Goal: Transaction & Acquisition: Purchase product/service

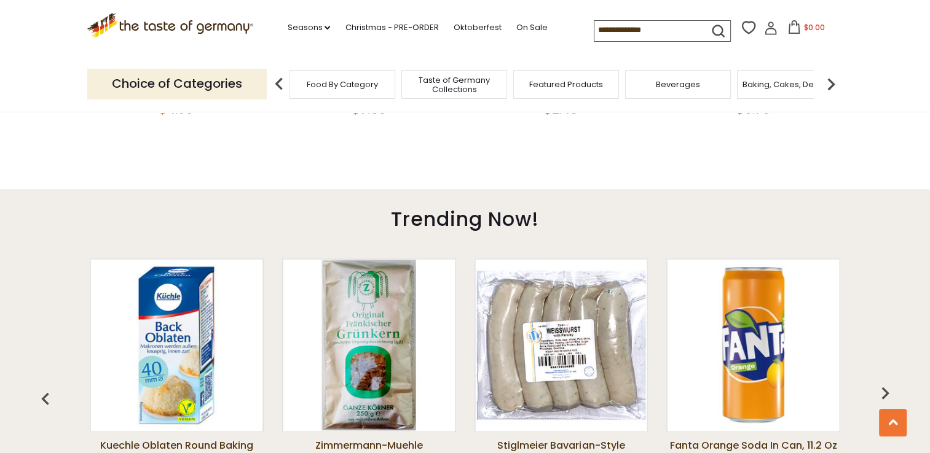
scroll to position [1190, 0]
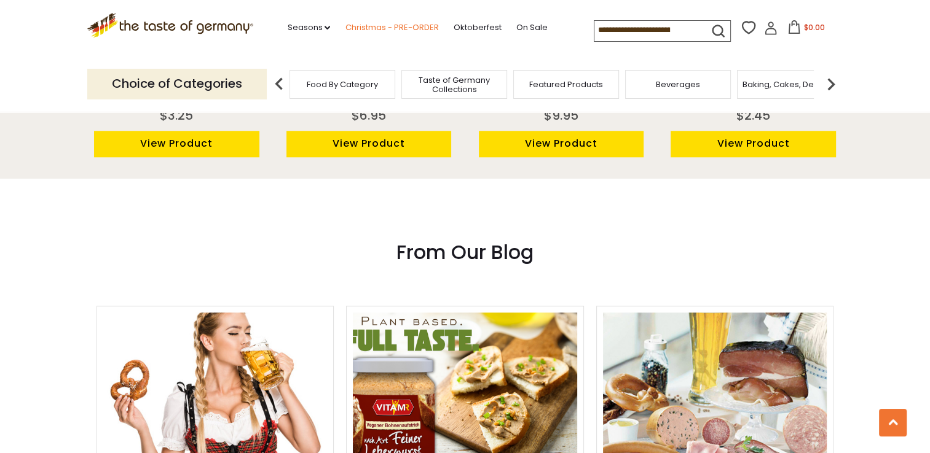
click at [388, 26] on link "Christmas - PRE-ORDER" at bounding box center [391, 28] width 93 height 14
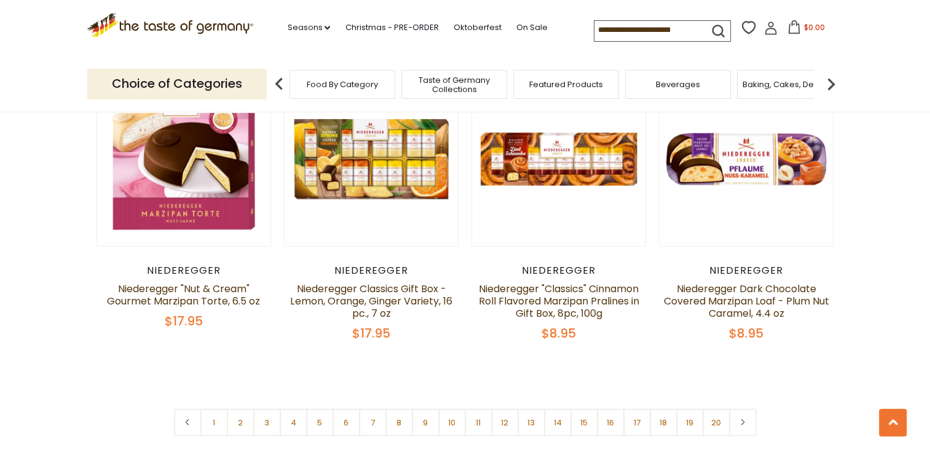
scroll to position [2876, 0]
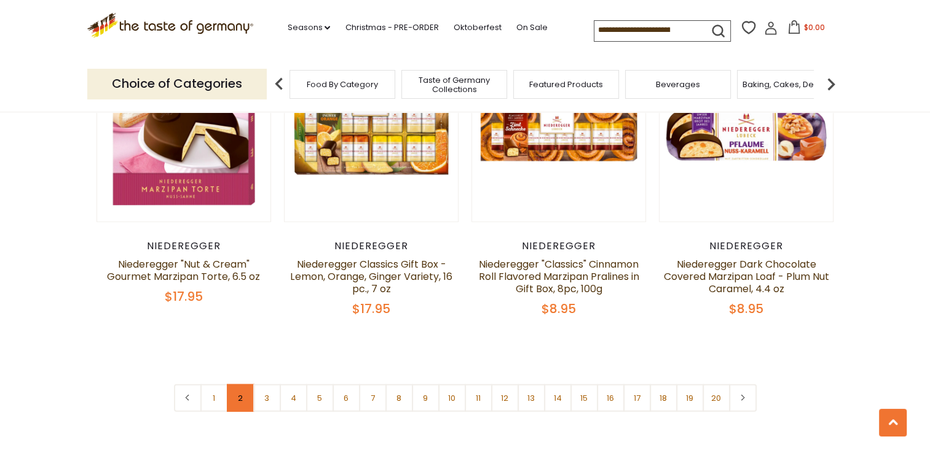
click at [233, 385] on link "2" at bounding box center [241, 399] width 28 height 28
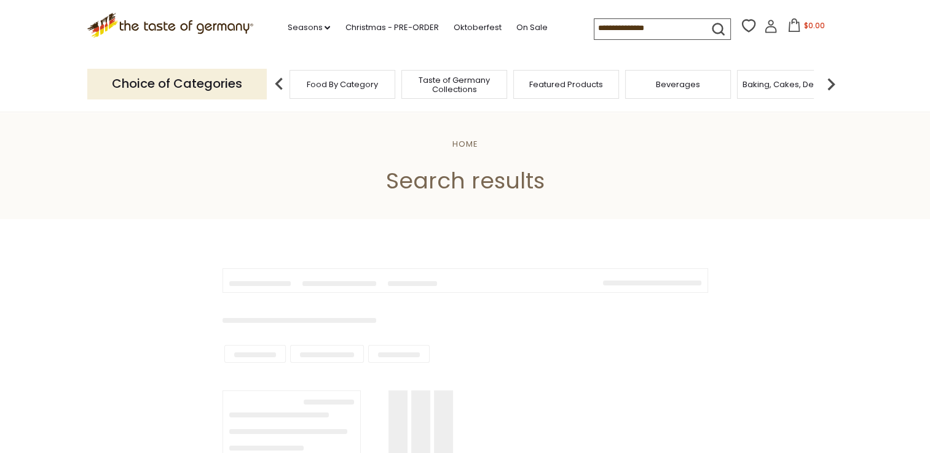
type input "******"
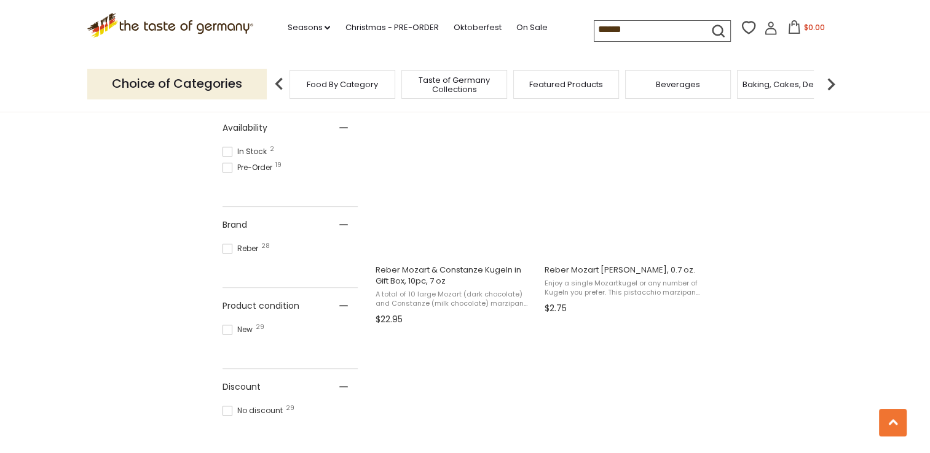
scroll to position [541, 0]
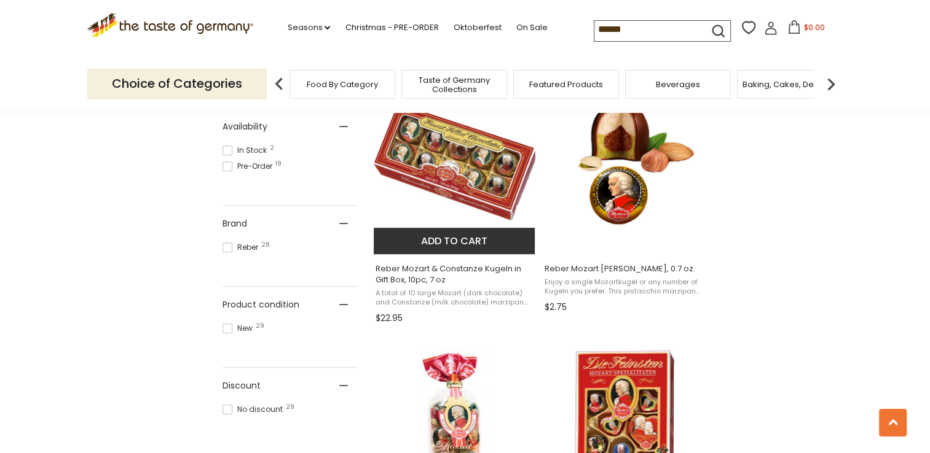
click at [473, 182] on img "Reber Mozart & Constanze Kugeln in Gift Box, 10pc, 7 oz" at bounding box center [455, 162] width 163 height 163
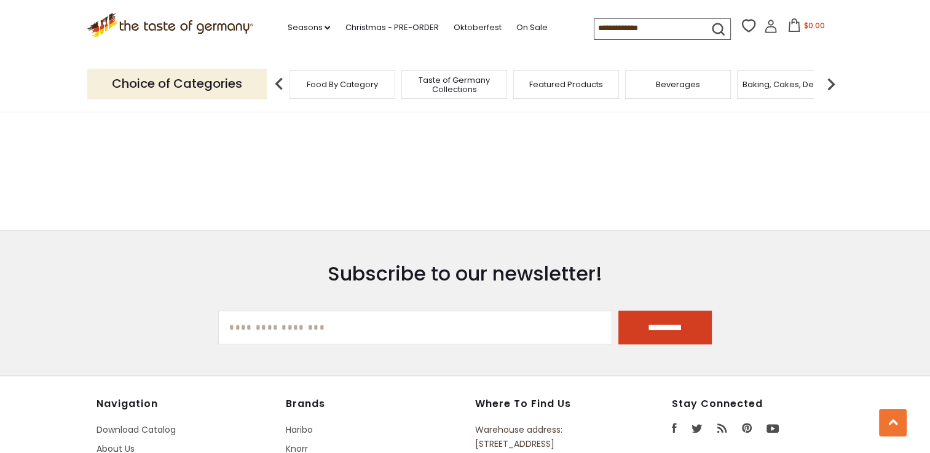
type input "******"
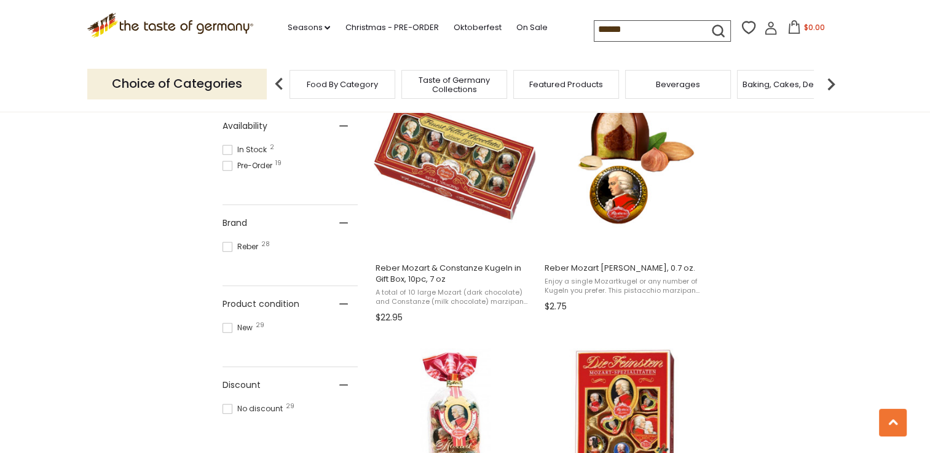
scroll to position [492, 0]
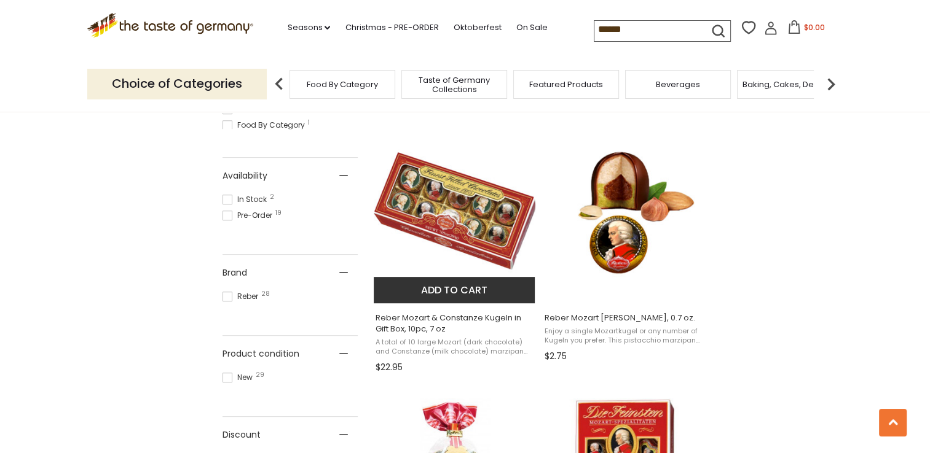
click at [482, 316] on span "Reber Mozart & Constanze Kugeln in Gift Box, 10pc, 7 oz" at bounding box center [454, 324] width 159 height 22
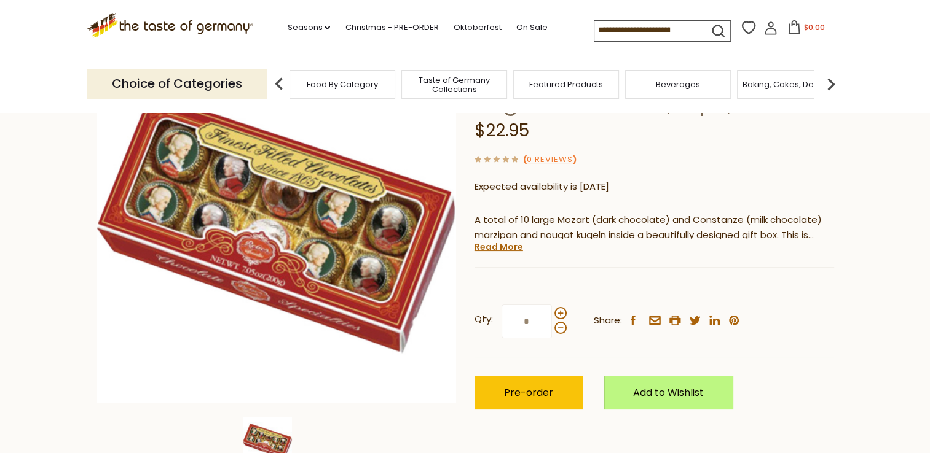
scroll to position [147, 0]
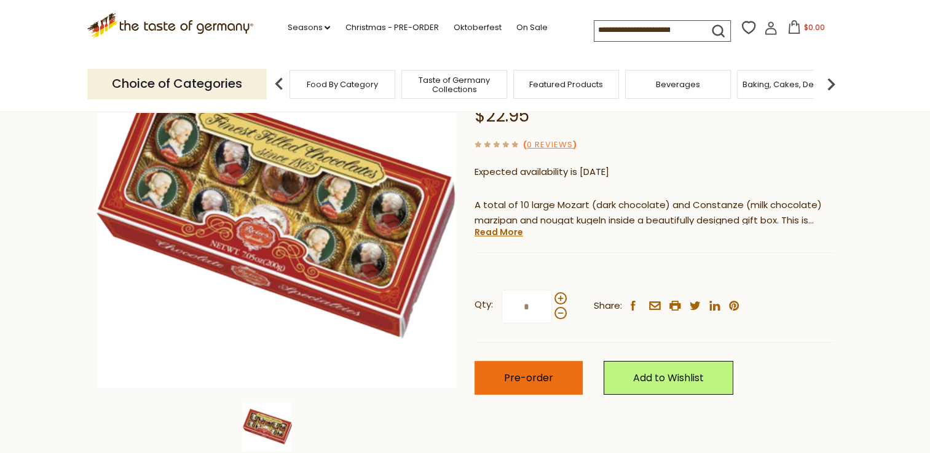
click at [528, 378] on span "Pre-order" at bounding box center [528, 378] width 49 height 14
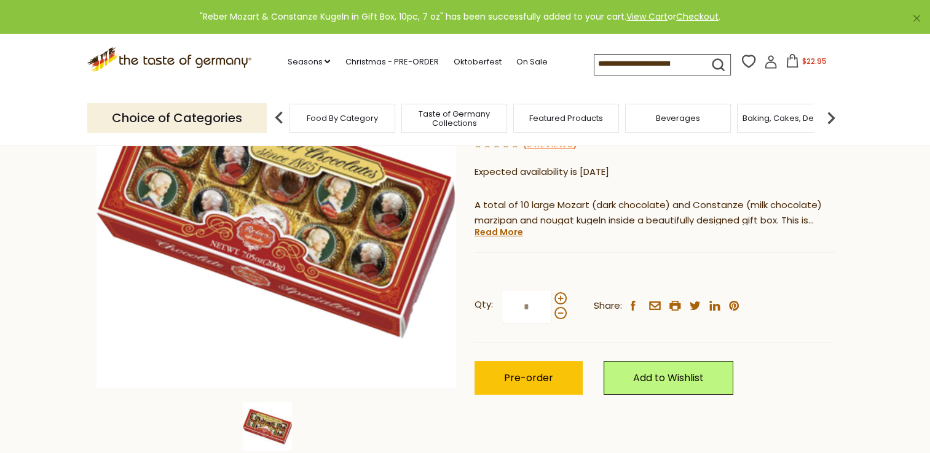
click at [767, 63] on icon at bounding box center [770, 65] width 11 height 7
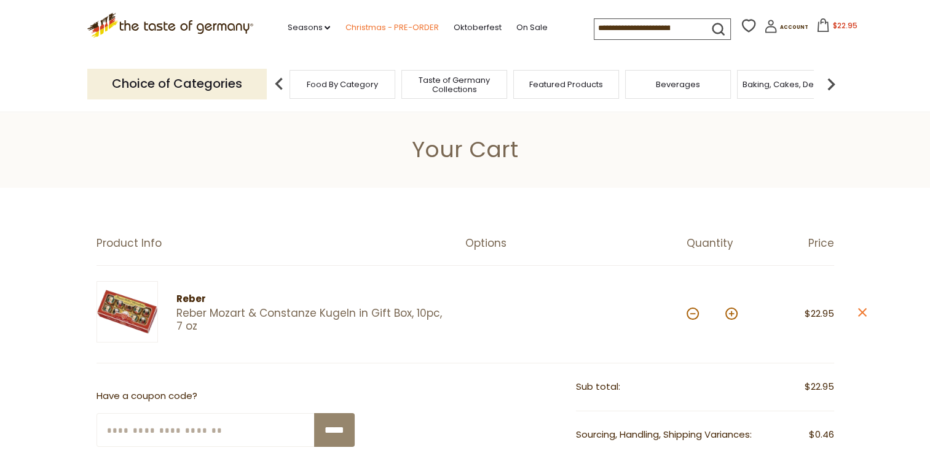
click at [371, 26] on link "Christmas - PRE-ORDER" at bounding box center [391, 28] width 93 height 14
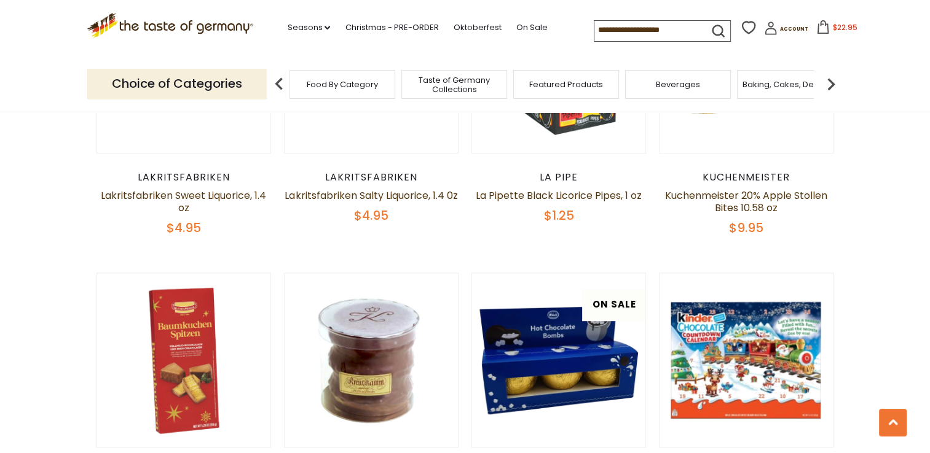
scroll to position [516, 0]
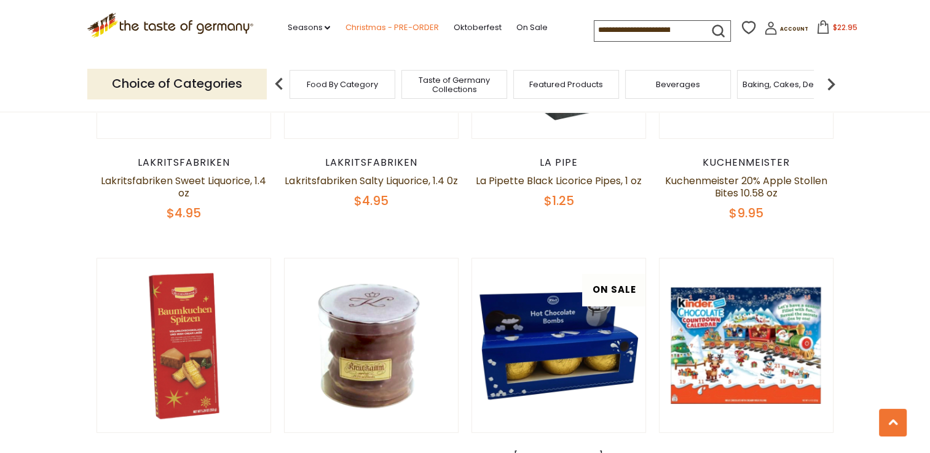
click at [377, 26] on link "Christmas - PRE-ORDER" at bounding box center [391, 28] width 93 height 14
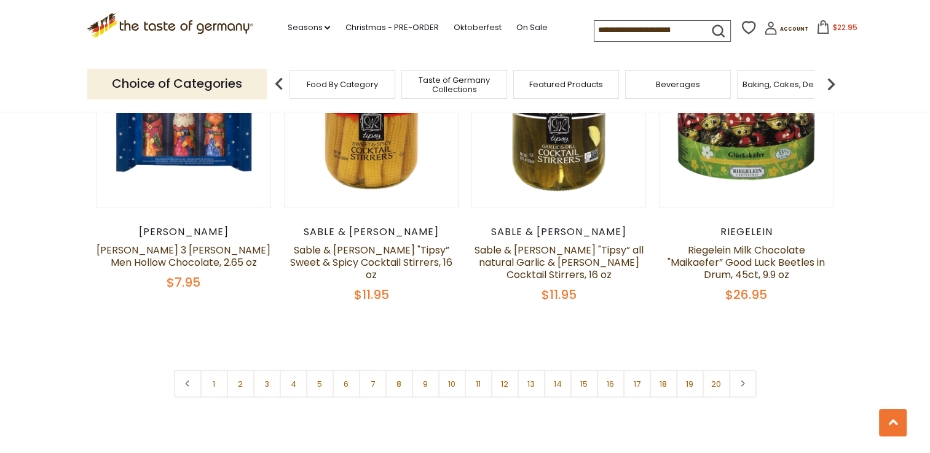
scroll to position [2876, 0]
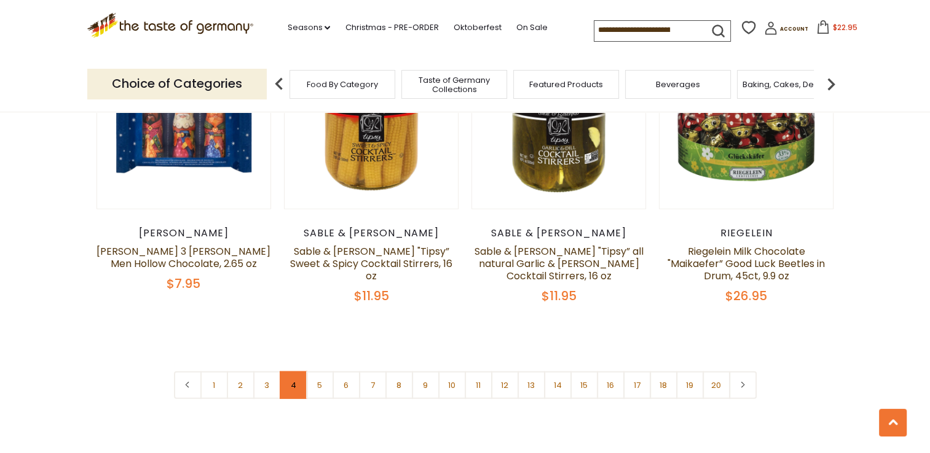
click at [289, 374] on link "4" at bounding box center [294, 386] width 28 height 28
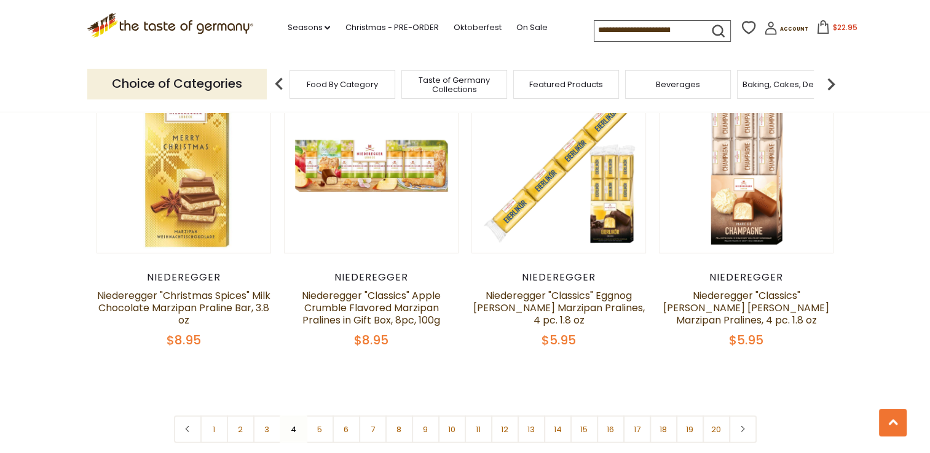
scroll to position [2881, 0]
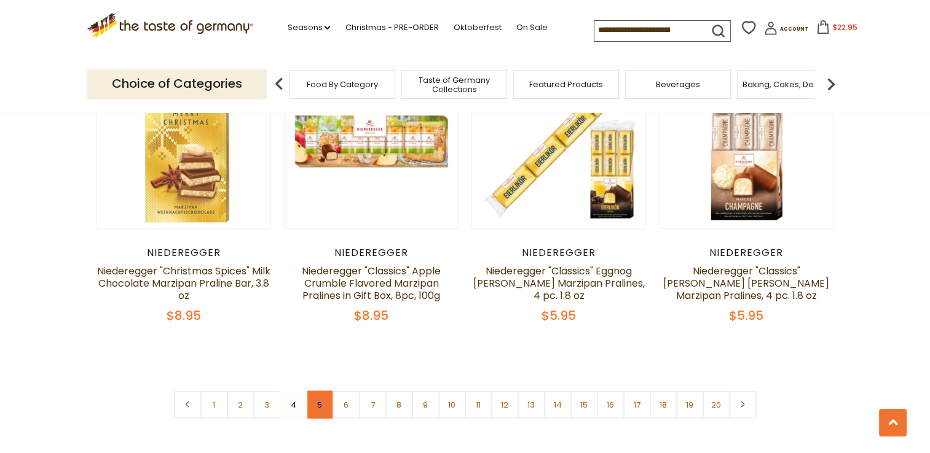
click at [321, 391] on link "5" at bounding box center [320, 405] width 28 height 28
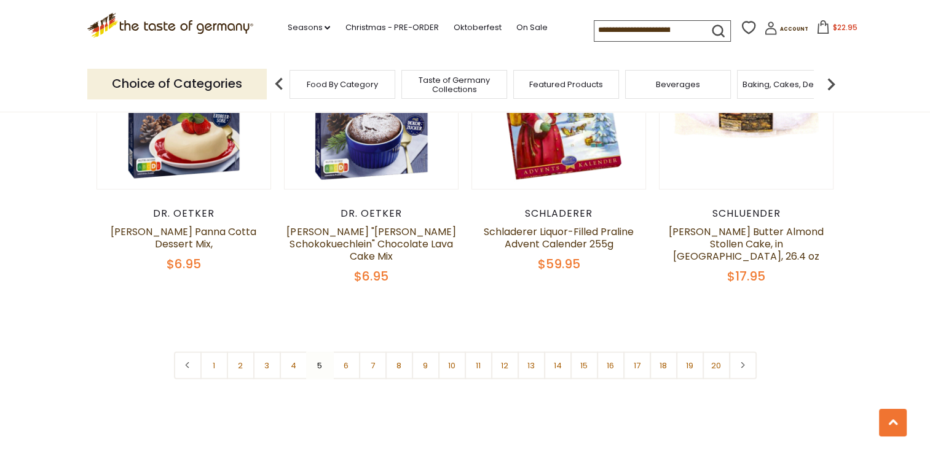
scroll to position [2905, 0]
click at [348, 357] on link "6" at bounding box center [346, 365] width 28 height 28
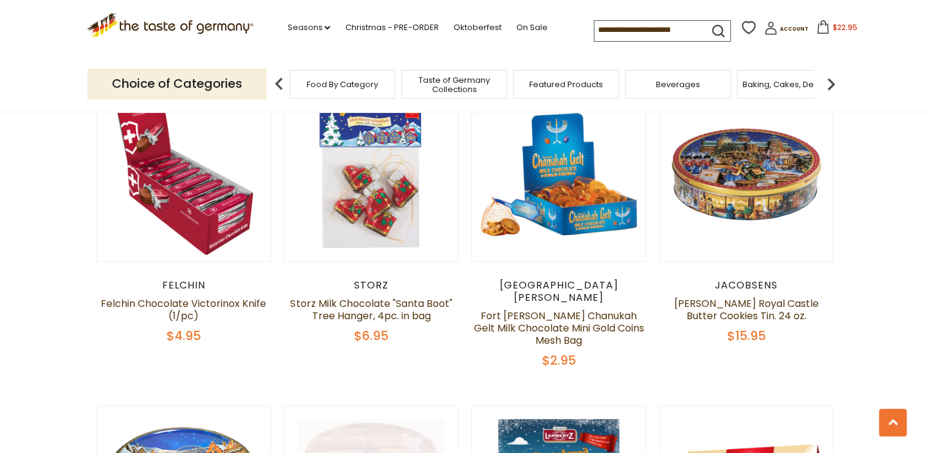
scroll to position [1897, 0]
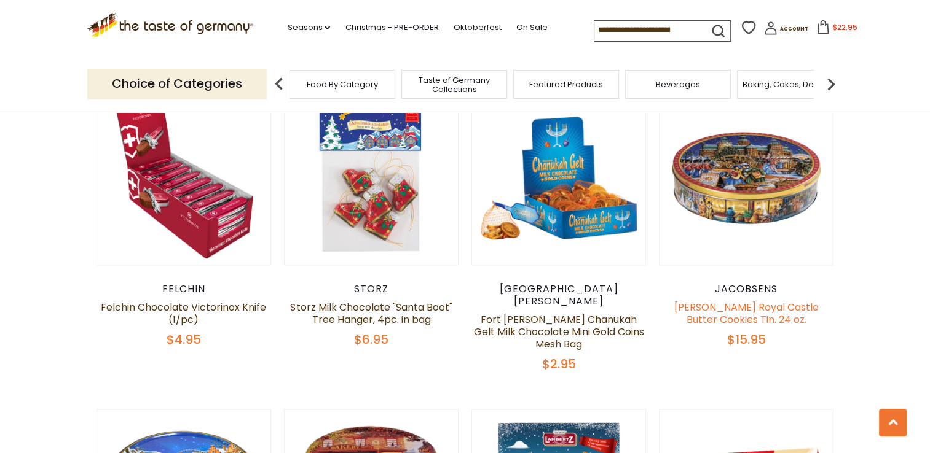
click at [754, 300] on link "[PERSON_NAME] Royal Castle Butter Cookies Tin. 24 oz." at bounding box center [746, 313] width 144 height 26
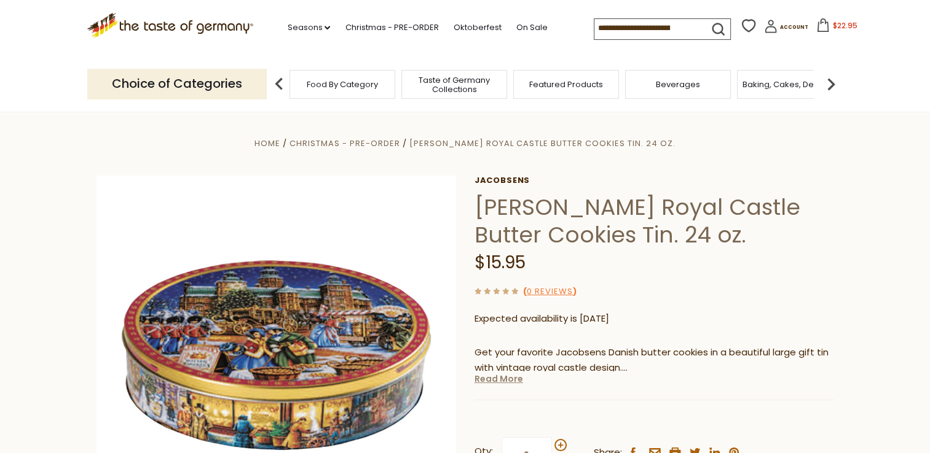
click at [492, 382] on link "Read More" at bounding box center [498, 379] width 49 height 12
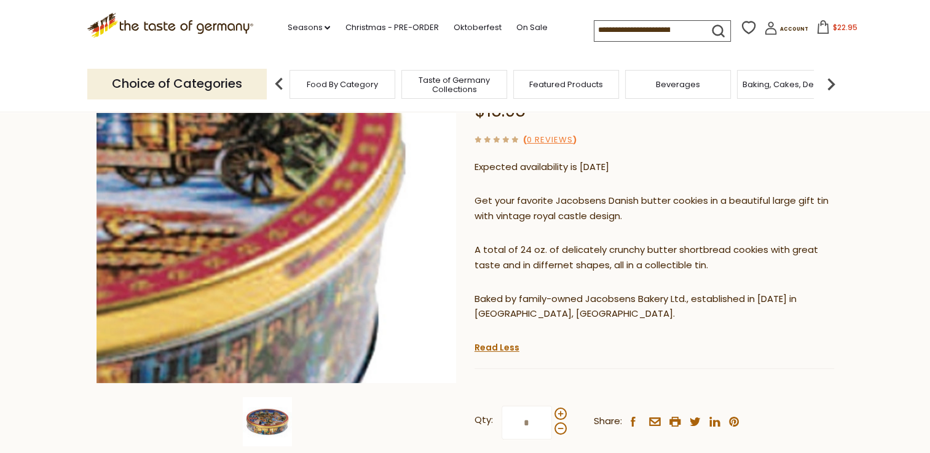
scroll to position [123, 0]
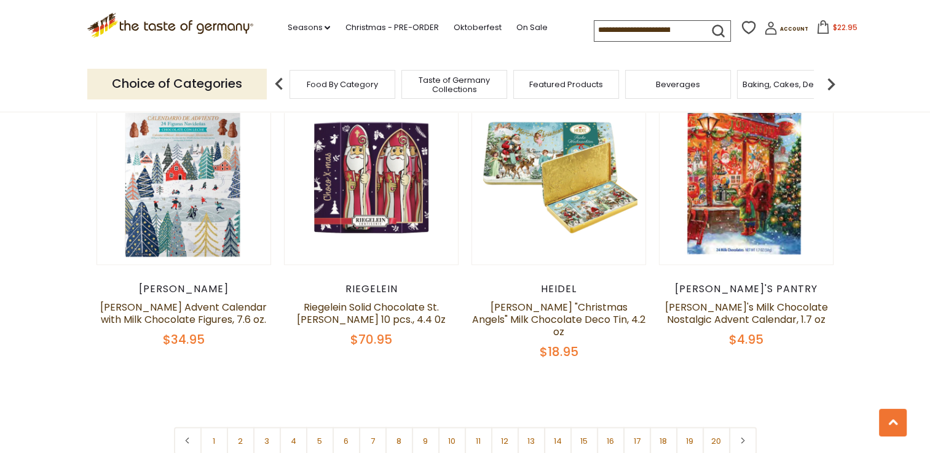
scroll to position [2831, 0]
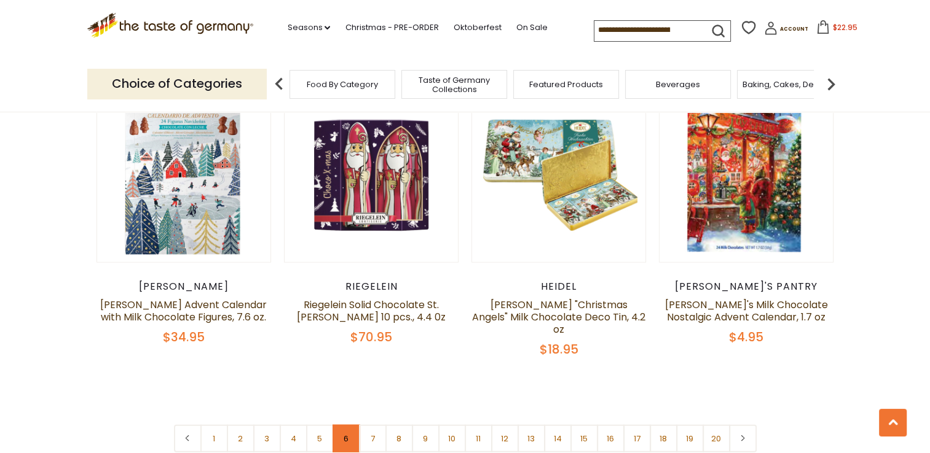
click at [345, 425] on link "6" at bounding box center [346, 439] width 28 height 28
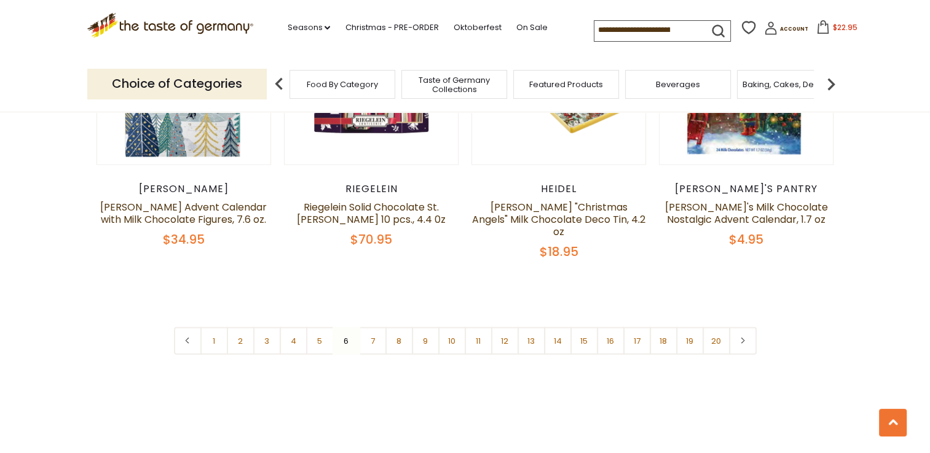
scroll to position [2954, 0]
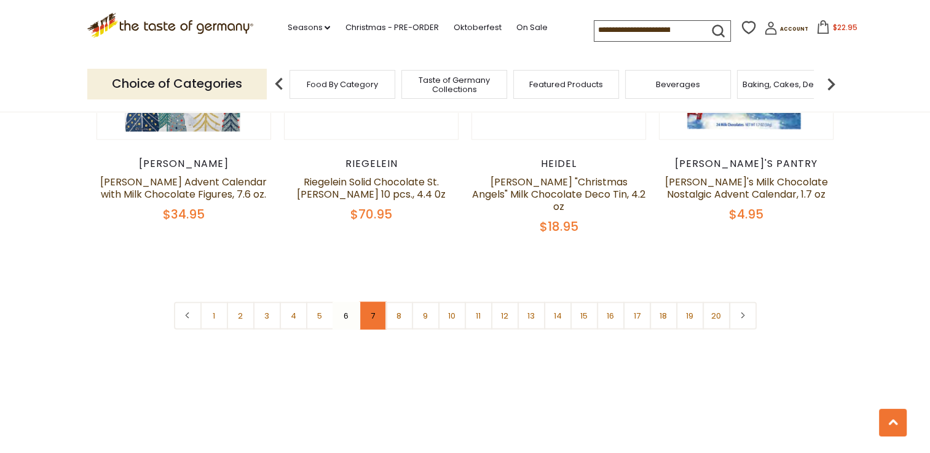
click at [376, 302] on link "7" at bounding box center [373, 316] width 28 height 28
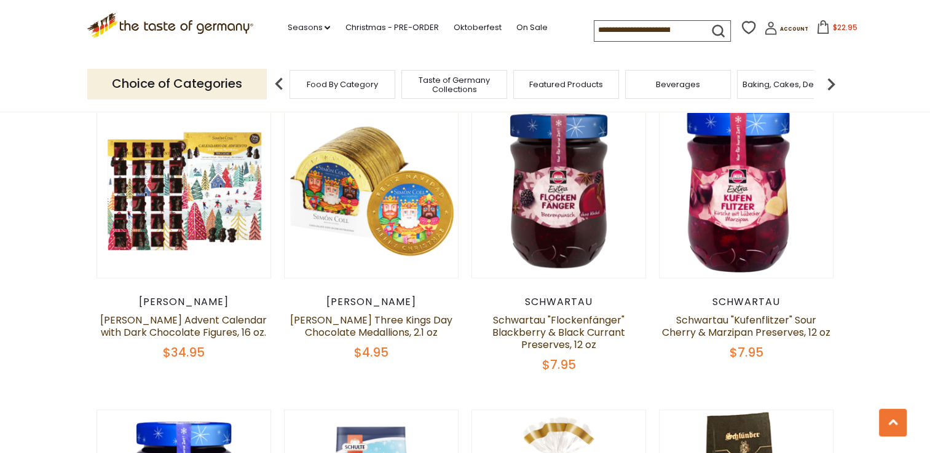
scroll to position [1627, 0]
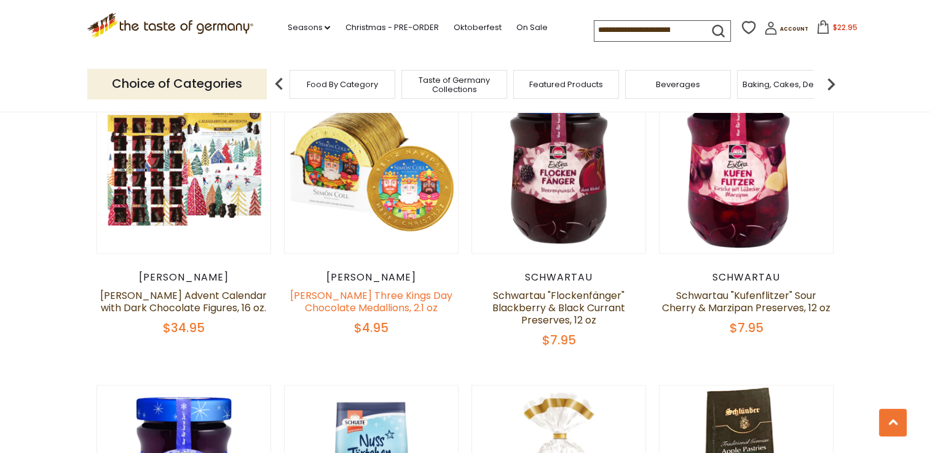
click at [364, 289] on link "[PERSON_NAME] Three Kings Day Chocolate Medallions, 2.1 oz" at bounding box center [371, 302] width 162 height 26
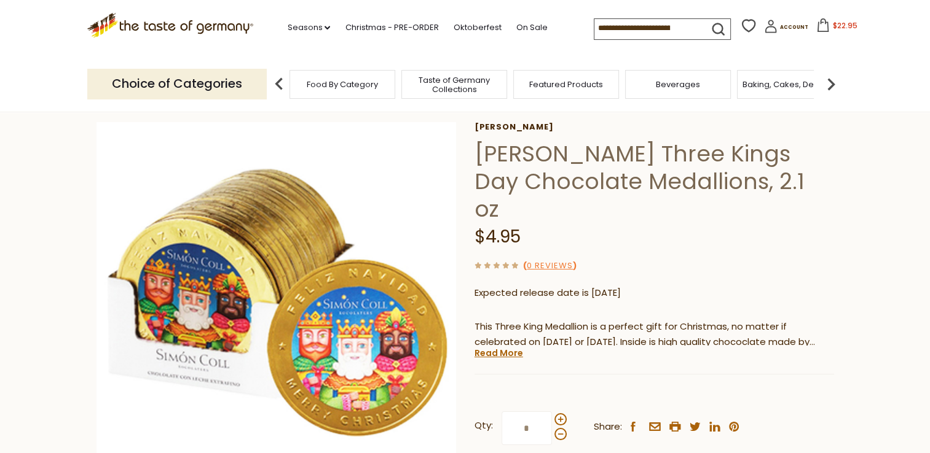
scroll to position [74, 0]
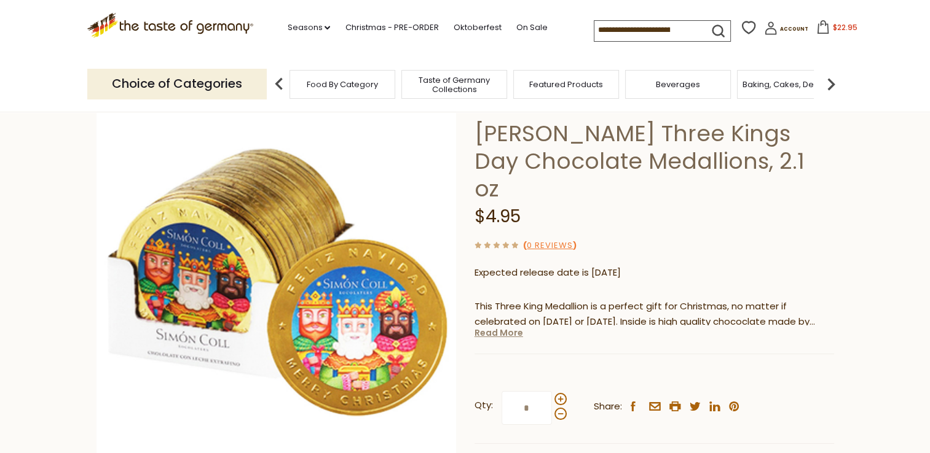
click at [485, 327] on link "Read More" at bounding box center [498, 333] width 49 height 12
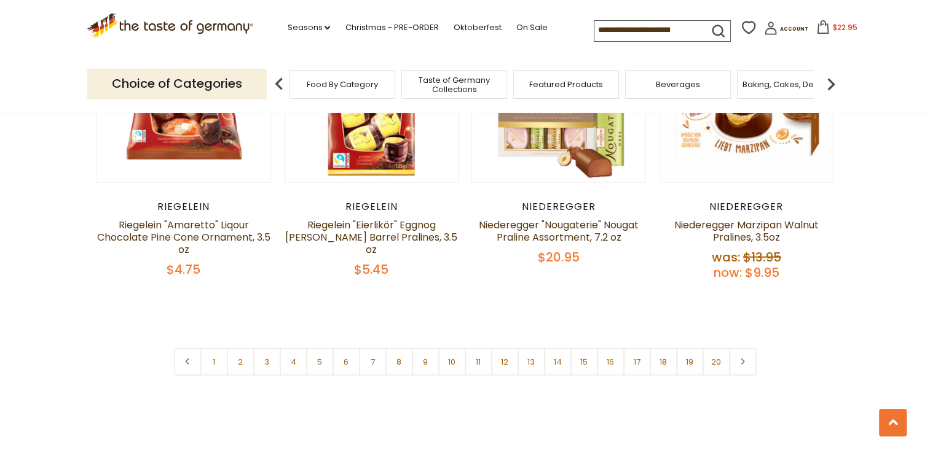
scroll to position [2954, 0]
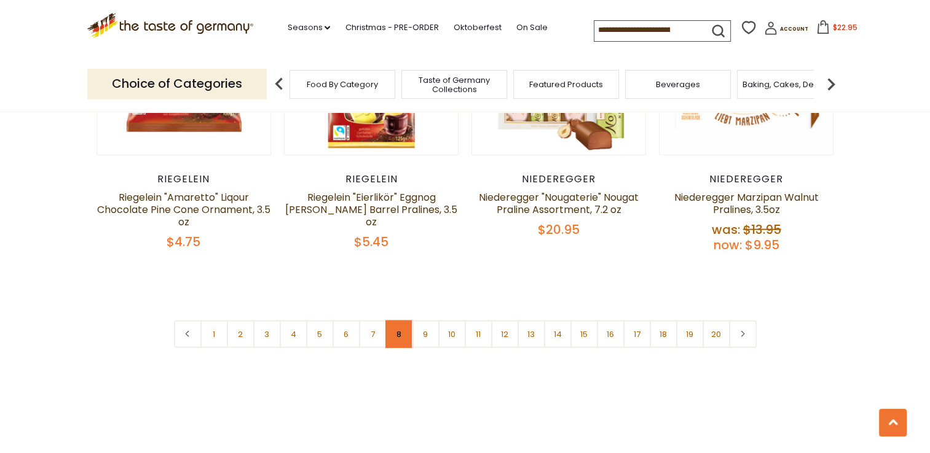
click at [399, 321] on link "8" at bounding box center [399, 335] width 28 height 28
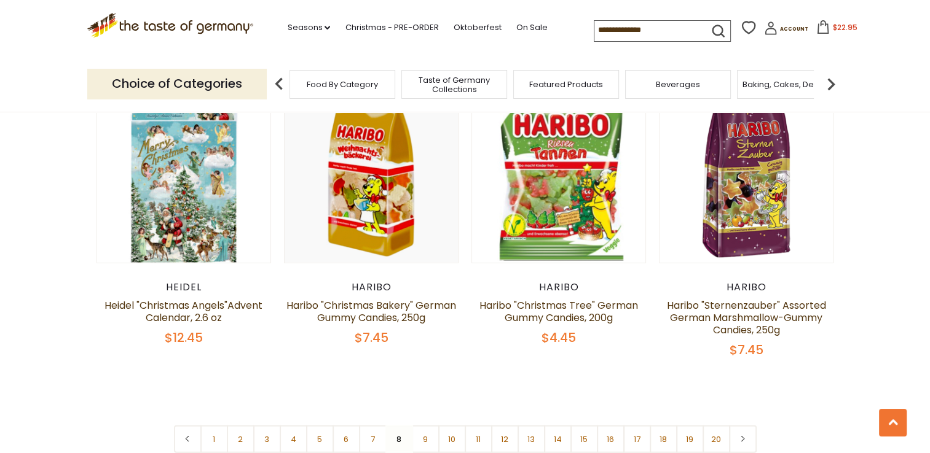
scroll to position [2807, 0]
click at [423, 425] on link "9" at bounding box center [426, 439] width 28 height 28
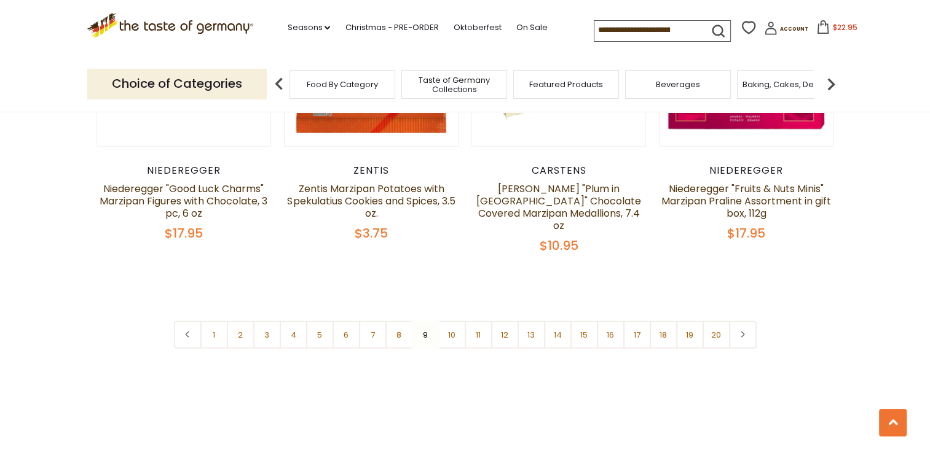
scroll to position [3003, 0]
click at [646, 33] on input at bounding box center [646, 29] width 104 height 17
type input "**********"
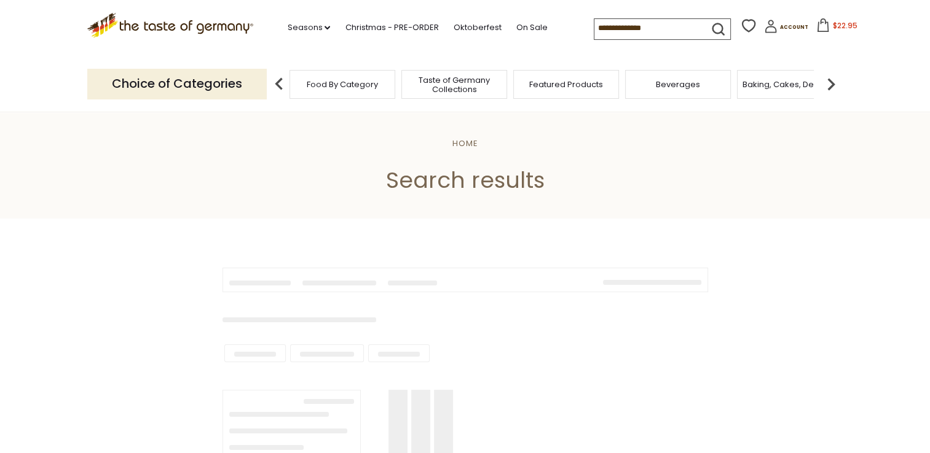
type input "**********"
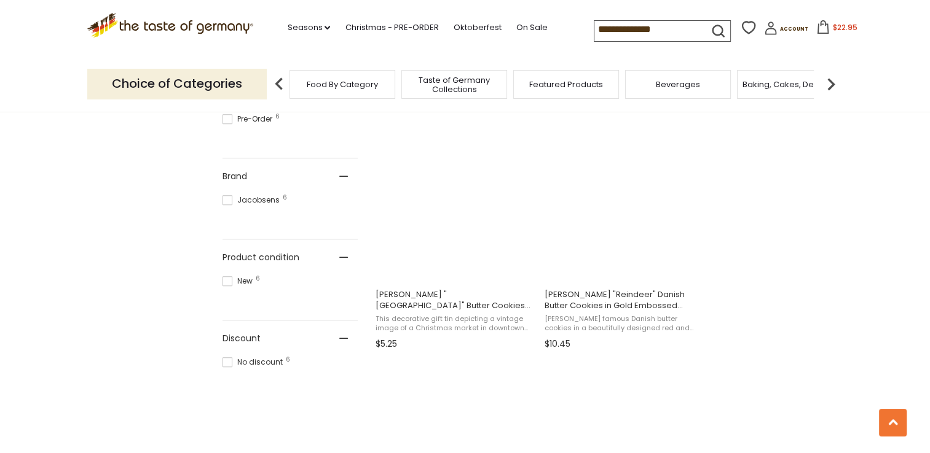
scroll to position [516, 0]
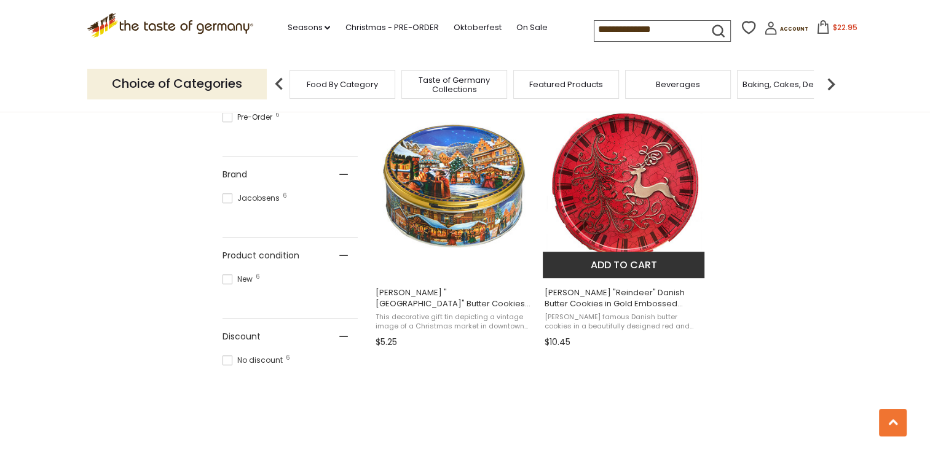
click at [605, 302] on span "[PERSON_NAME] "Reindeer" Danish Butter Cookies in Gold Embossed Christmas Tin, …" at bounding box center [623, 299] width 159 height 22
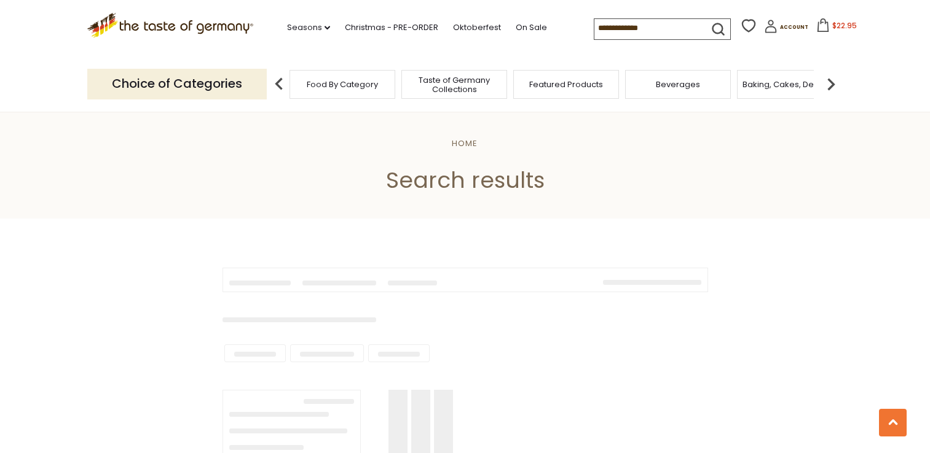
scroll to position [516, 0]
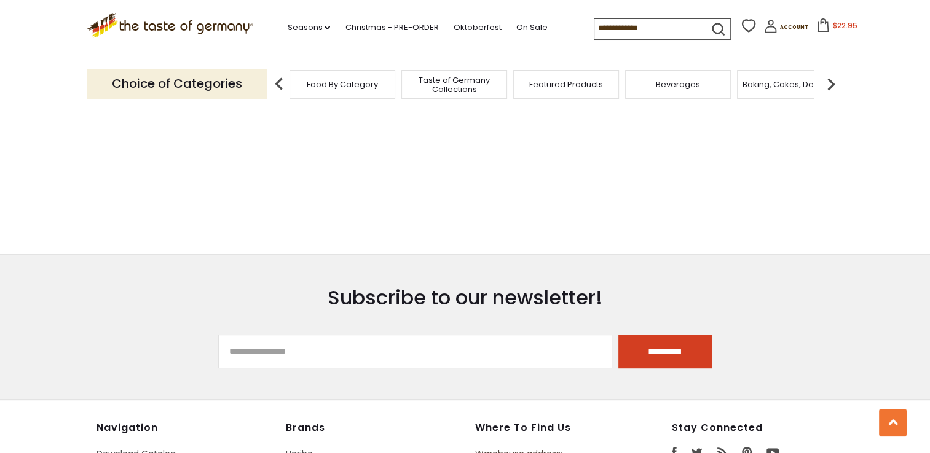
type input "**********"
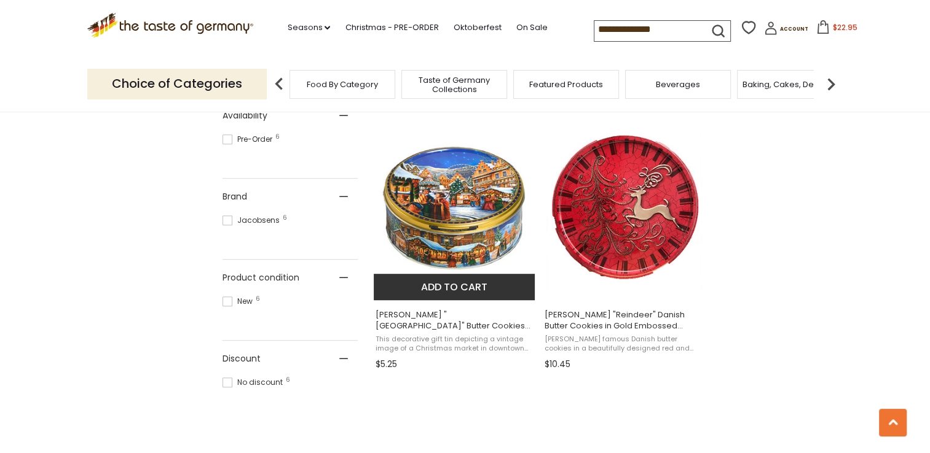
scroll to position [492, 0]
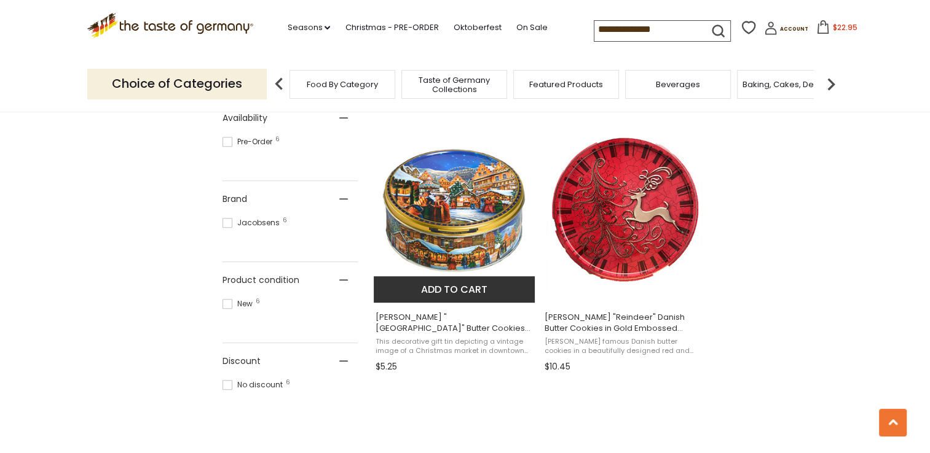
click at [463, 213] on img "Jacobsens" at bounding box center [455, 211] width 163 height 163
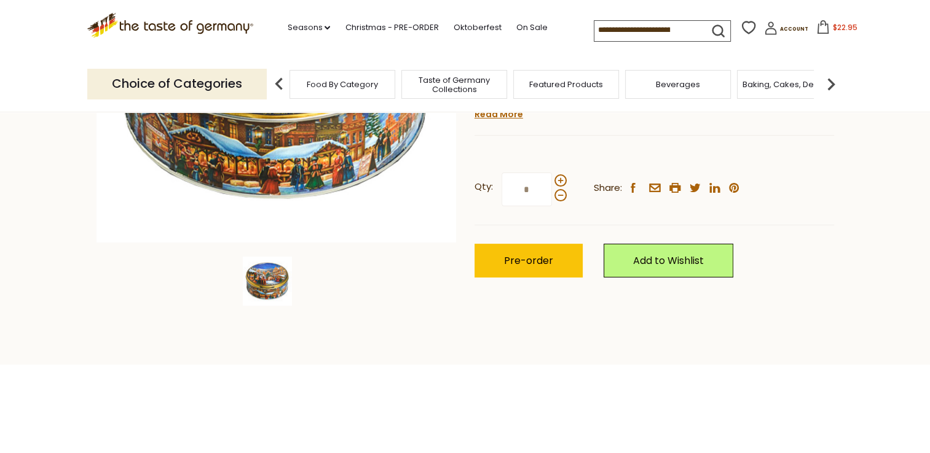
scroll to position [295, 0]
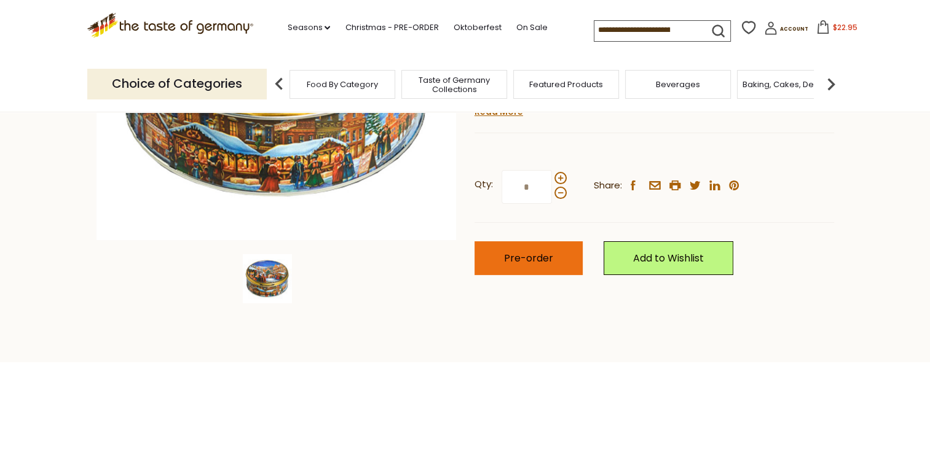
click at [536, 257] on span "Pre-order" at bounding box center [528, 258] width 49 height 14
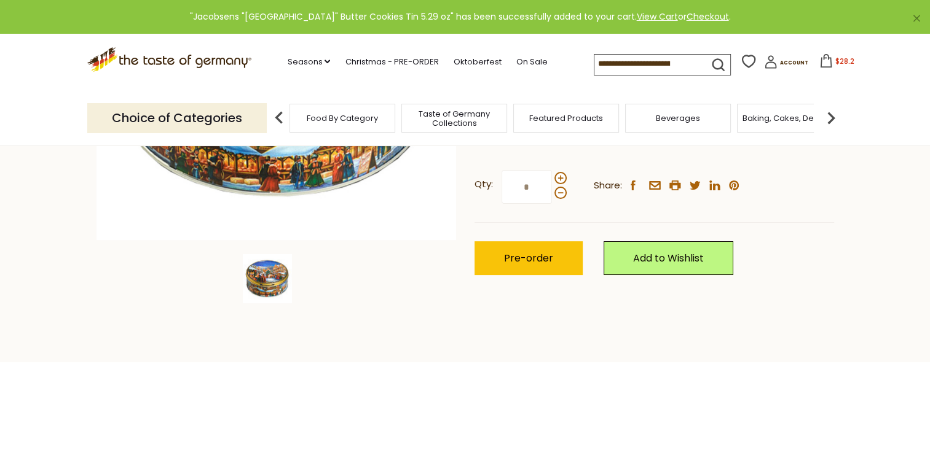
click at [597, 65] on input at bounding box center [646, 63] width 104 height 17
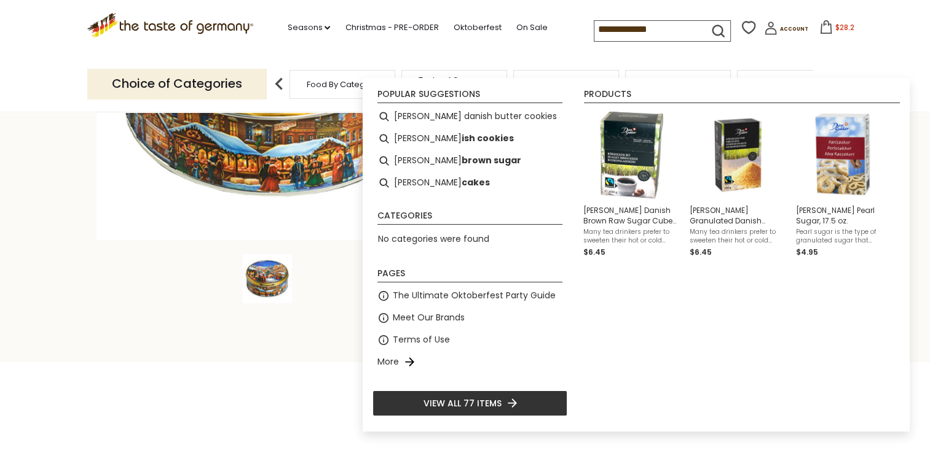
type input "**********"
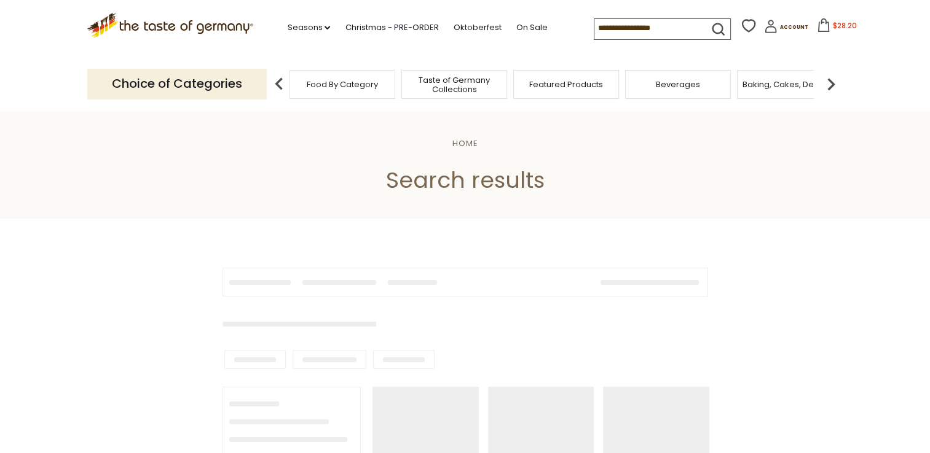
type input "**********"
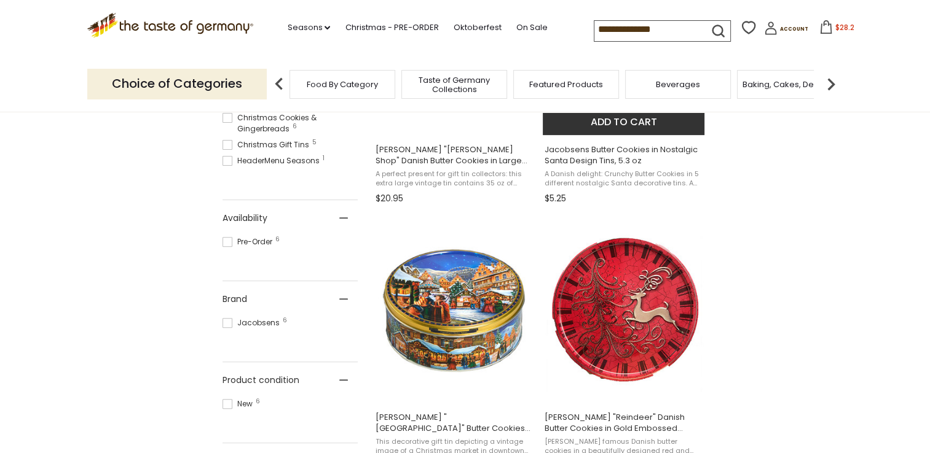
scroll to position [442, 0]
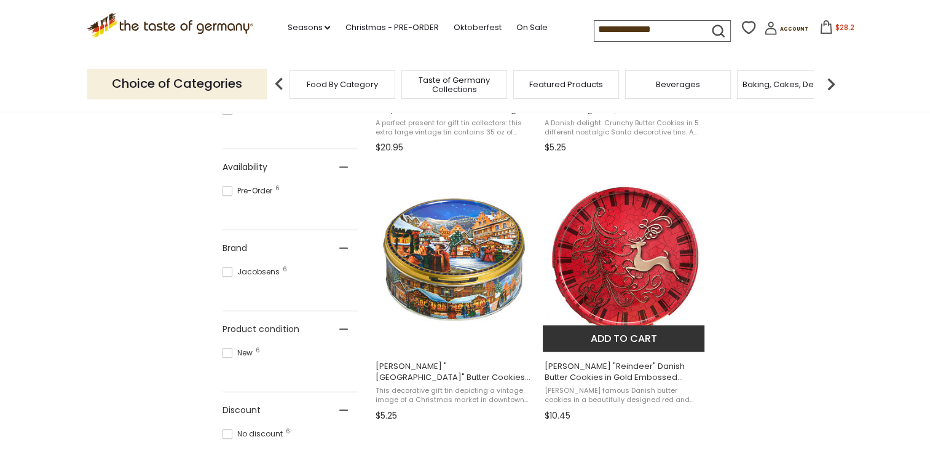
click at [610, 278] on img "Jacobsens" at bounding box center [624, 260] width 163 height 163
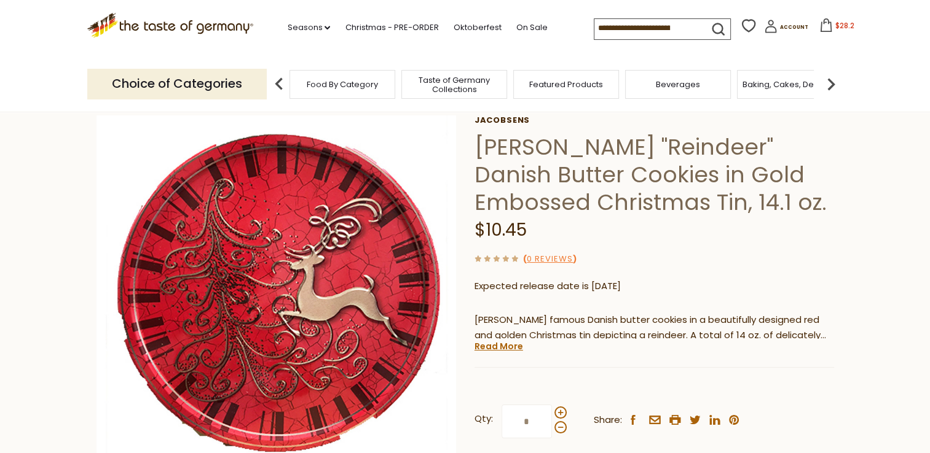
scroll to position [98, 0]
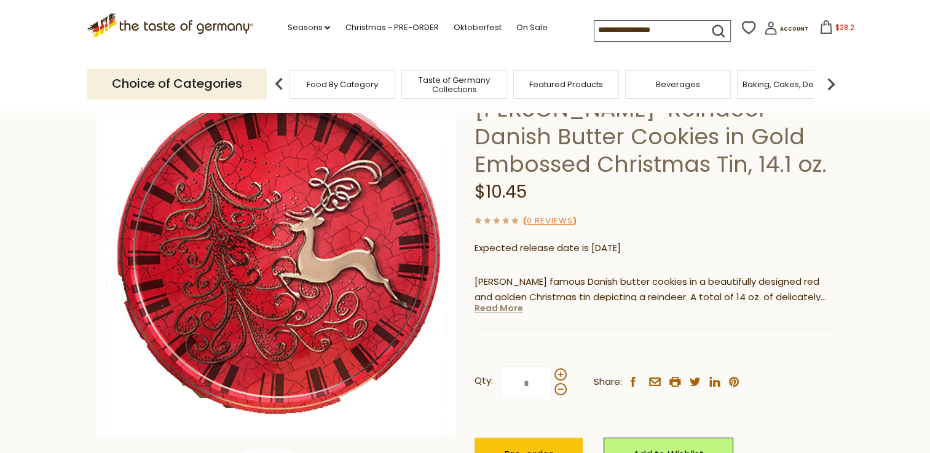
click at [485, 308] on link "Read More" at bounding box center [498, 308] width 49 height 12
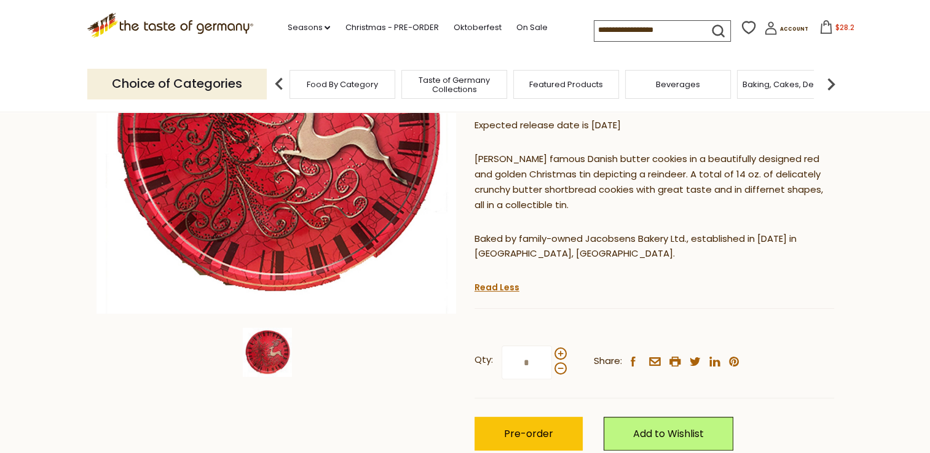
scroll to position [246, 0]
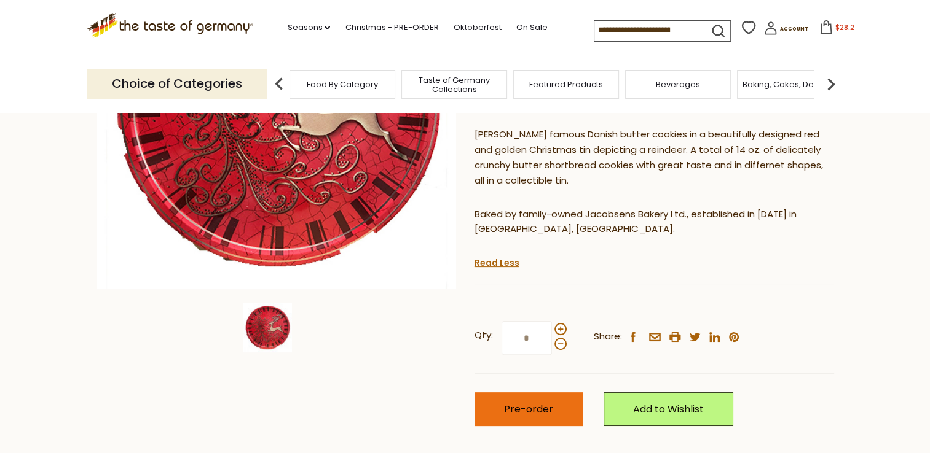
click at [525, 407] on span "Pre-order" at bounding box center [528, 409] width 49 height 14
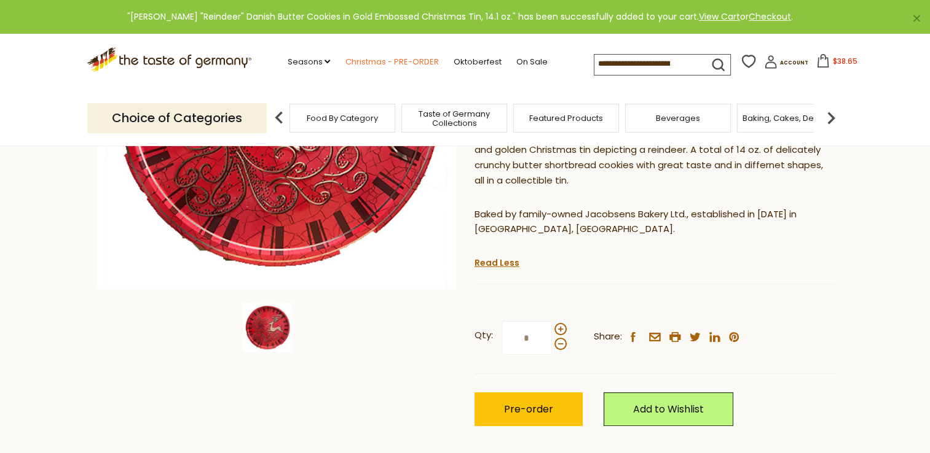
click at [405, 58] on link "Christmas - PRE-ORDER" at bounding box center [391, 62] width 93 height 14
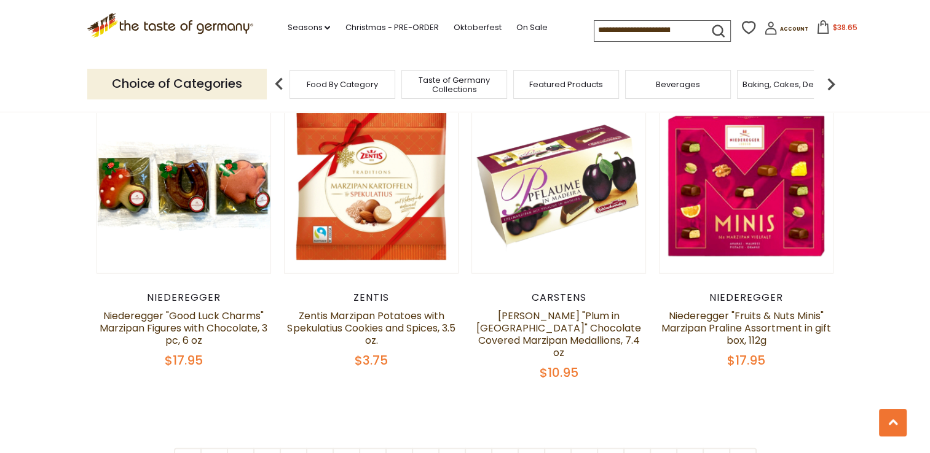
scroll to position [2900, 0]
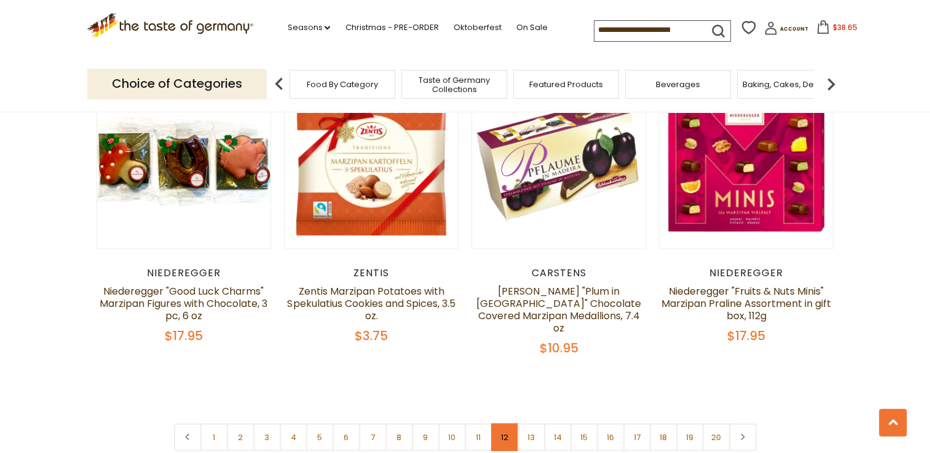
click at [499, 424] on link "12" at bounding box center [505, 438] width 28 height 28
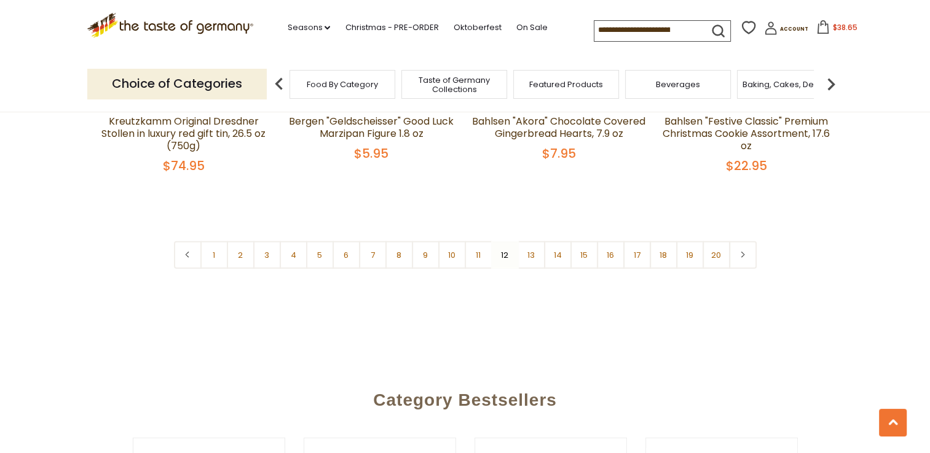
scroll to position [3053, 0]
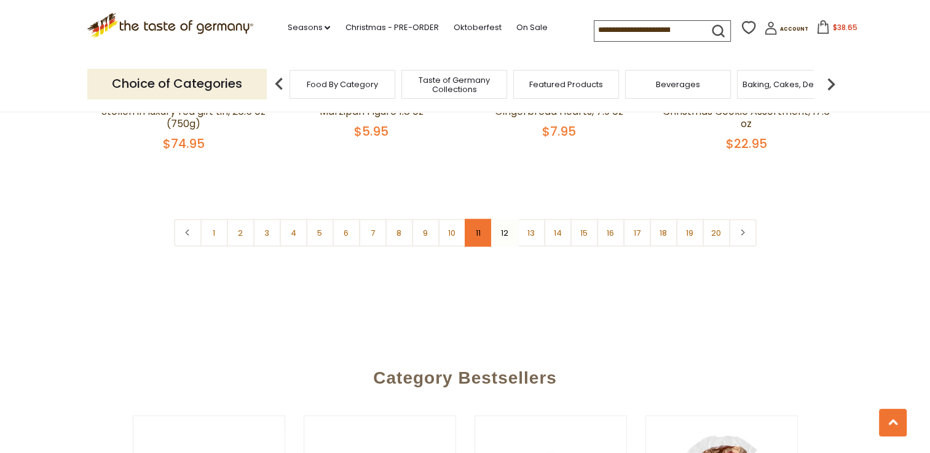
click at [481, 223] on link "11" at bounding box center [479, 233] width 28 height 28
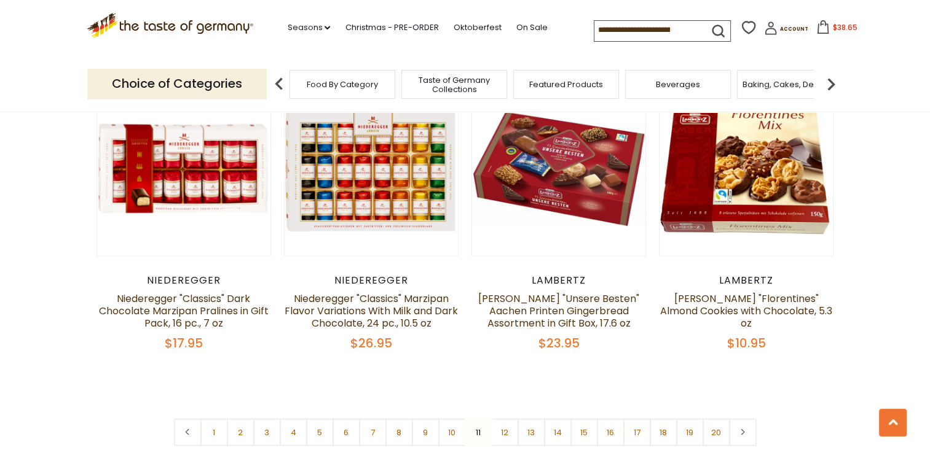
scroll to position [2930, 0]
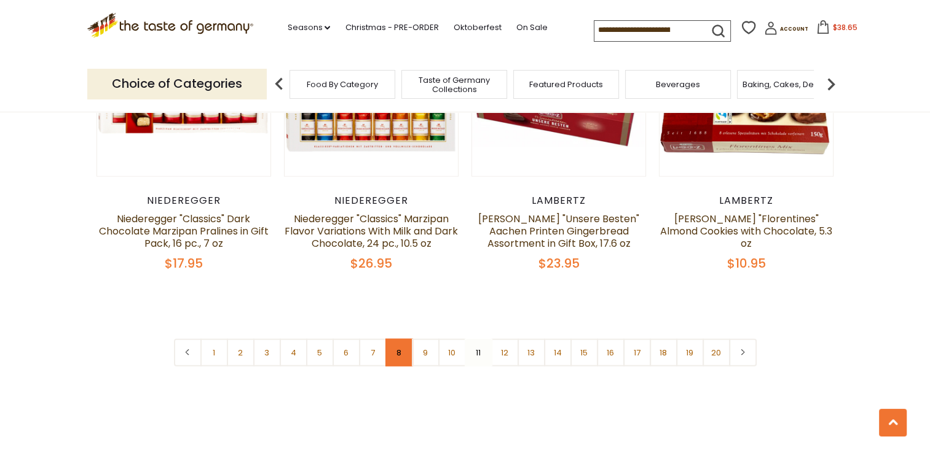
click at [398, 342] on link "8" at bounding box center [399, 353] width 28 height 28
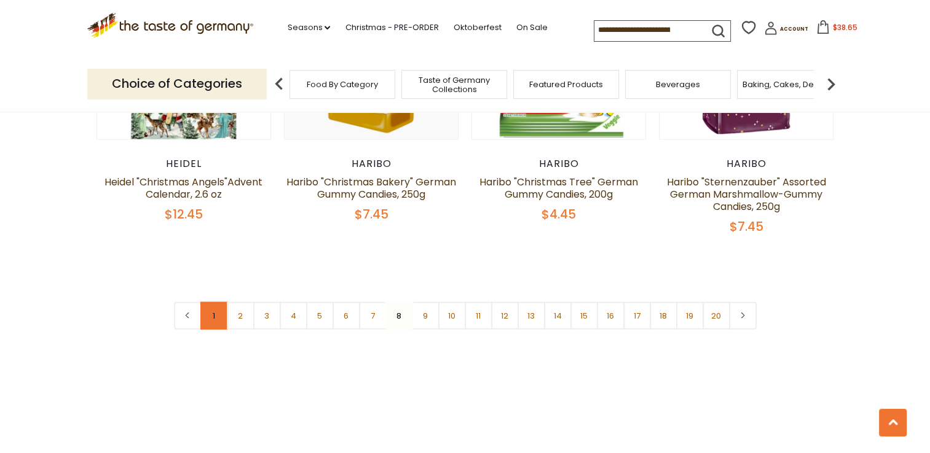
click at [216, 302] on link "1" at bounding box center [214, 316] width 28 height 28
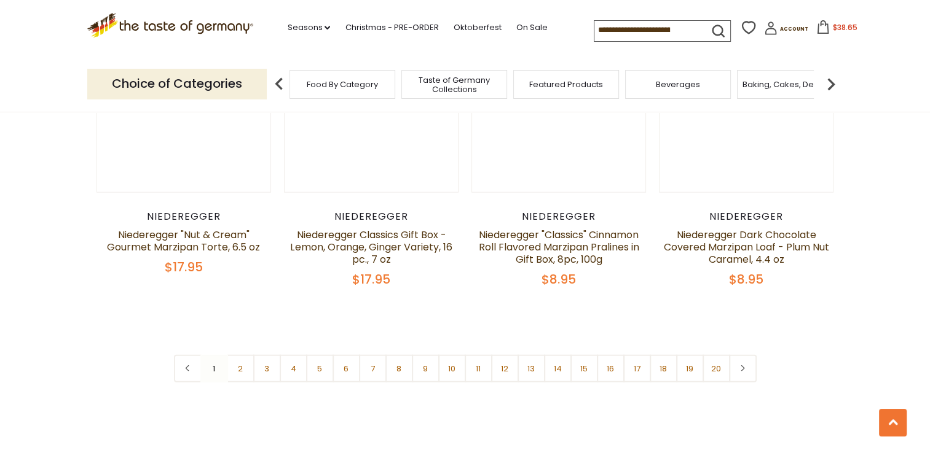
scroll to position [2905, 0]
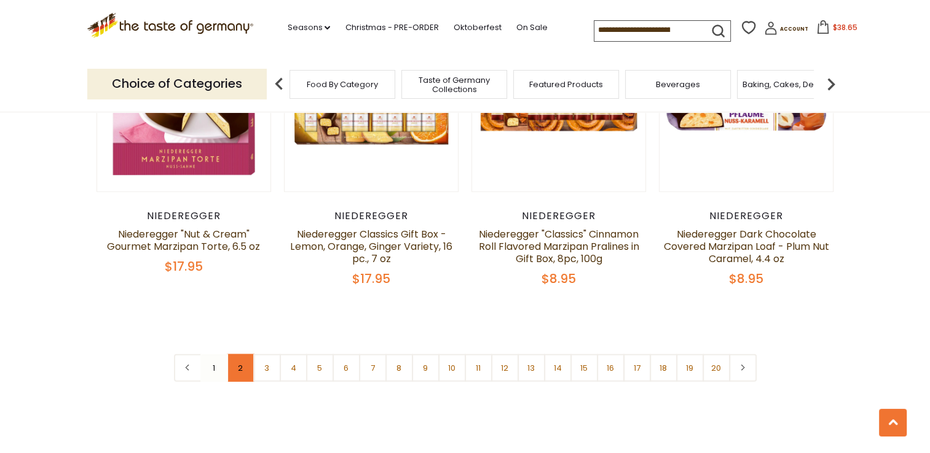
click at [243, 355] on link "2" at bounding box center [241, 369] width 28 height 28
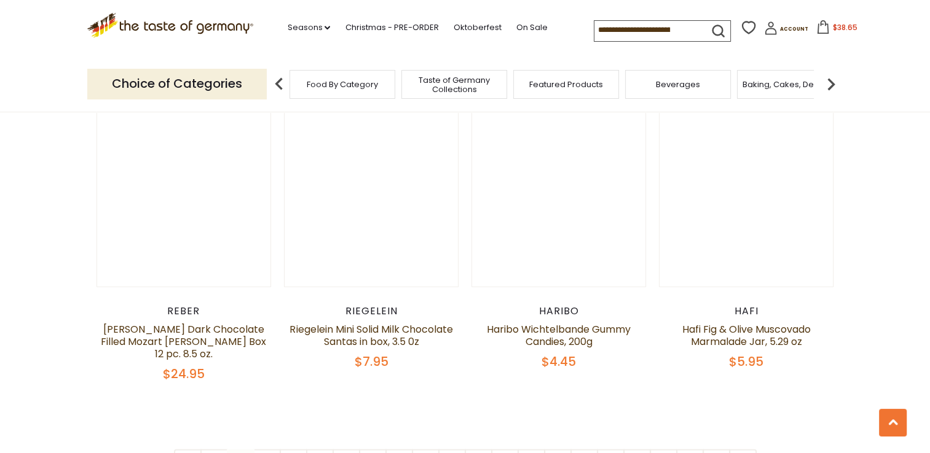
scroll to position [2881, 0]
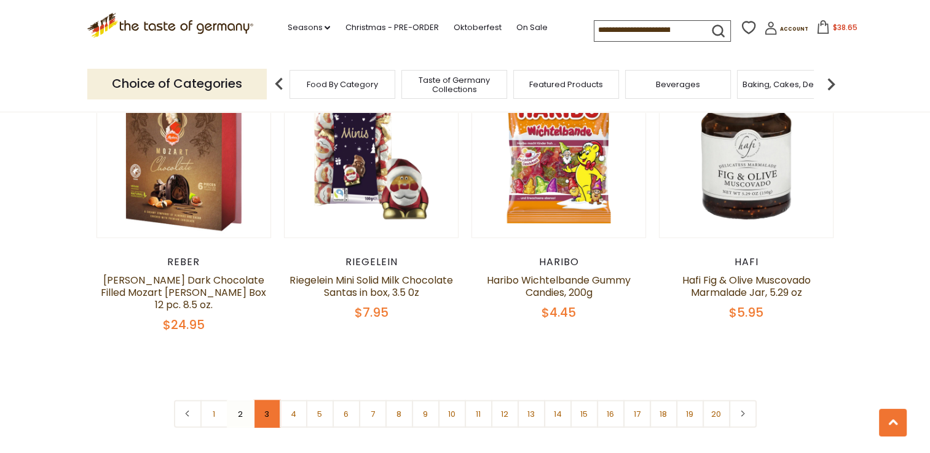
click at [264, 401] on link "3" at bounding box center [267, 415] width 28 height 28
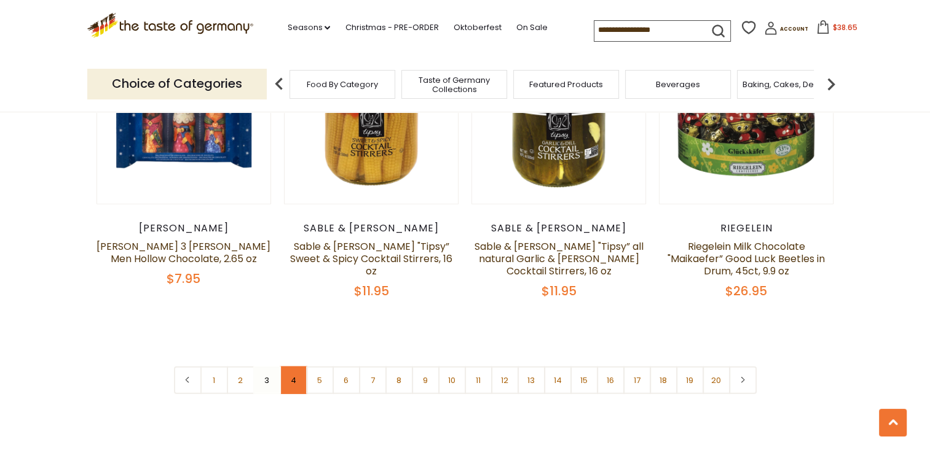
click at [296, 367] on link "4" at bounding box center [294, 381] width 28 height 28
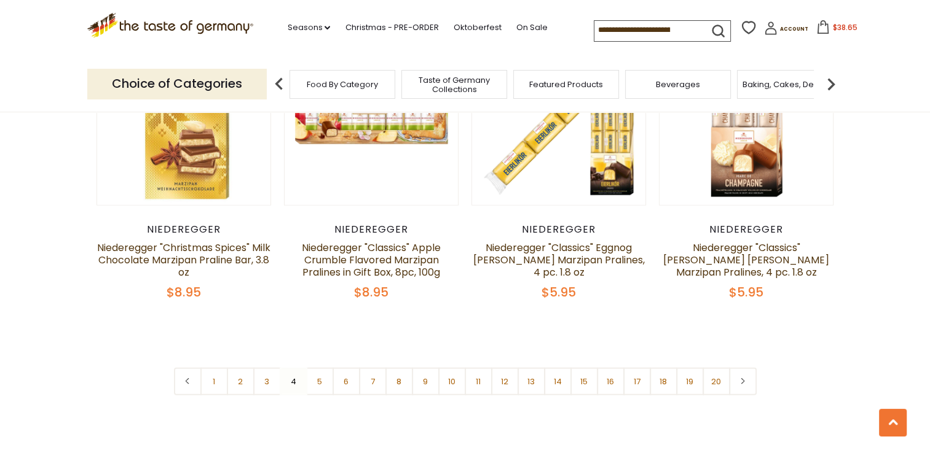
scroll to position [2905, 0]
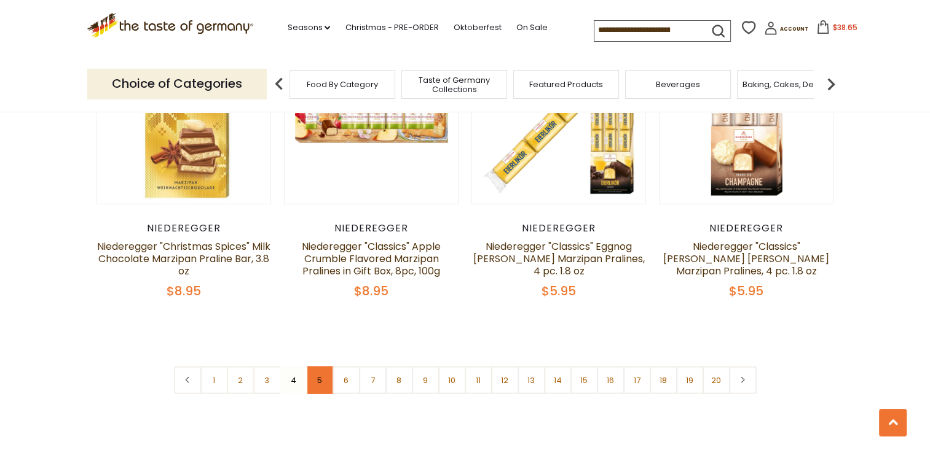
click at [320, 367] on link "5" at bounding box center [320, 381] width 28 height 28
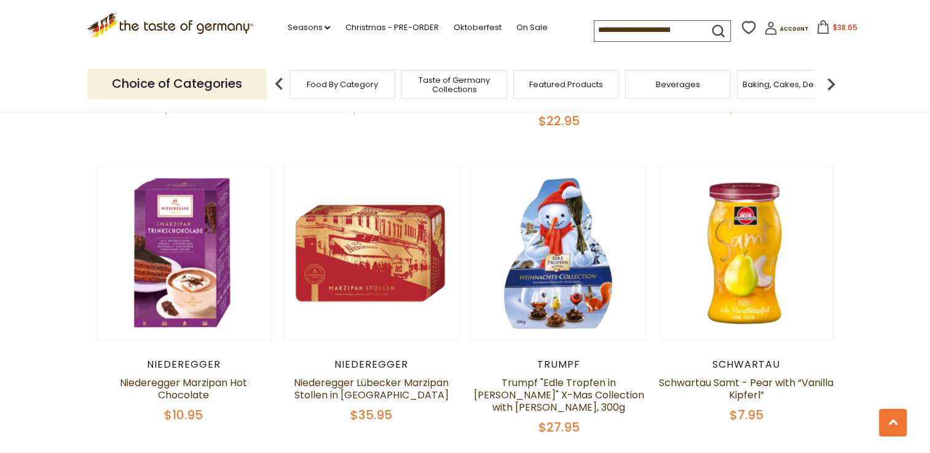
scroll to position [2241, 0]
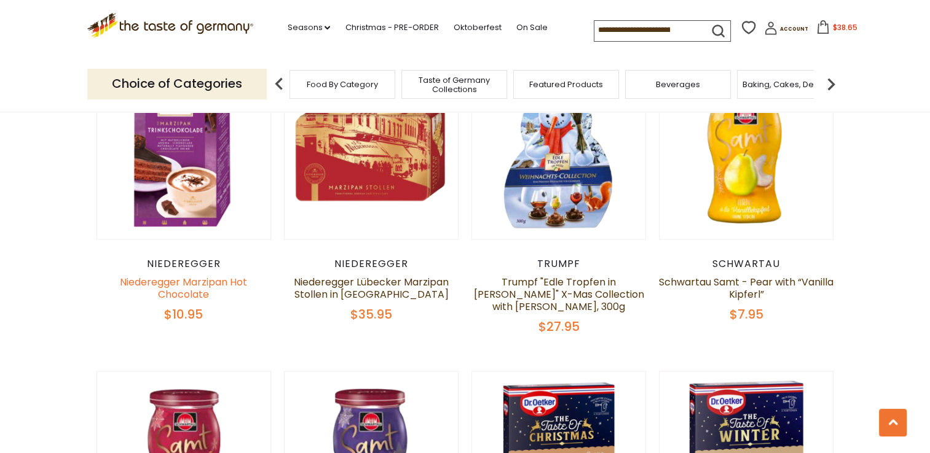
click at [198, 283] on link "Niederegger Marzipan Hot Chocolate" at bounding box center [183, 288] width 127 height 26
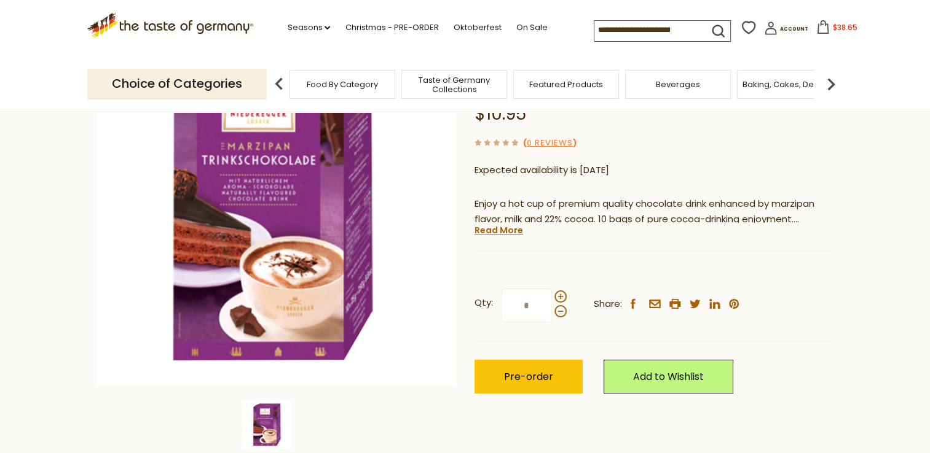
scroll to position [147, 0]
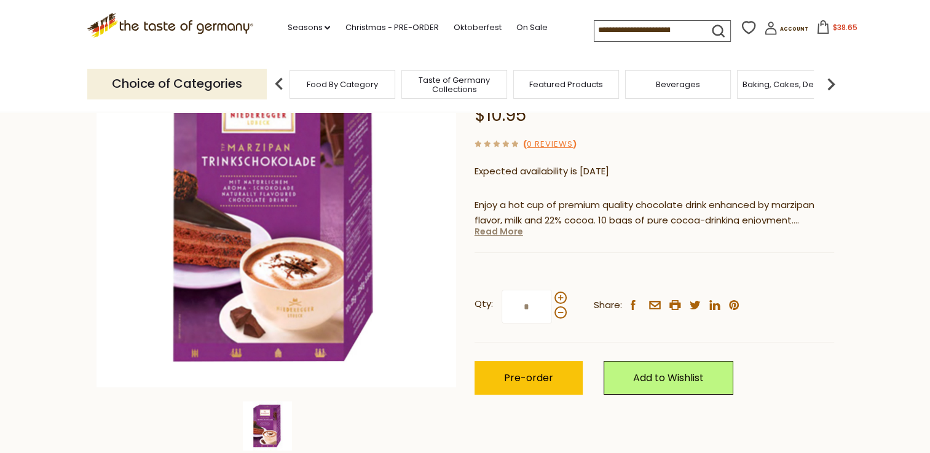
click at [492, 236] on link "Read More" at bounding box center [498, 232] width 49 height 12
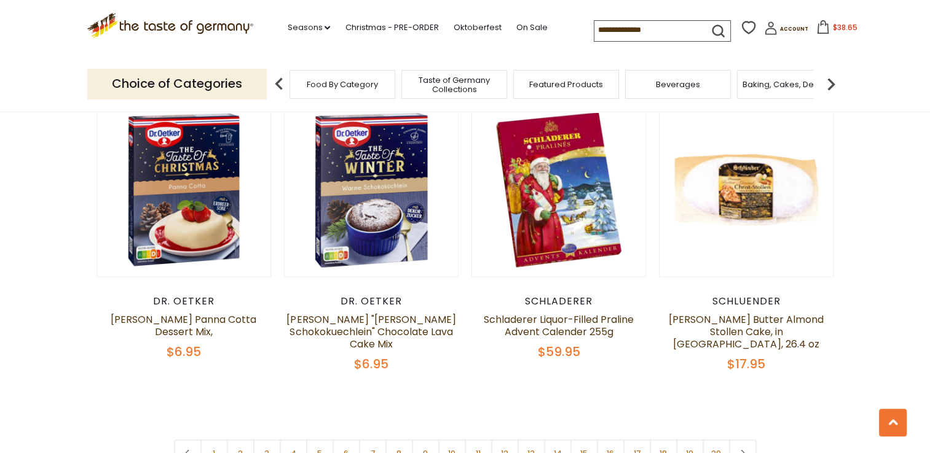
scroll to position [2905, 0]
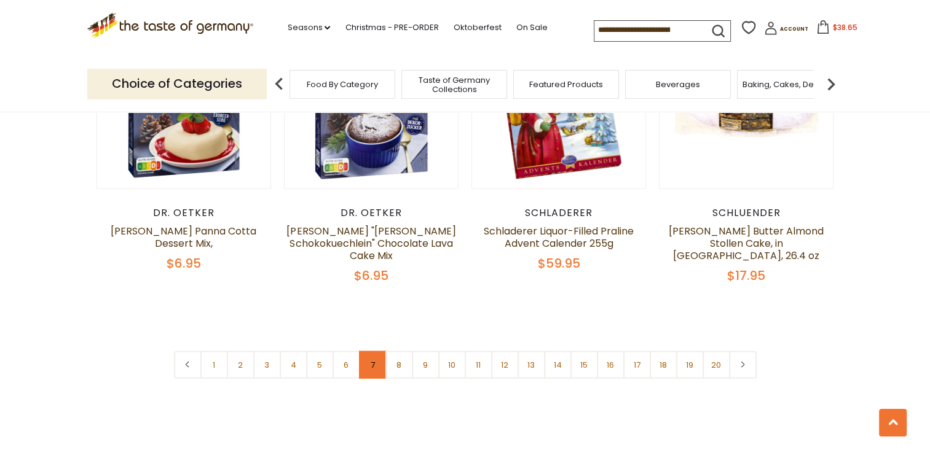
click at [371, 356] on link "7" at bounding box center [373, 365] width 28 height 28
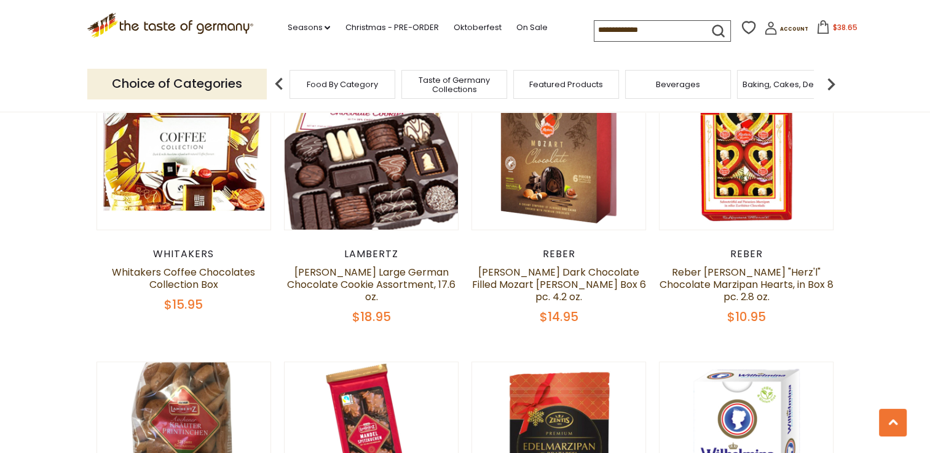
scroll to position [693, 0]
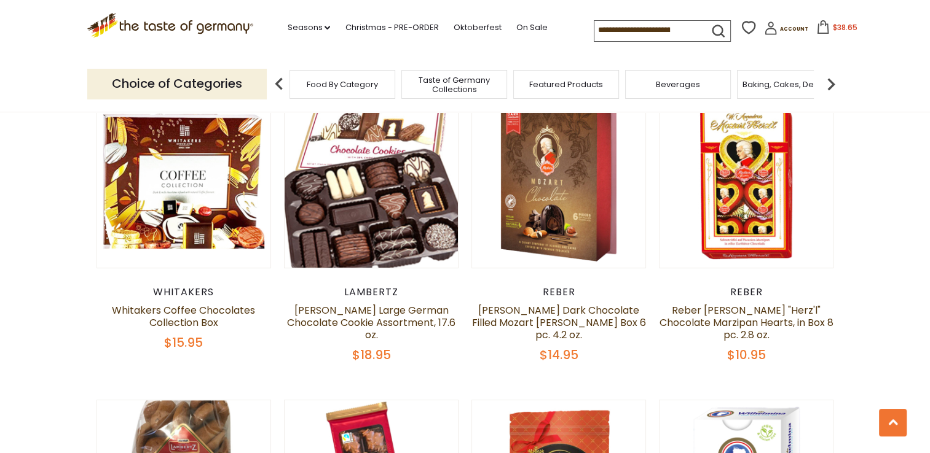
click at [832, 30] on span "$38.65" at bounding box center [844, 27] width 25 height 10
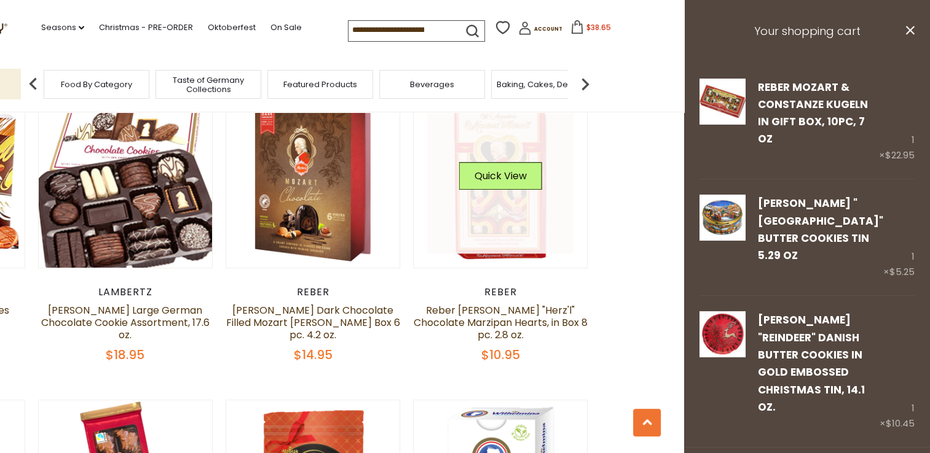
click at [509, 234] on link at bounding box center [500, 181] width 146 height 146
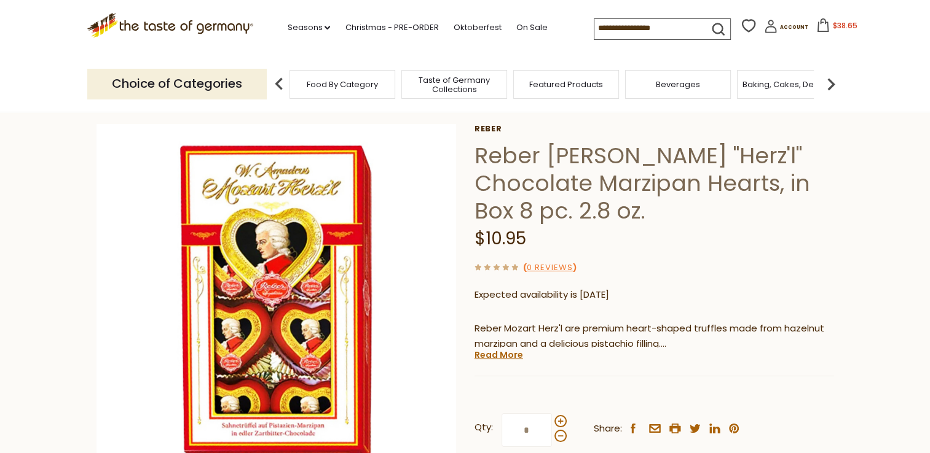
scroll to position [74, 0]
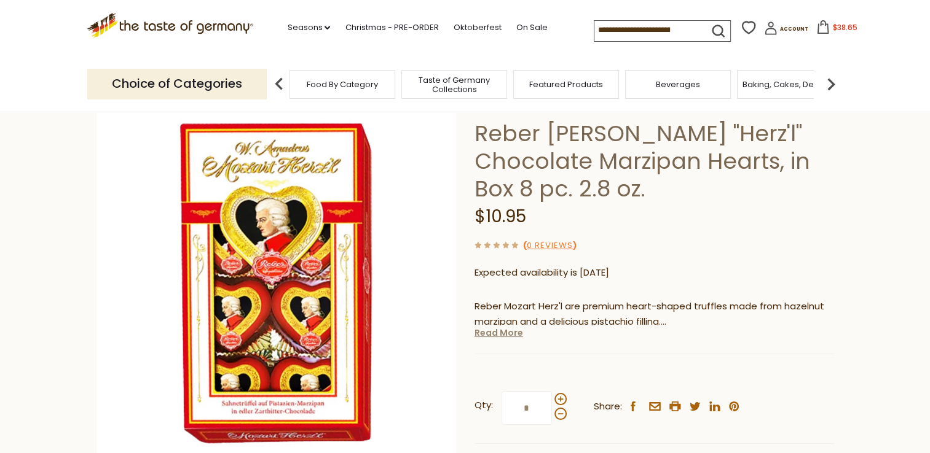
click at [502, 334] on link "Read More" at bounding box center [498, 333] width 49 height 12
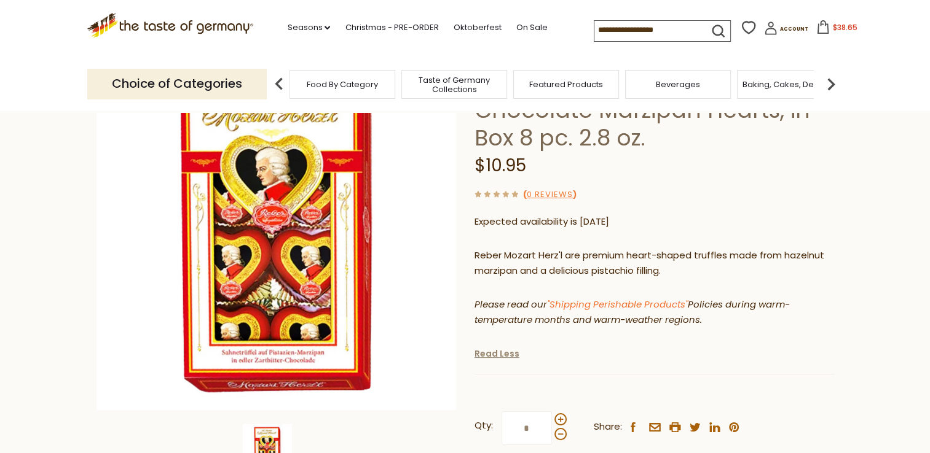
scroll to position [123, 0]
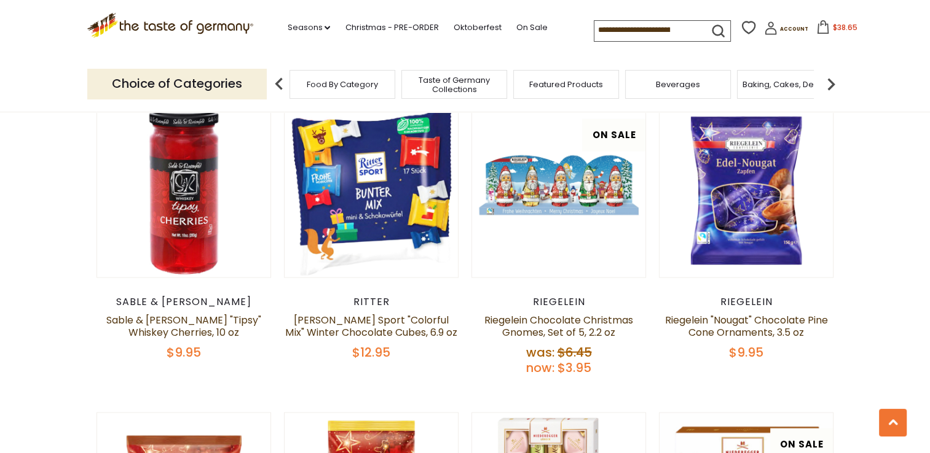
scroll to position [2536, 0]
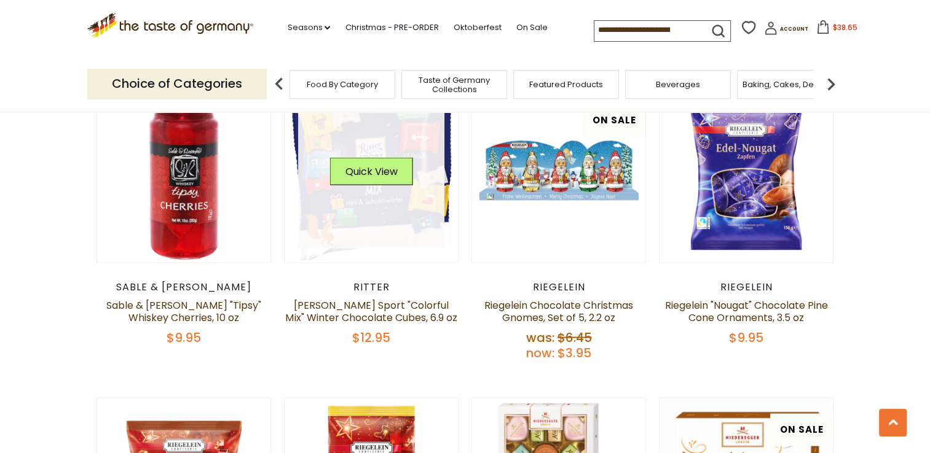
click at [373, 195] on link at bounding box center [371, 176] width 146 height 146
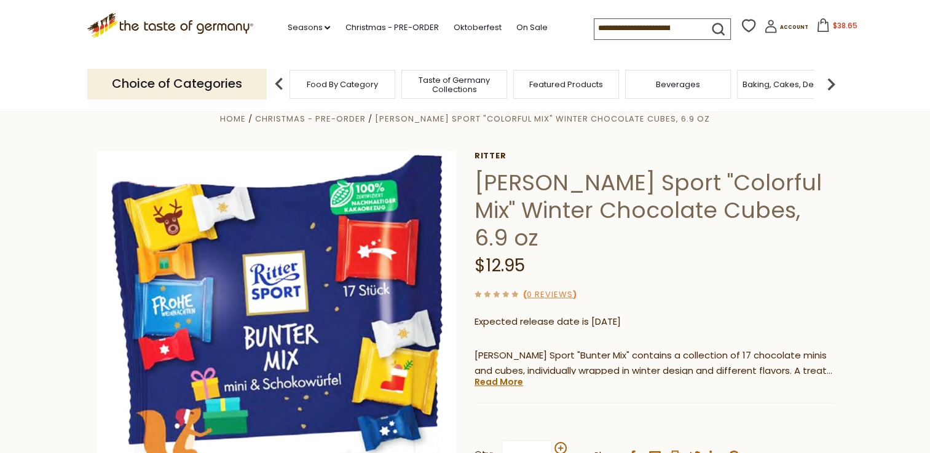
scroll to position [98, 0]
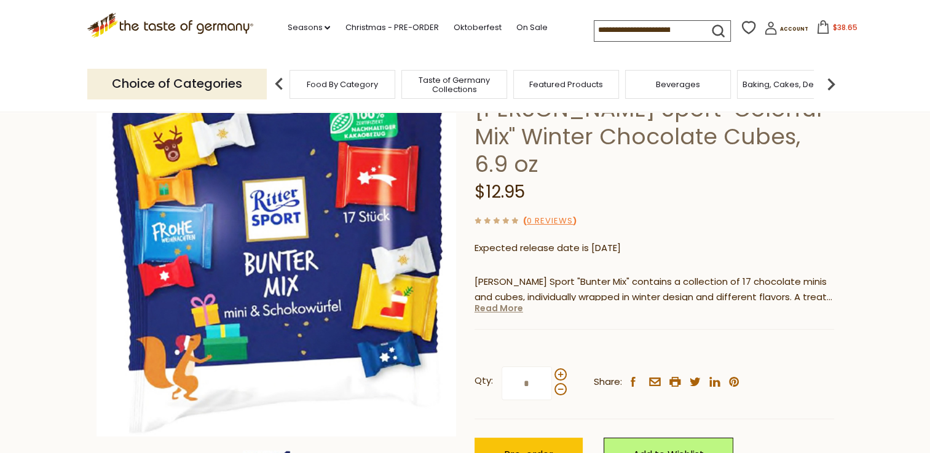
click at [496, 302] on link "Read More" at bounding box center [498, 308] width 49 height 12
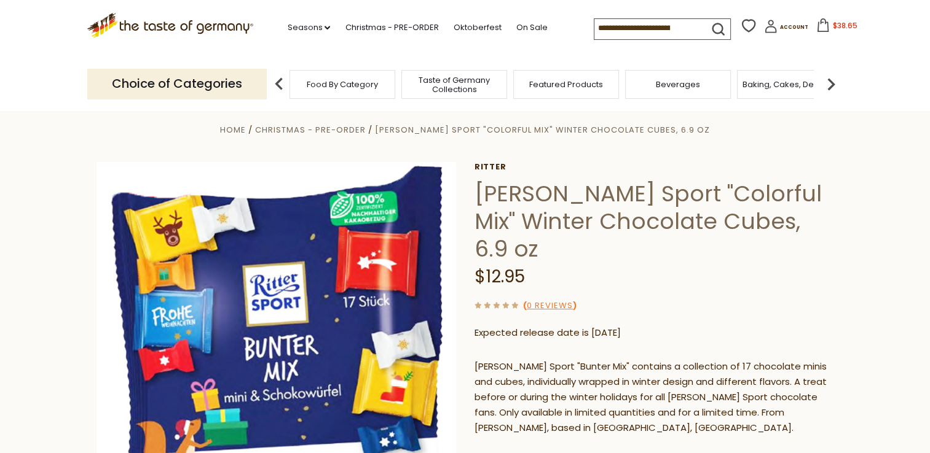
scroll to position [0, 0]
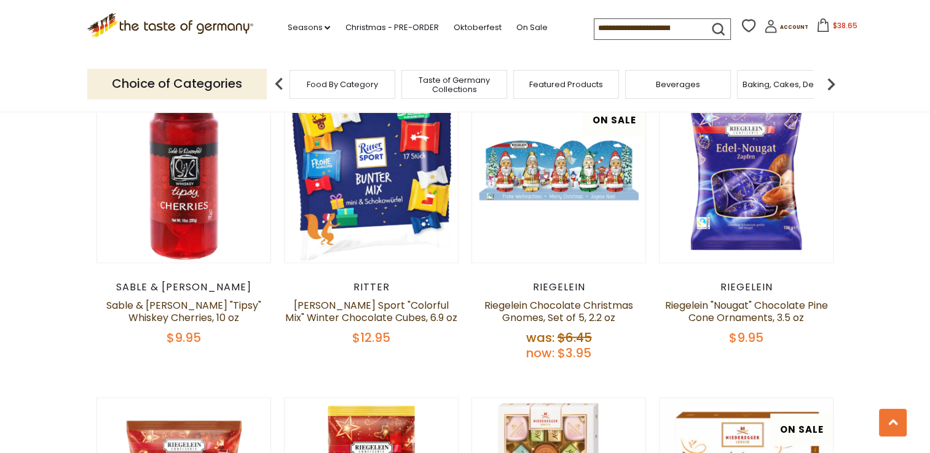
click at [610, 31] on input at bounding box center [646, 27] width 104 height 17
type input "******"
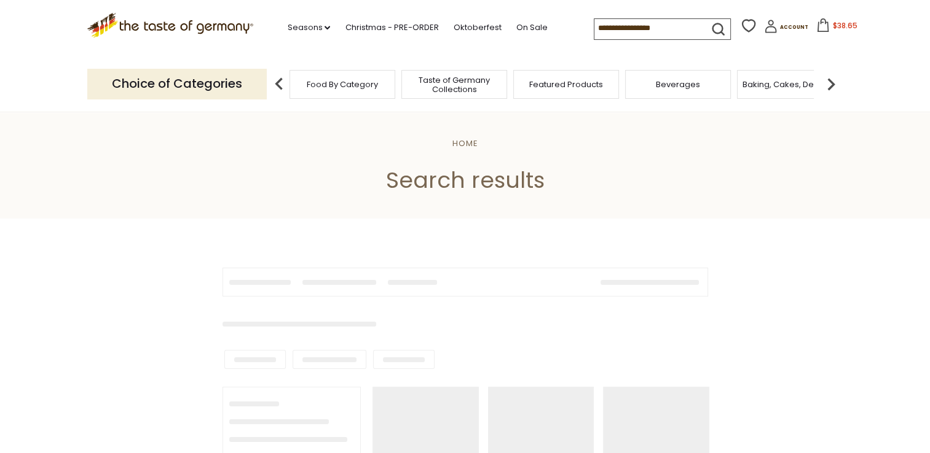
type input "******"
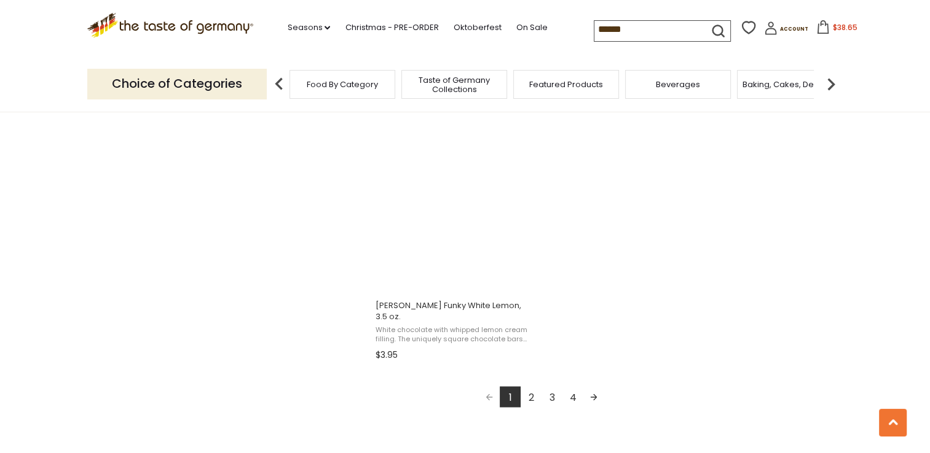
scroll to position [2237, 0]
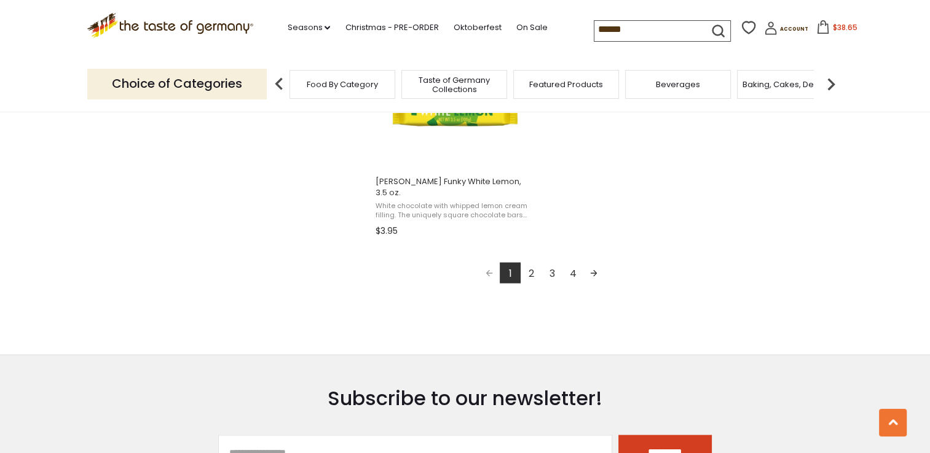
click at [539, 262] on link "2" at bounding box center [530, 272] width 21 height 21
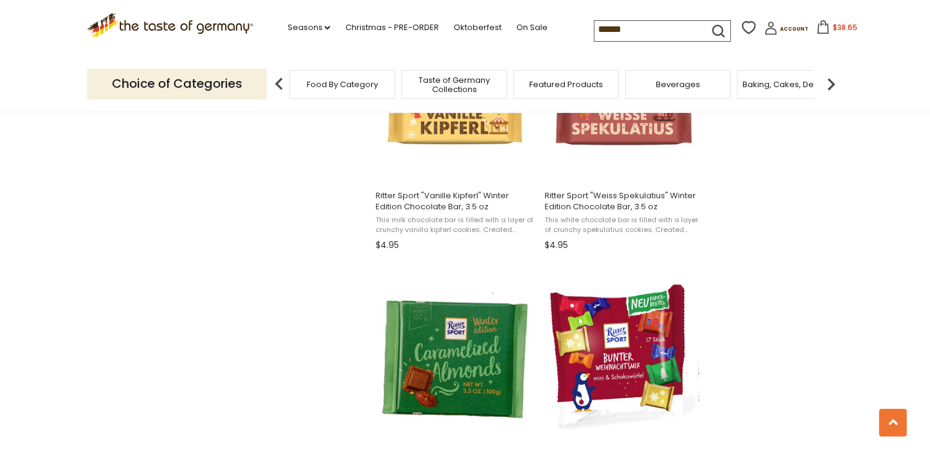
scroll to position [1008, 0]
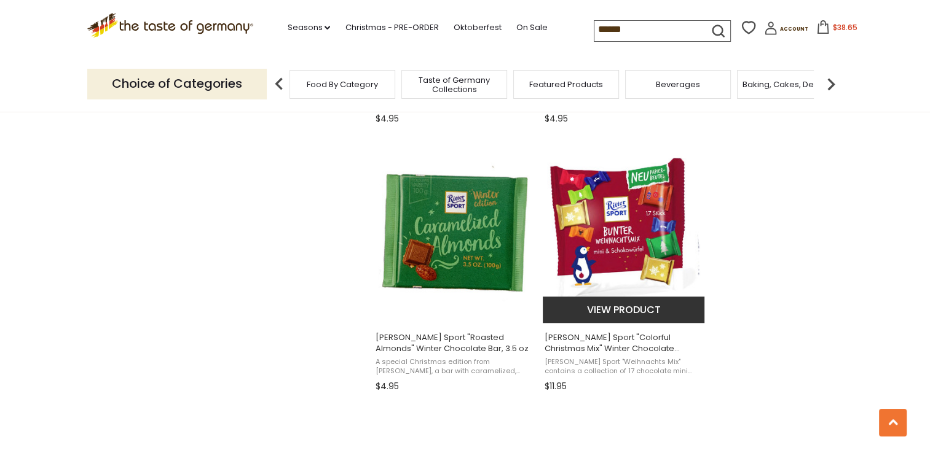
click at [575, 339] on span "[PERSON_NAME] Sport "Colorful Christmas Mix" Winter Chocolate Cubes, 6.9 oz" at bounding box center [623, 343] width 159 height 22
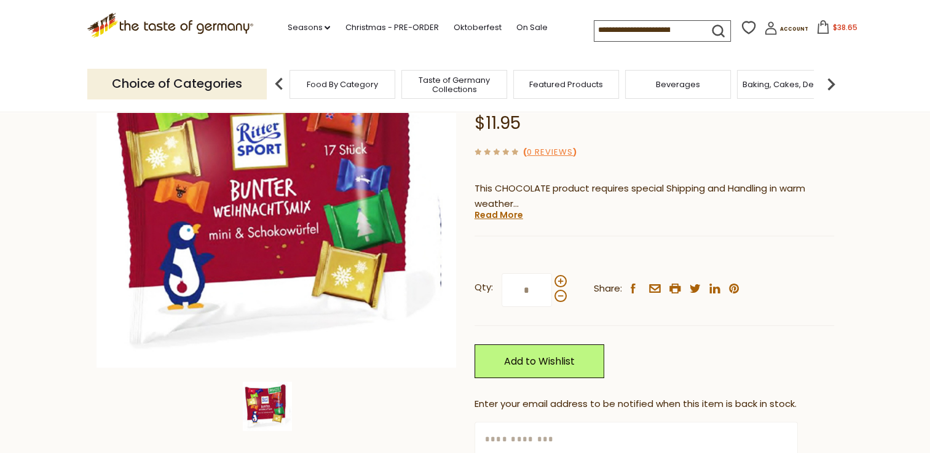
scroll to position [74, 0]
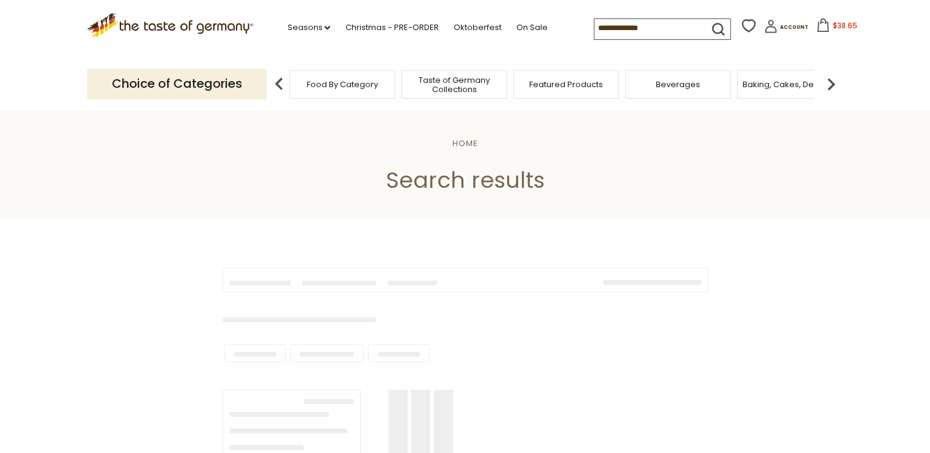
type input "******"
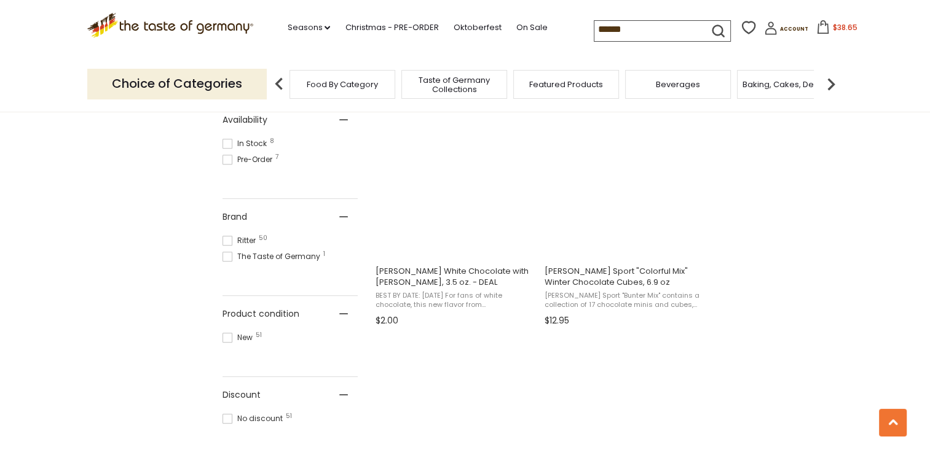
scroll to position [418, 0]
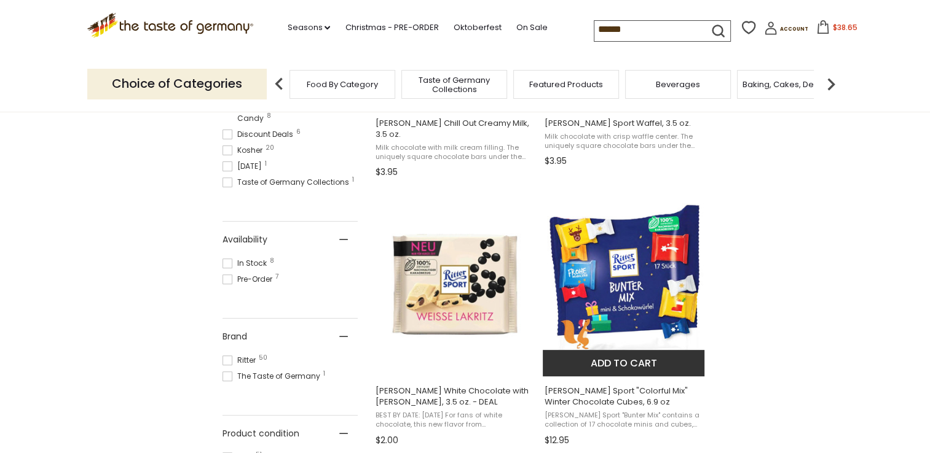
click at [635, 296] on img "Ritter Sport" at bounding box center [624, 284] width 163 height 163
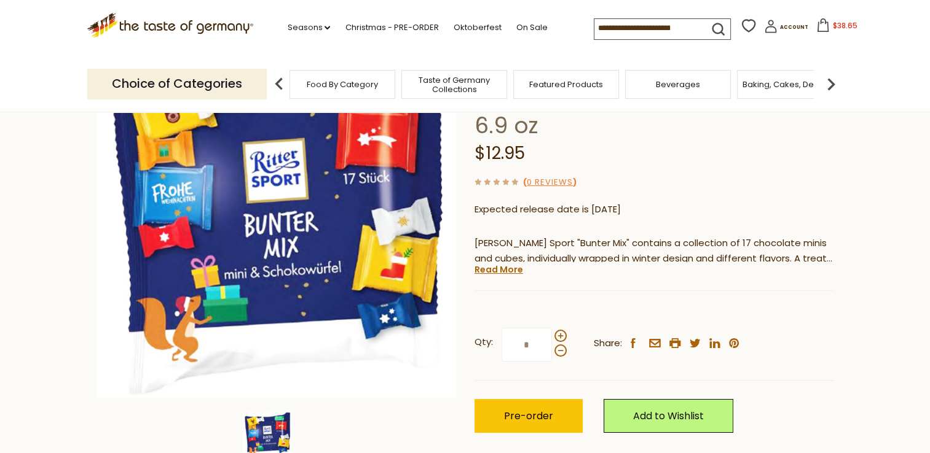
scroll to position [147, 0]
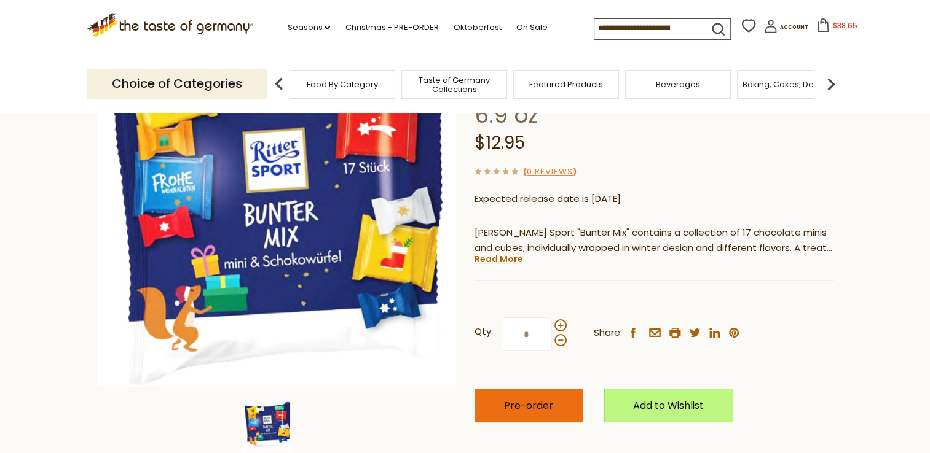
click at [543, 399] on span "Pre-order" at bounding box center [528, 406] width 49 height 14
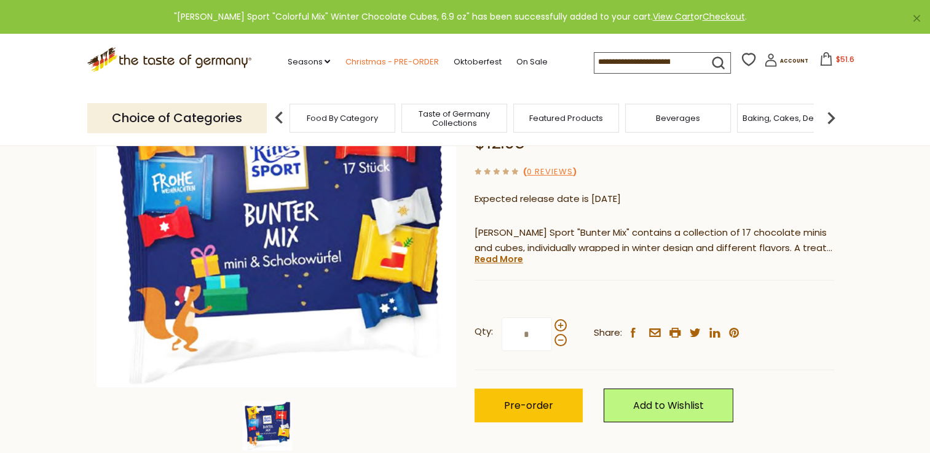
click at [407, 60] on link "Christmas - PRE-ORDER" at bounding box center [391, 62] width 93 height 14
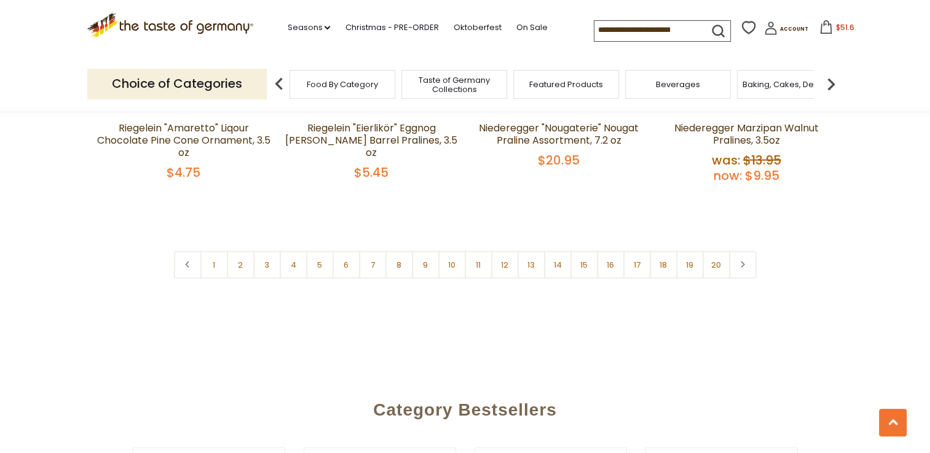
scroll to position [3023, 0]
click at [501, 252] on link "12" at bounding box center [505, 266] width 28 height 28
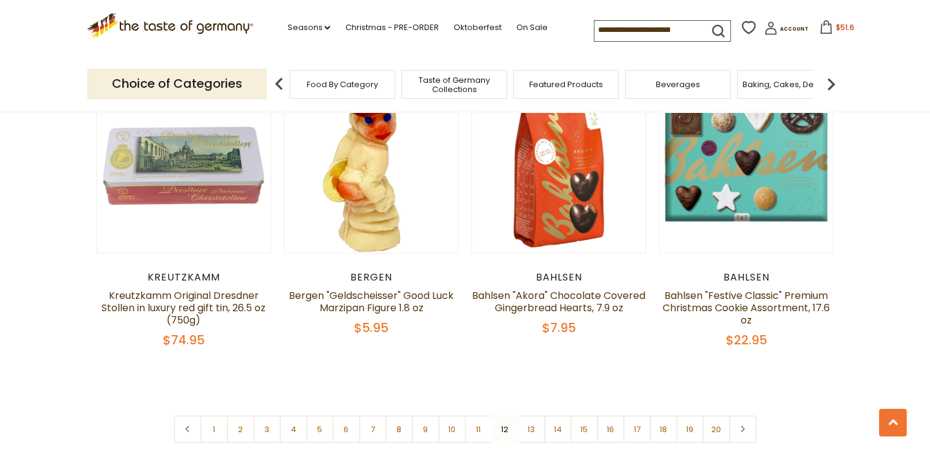
scroll to position [2905, 0]
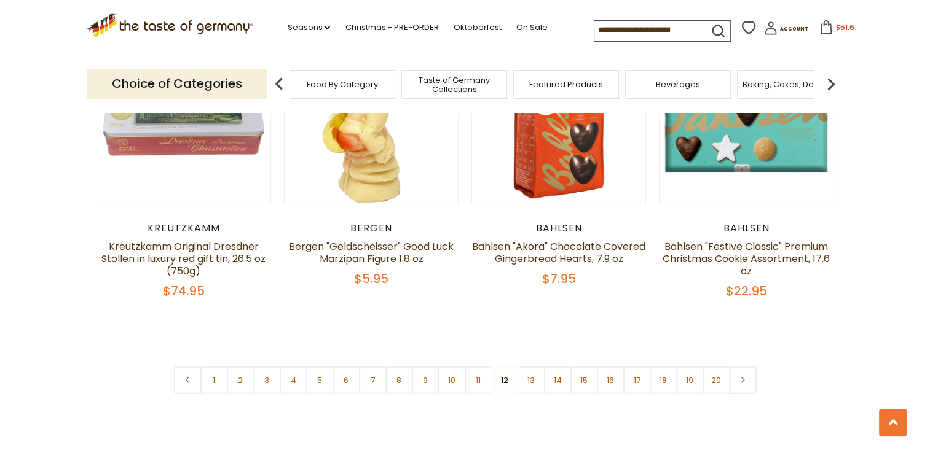
click at [618, 29] on input at bounding box center [646, 29] width 104 height 17
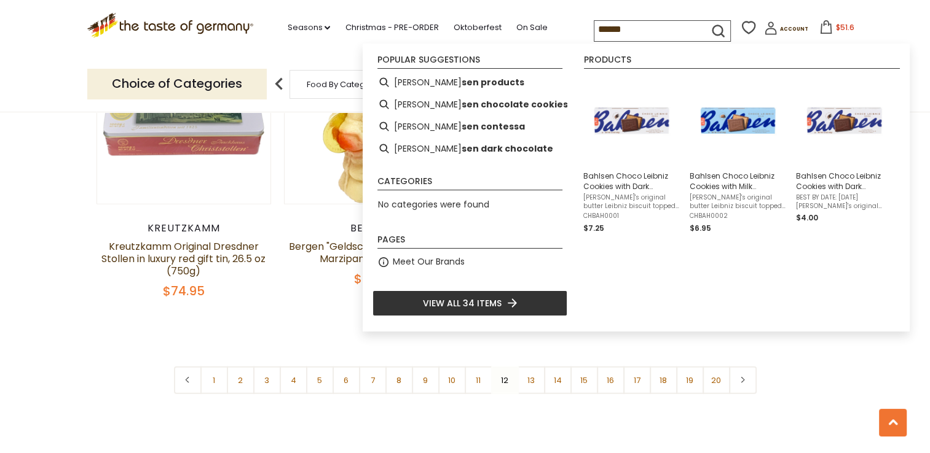
type input "*******"
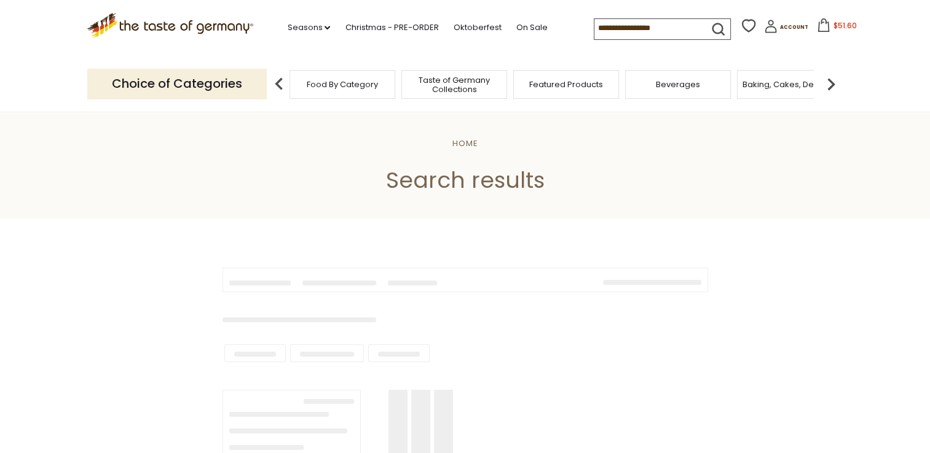
type input "*******"
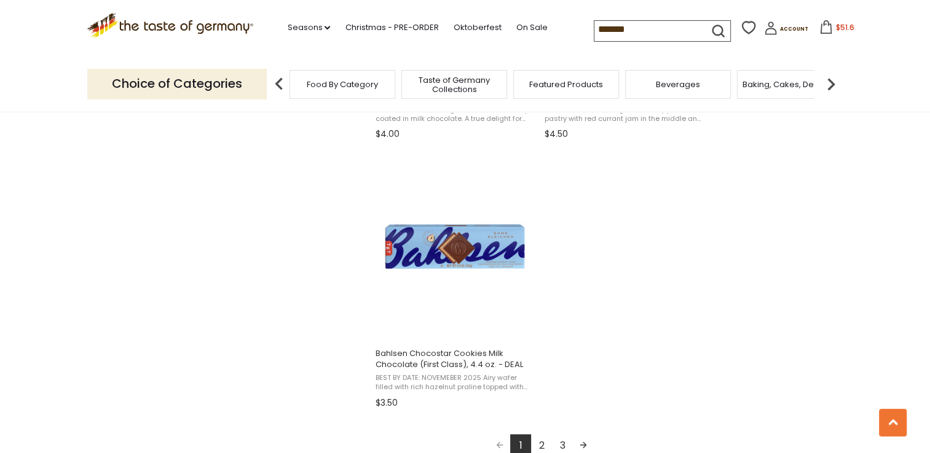
scroll to position [2089, 0]
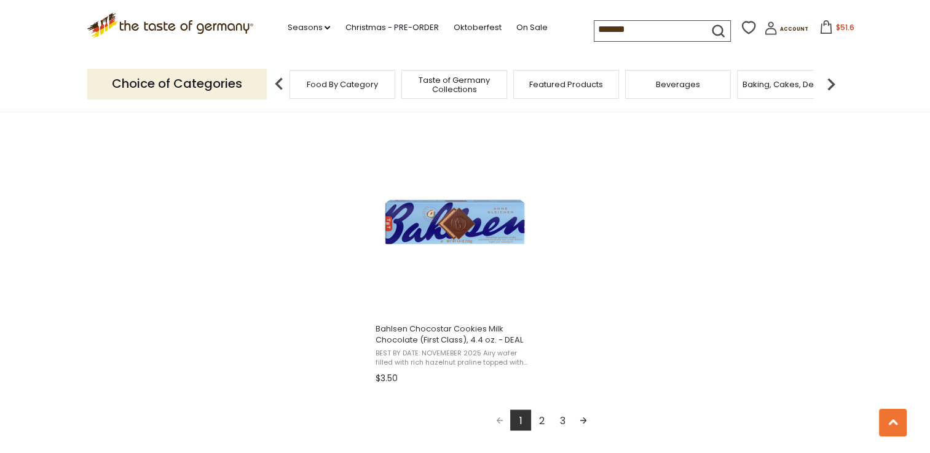
click at [541, 419] on link "2" at bounding box center [541, 420] width 21 height 21
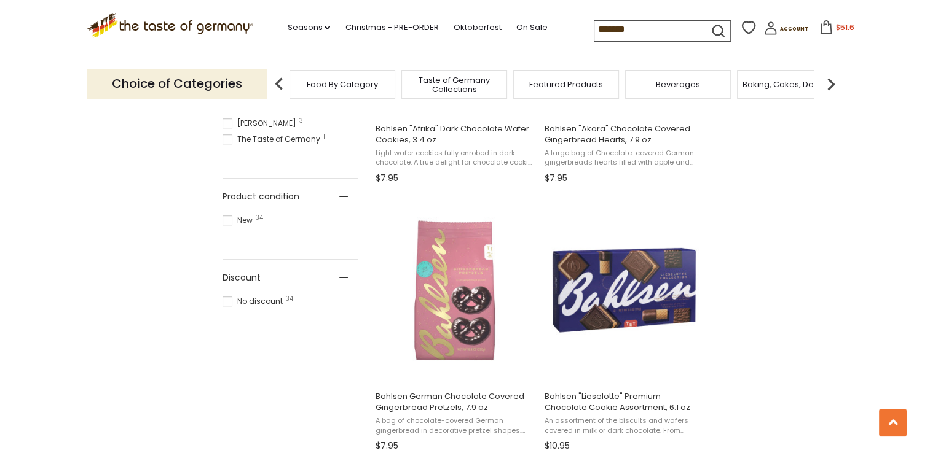
scroll to position [713, 0]
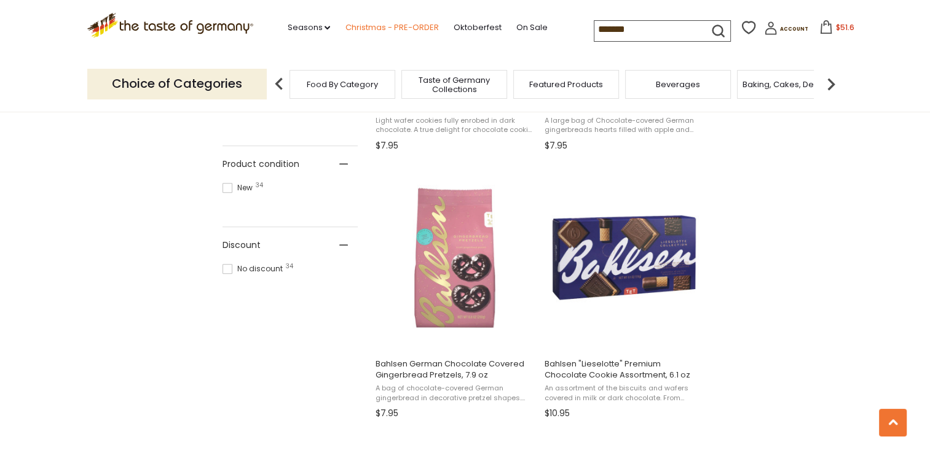
click at [385, 26] on link "Christmas - PRE-ORDER" at bounding box center [391, 28] width 93 height 14
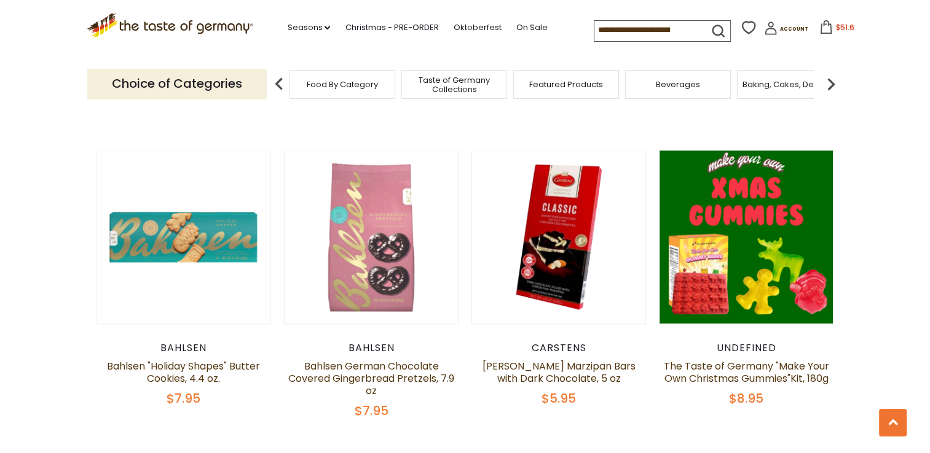
scroll to position [934, 0]
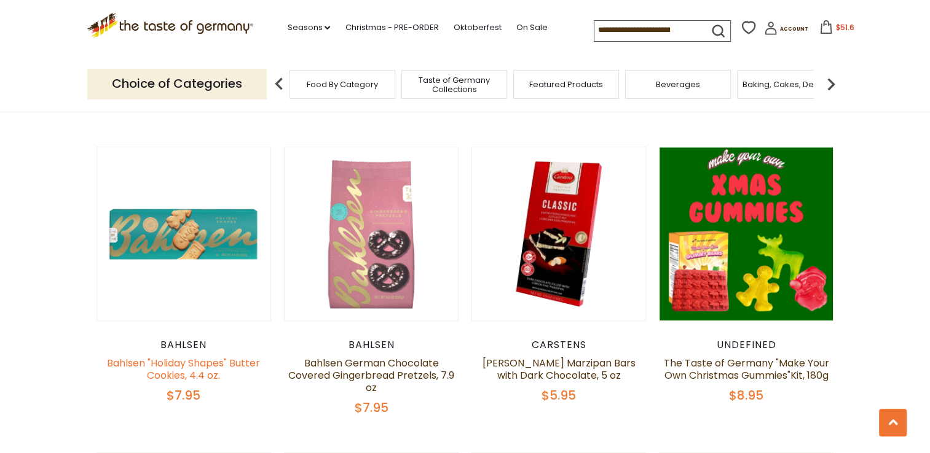
click at [234, 370] on link "Bahlsen "Holiday Shapes" Butter Cookies, 4.4 oz." at bounding box center [183, 369] width 153 height 26
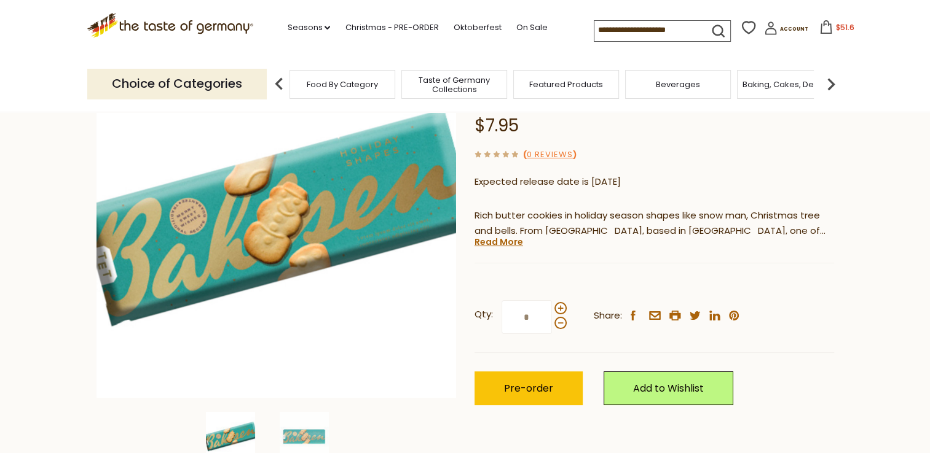
scroll to position [147, 0]
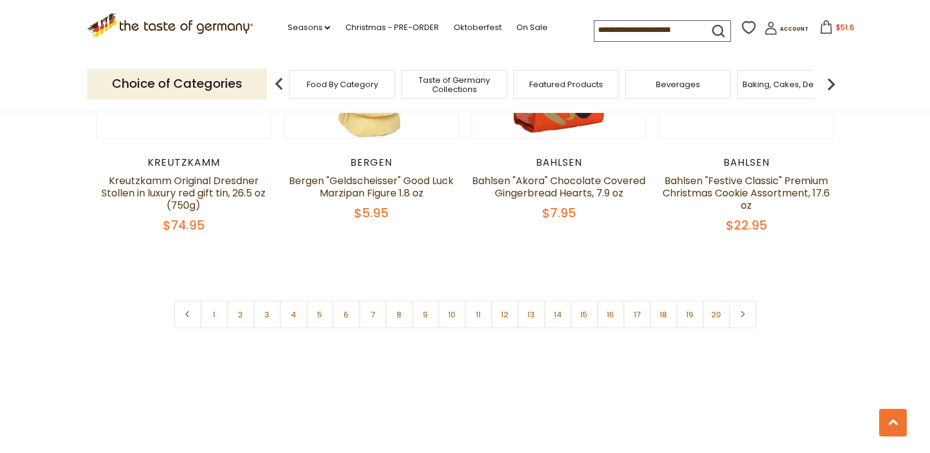
scroll to position [2974, 0]
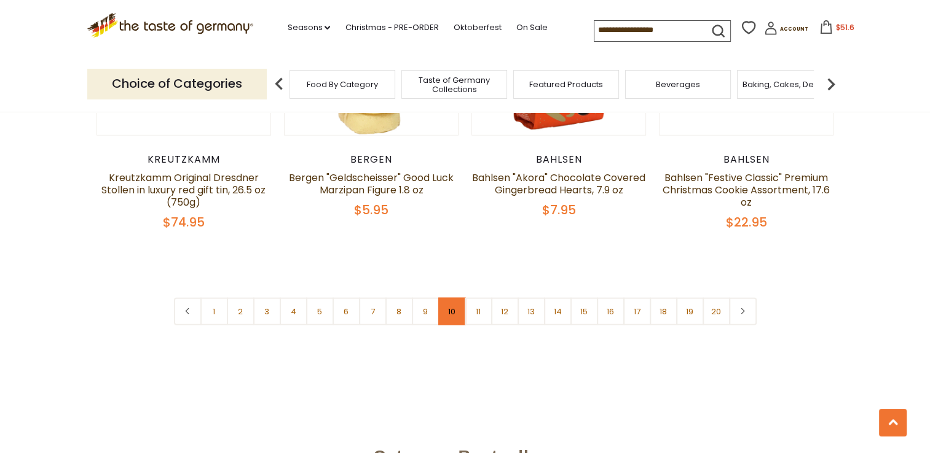
click at [452, 304] on link "10" at bounding box center [452, 312] width 28 height 28
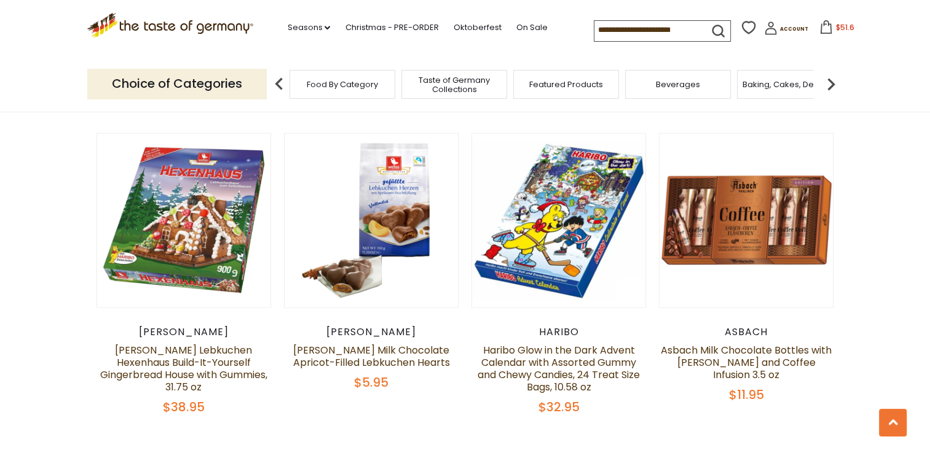
scroll to position [2954, 0]
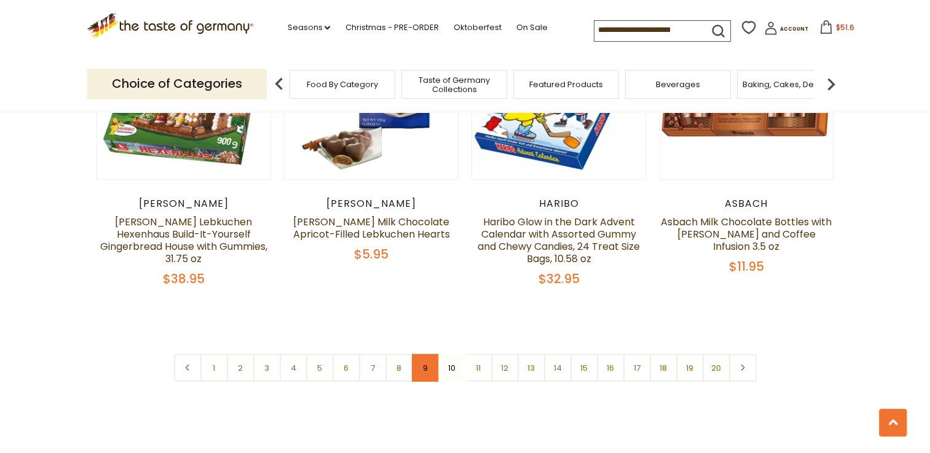
click at [426, 355] on link "9" at bounding box center [426, 369] width 28 height 28
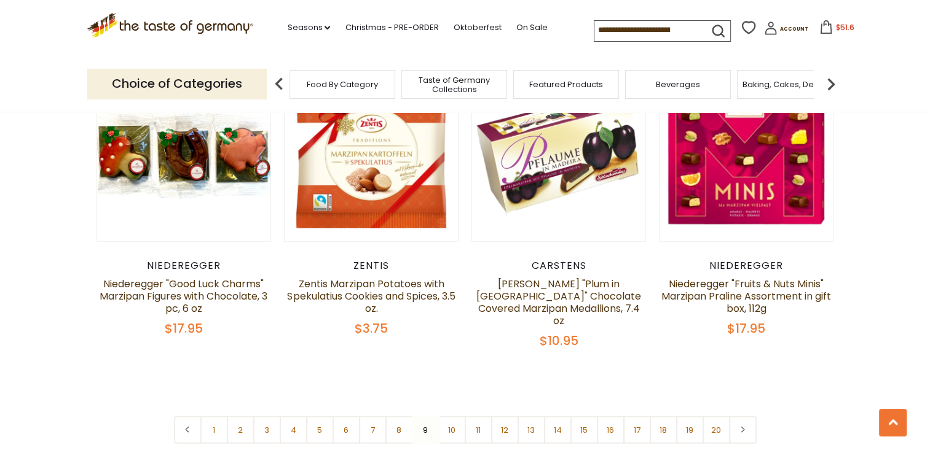
scroll to position [3003, 0]
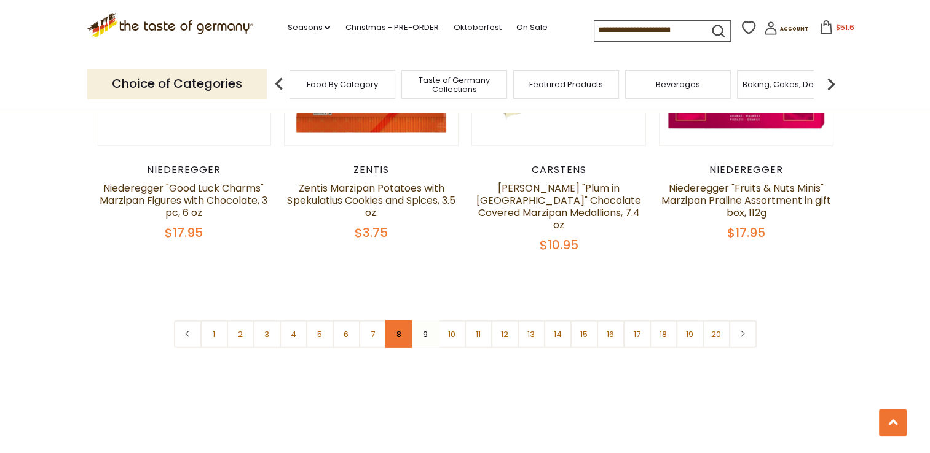
click at [396, 321] on link "8" at bounding box center [399, 335] width 28 height 28
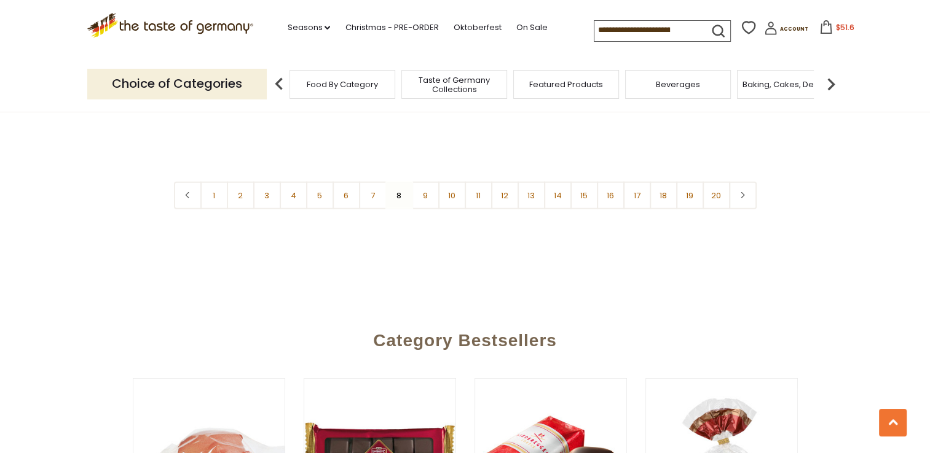
scroll to position [3053, 0]
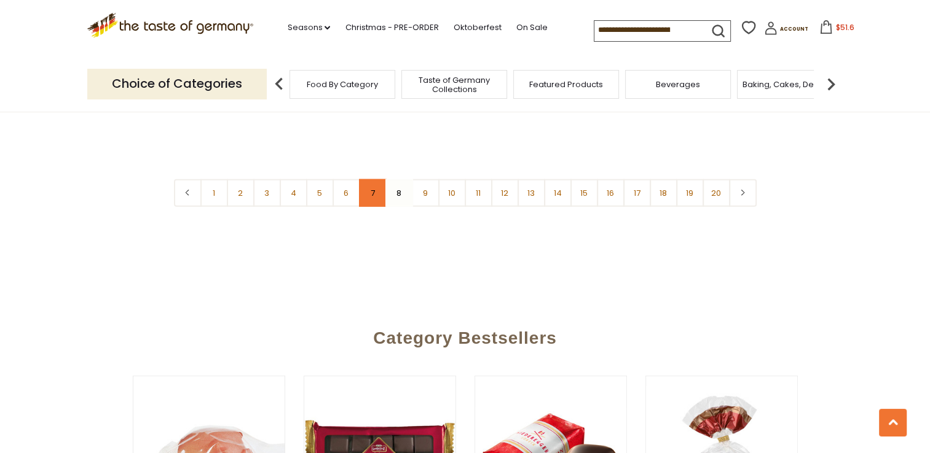
click at [369, 179] on link "7" at bounding box center [373, 193] width 28 height 28
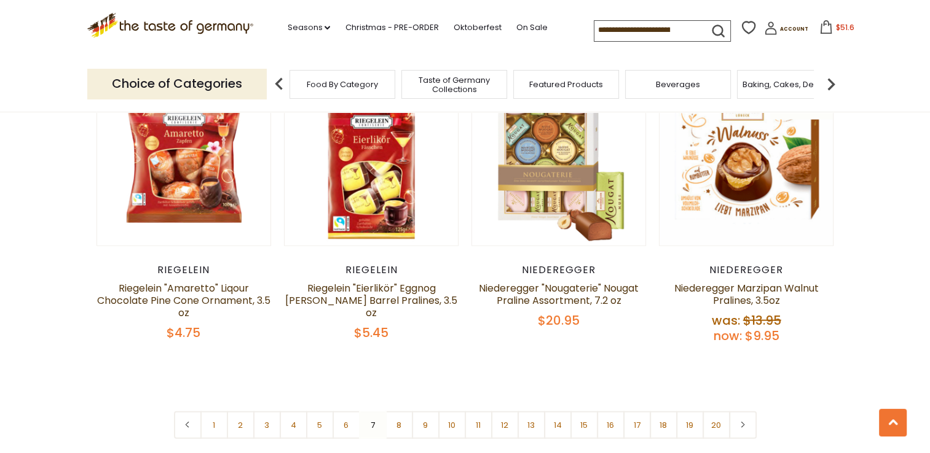
scroll to position [2881, 0]
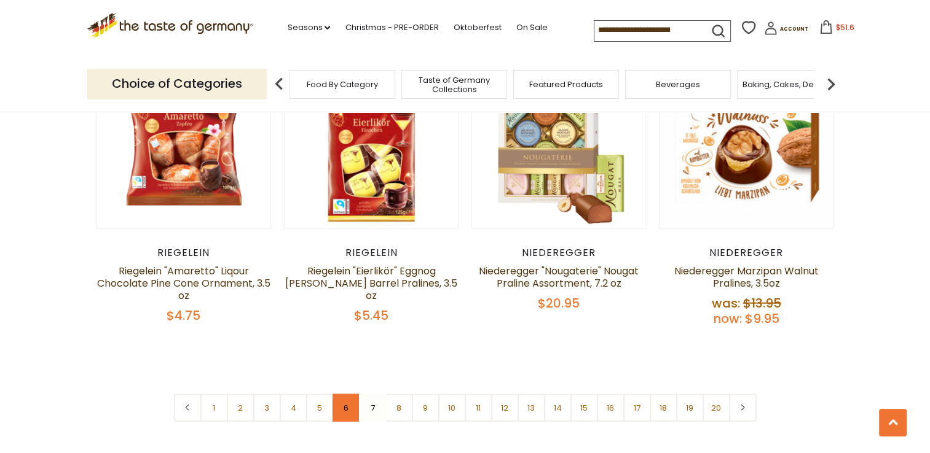
click at [344, 394] on link "6" at bounding box center [346, 408] width 28 height 28
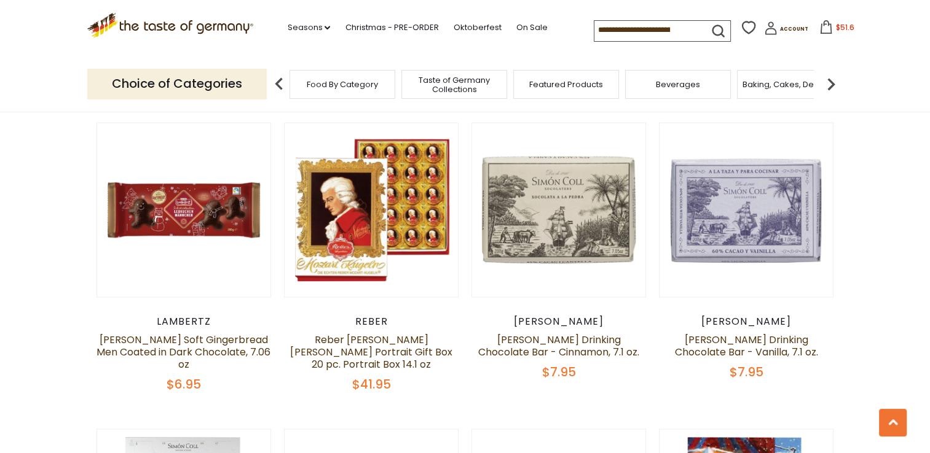
scroll to position [2487, 0]
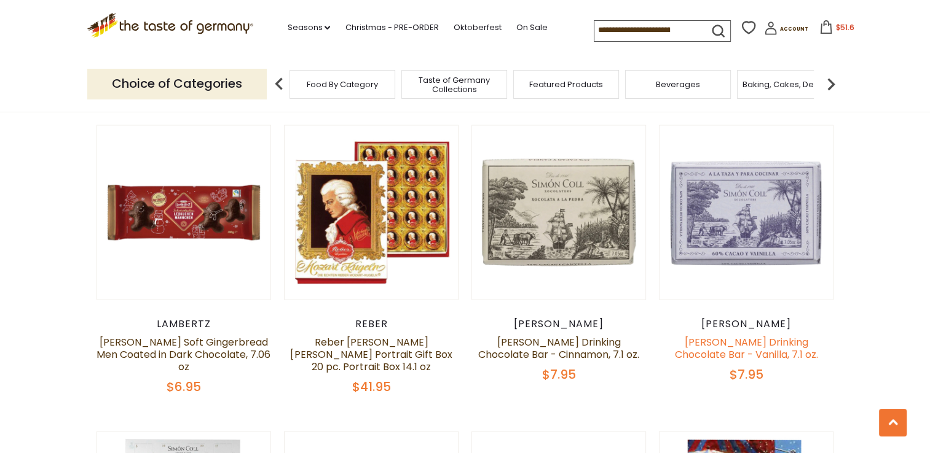
click at [715, 335] on link "[PERSON_NAME] Drinking Chocolate Bar - Vanilla, 7.1 oz." at bounding box center [746, 348] width 143 height 26
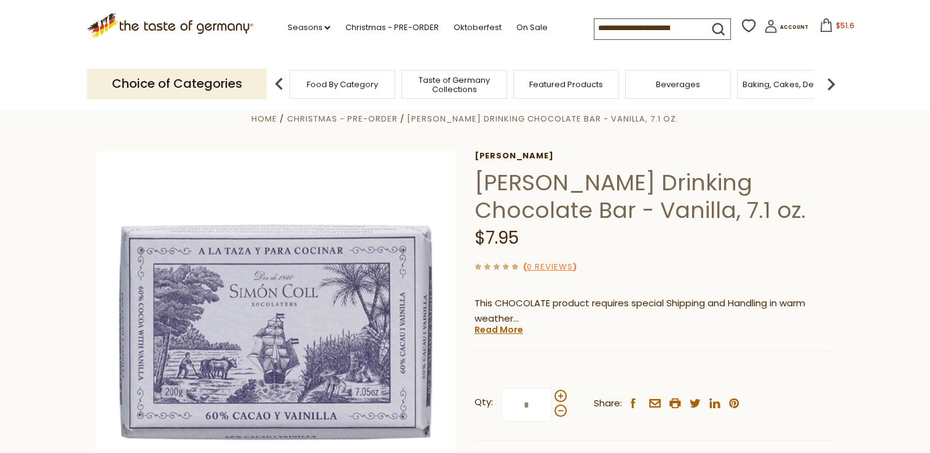
scroll to position [98, 0]
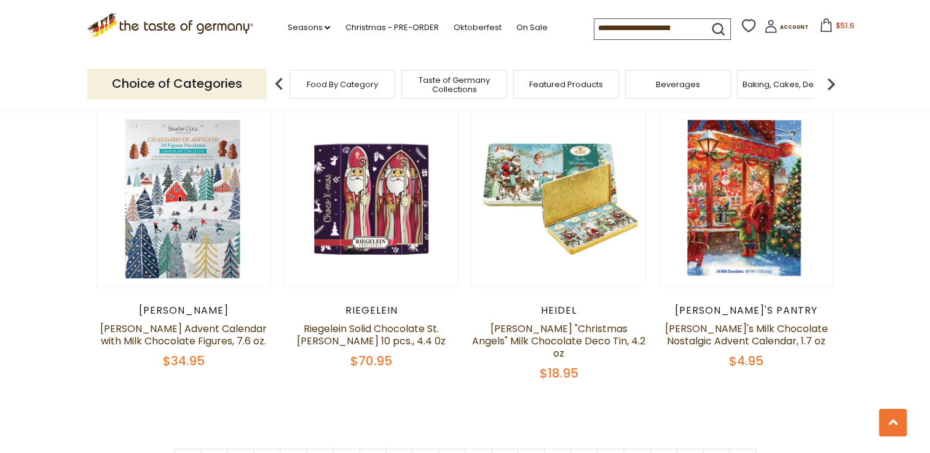
scroll to position [2856, 0]
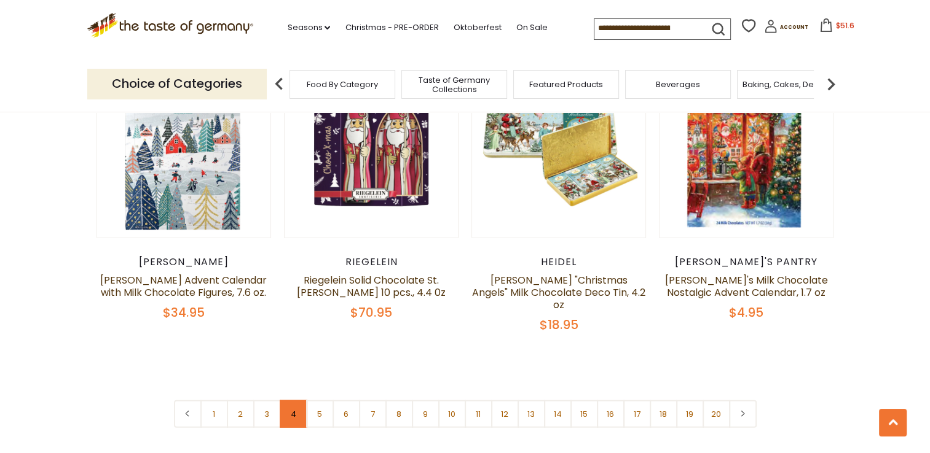
click at [292, 401] on link "4" at bounding box center [294, 415] width 28 height 28
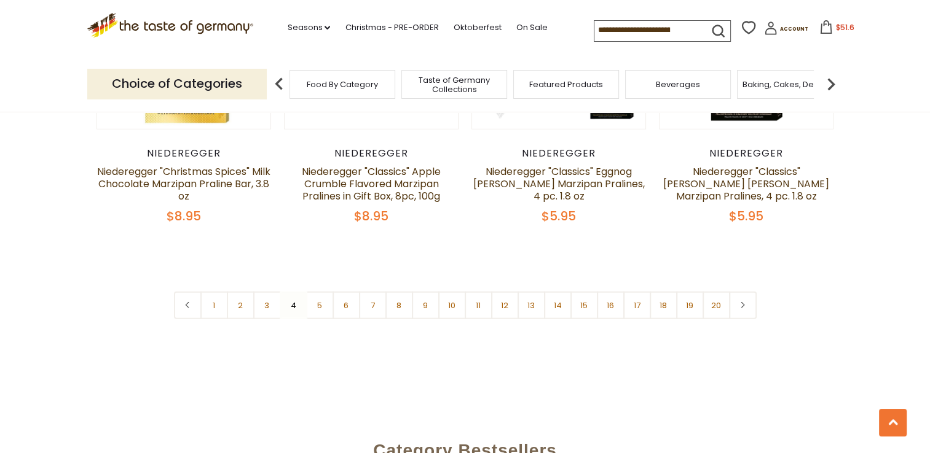
scroll to position [2881, 0]
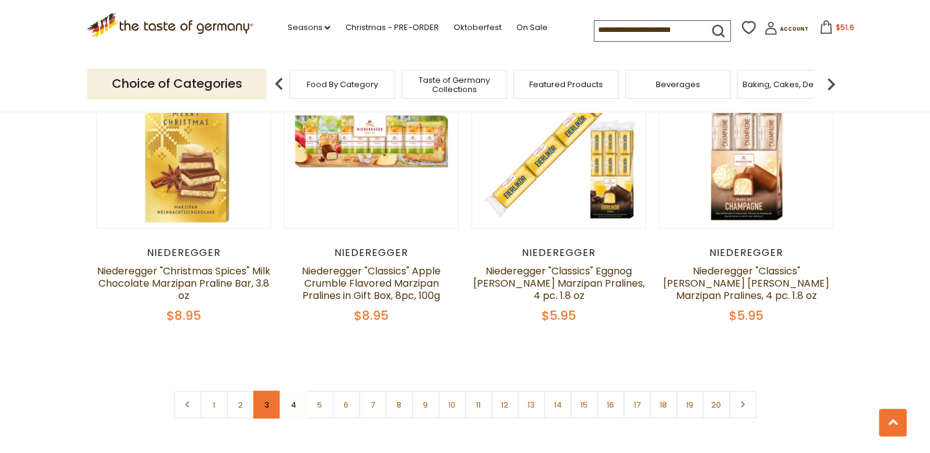
click at [269, 391] on link "3" at bounding box center [267, 405] width 28 height 28
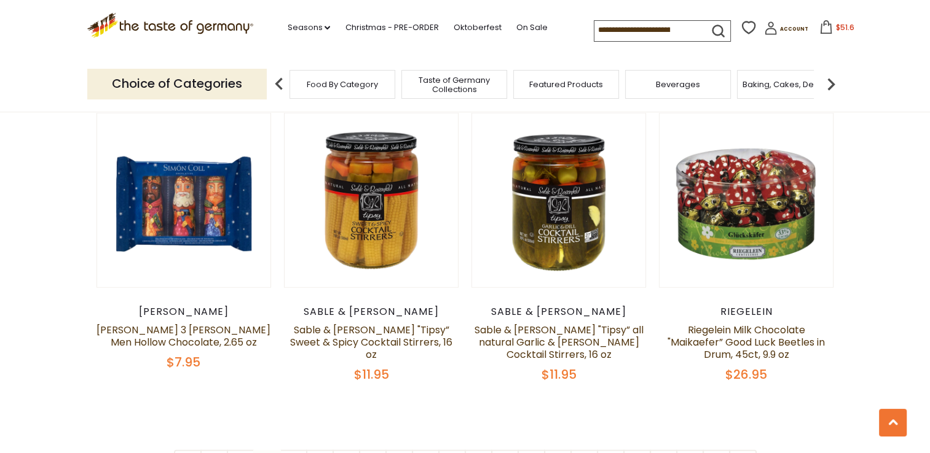
scroll to position [2856, 0]
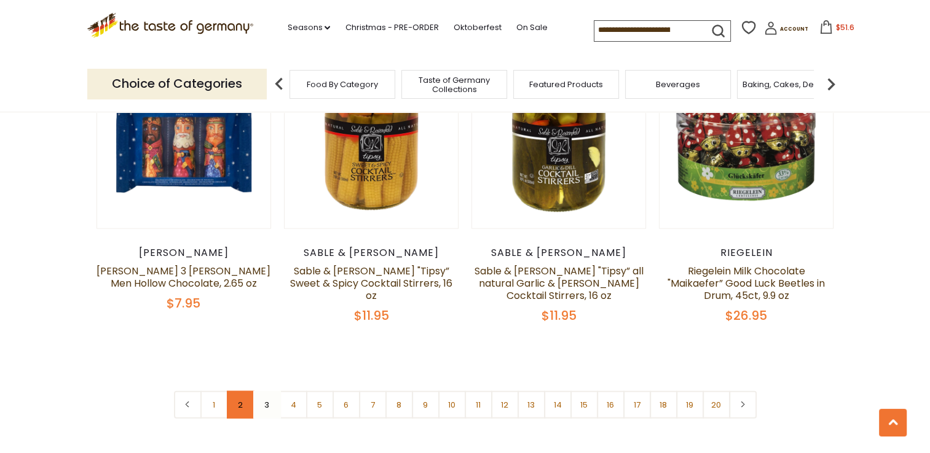
click at [237, 393] on link "2" at bounding box center [241, 405] width 28 height 28
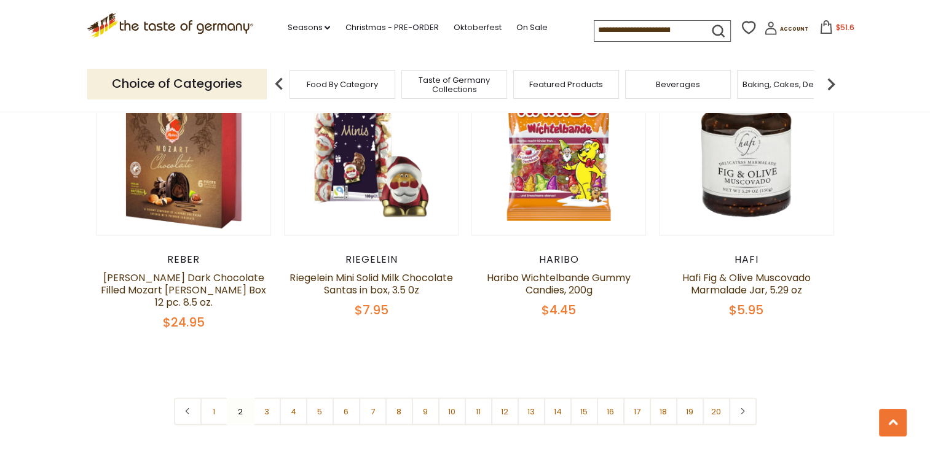
scroll to position [2979, 0]
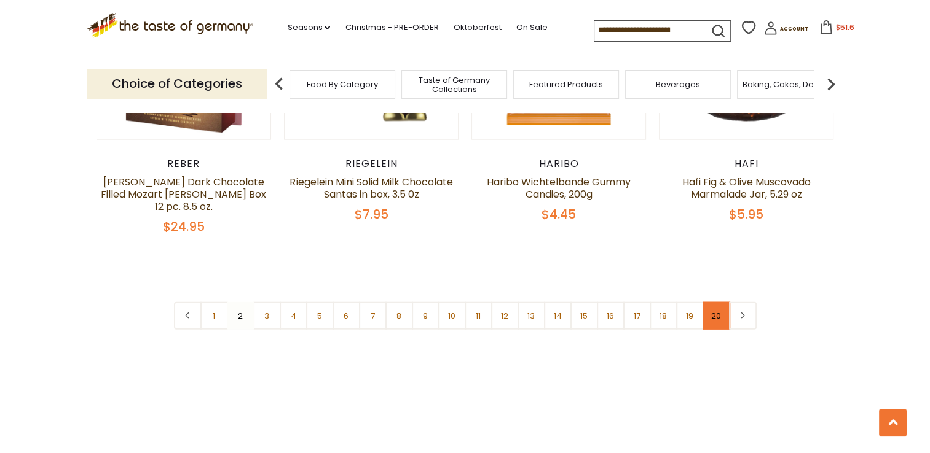
click at [722, 302] on link "20" at bounding box center [716, 316] width 28 height 28
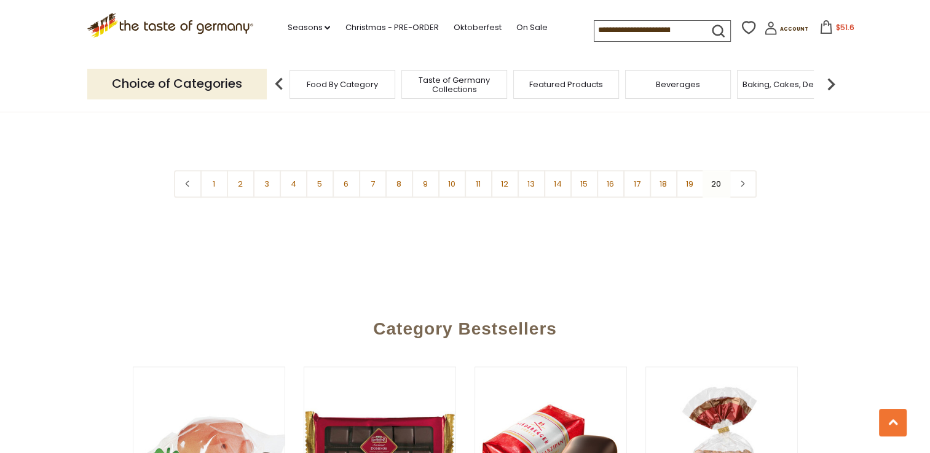
scroll to position [939, 0]
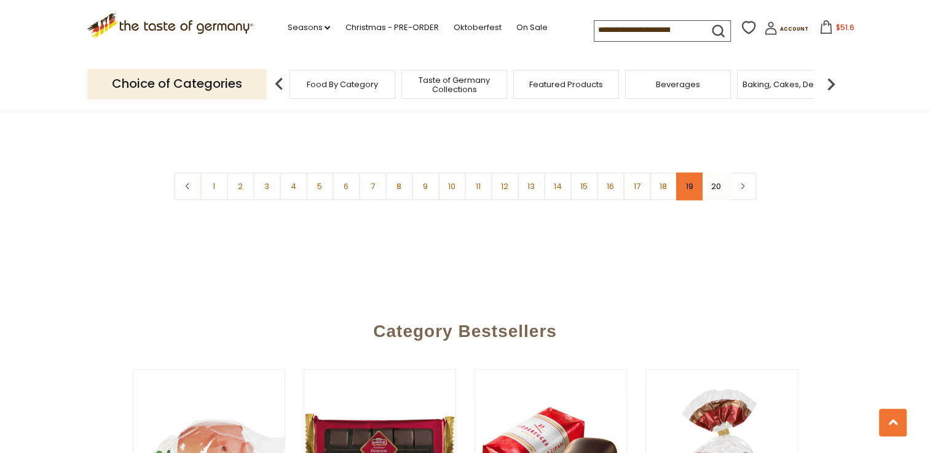
click at [689, 181] on link "19" at bounding box center [690, 187] width 28 height 28
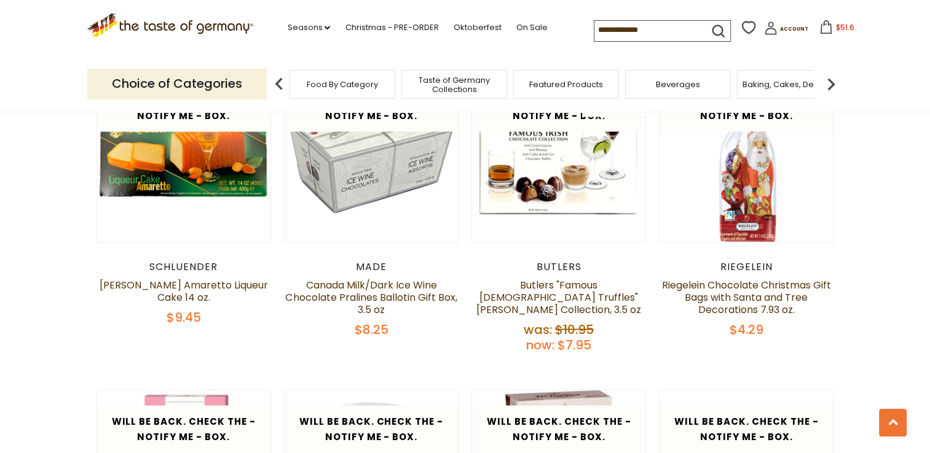
scroll to position [2291, 0]
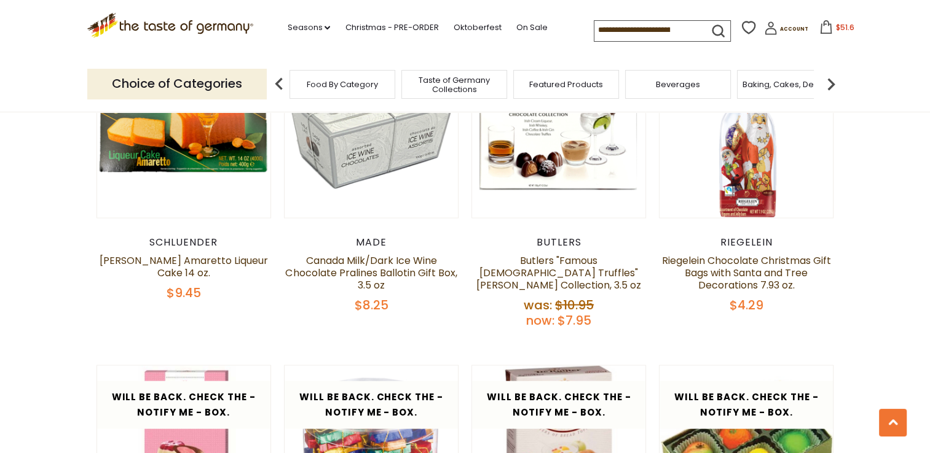
click at [661, 33] on input at bounding box center [646, 29] width 104 height 17
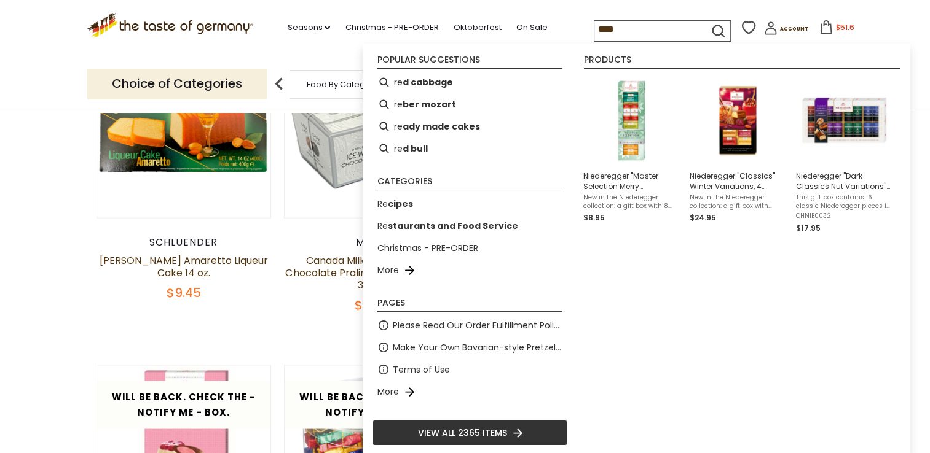
type input "*****"
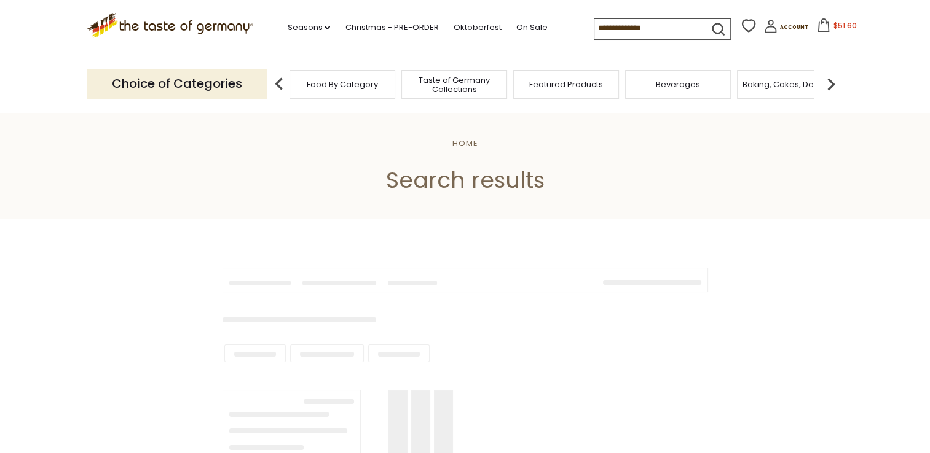
type input "*****"
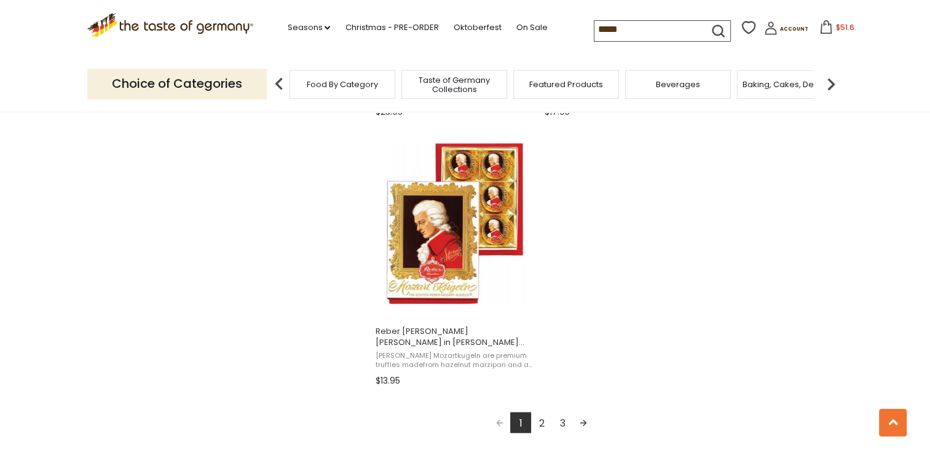
scroll to position [2089, 0]
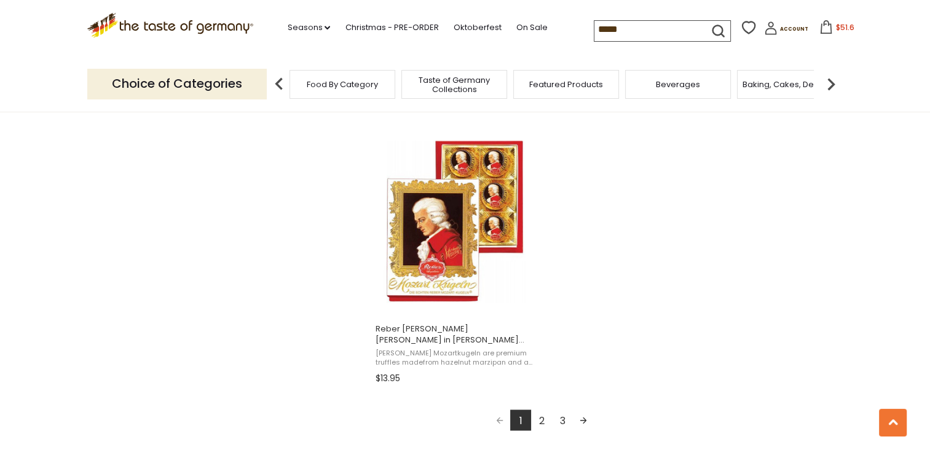
click at [546, 420] on link "2" at bounding box center [541, 420] width 21 height 21
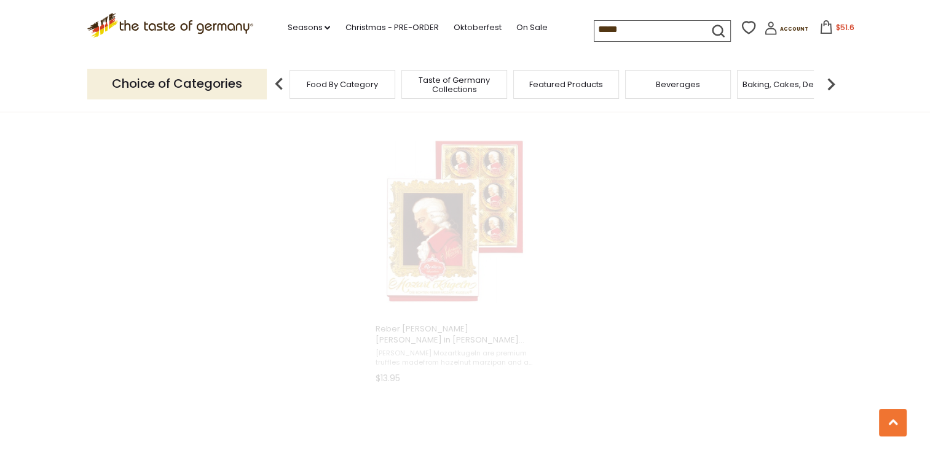
scroll to position [1240, 0]
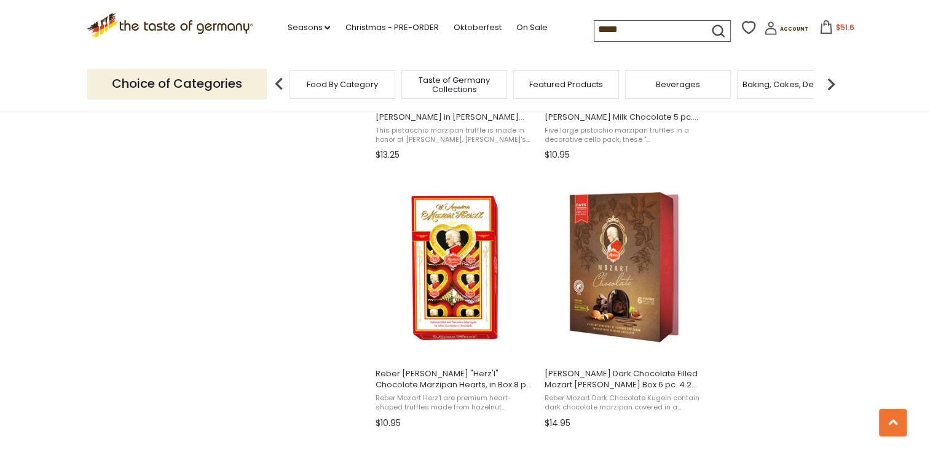
scroll to position [1253, 0]
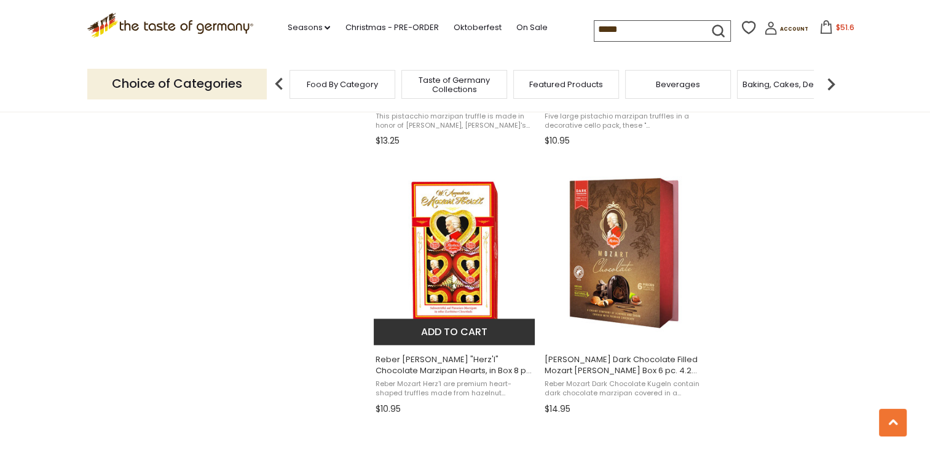
click at [453, 366] on span "Reber [PERSON_NAME] "Herz'l" Chocolate Marzipan Hearts, in Box 8 pc. 2.8 oz." at bounding box center [454, 366] width 159 height 22
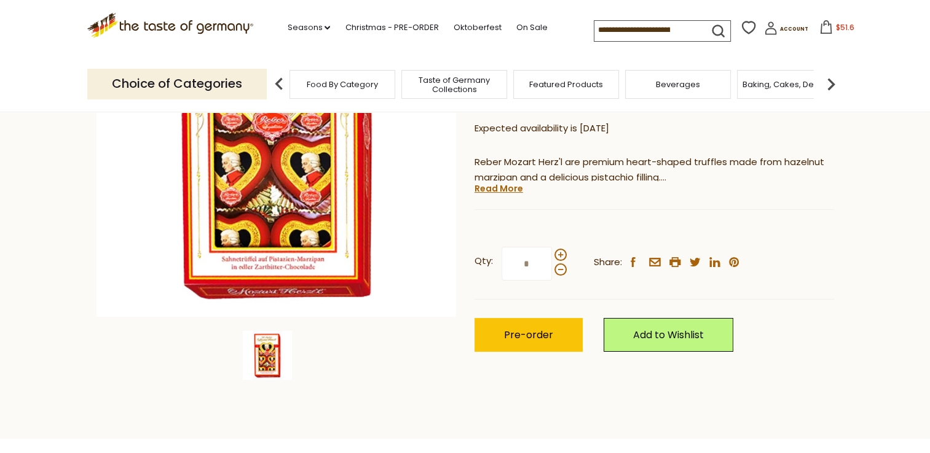
scroll to position [221, 0]
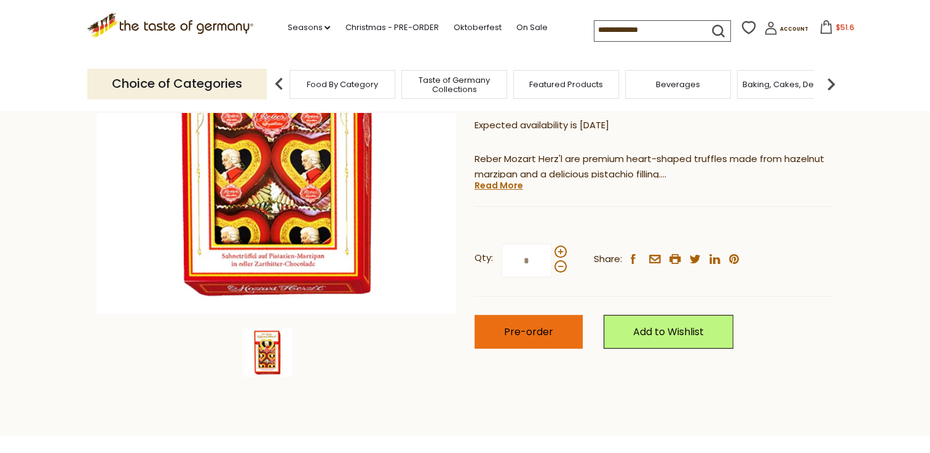
click at [504, 332] on span "Pre-order" at bounding box center [528, 332] width 49 height 14
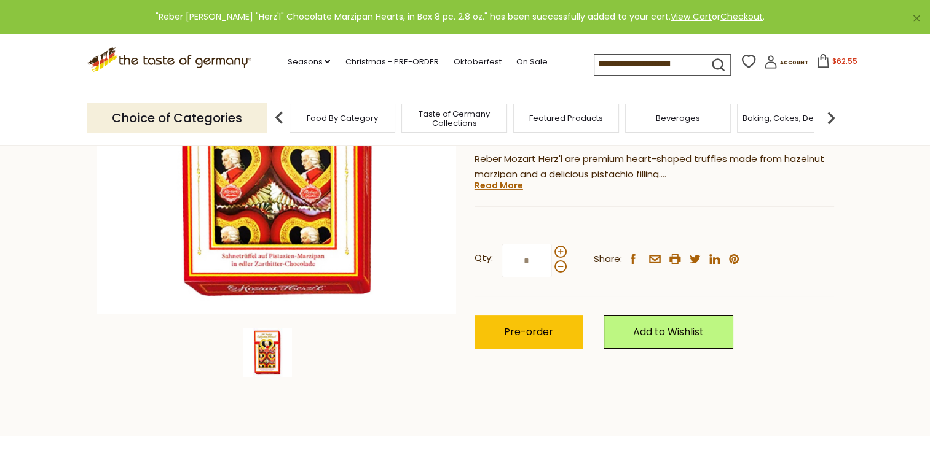
click at [832, 64] on span "$62.55" at bounding box center [844, 61] width 25 height 10
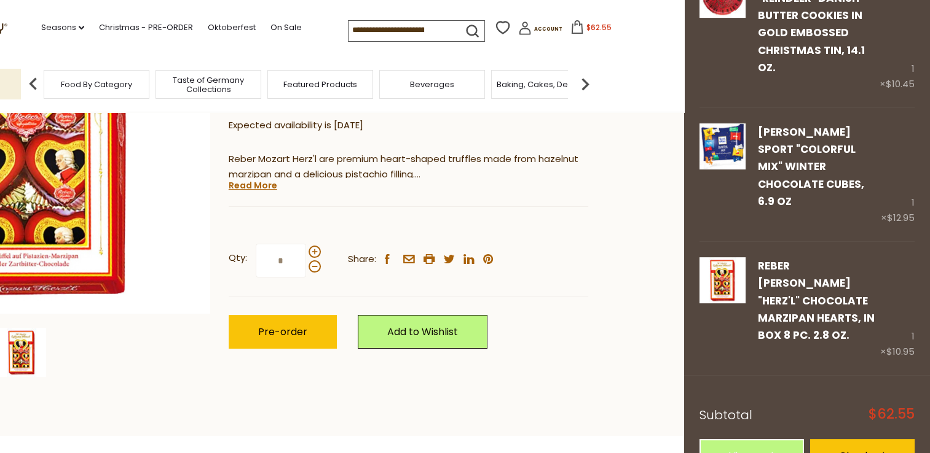
scroll to position [0, 0]
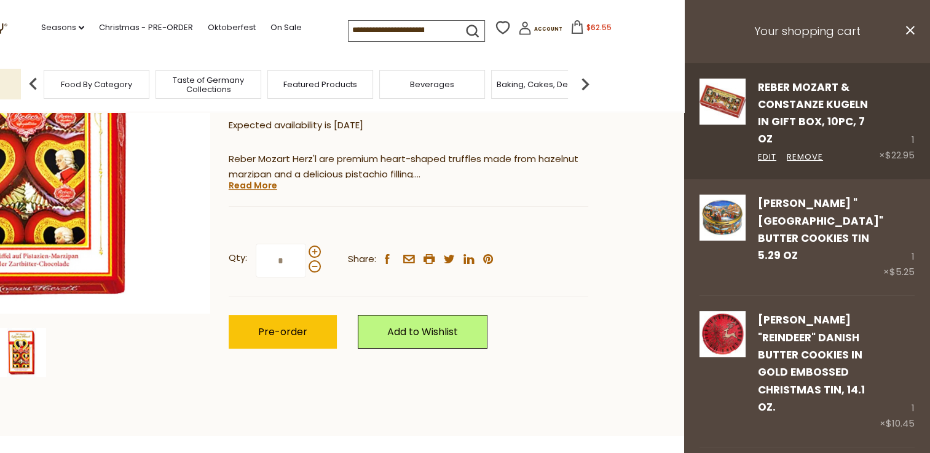
click at [826, 95] on div "Reber Mozart & Constanze Kugeln in Gift Box, 10pc, 7 oz Edit Remove" at bounding box center [811, 121] width 133 height 85
click at [805, 104] on link "Reber Mozart & Constanze Kugeln in Gift Box, 10pc, 7 oz" at bounding box center [813, 113] width 110 height 67
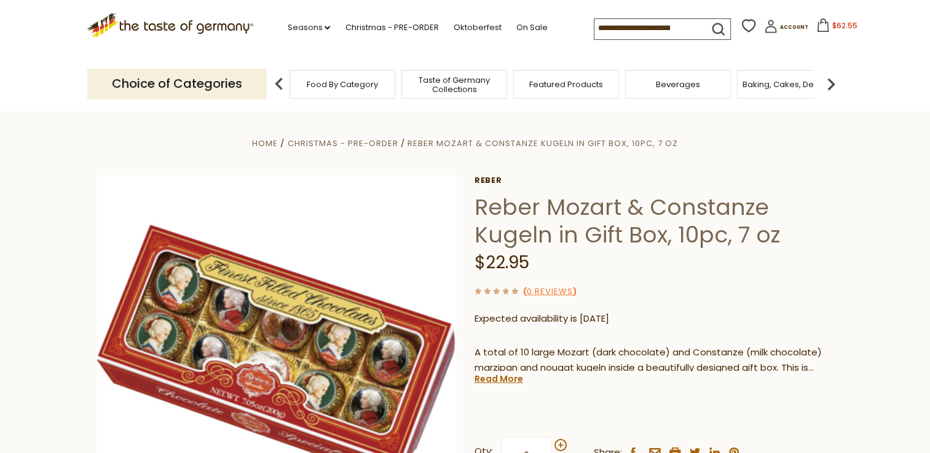
click at [838, 26] on span "$62.55" at bounding box center [844, 25] width 25 height 10
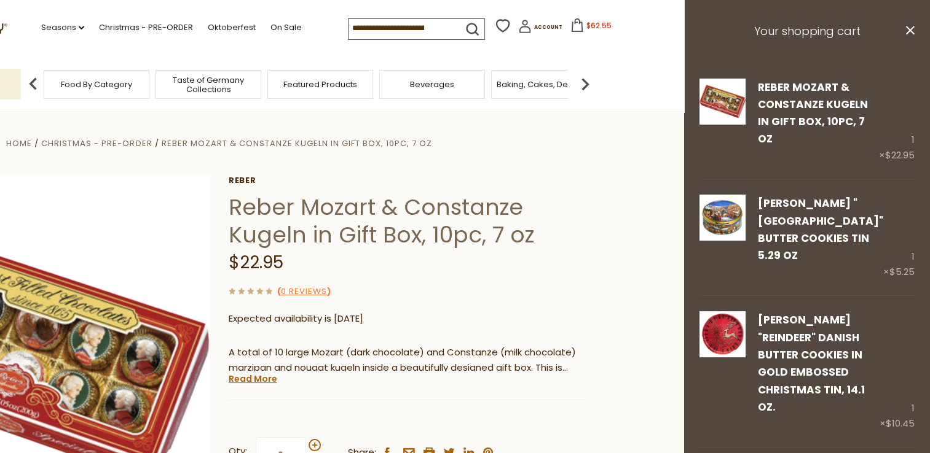
scroll to position [340, 0]
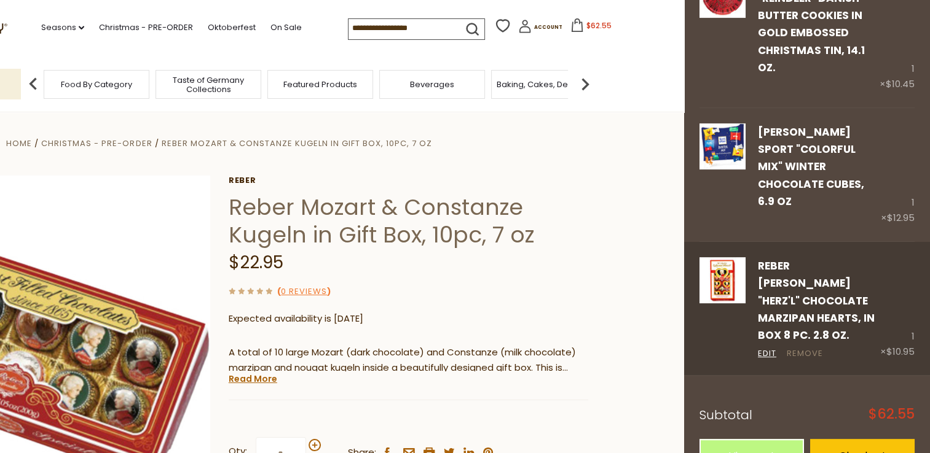
click at [809, 348] on link "Remove" at bounding box center [804, 354] width 36 height 13
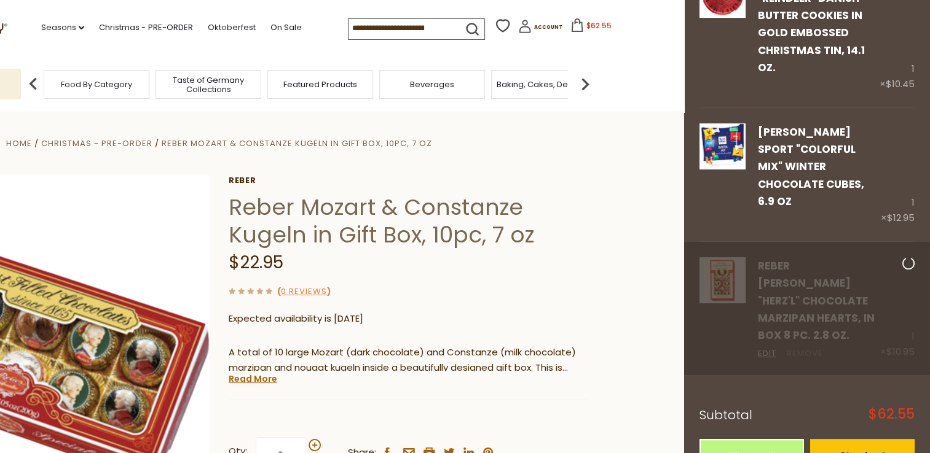
scroll to position [223, 0]
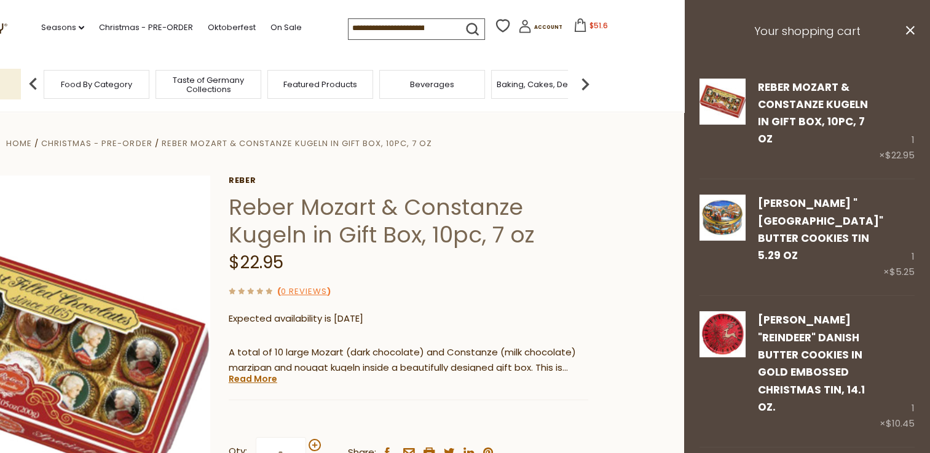
click at [33, 82] on img at bounding box center [33, 84] width 25 height 25
click at [905, 28] on icon "close" at bounding box center [909, 30] width 9 height 9
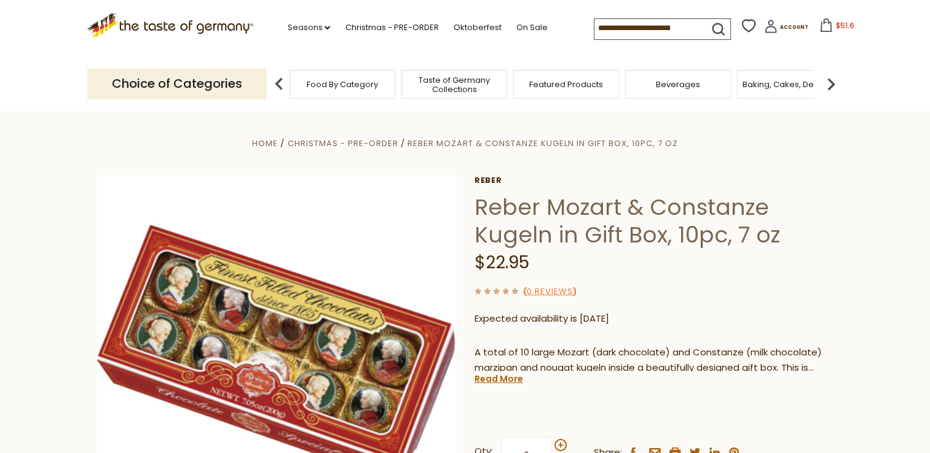
click at [612, 30] on input at bounding box center [646, 27] width 104 height 17
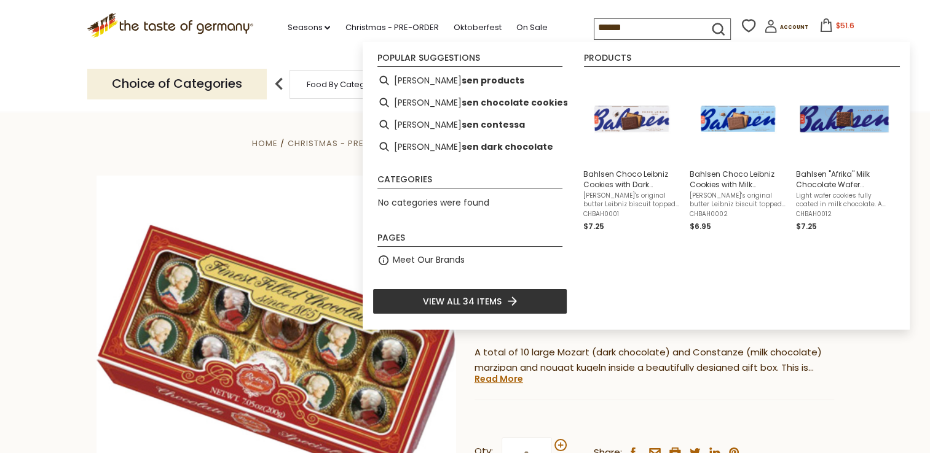
type input "*******"
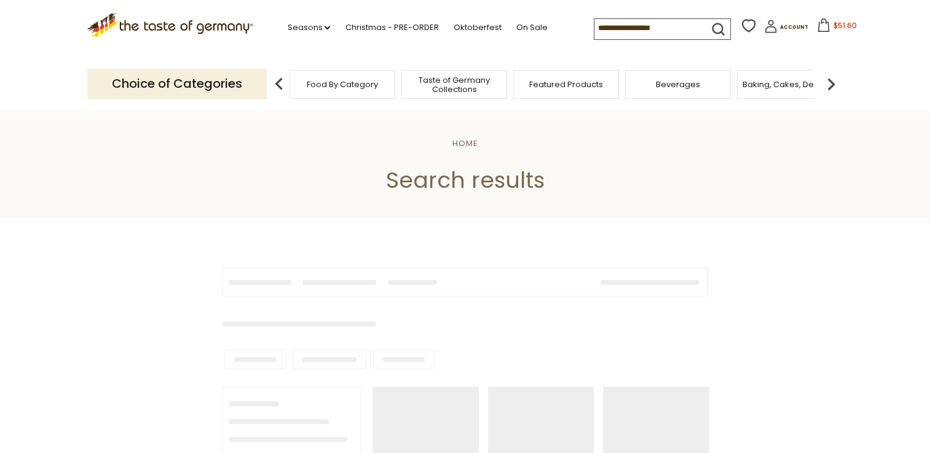
type input "*******"
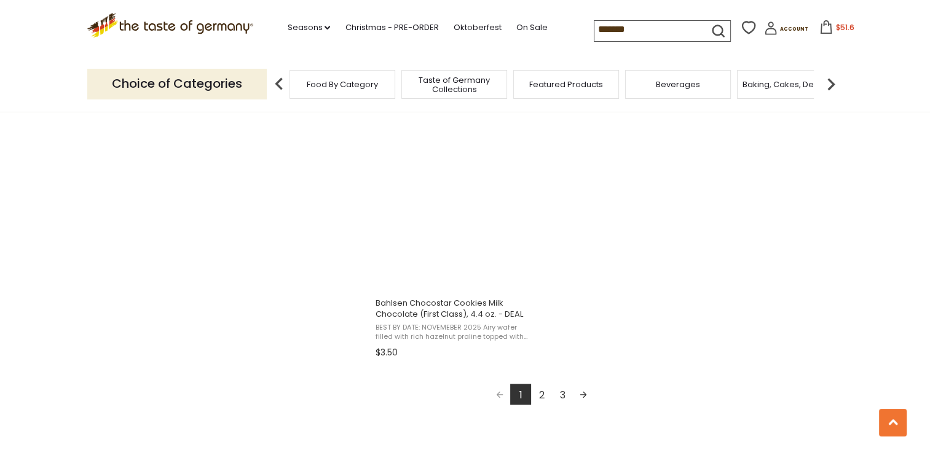
scroll to position [2138, 0]
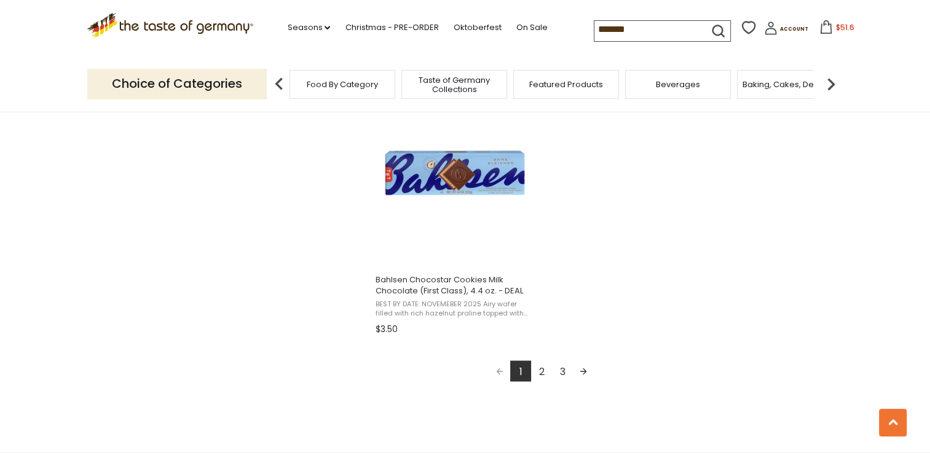
click at [541, 375] on link "2" at bounding box center [541, 371] width 21 height 21
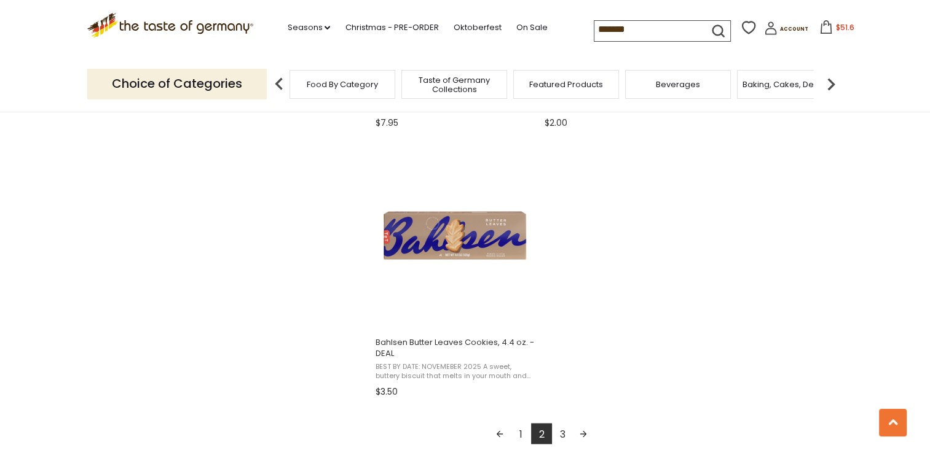
scroll to position [2089, 0]
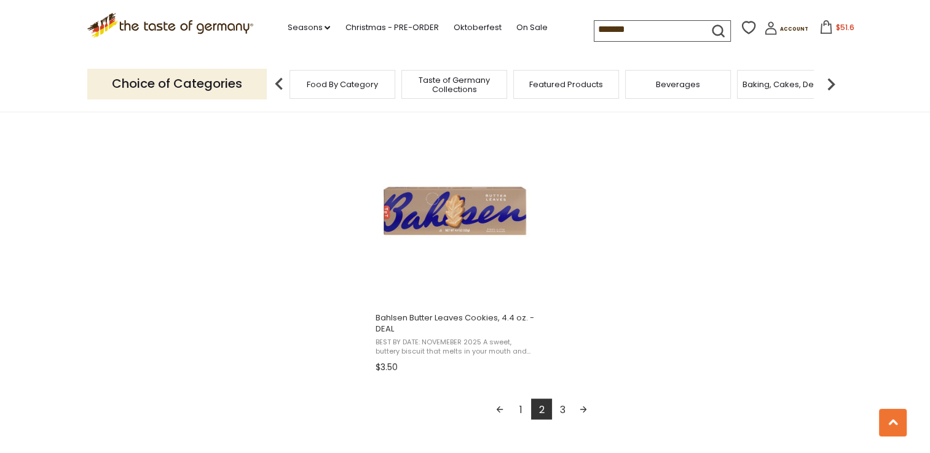
click at [563, 407] on link "3" at bounding box center [562, 409] width 21 height 21
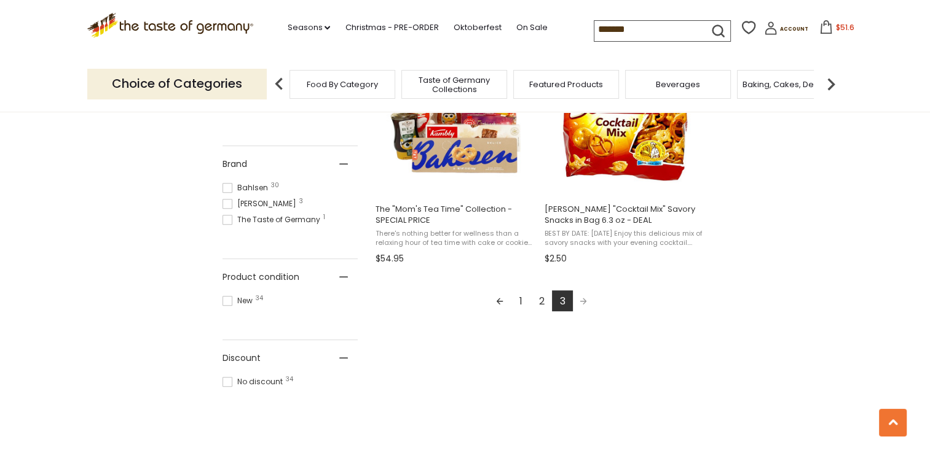
scroll to position [614, 0]
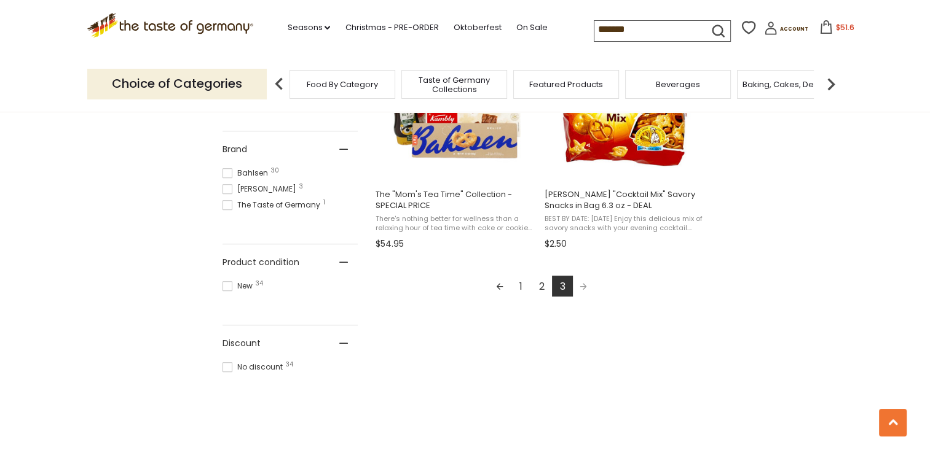
click at [519, 289] on link "1" at bounding box center [520, 286] width 21 height 21
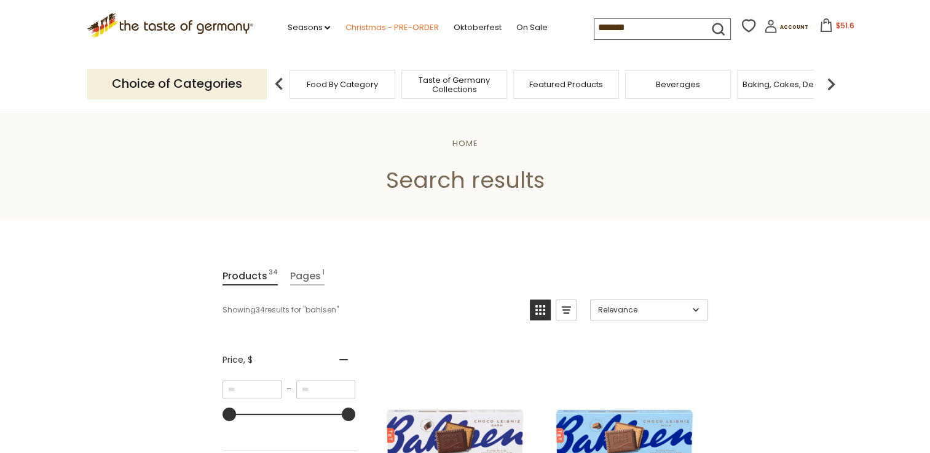
click at [398, 31] on link "Christmas - PRE-ORDER" at bounding box center [391, 28] width 93 height 14
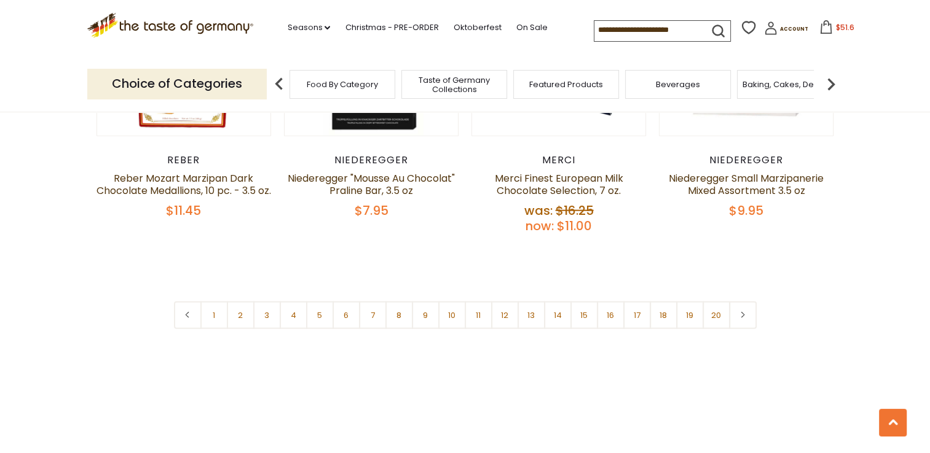
scroll to position [2998, 0]
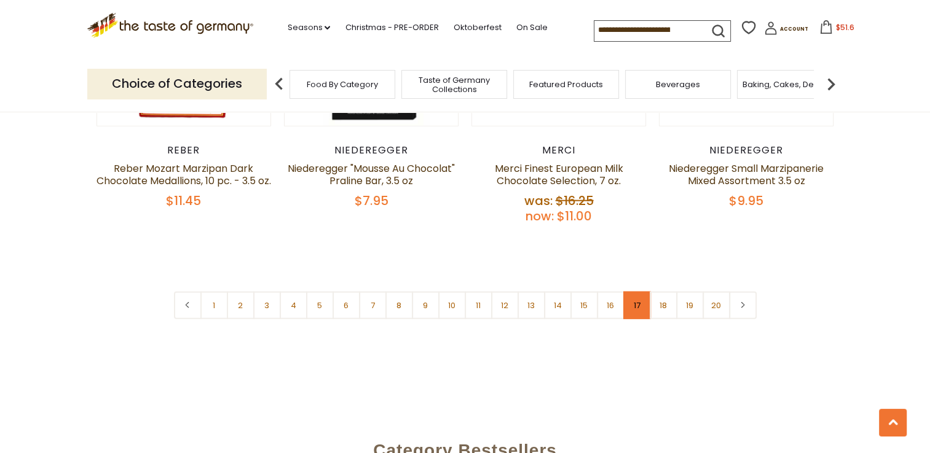
click at [636, 292] on link "17" at bounding box center [637, 306] width 28 height 28
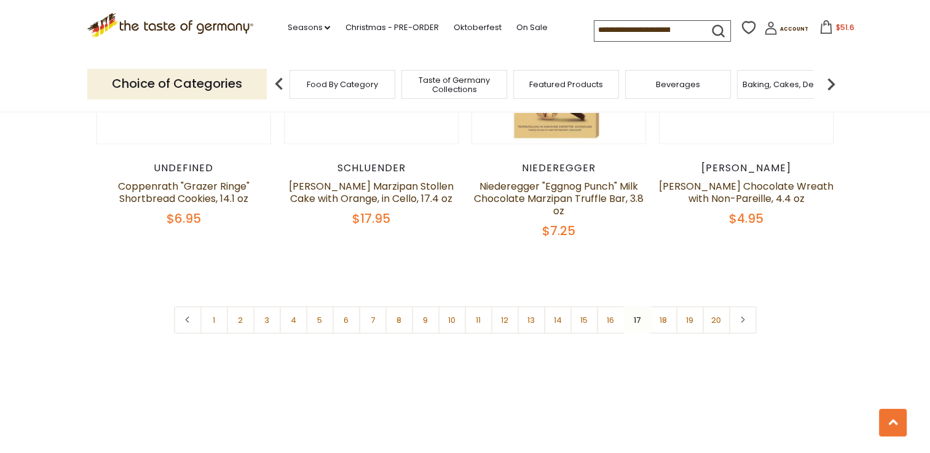
scroll to position [2930, 0]
click at [610, 305] on link "16" at bounding box center [611, 319] width 28 height 28
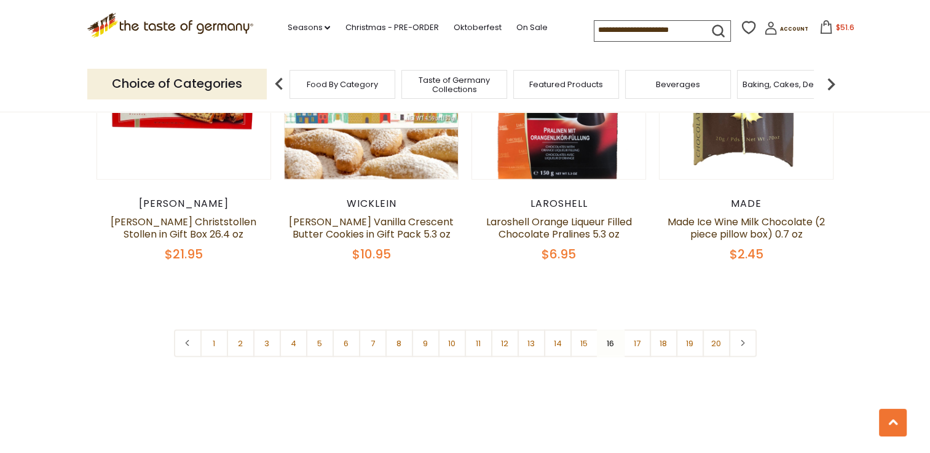
scroll to position [2881, 0]
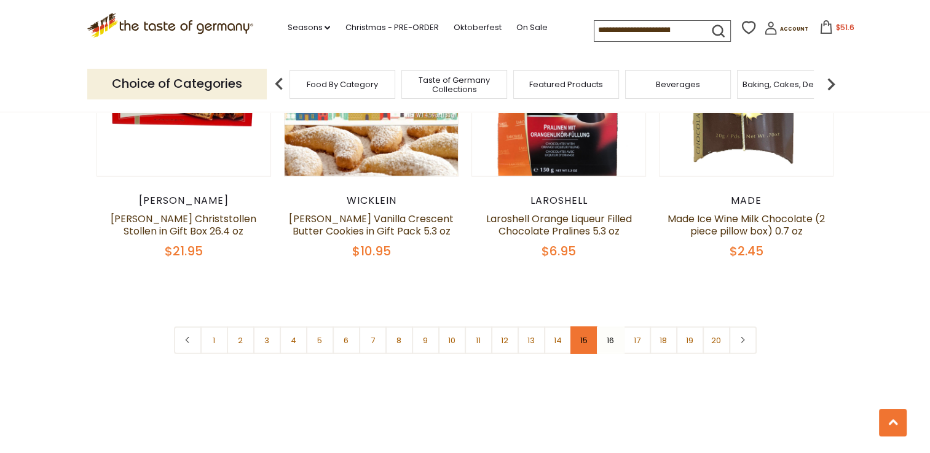
click at [584, 327] on link "15" at bounding box center [584, 341] width 28 height 28
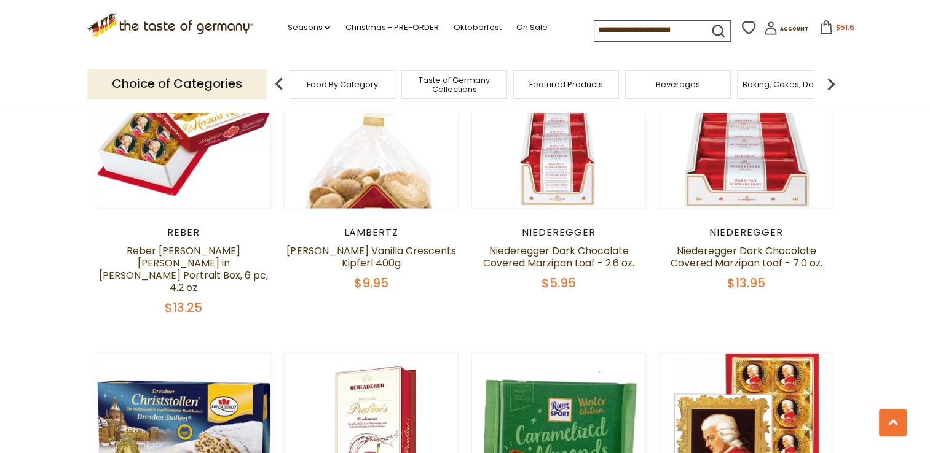
scroll to position [1701, 0]
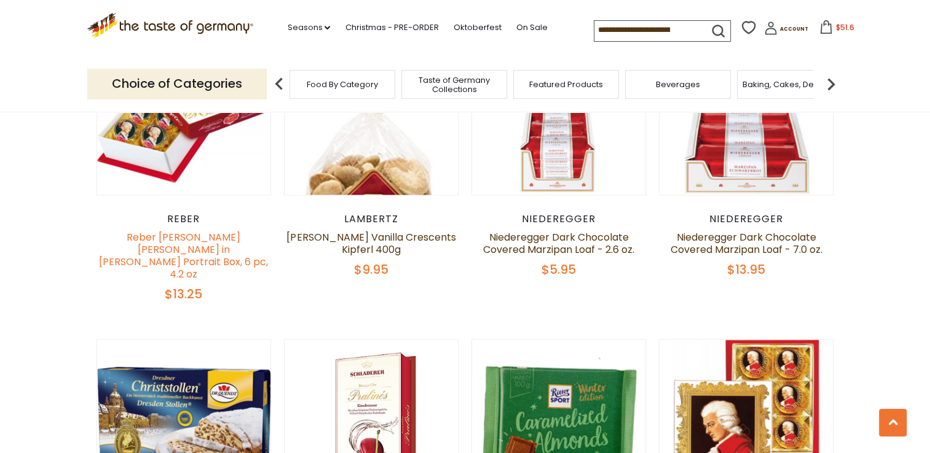
click at [171, 230] on link "Reber [PERSON_NAME] [PERSON_NAME] in [PERSON_NAME] Portrait Box, 6 pc, 4.2 oz" at bounding box center [183, 255] width 169 height 51
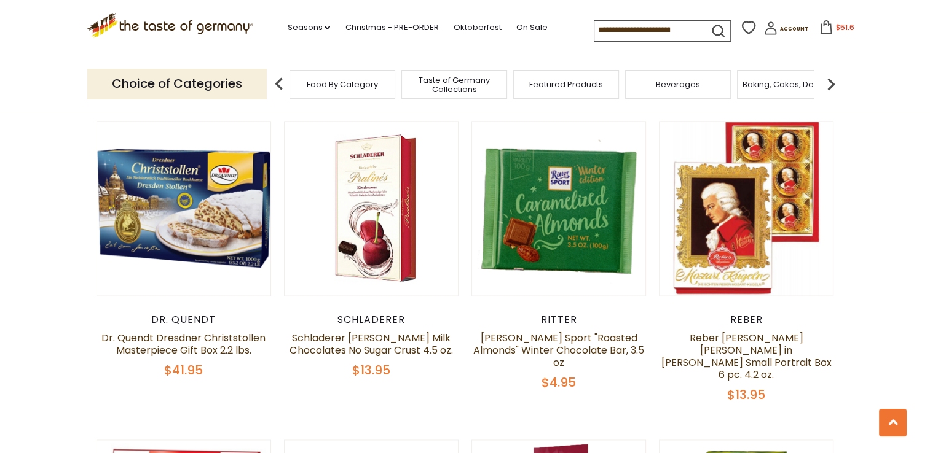
scroll to position [1922, 0]
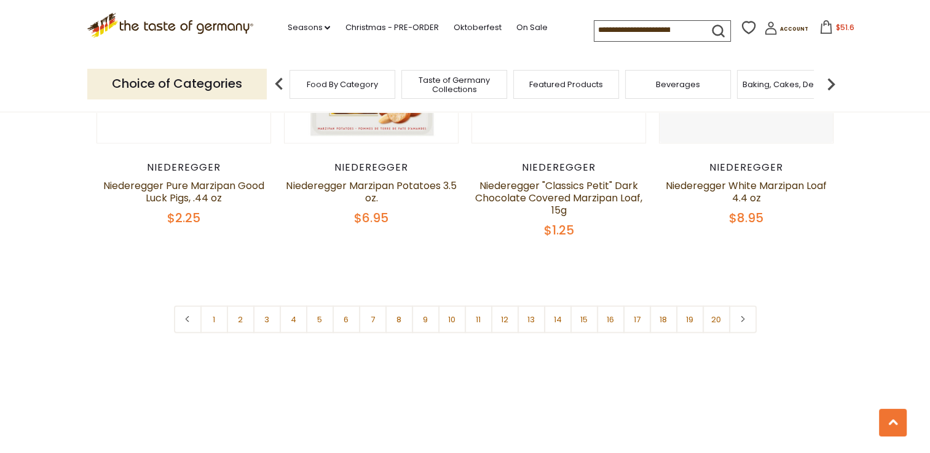
scroll to position [2979, 0]
click at [528, 305] on link "13" at bounding box center [531, 319] width 28 height 28
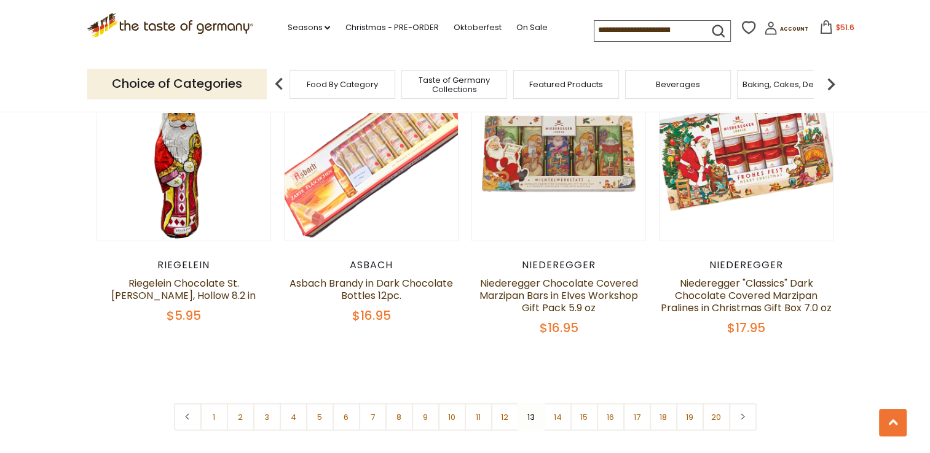
scroll to position [2954, 0]
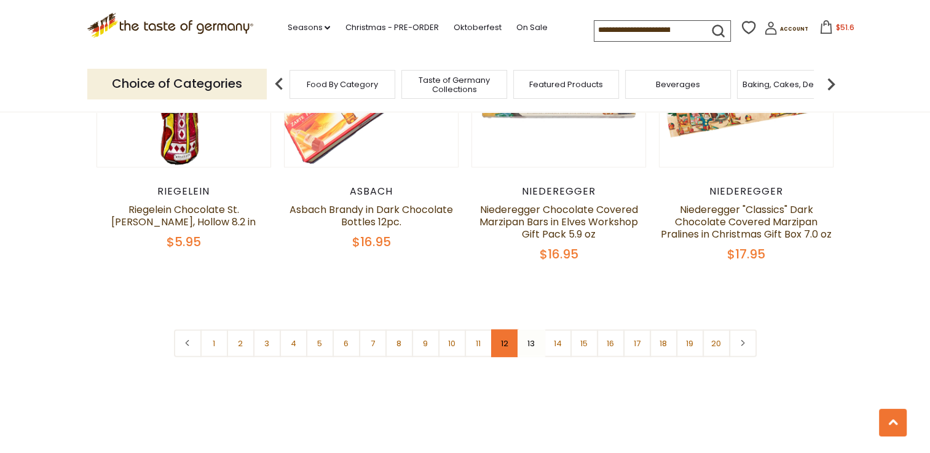
click at [498, 331] on link "12" at bounding box center [505, 344] width 28 height 28
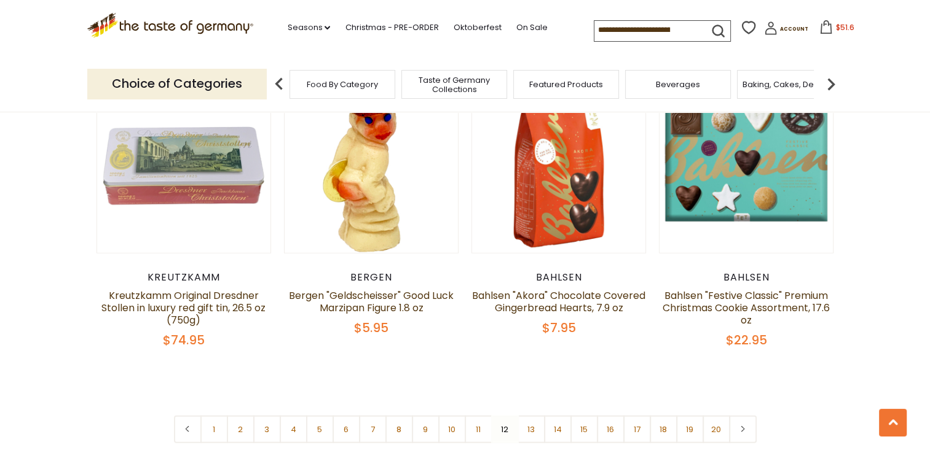
scroll to position [2881, 0]
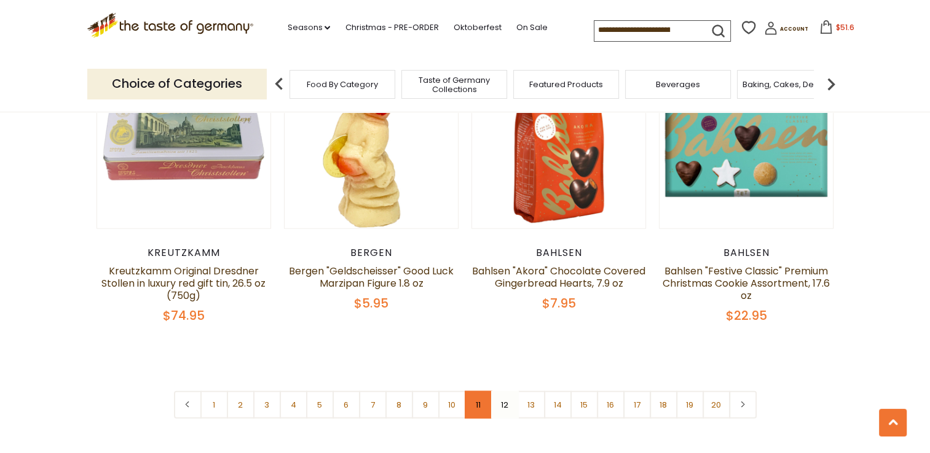
click at [478, 398] on link "11" at bounding box center [479, 405] width 28 height 28
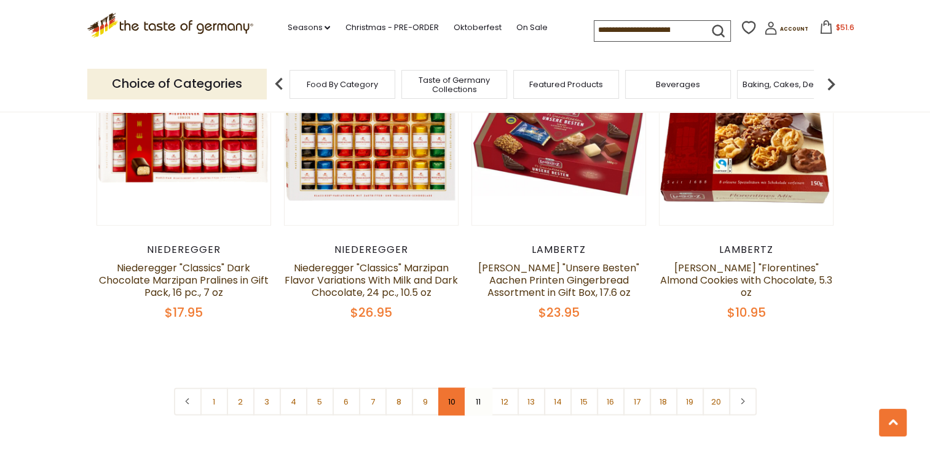
click at [455, 388] on link "10" at bounding box center [452, 402] width 28 height 28
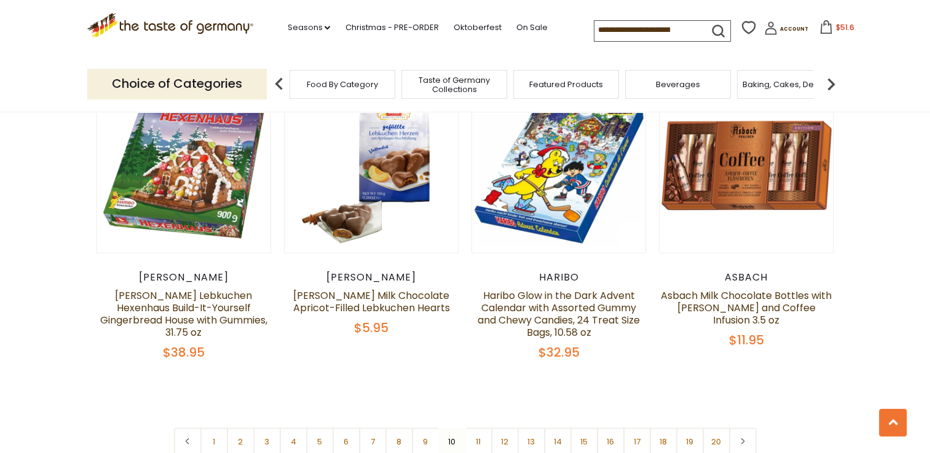
scroll to position [2905, 0]
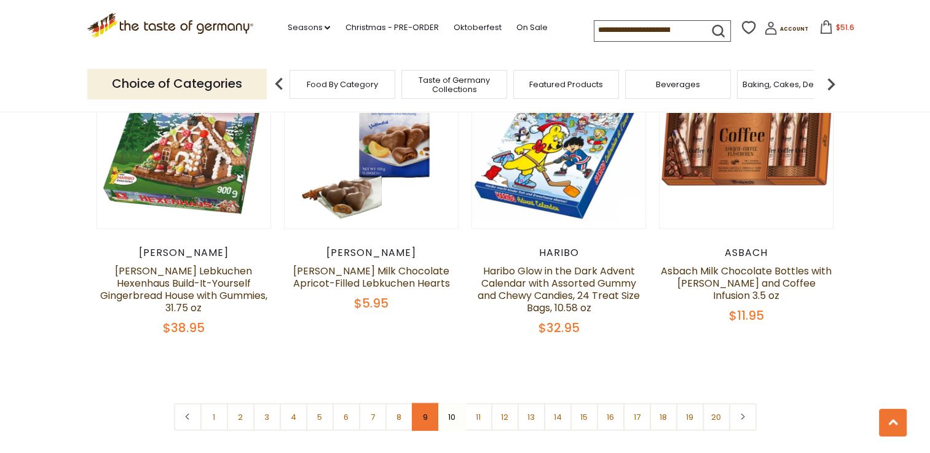
click at [425, 404] on link "9" at bounding box center [426, 418] width 28 height 28
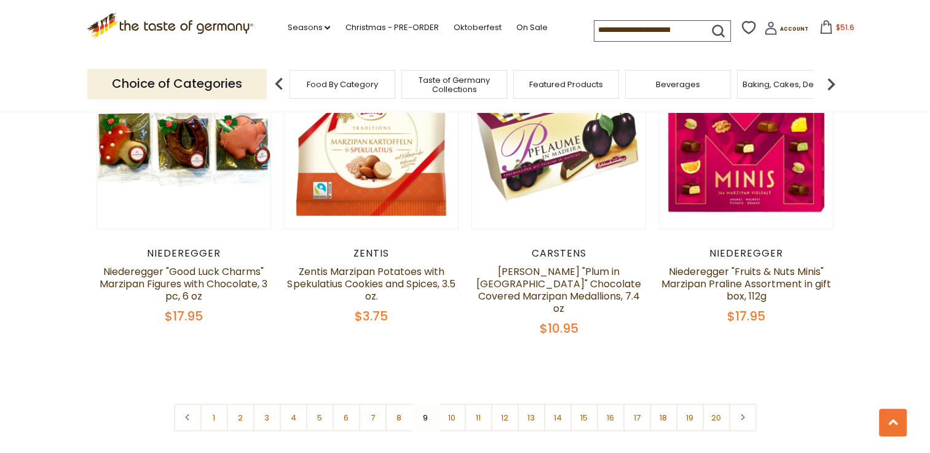
scroll to position [2930, 0]
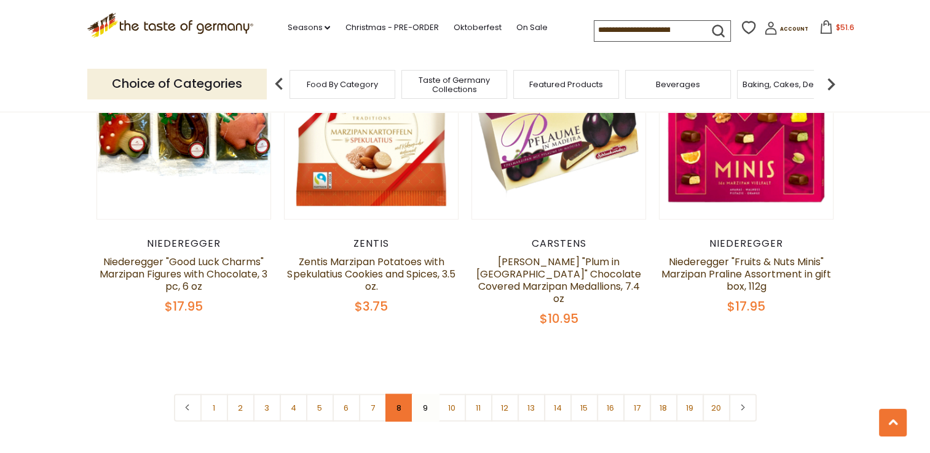
click at [402, 394] on link "8" at bounding box center [399, 408] width 28 height 28
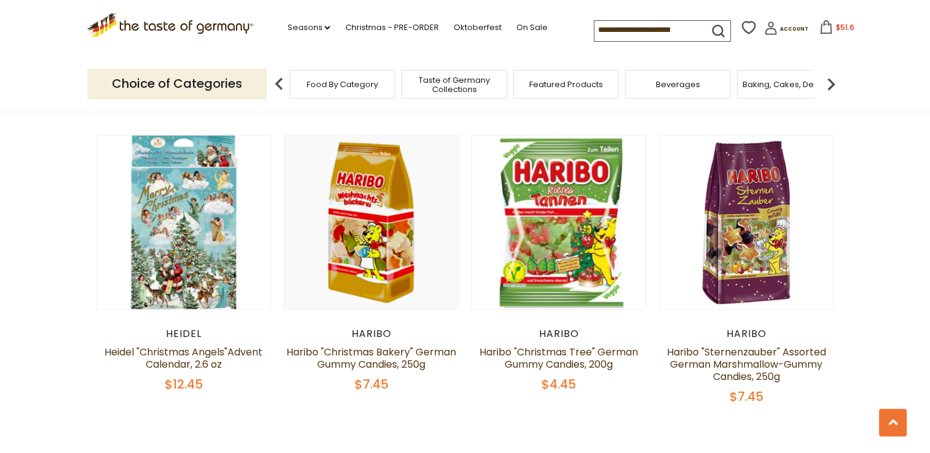
scroll to position [2807, 0]
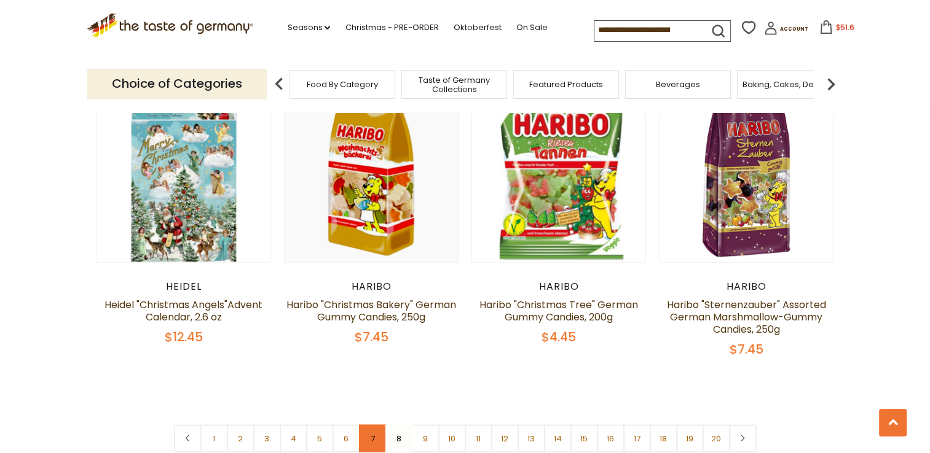
click at [371, 425] on link "7" at bounding box center [373, 439] width 28 height 28
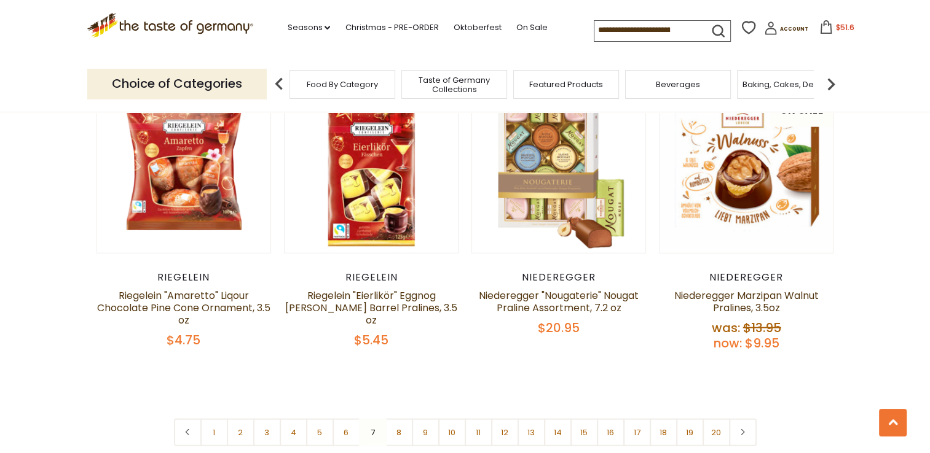
scroll to position [2881, 0]
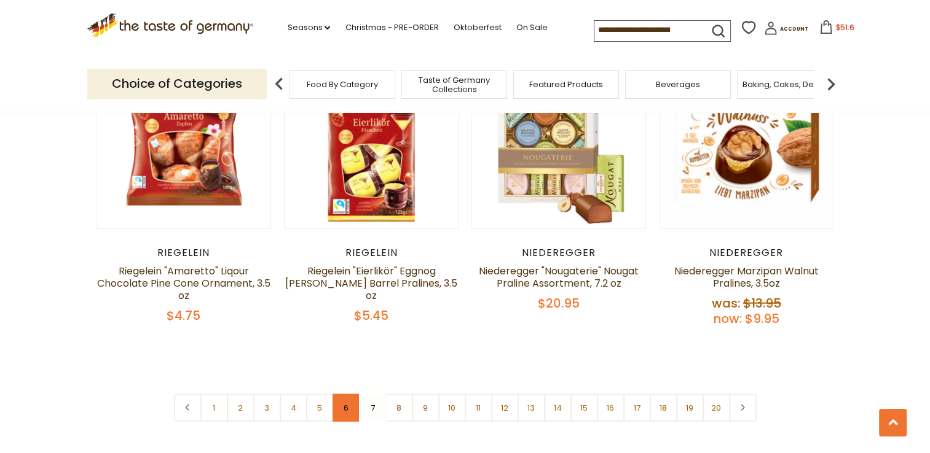
click at [344, 394] on link "6" at bounding box center [346, 408] width 28 height 28
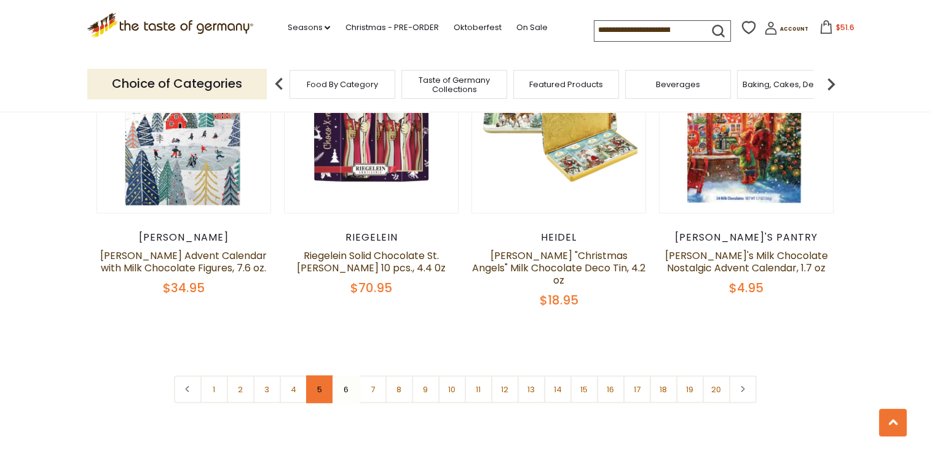
click at [327, 376] on link "5" at bounding box center [320, 390] width 28 height 28
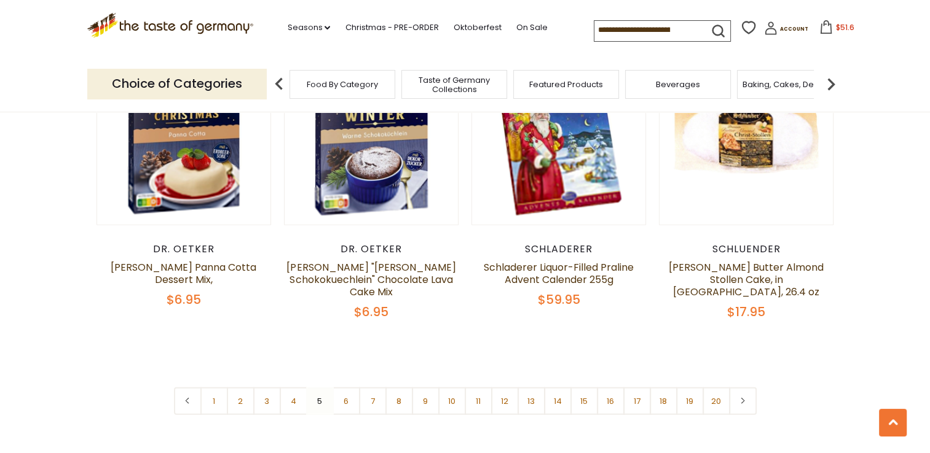
scroll to position [2905, 0]
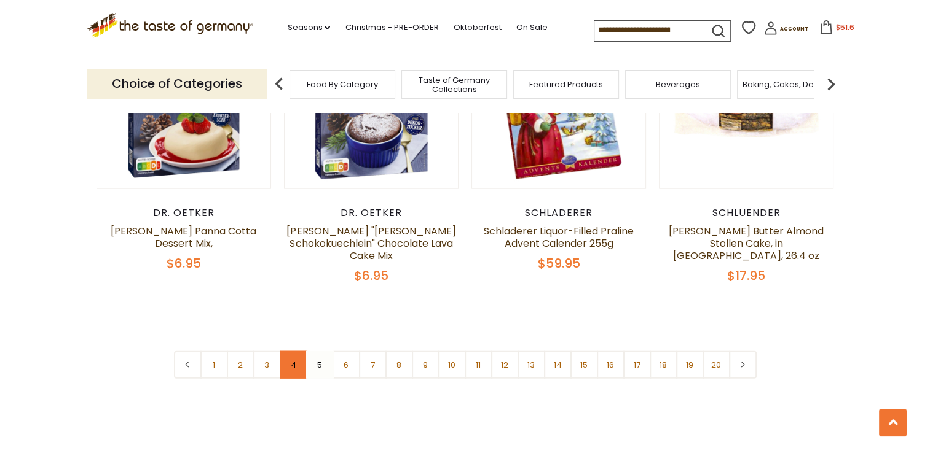
click at [299, 353] on link "4" at bounding box center [294, 365] width 28 height 28
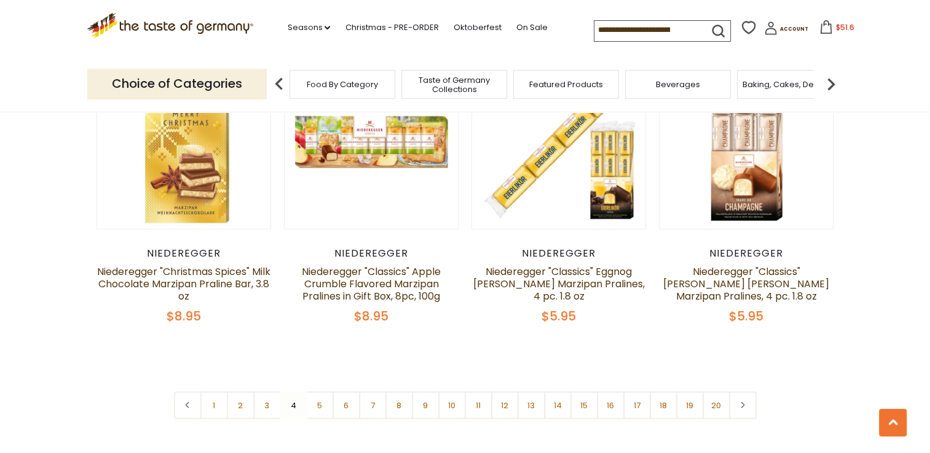
scroll to position [2881, 0]
click at [268, 391] on link "3" at bounding box center [267, 405] width 28 height 28
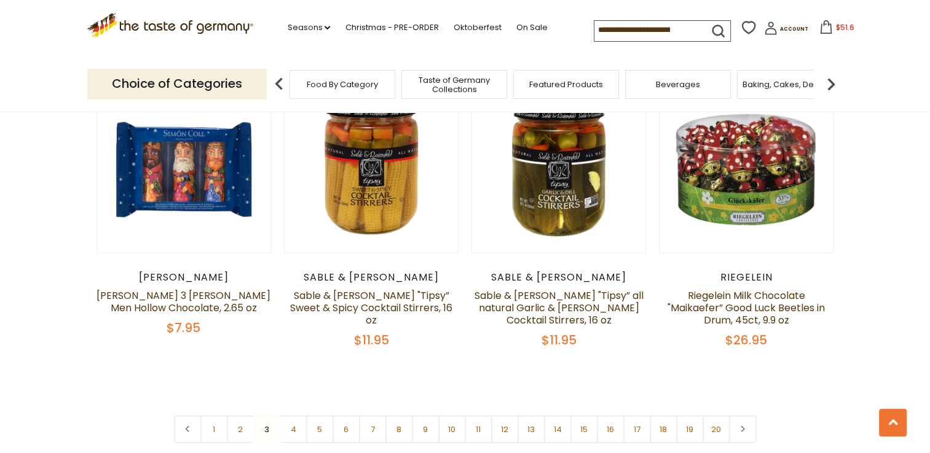
scroll to position [2856, 0]
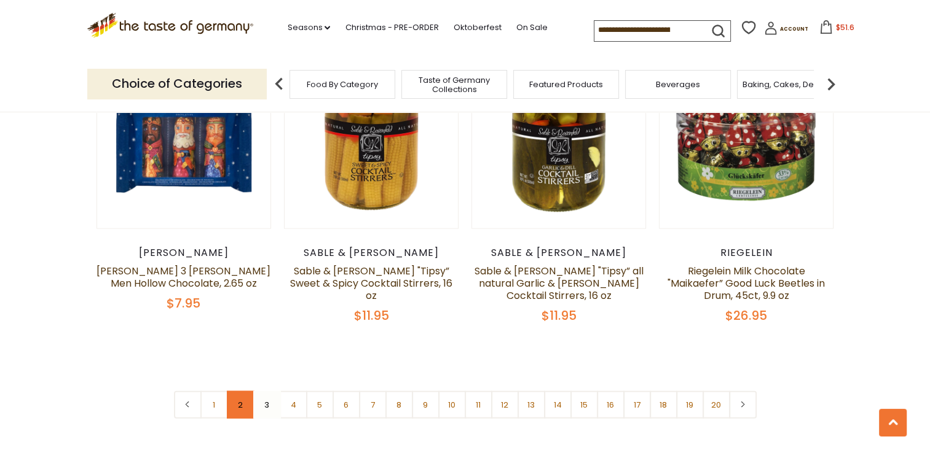
click at [238, 399] on link "2" at bounding box center [241, 405] width 28 height 28
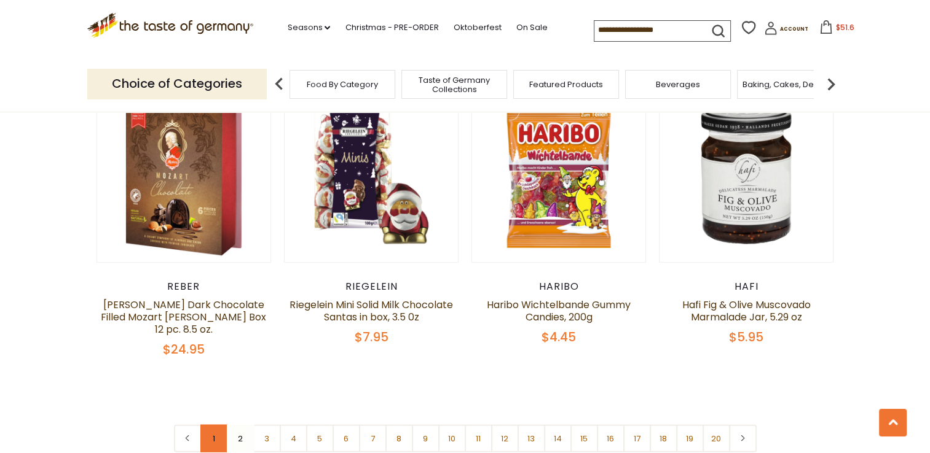
click at [216, 425] on link "1" at bounding box center [214, 439] width 28 height 28
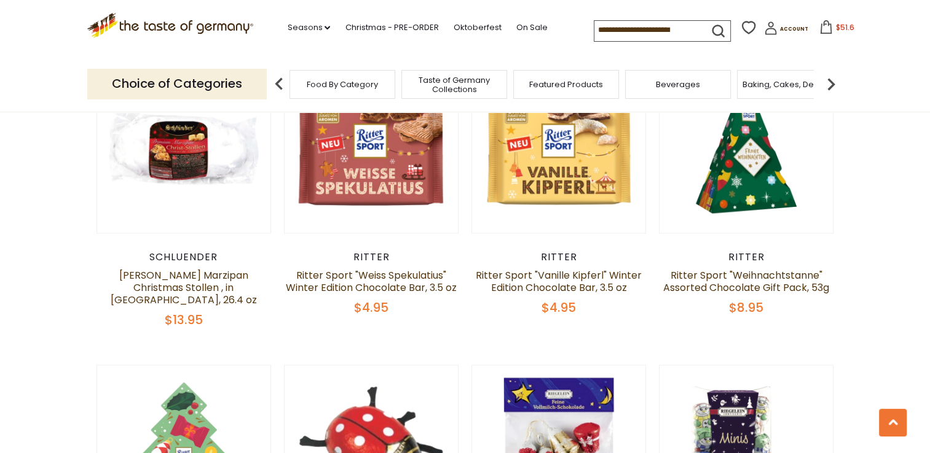
scroll to position [1947, 0]
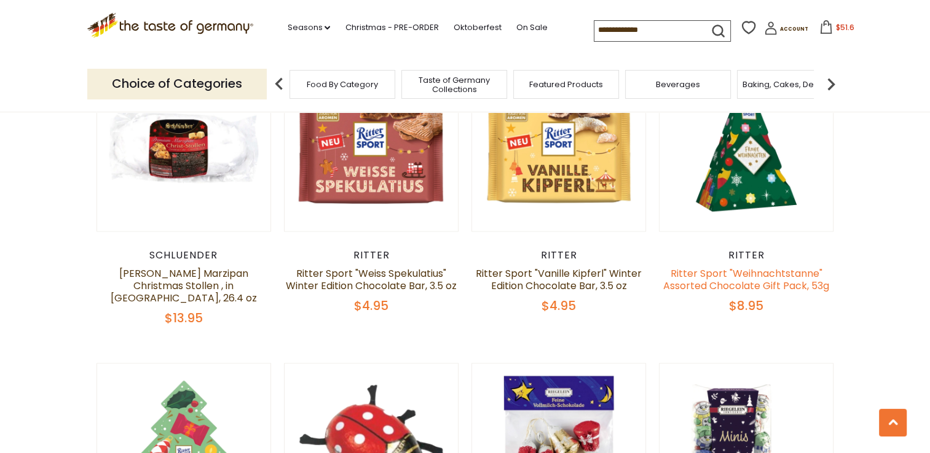
click at [694, 267] on link "Ritter Sport "Weihnachtstanne" Assorted Chocolate Gift Pack, 53g" at bounding box center [746, 280] width 166 height 26
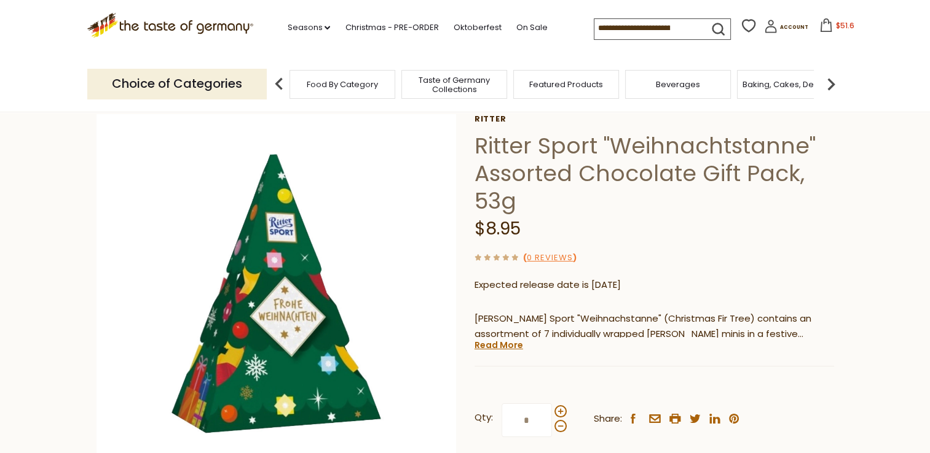
scroll to position [172, 0]
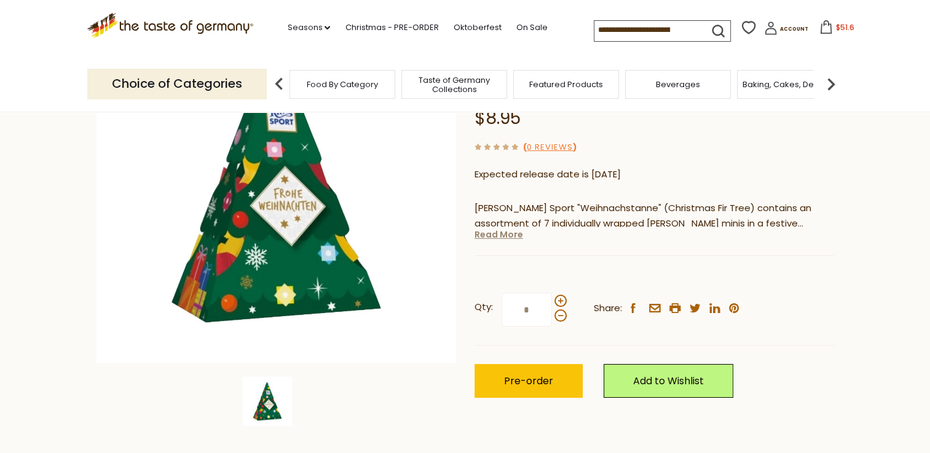
click at [479, 237] on link "Read More" at bounding box center [498, 235] width 49 height 12
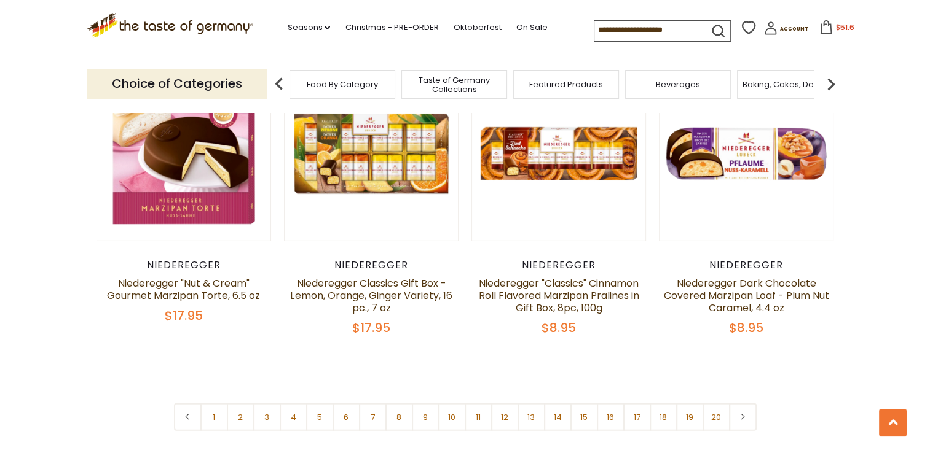
scroll to position [2881, 0]
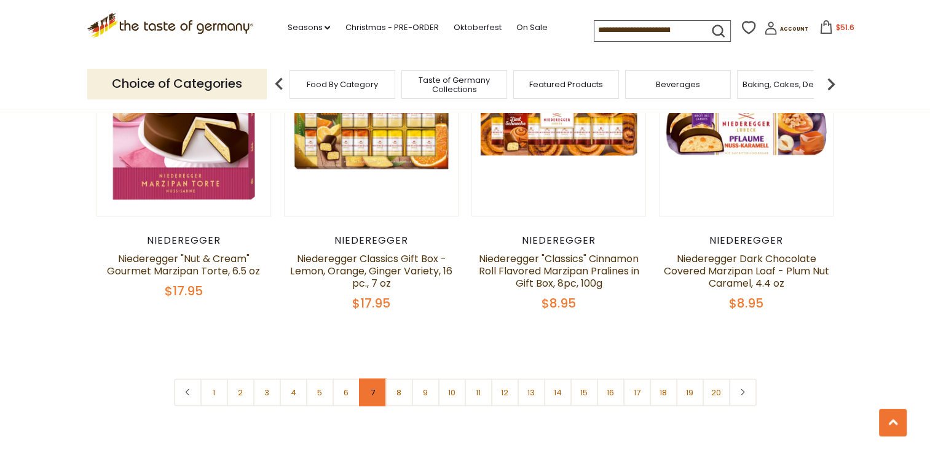
click at [372, 379] on link "7" at bounding box center [373, 393] width 28 height 28
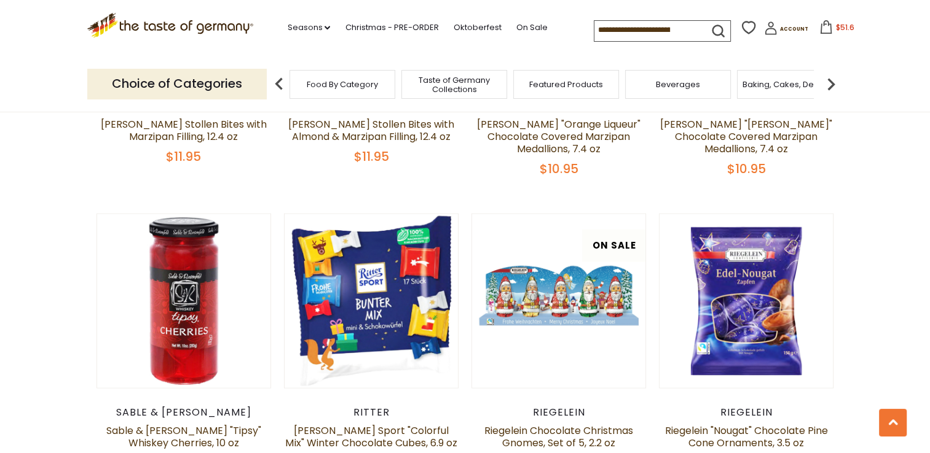
scroll to position [2463, 0]
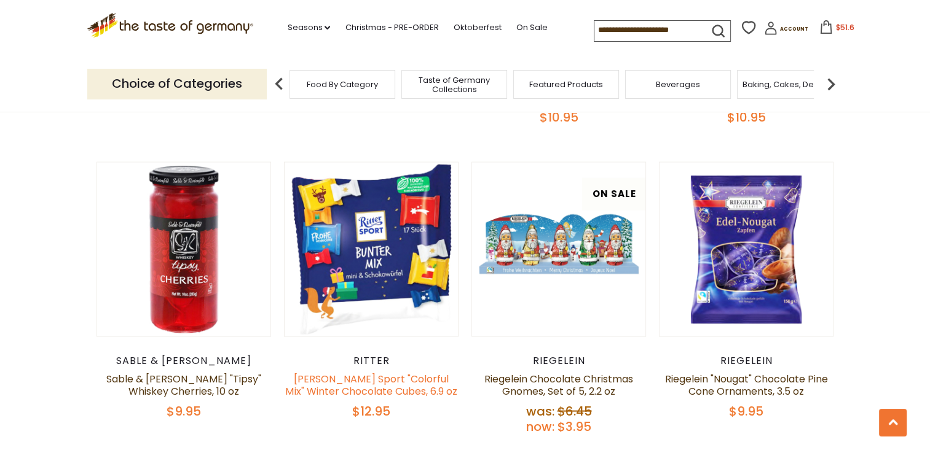
click at [390, 372] on link "[PERSON_NAME] Sport "Colorful Mix" Winter Chocolate Cubes, 6.9 oz" at bounding box center [370, 385] width 171 height 26
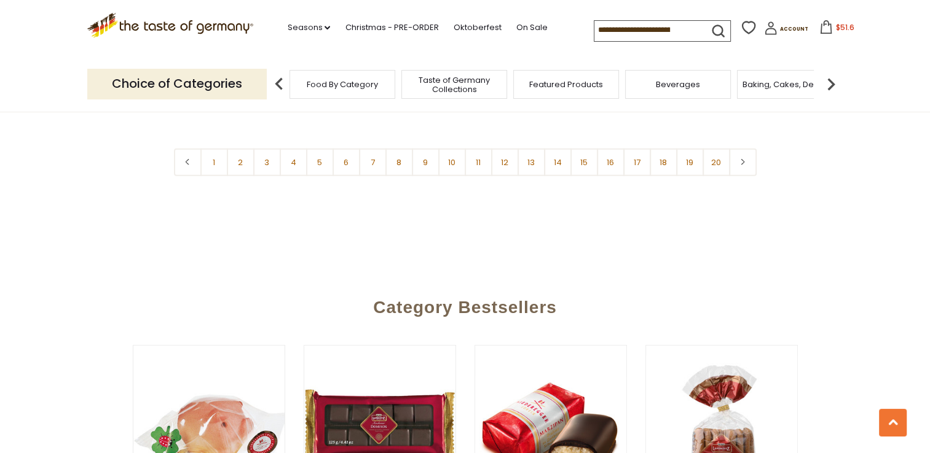
scroll to position [3102, 0]
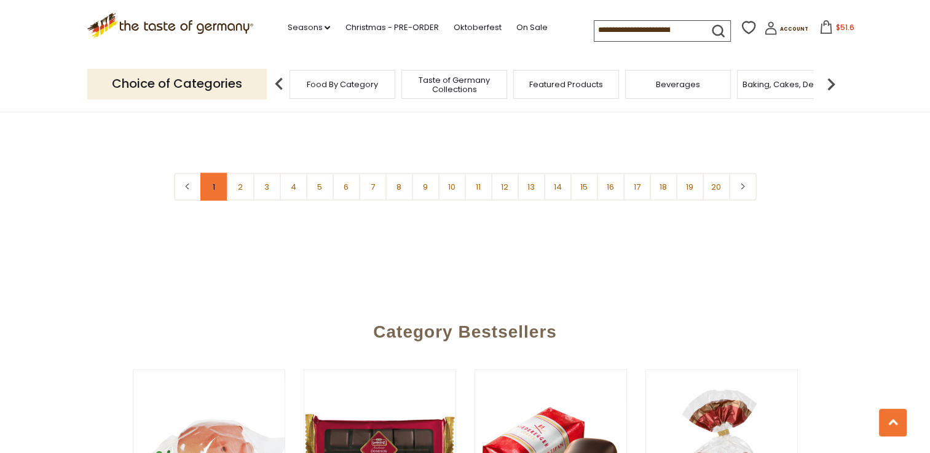
click at [216, 173] on link "1" at bounding box center [214, 187] width 28 height 28
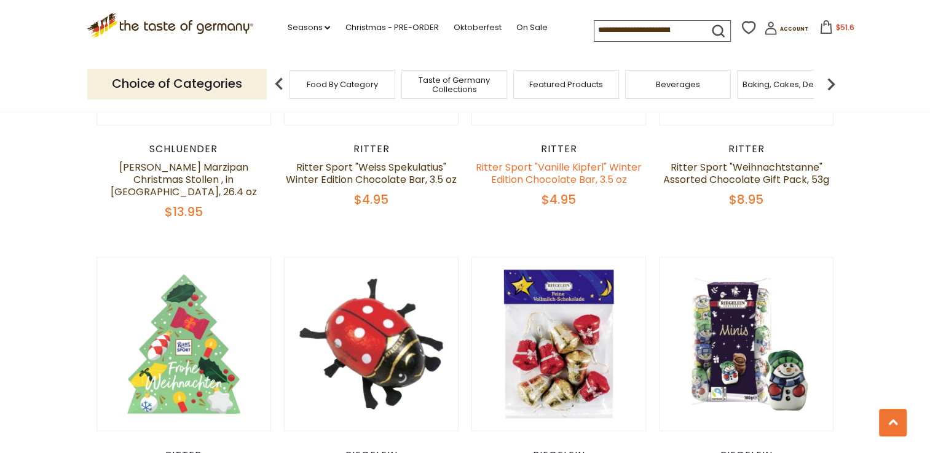
scroll to position [2192, 0]
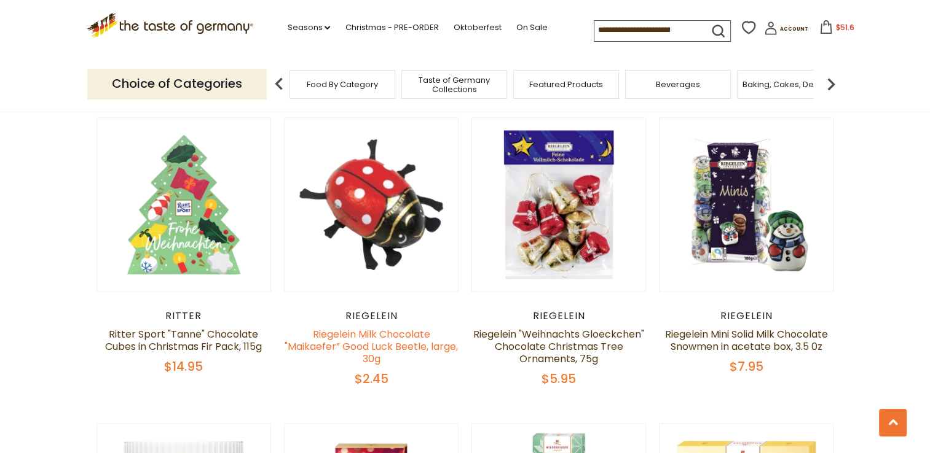
click at [391, 327] on link "Riegelein Milk Chocolate "Maikaefer” Good Luck Beetle, large, 30g" at bounding box center [370, 346] width 173 height 39
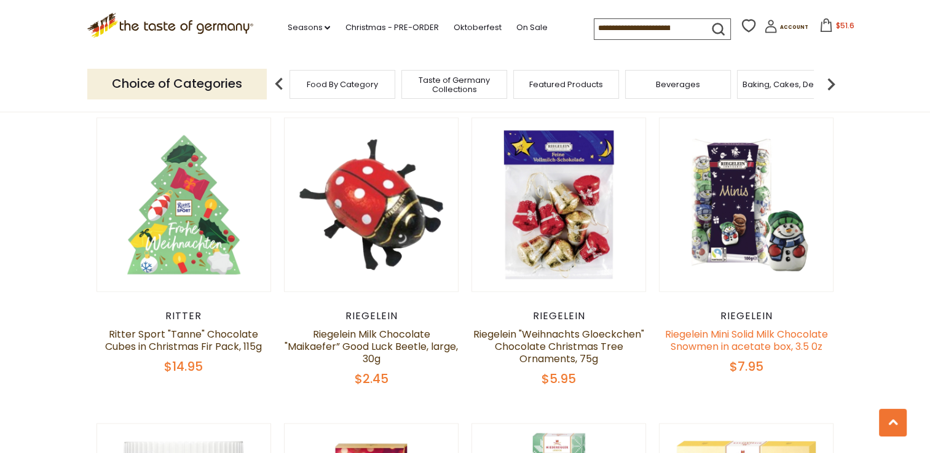
click at [704, 327] on link "Riegelein Mini Solid Milk Chocolate Snowmen in acetate box, 3.5 0z" at bounding box center [746, 340] width 163 height 26
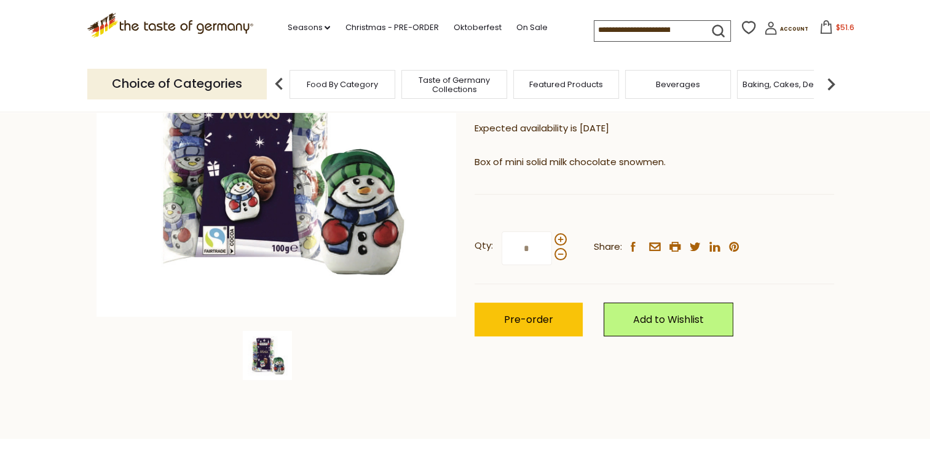
scroll to position [221, 0]
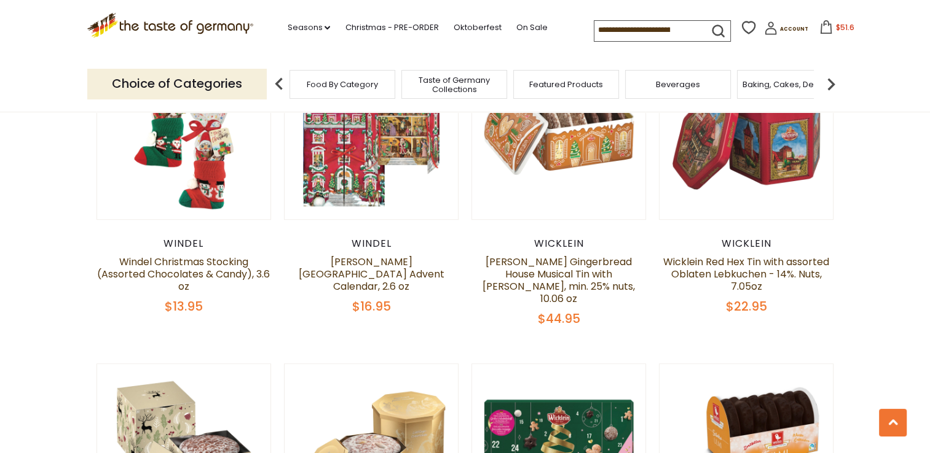
scroll to position [742, 0]
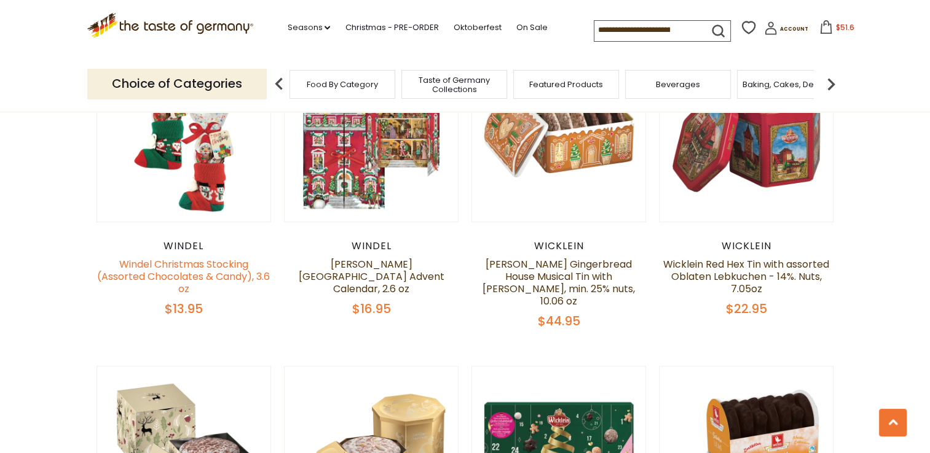
click at [181, 273] on link "Windel Christmas Stocking (Assorted Chocolates & Candy), 3.6 oz" at bounding box center [183, 276] width 173 height 39
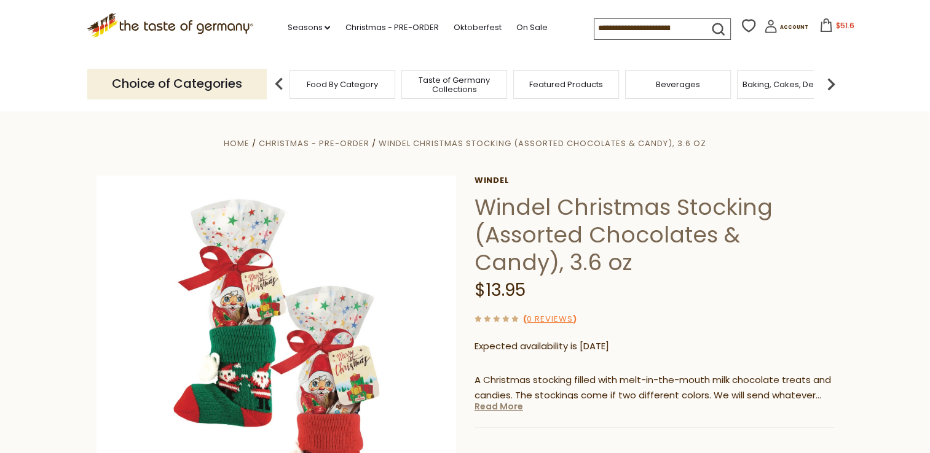
click at [508, 409] on link "Read More" at bounding box center [498, 407] width 49 height 12
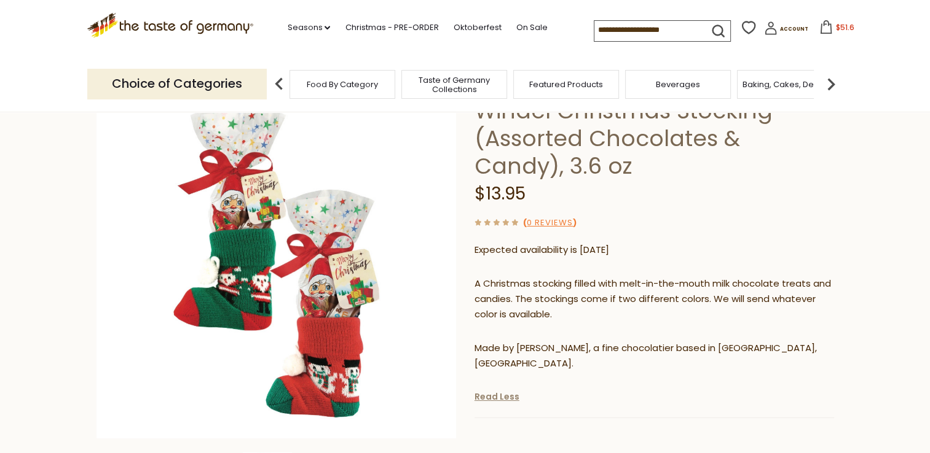
scroll to position [98, 0]
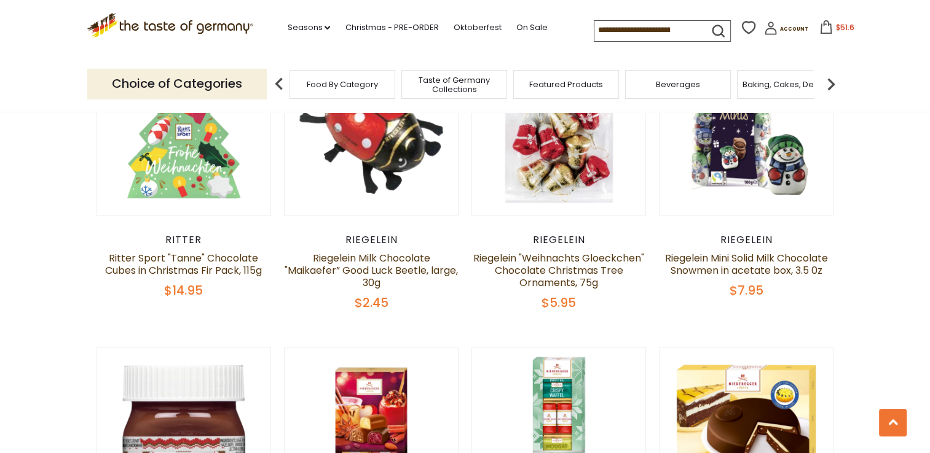
scroll to position [2291, 0]
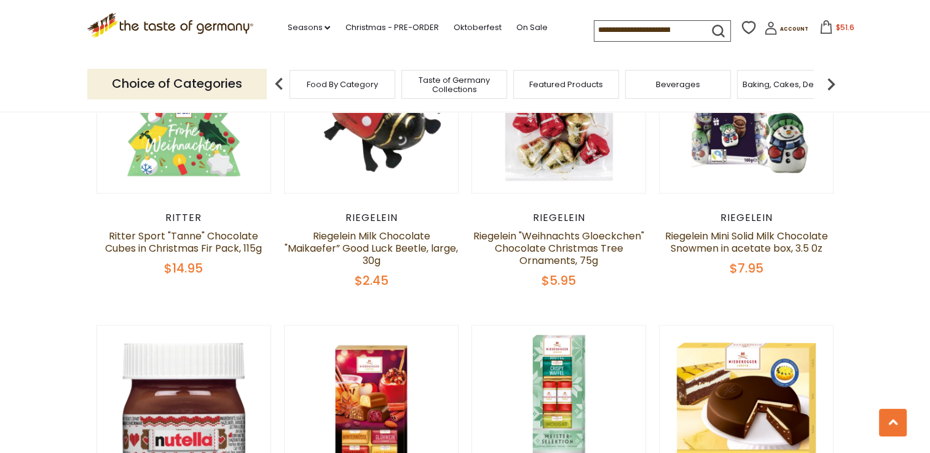
click at [595, 25] on input at bounding box center [646, 29] width 104 height 17
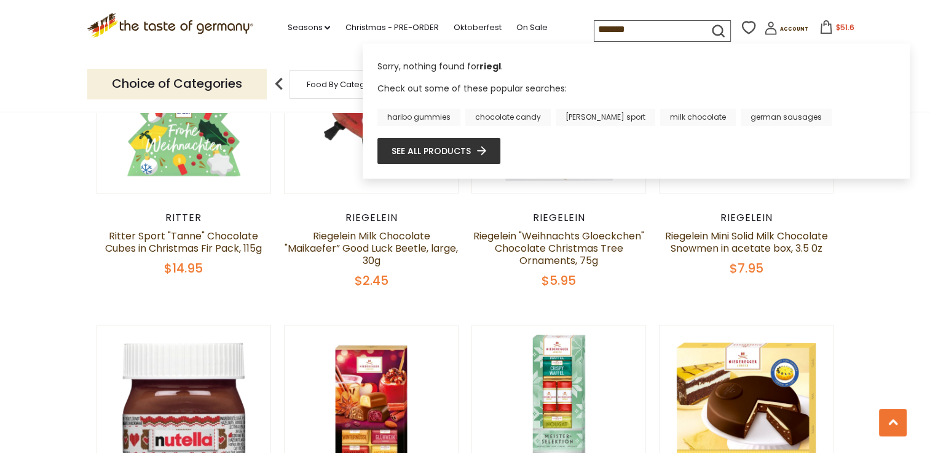
type input "********"
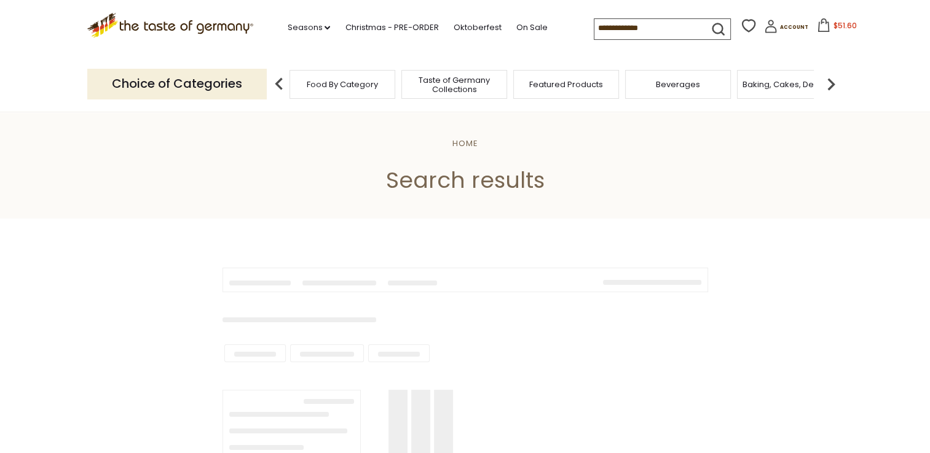
type input "********"
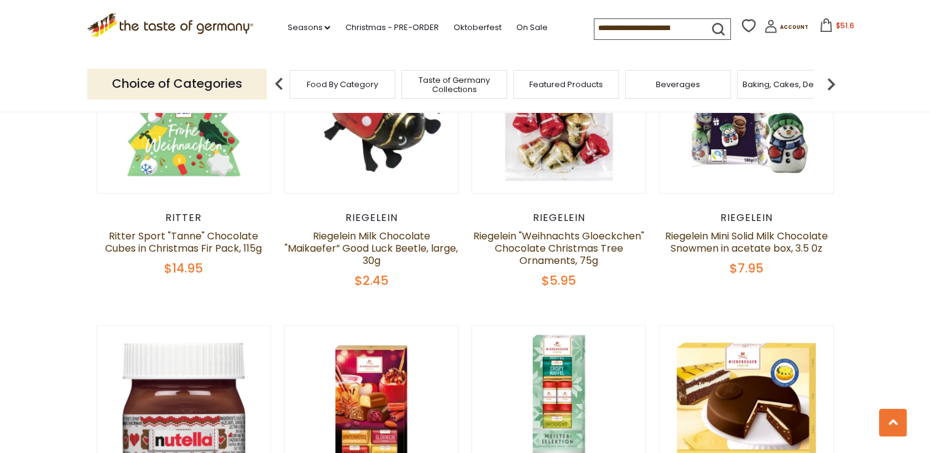
click at [664, 24] on input at bounding box center [646, 27] width 104 height 17
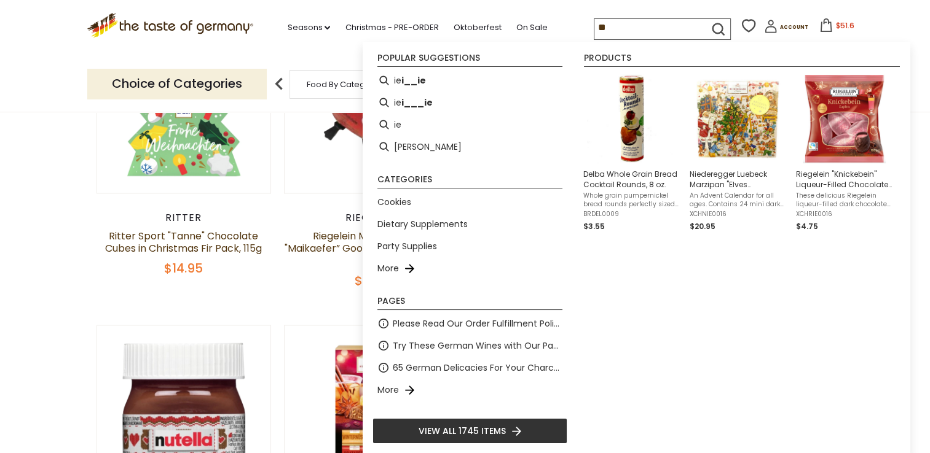
type input "*"
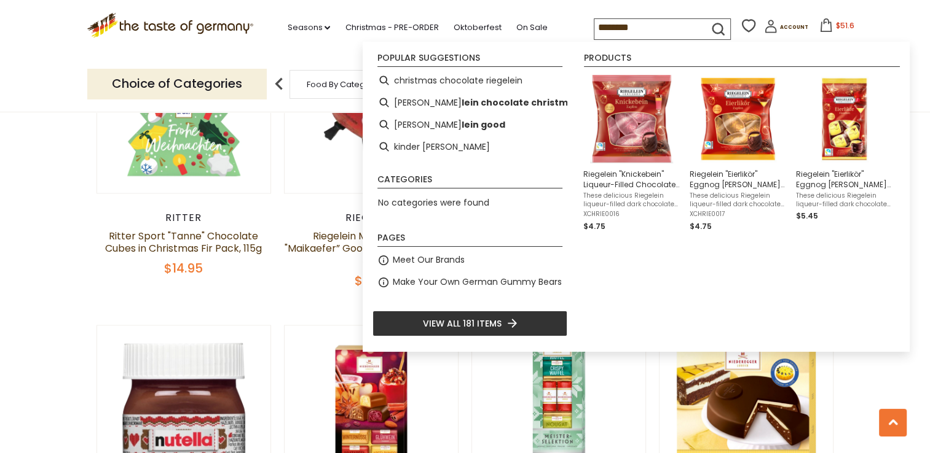
type input "*********"
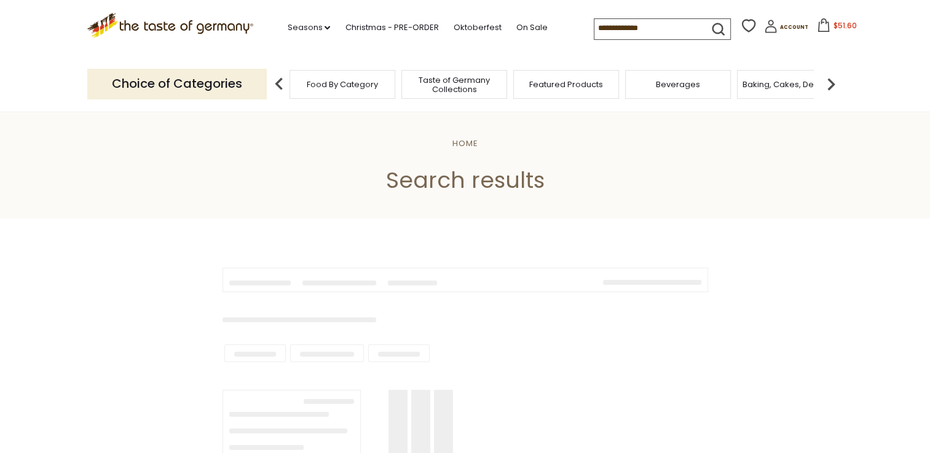
type input "*********"
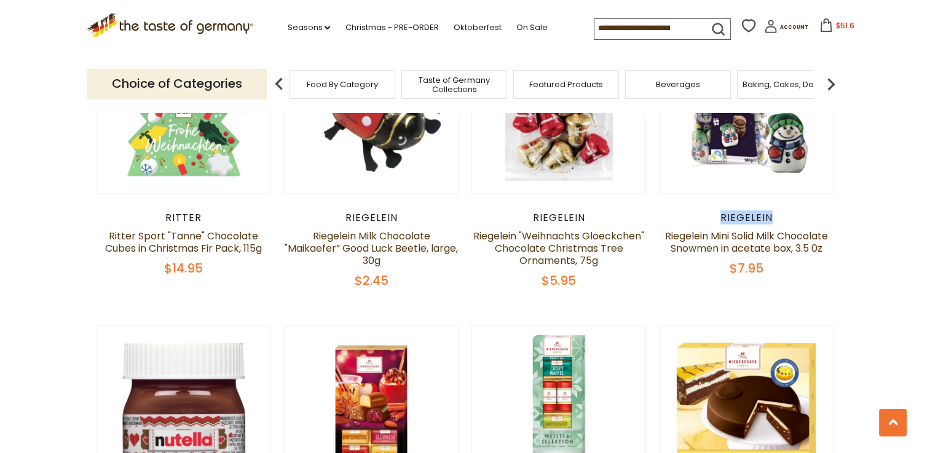
drag, startPoint x: 769, startPoint y: 190, endPoint x: 718, endPoint y: 192, distance: 50.4
click at [718, 211] on div "Riegelein" at bounding box center [746, 217] width 175 height 12
copy div "Riegelein"
click at [635, 33] on input at bounding box center [646, 27] width 104 height 17
click at [650, 31] on input at bounding box center [646, 27] width 104 height 17
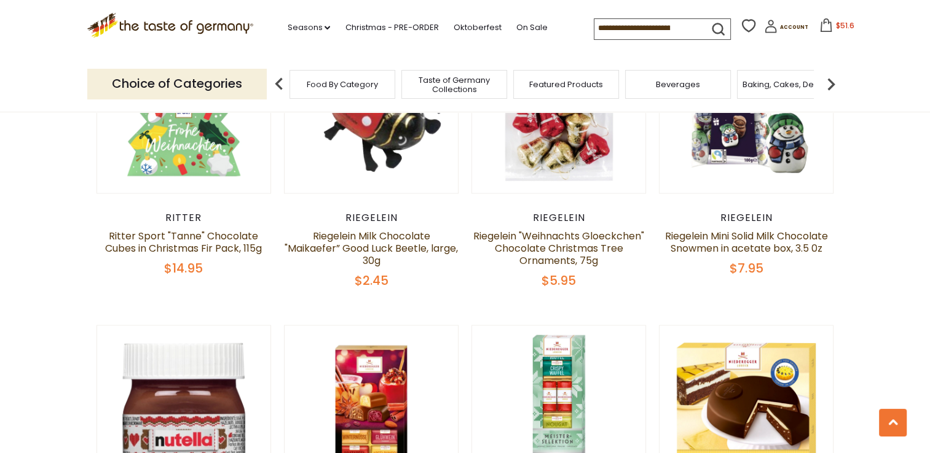
paste input "*********"
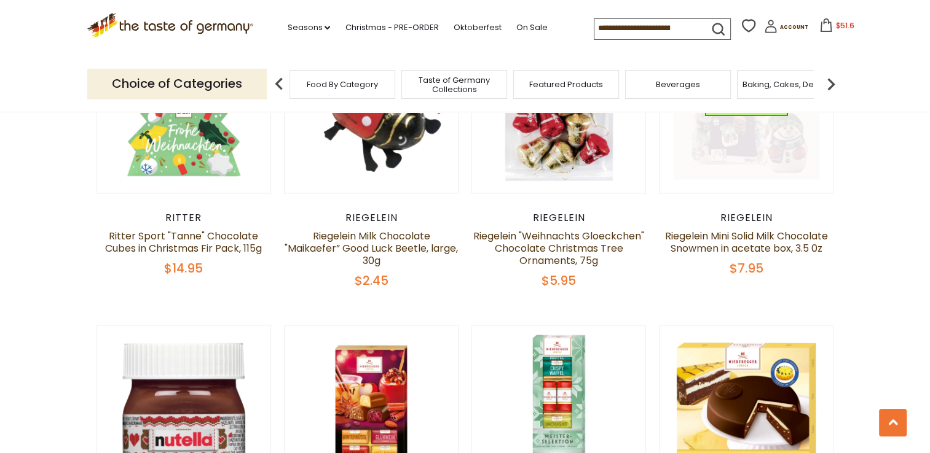
type input "*********"
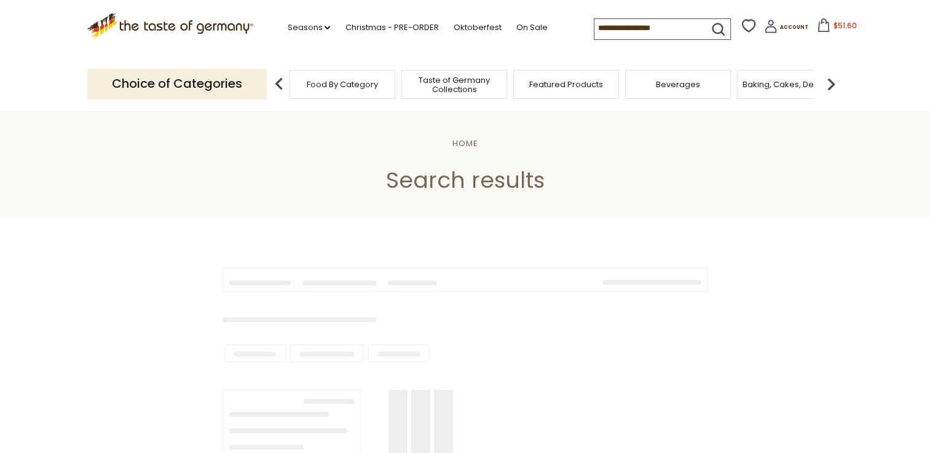
type input "*********"
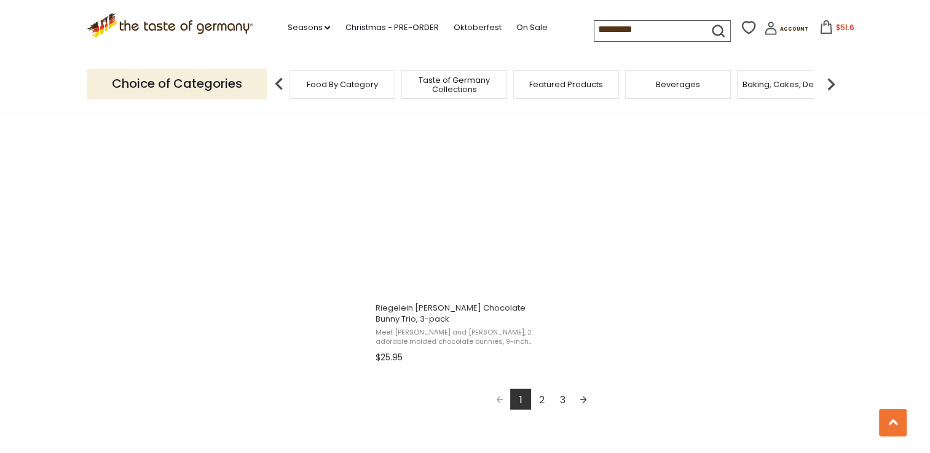
scroll to position [2114, 0]
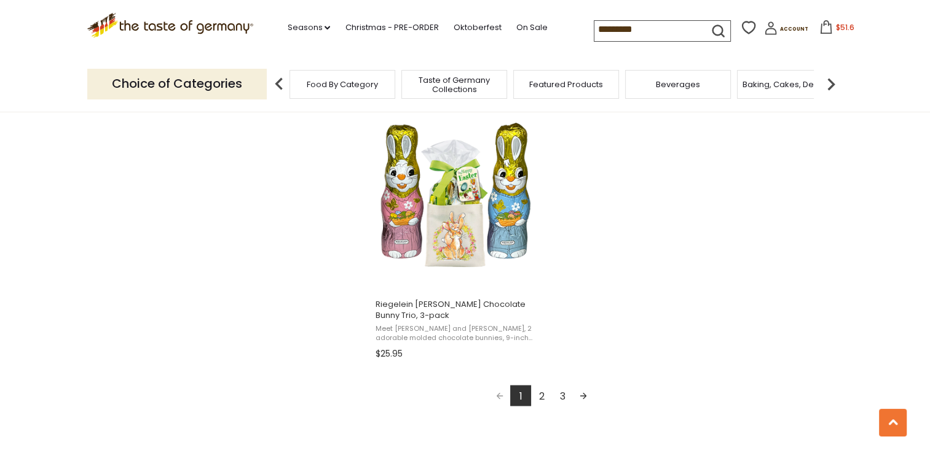
click at [541, 394] on link "2" at bounding box center [541, 395] width 21 height 21
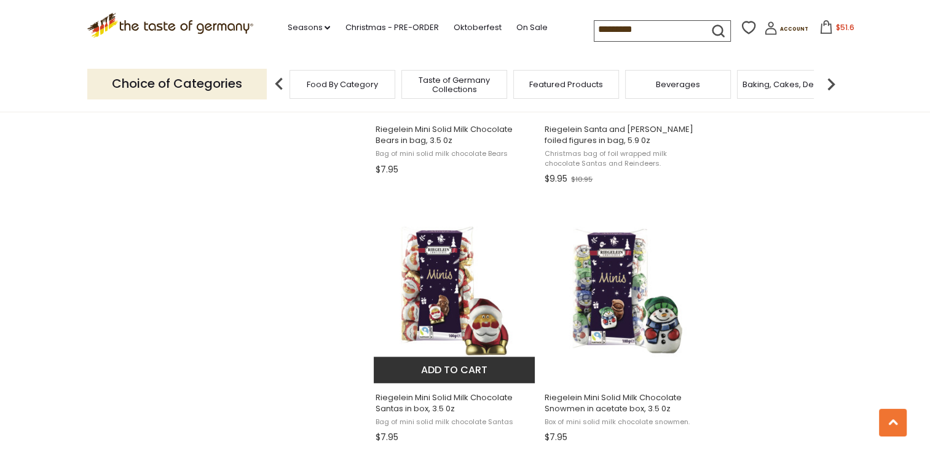
scroll to position [1155, 0]
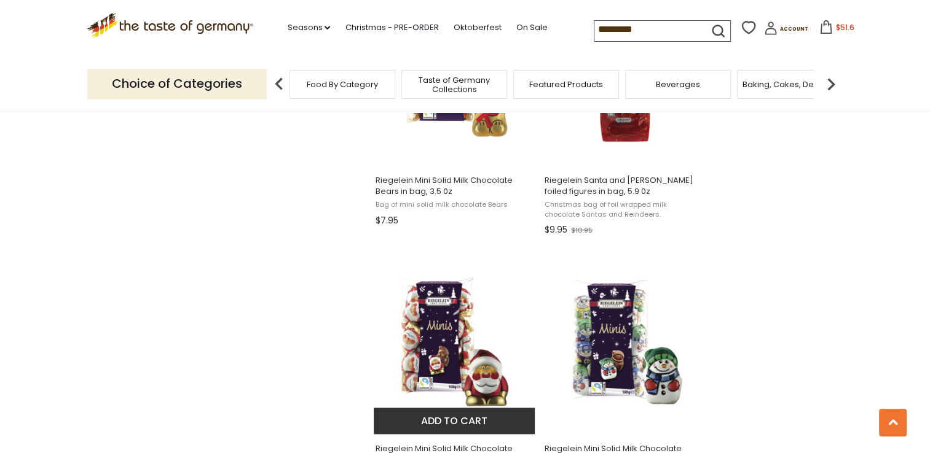
click at [460, 333] on img "Riegelein Mini Solid Milk Chocolate Santas in box, 3.5 0z" at bounding box center [455, 342] width 163 height 163
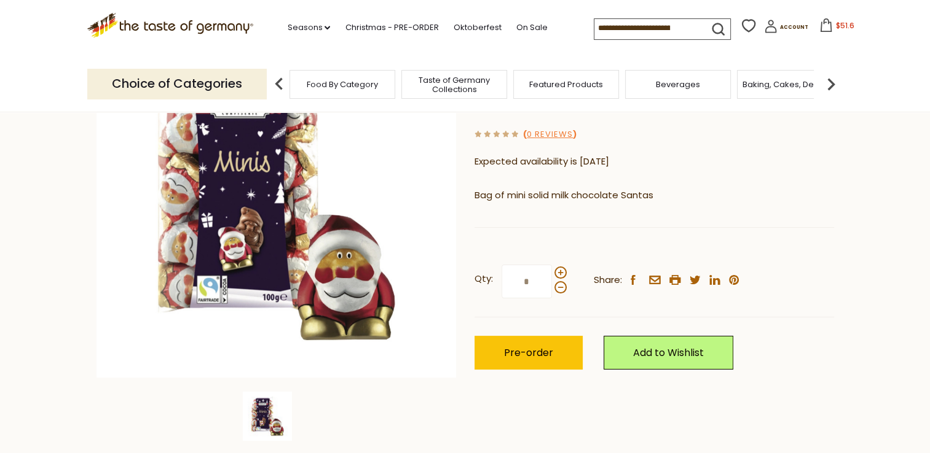
scroll to position [197, 0]
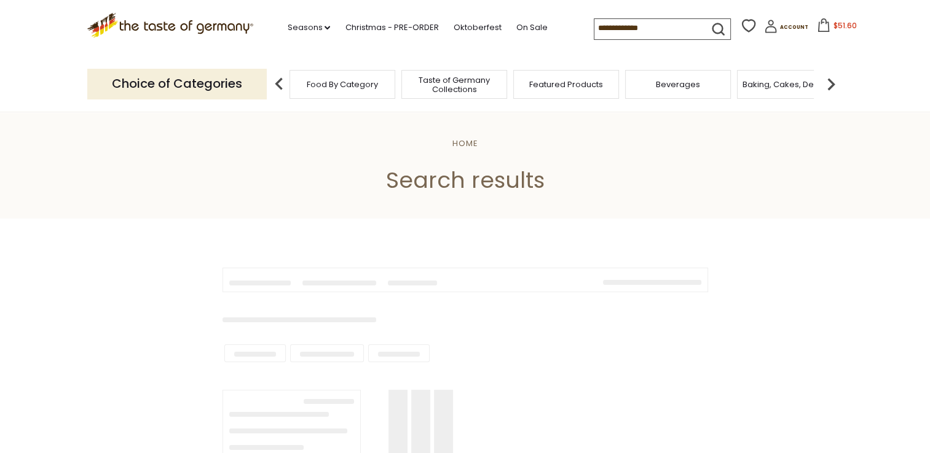
type input "*********"
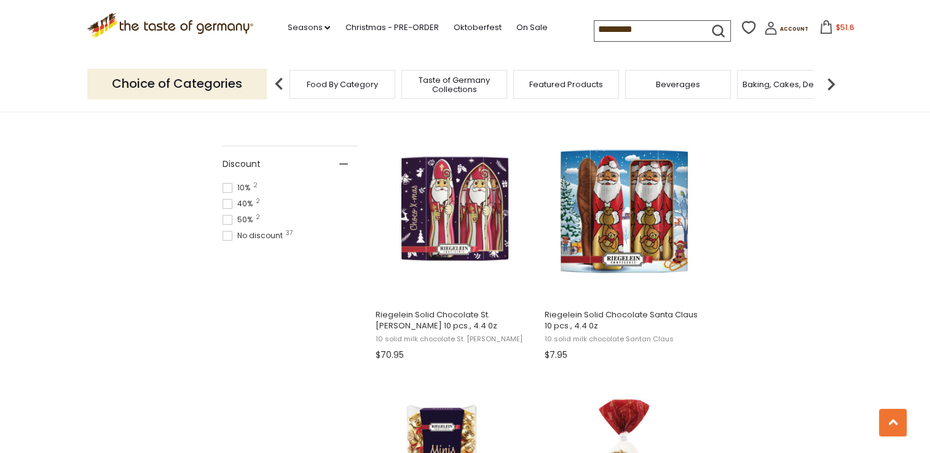
scroll to position [786, 0]
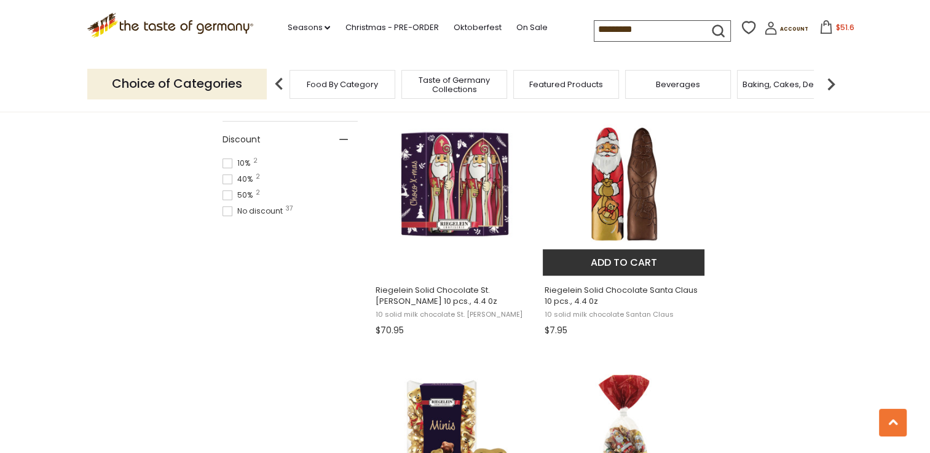
click at [573, 295] on span "Riegelein Solid Chocolate Santa Claus 10 pcs., 4.4 0z" at bounding box center [623, 296] width 159 height 22
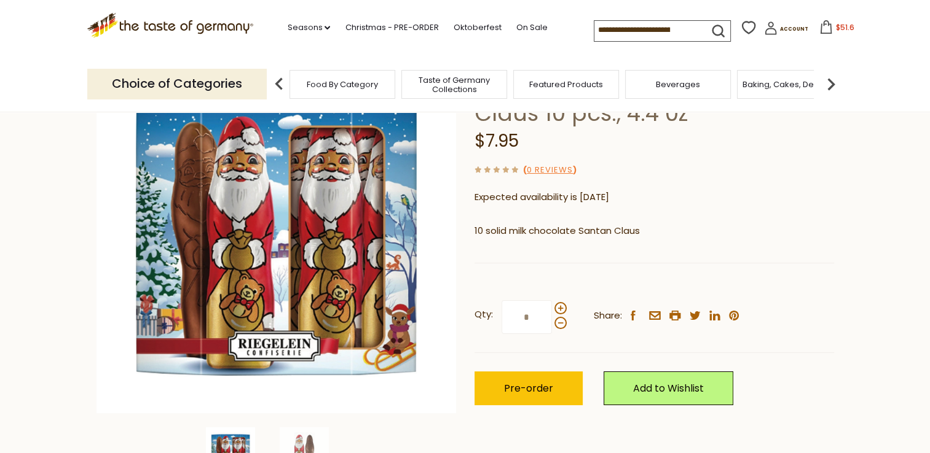
scroll to position [123, 0]
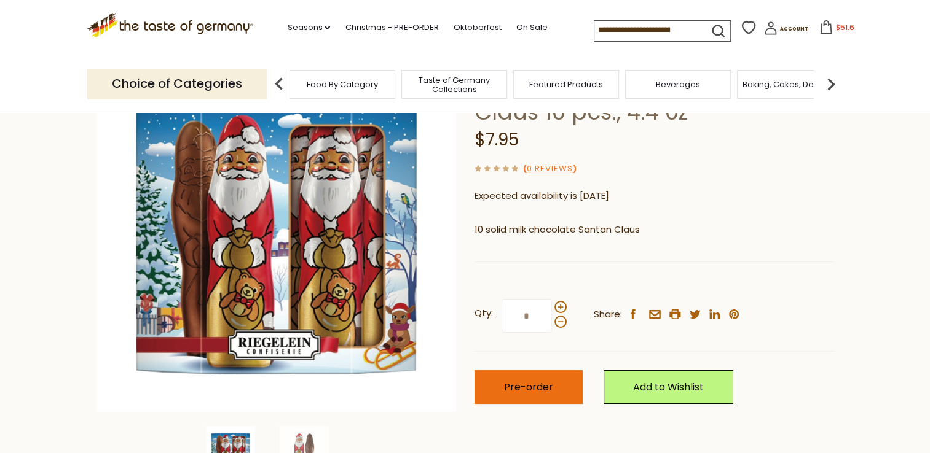
click at [513, 387] on span "Pre-order" at bounding box center [528, 387] width 49 height 14
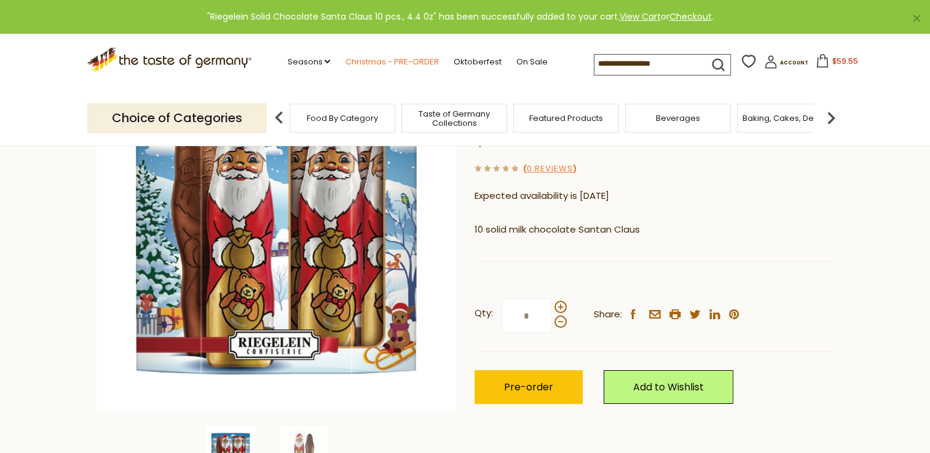
click at [365, 63] on link "Christmas - PRE-ORDER" at bounding box center [391, 62] width 93 height 14
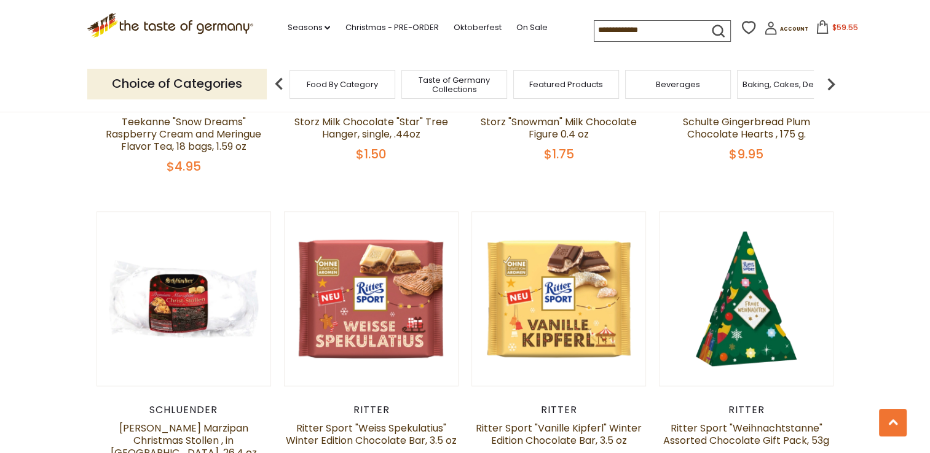
scroll to position [1794, 0]
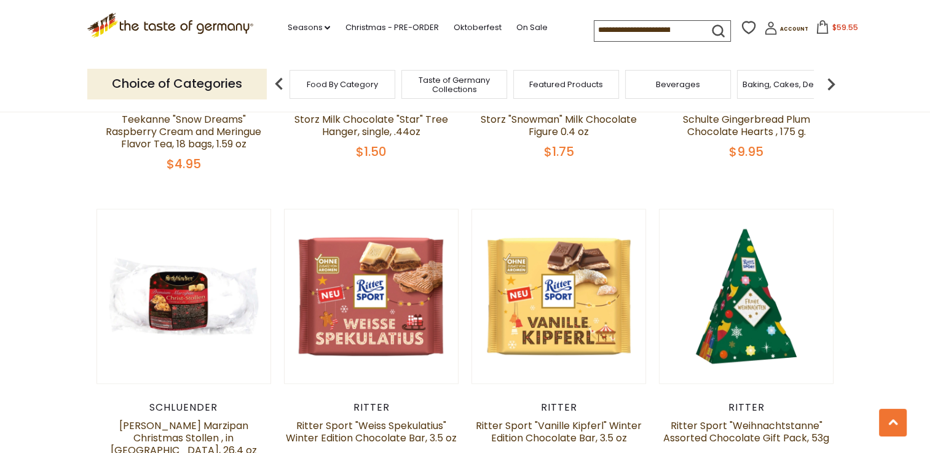
click at [831, 30] on span "$59.55" at bounding box center [844, 27] width 26 height 10
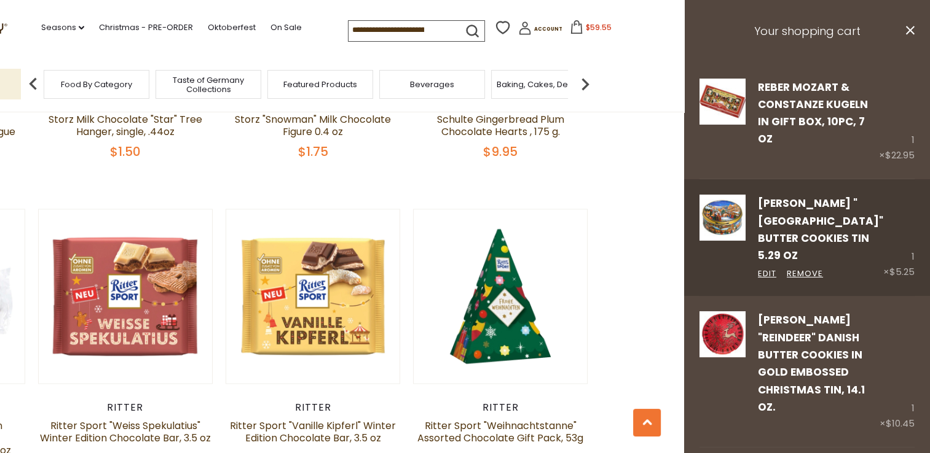
click at [794, 235] on link "[PERSON_NAME] "[GEOGRAPHIC_DATA]" Butter Cookies Tin 5.29 oz" at bounding box center [820, 229] width 125 height 67
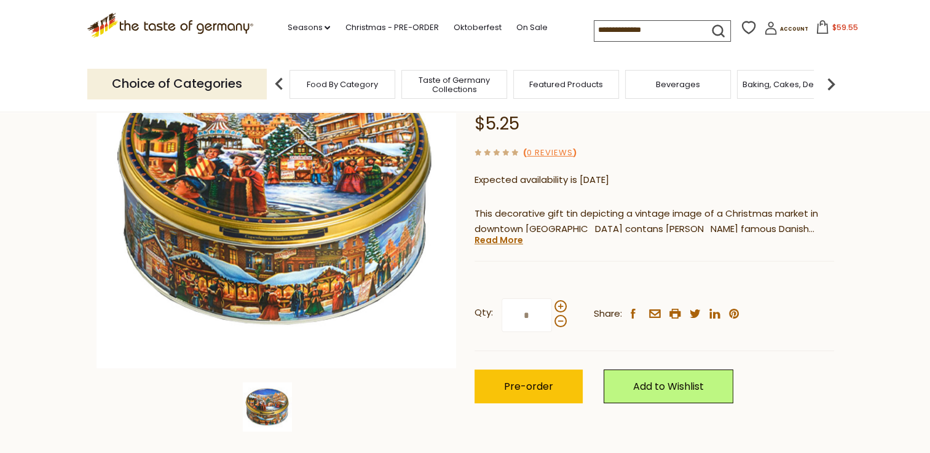
scroll to position [180, 0]
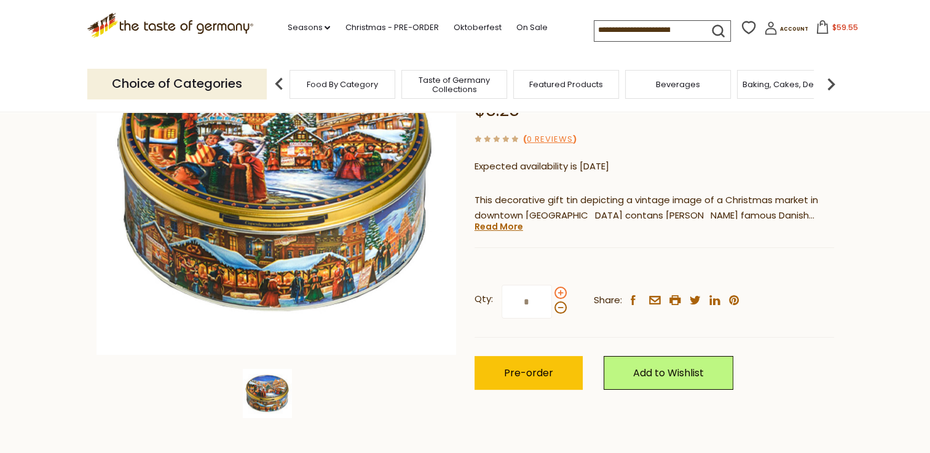
click at [561, 292] on span at bounding box center [560, 293] width 12 height 12
click at [552, 292] on input "*" at bounding box center [526, 302] width 50 height 34
click at [558, 308] on span at bounding box center [560, 308] width 12 height 12
click at [552, 308] on input "*" at bounding box center [526, 302] width 50 height 34
type input "*"
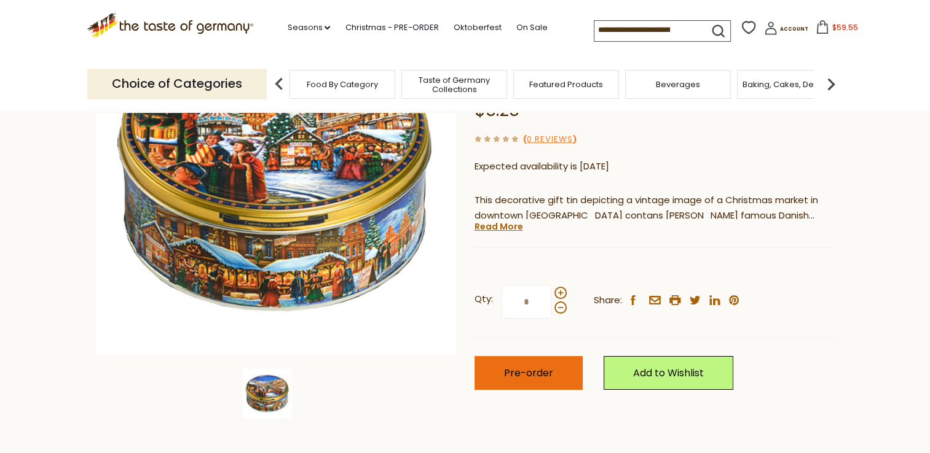
click at [521, 369] on span "Pre-order" at bounding box center [528, 373] width 49 height 14
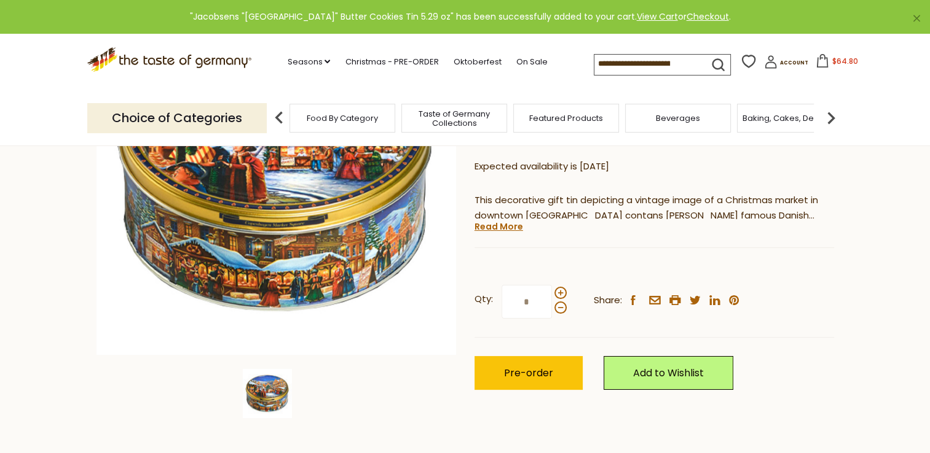
click at [837, 63] on span "$64.80" at bounding box center [844, 61] width 26 height 10
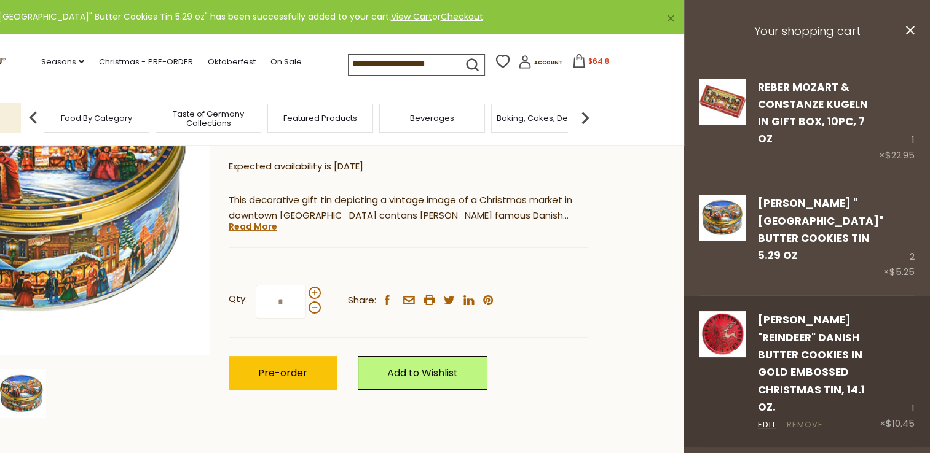
click at [811, 426] on link "Remove" at bounding box center [804, 425] width 36 height 13
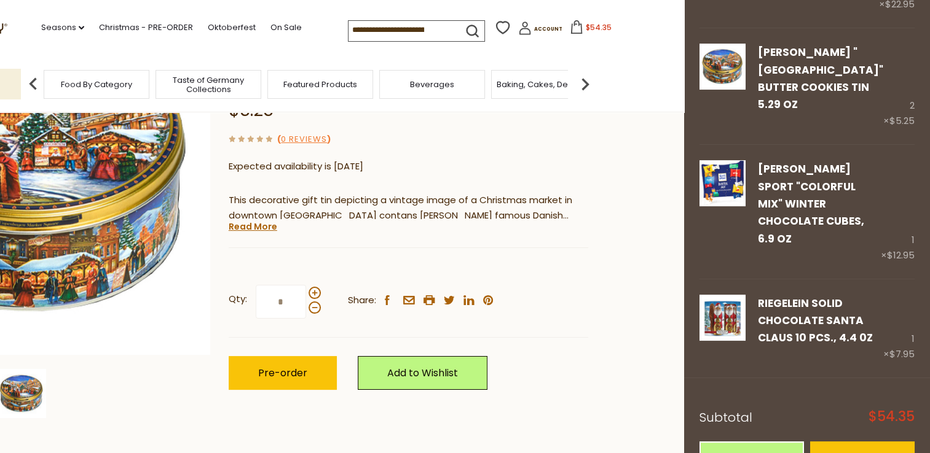
scroll to position [171, 0]
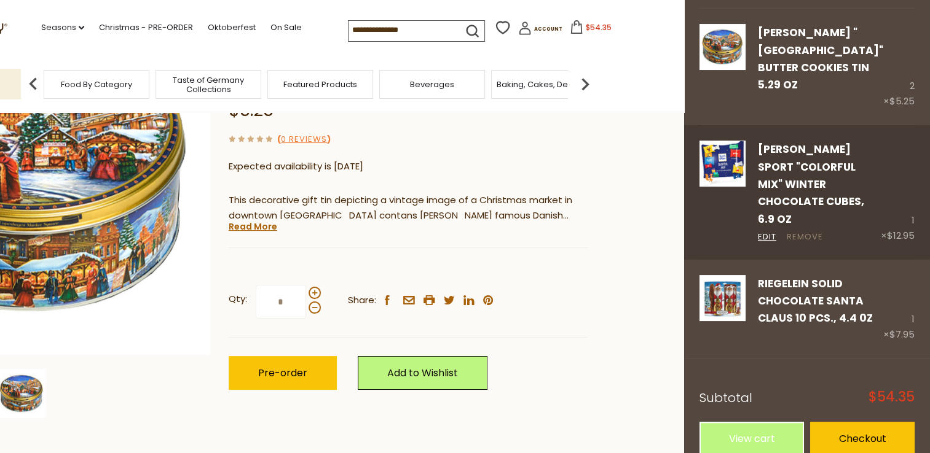
click at [809, 231] on link "Remove" at bounding box center [804, 237] width 36 height 13
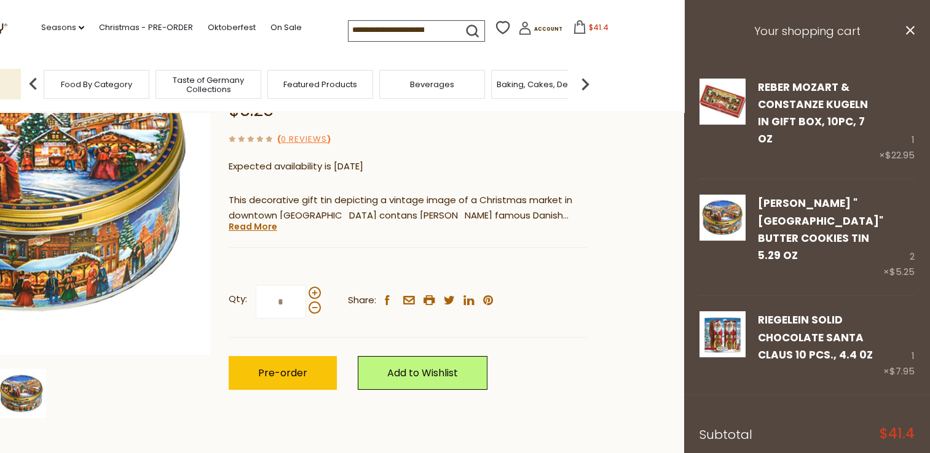
scroll to position [54, 0]
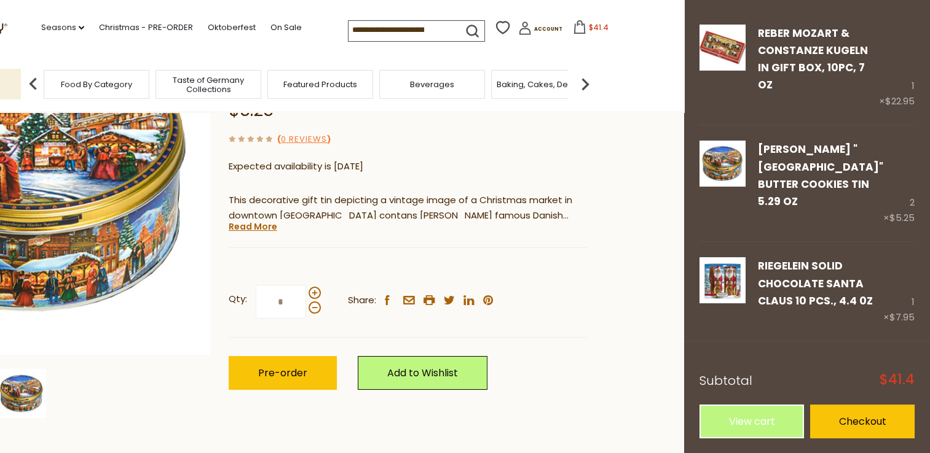
click at [544, 150] on div "Jacobsens Jacobsens "Copenhagen Market Square" Butter Cookies Tin 5.29 oz $5.25…" at bounding box center [408, 207] width 359 height 422
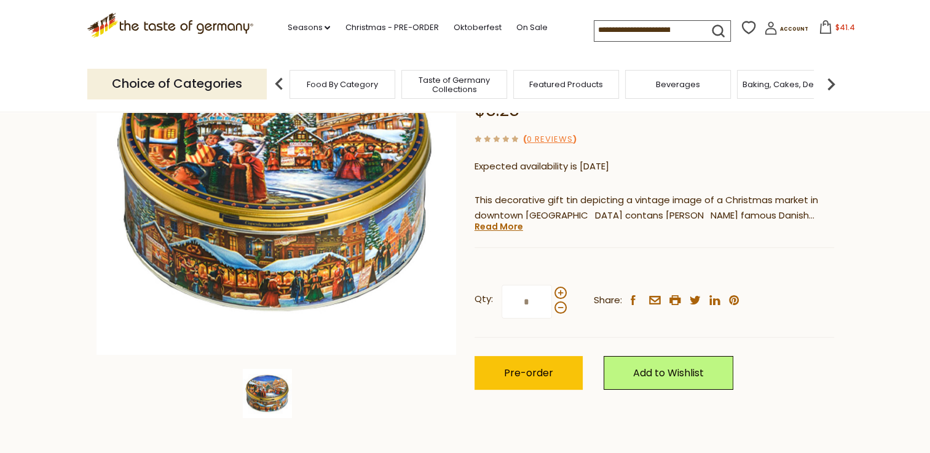
click at [661, 28] on input at bounding box center [646, 29] width 104 height 17
type input "*****"
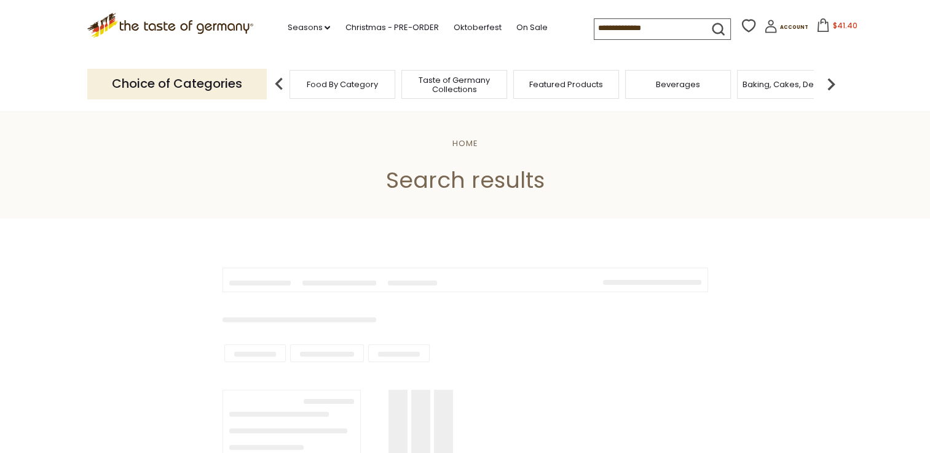
type input "*****"
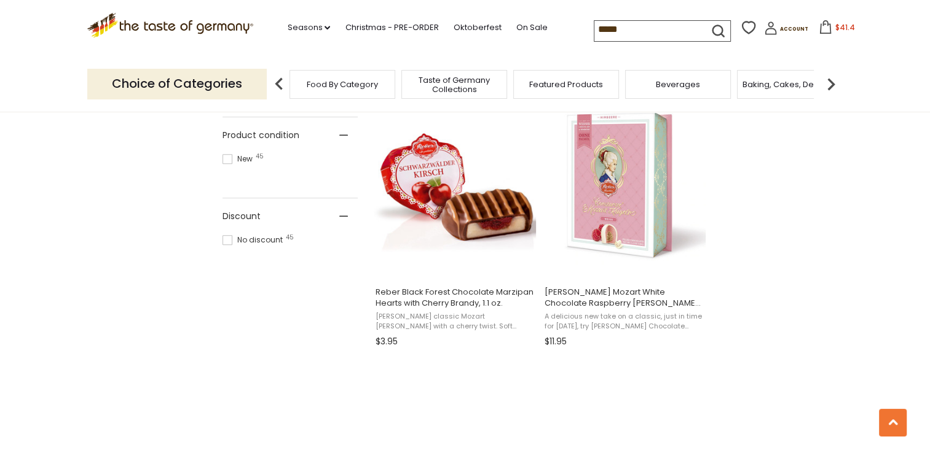
scroll to position [786, 0]
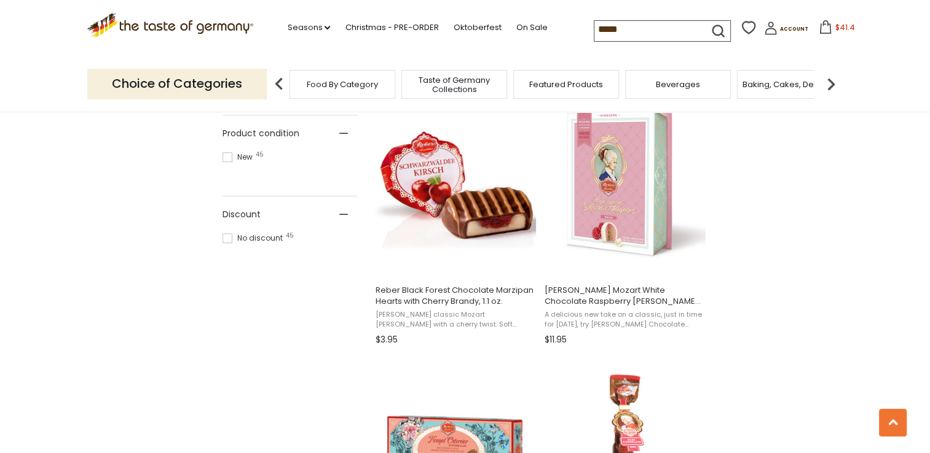
click at [621, 291] on span "Reber Constanze Mozart White Chocolate Raspberry Kugel in Small Portrait Box, 6…" at bounding box center [623, 296] width 159 height 22
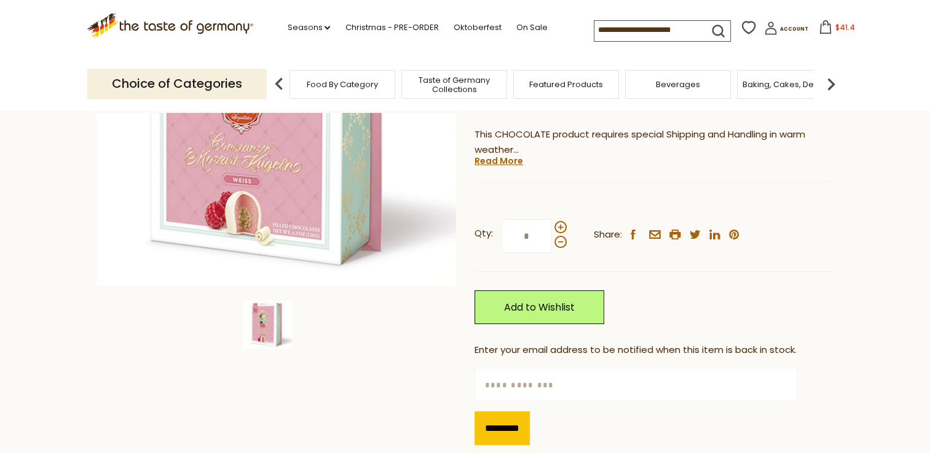
scroll to position [246, 0]
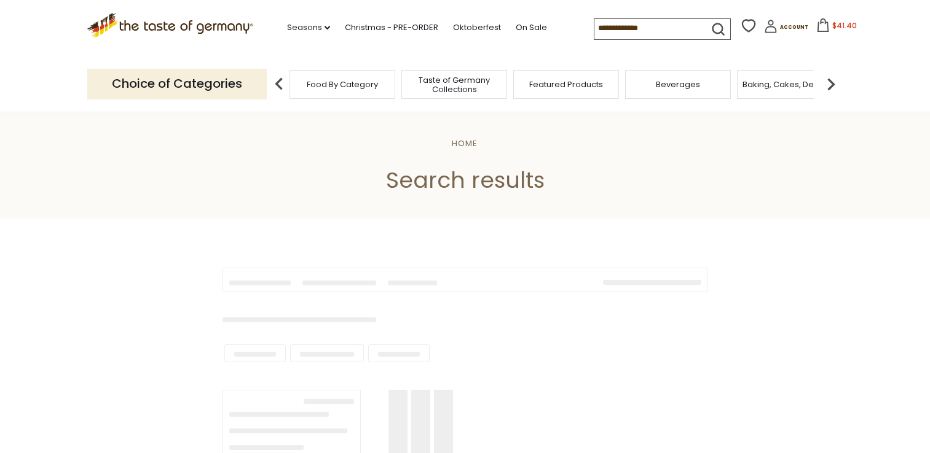
scroll to position [786, 0]
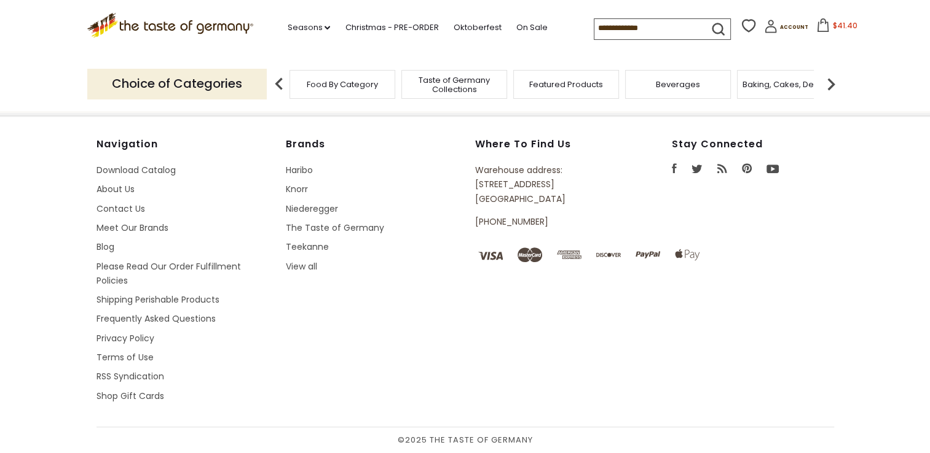
type input "*****"
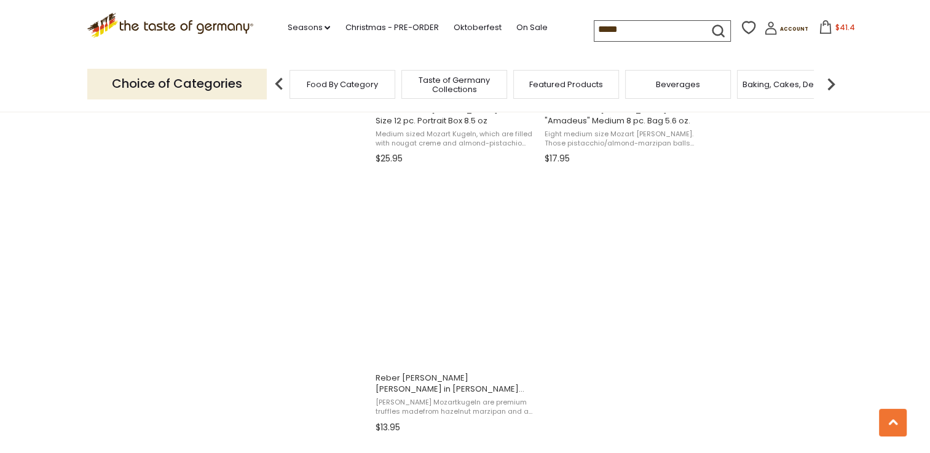
scroll to position [2114, 0]
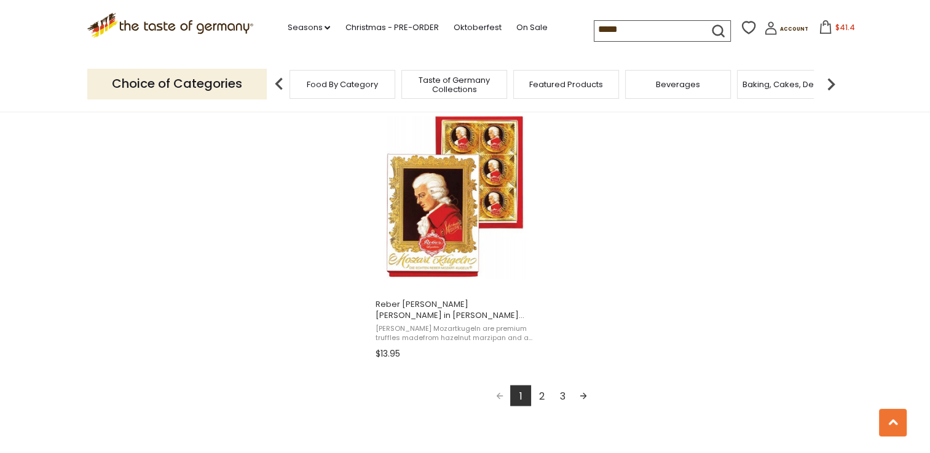
click at [539, 397] on link "2" at bounding box center [541, 395] width 21 height 21
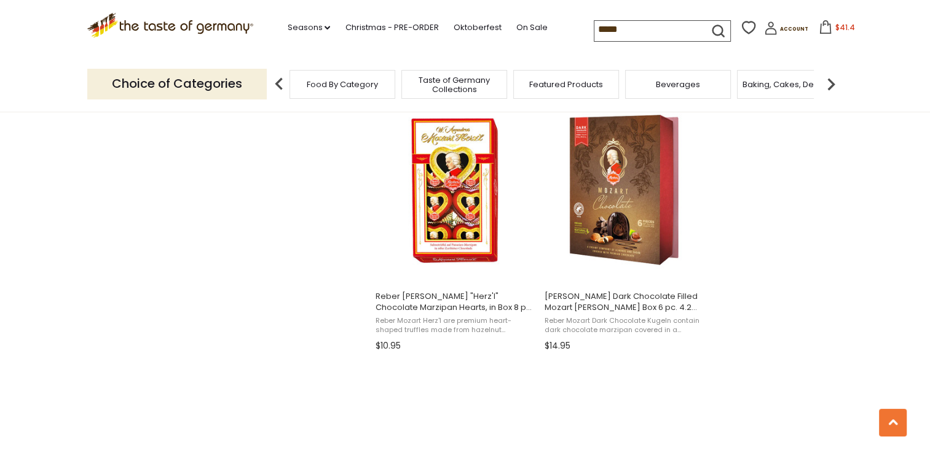
scroll to position [1327, 0]
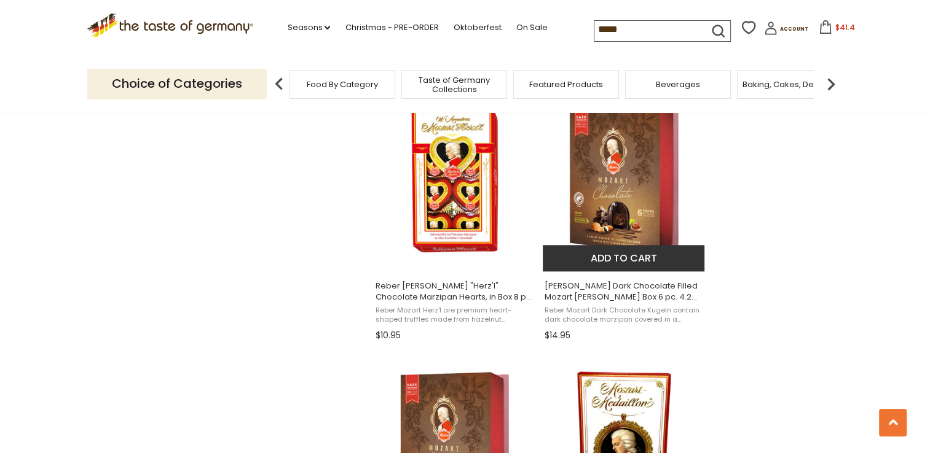
click at [630, 296] on span "[PERSON_NAME] Dark Chocolate Filled Mozart [PERSON_NAME] Box 6 pc. 4.2 oz." at bounding box center [623, 292] width 159 height 22
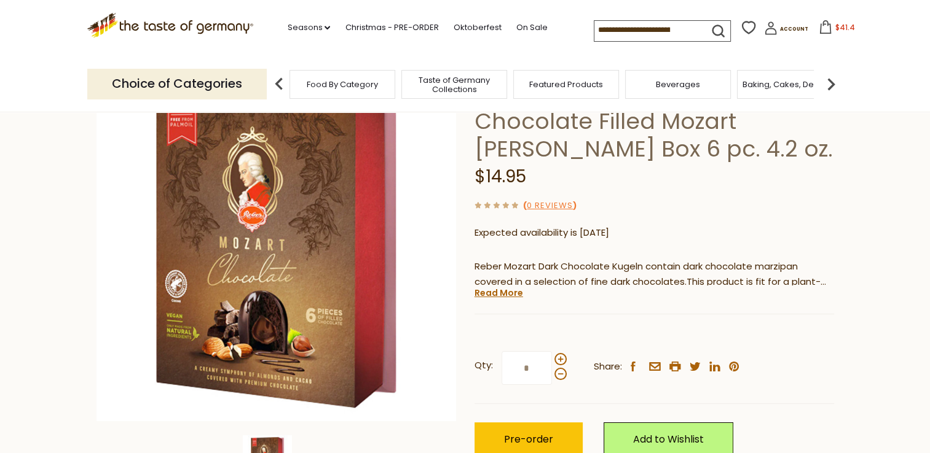
scroll to position [74, 0]
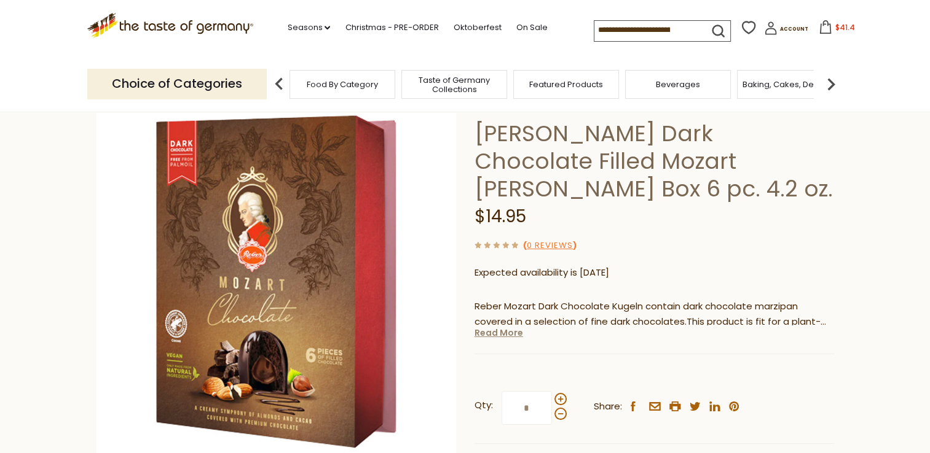
click at [495, 327] on link "Read More" at bounding box center [498, 333] width 49 height 12
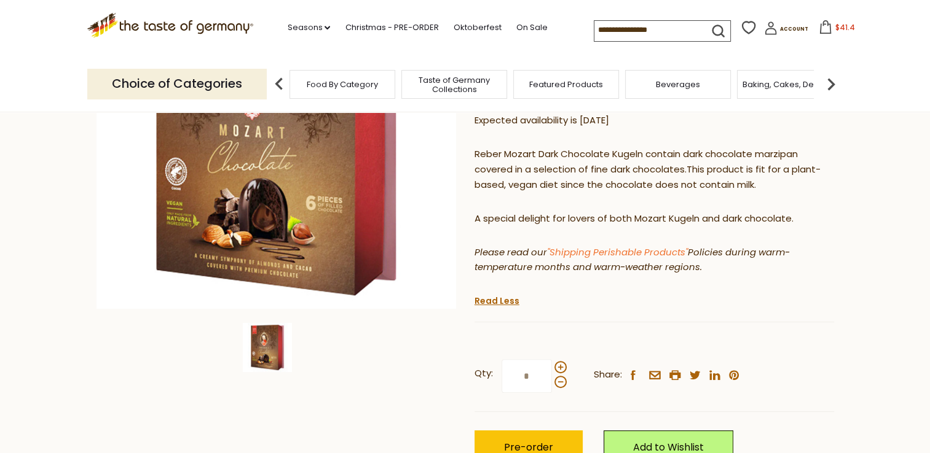
scroll to position [246, 0]
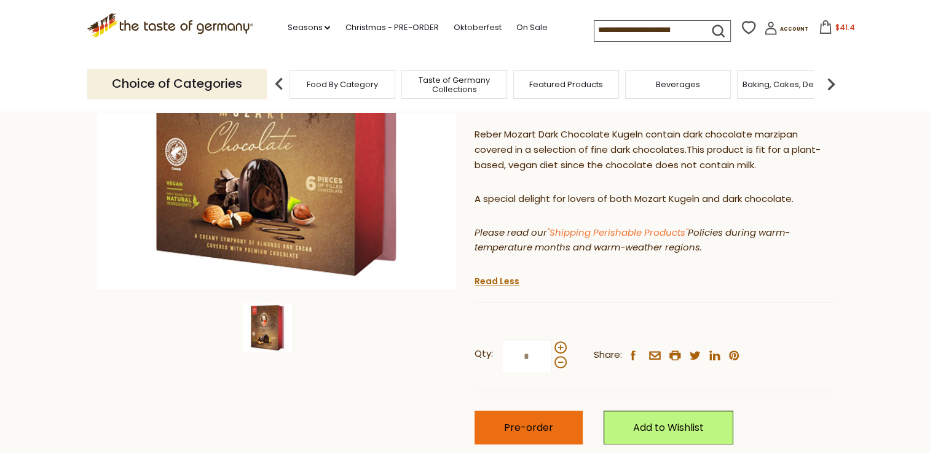
click at [505, 421] on span "Pre-order" at bounding box center [528, 428] width 49 height 14
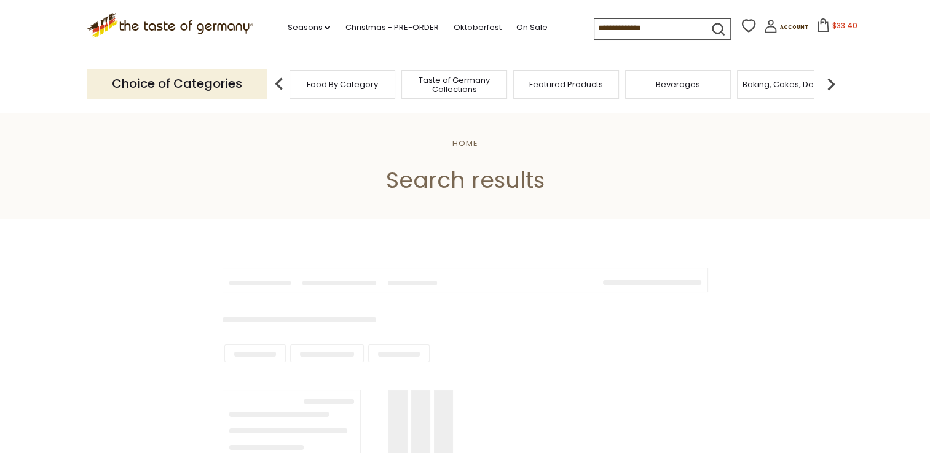
type input "*****"
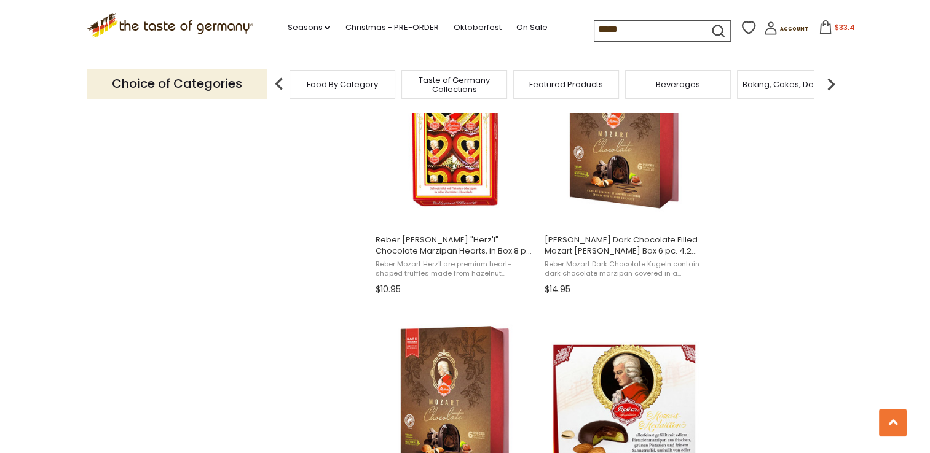
scroll to position [1376, 0]
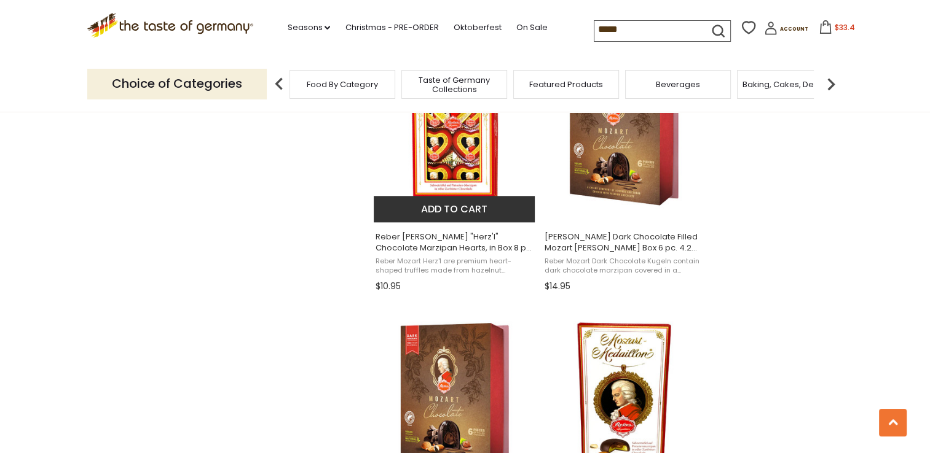
click at [442, 241] on span "Reber [PERSON_NAME] "Herz'l" Chocolate Marzipan Hearts, in Box 8 pc. 2.8 oz." at bounding box center [454, 243] width 159 height 22
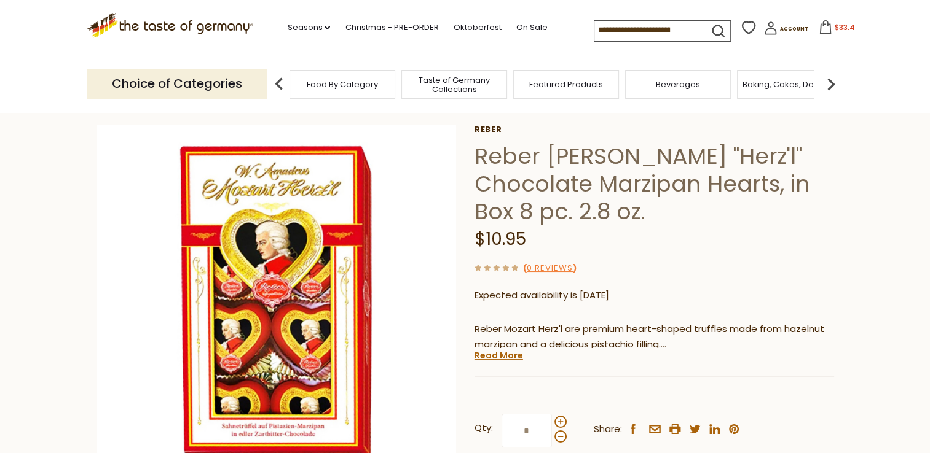
scroll to position [74, 0]
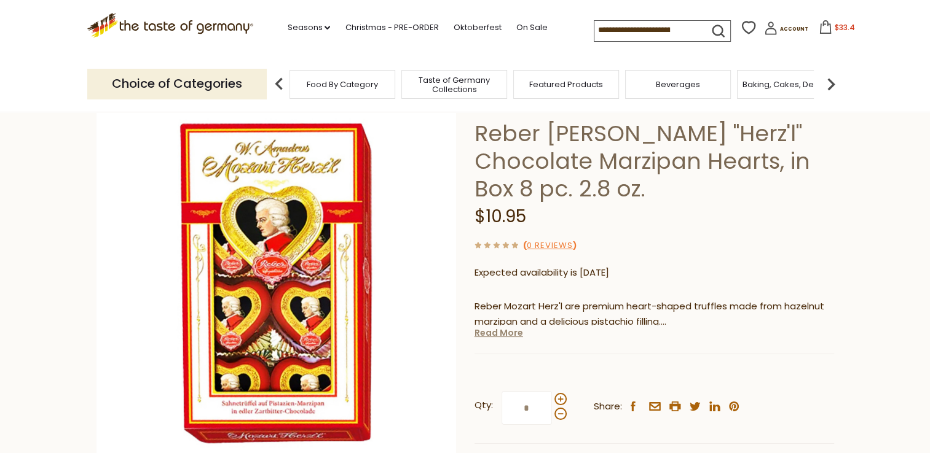
click at [493, 338] on link "Read More" at bounding box center [498, 333] width 49 height 12
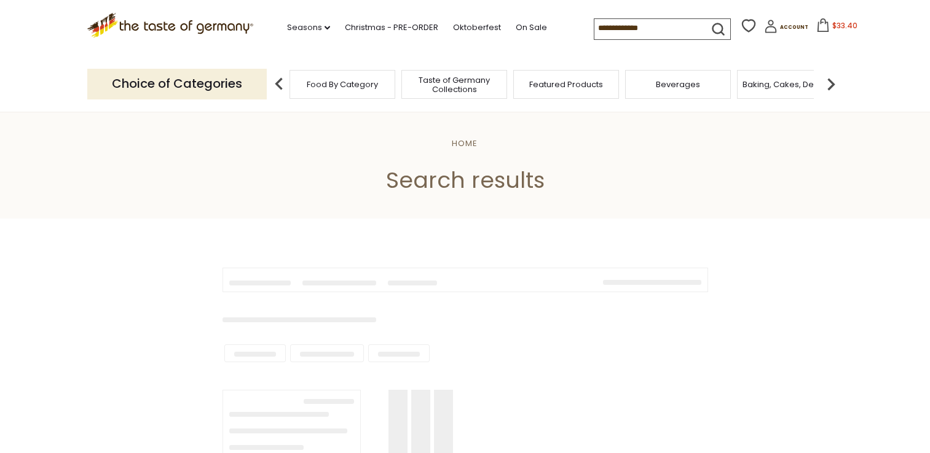
type input "*****"
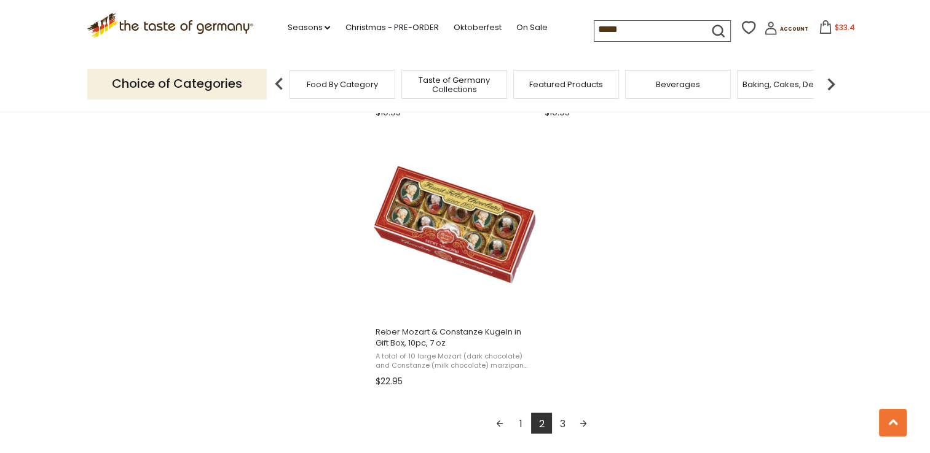
scroll to position [2089, 0]
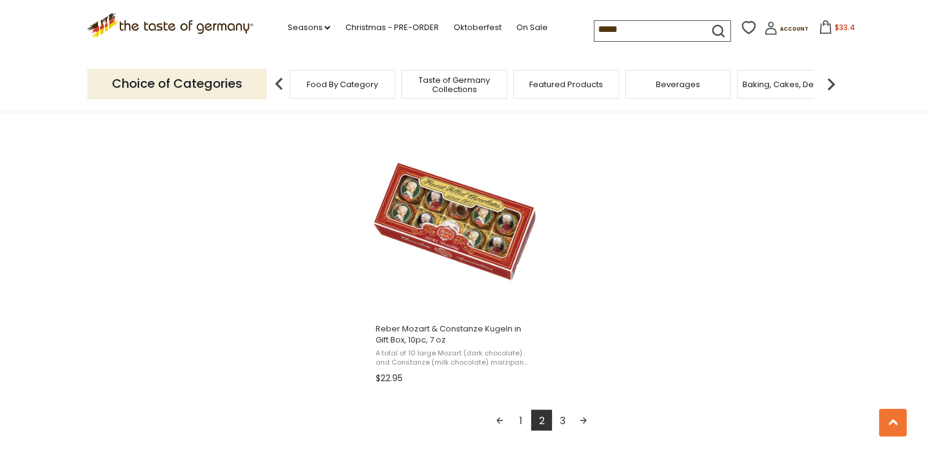
click at [565, 421] on link "3" at bounding box center [562, 420] width 21 height 21
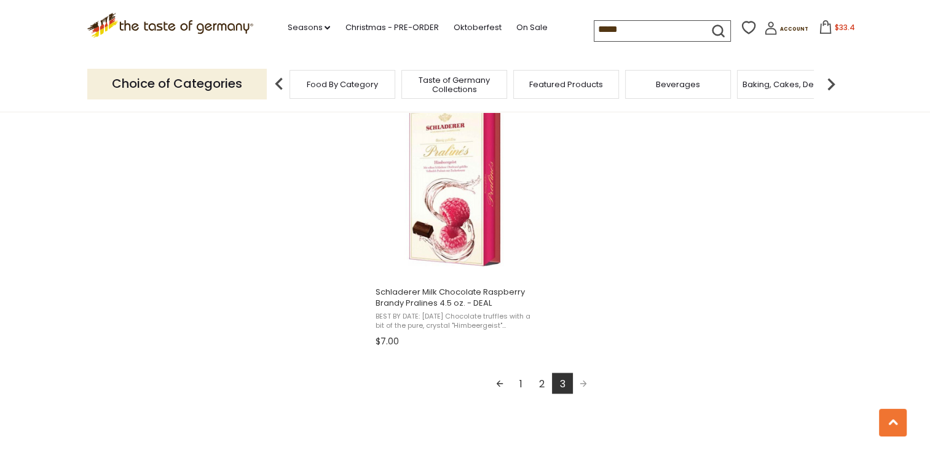
scroll to position [2237, 0]
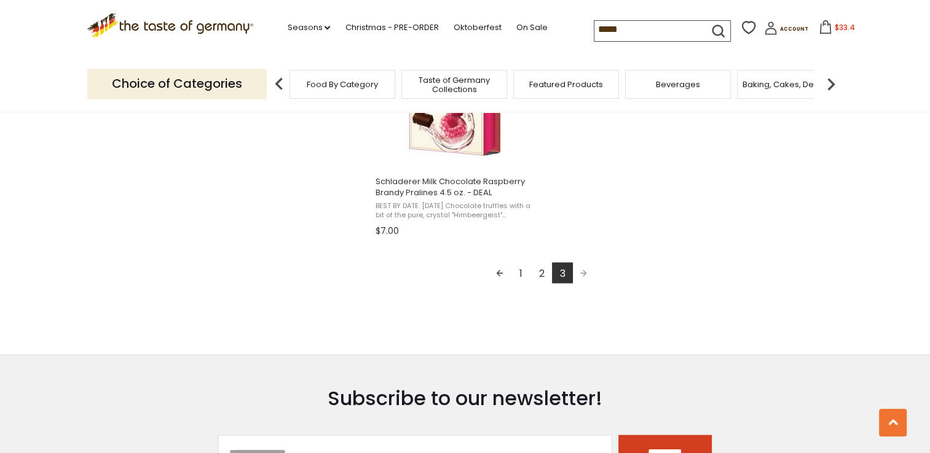
click at [538, 274] on link "2" at bounding box center [541, 272] width 21 height 21
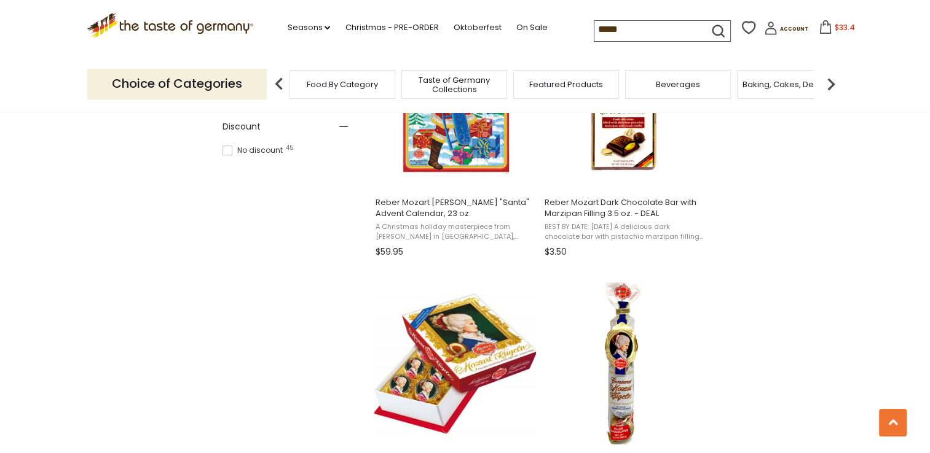
scroll to position [860, 0]
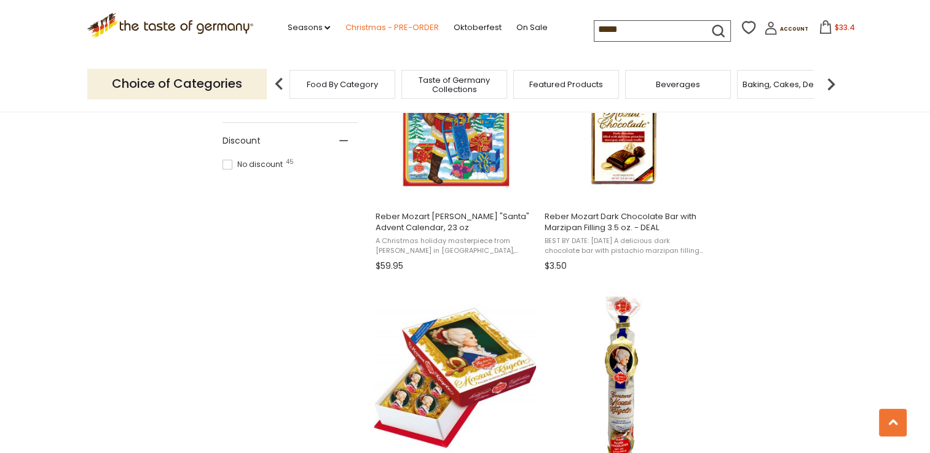
click at [382, 29] on link "Christmas - PRE-ORDER" at bounding box center [391, 28] width 93 height 14
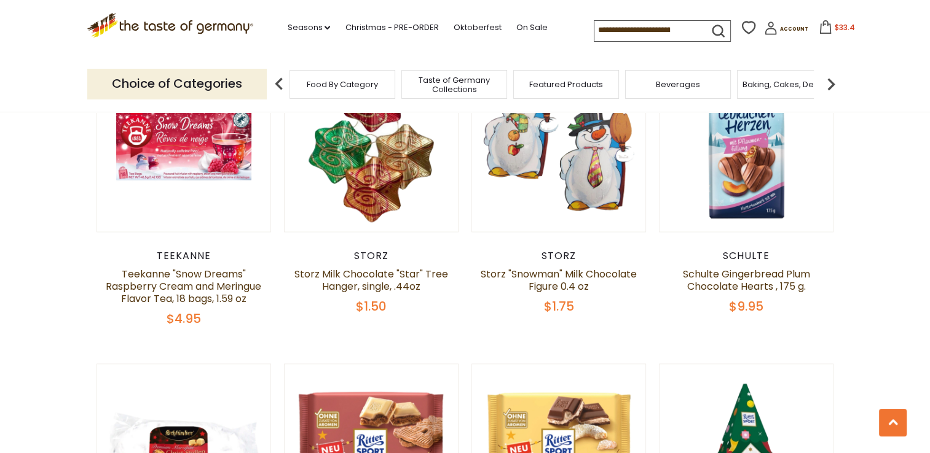
scroll to position [1622, 0]
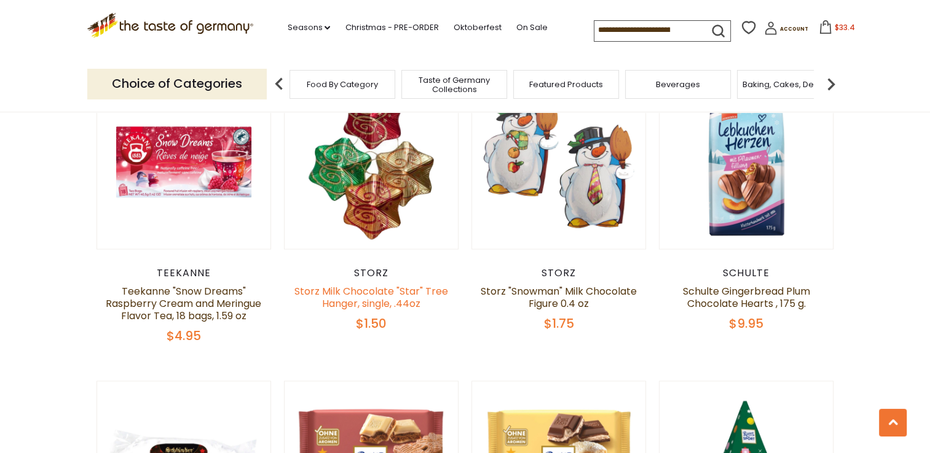
click at [334, 284] on link "Storz Milk Chocolate "Star" Tree Hanger, single, .44oz" at bounding box center [371, 297] width 154 height 26
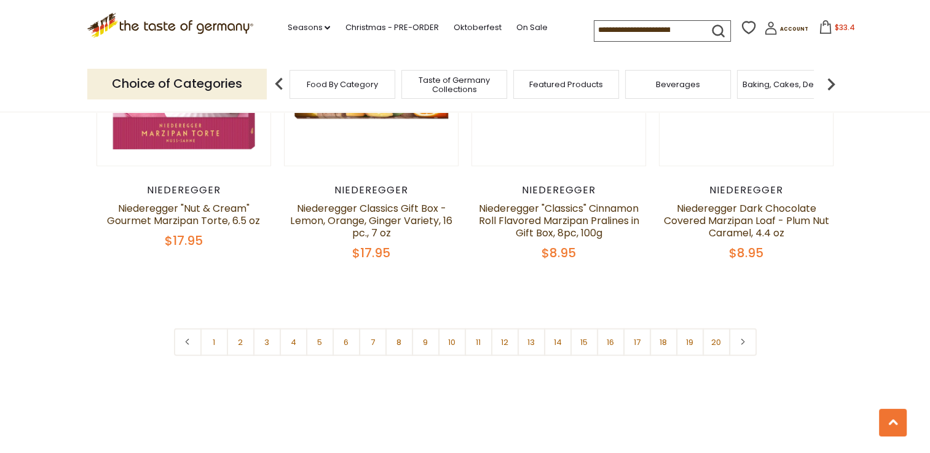
scroll to position [2949, 0]
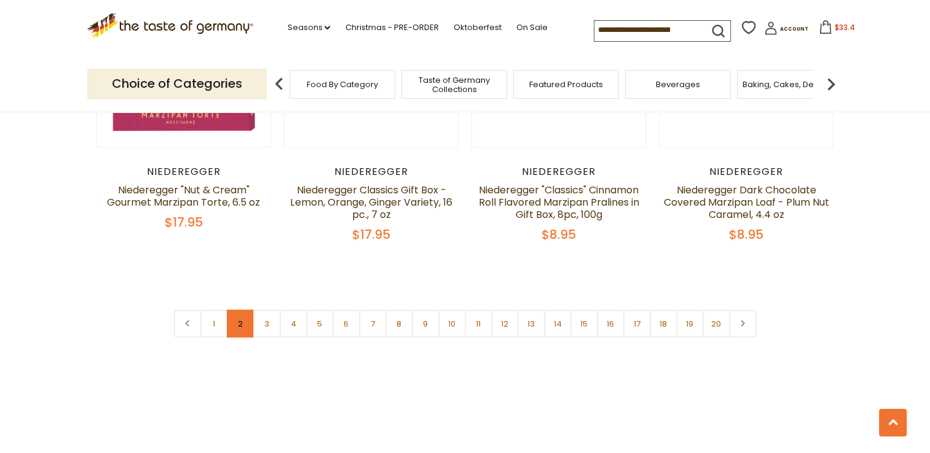
click at [240, 310] on link "2" at bounding box center [241, 324] width 28 height 28
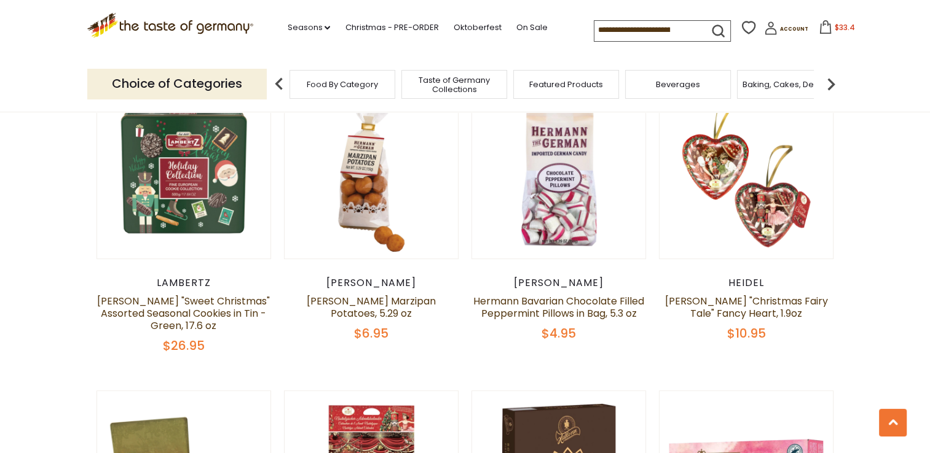
scroll to position [718, 0]
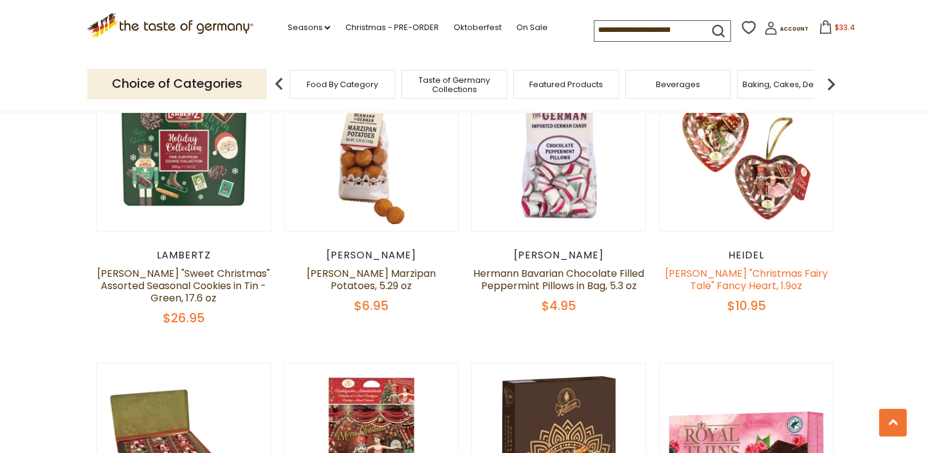
click at [747, 275] on link "[PERSON_NAME] "Christmas Fairy Tale" Fancy Heart, 1.9oz" at bounding box center [746, 280] width 163 height 26
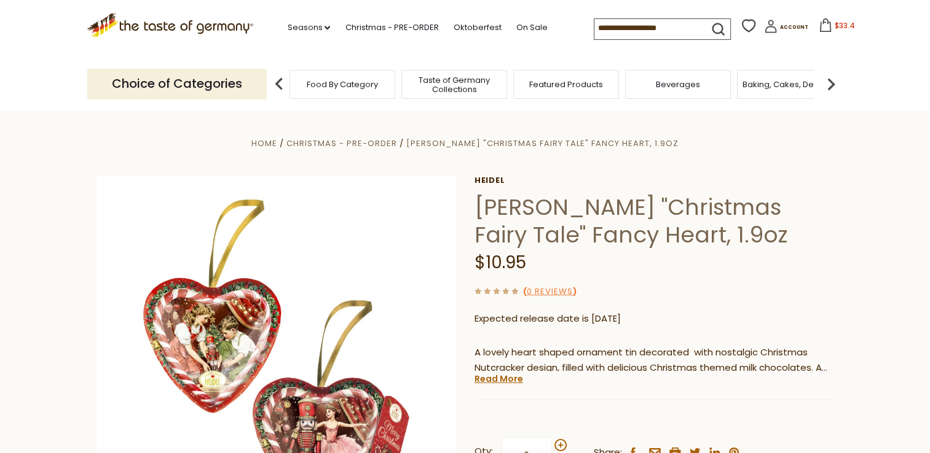
click at [496, 386] on div "Heidel Heidel "Christmas Fairy Tale" Fancy Heart, 1.9oz $10.95 ( 0 Reviews ) Ex…" at bounding box center [653, 373] width 359 height 394
click at [502, 378] on link "Read More" at bounding box center [498, 379] width 49 height 12
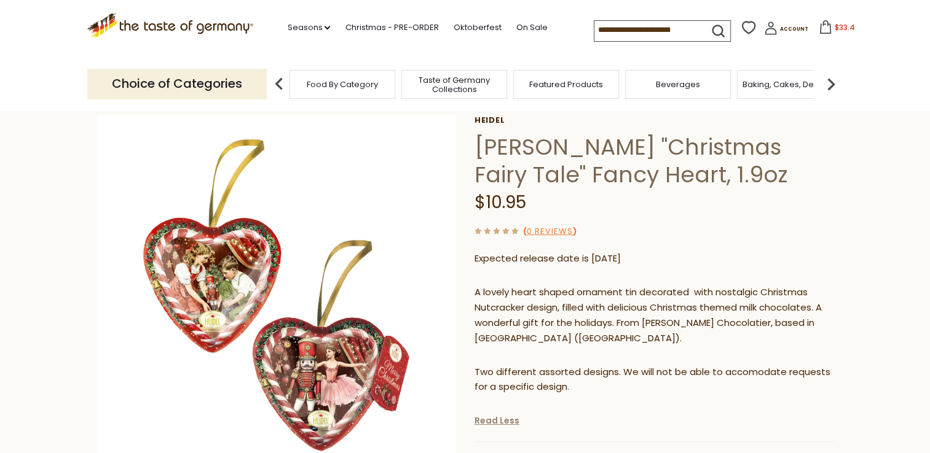
scroll to position [123, 0]
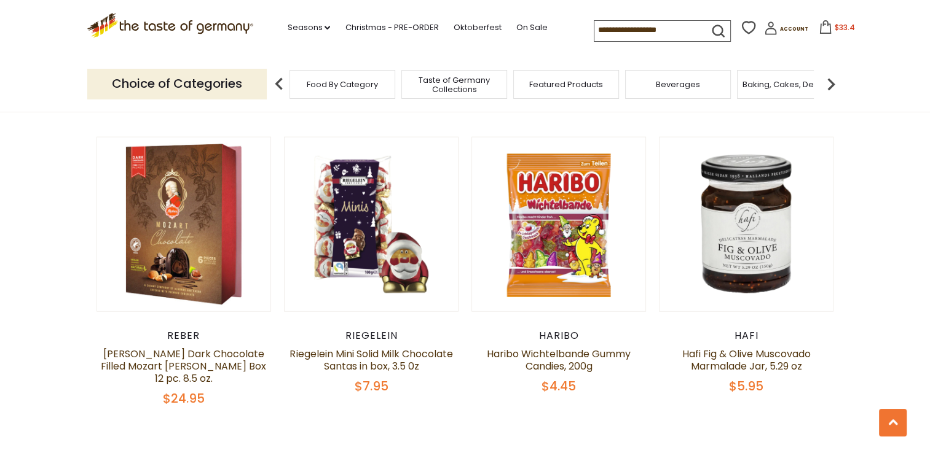
scroll to position [2831, 0]
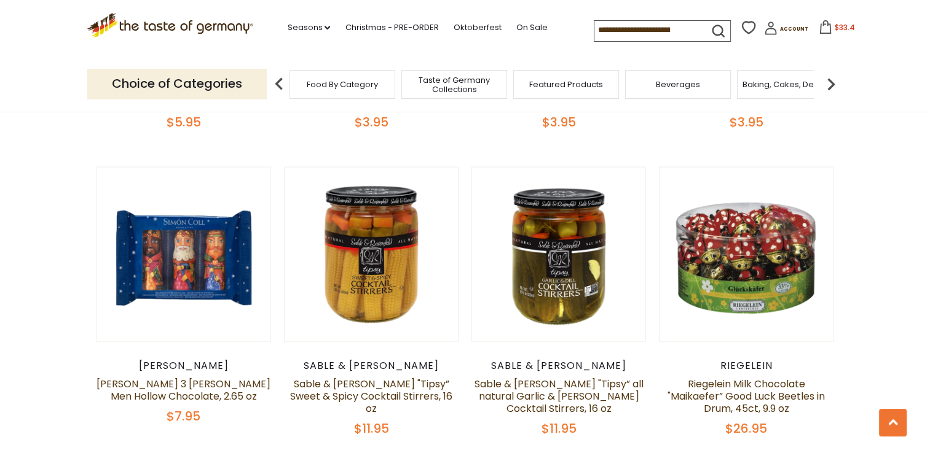
scroll to position [2856, 0]
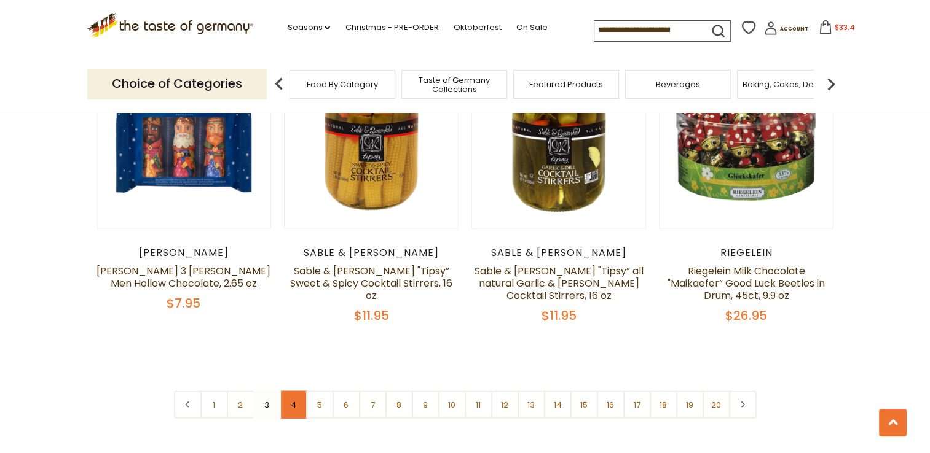
click at [293, 394] on link "4" at bounding box center [294, 405] width 28 height 28
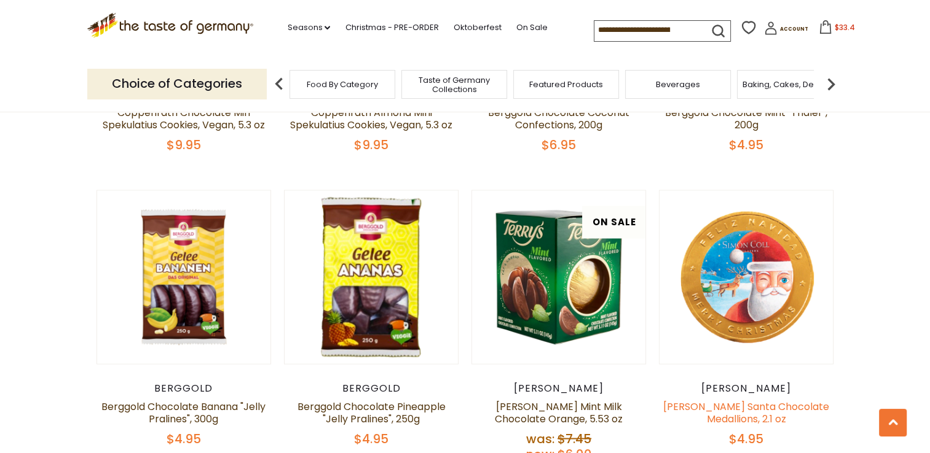
scroll to position [2119, 0]
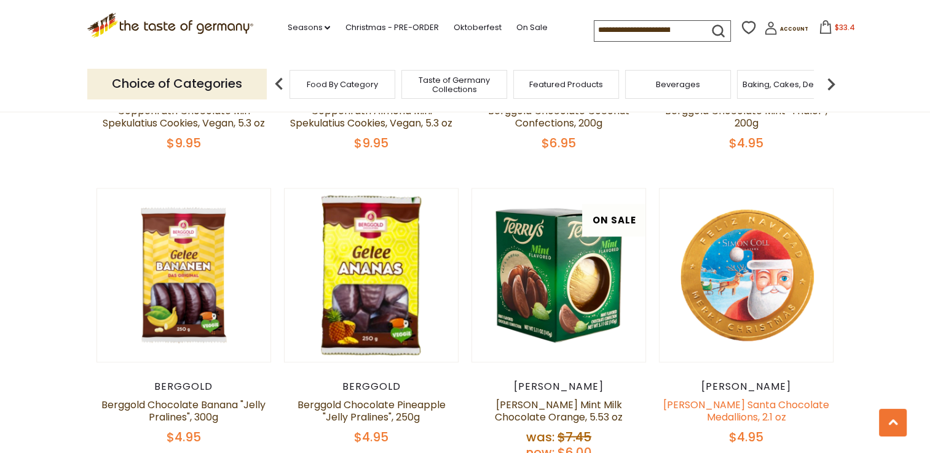
click at [732, 398] on link "[PERSON_NAME] Santa Chocolate Medallions, 2.1 oz" at bounding box center [746, 411] width 166 height 26
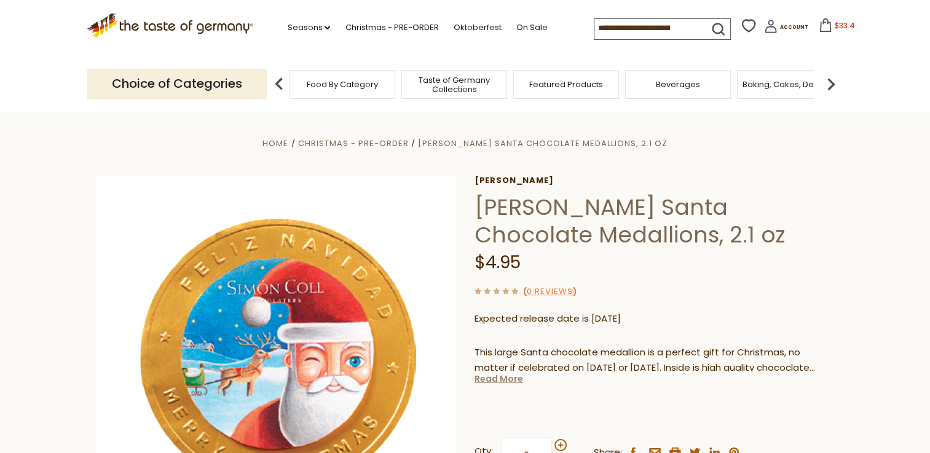
click at [504, 382] on link "Read More" at bounding box center [498, 379] width 49 height 12
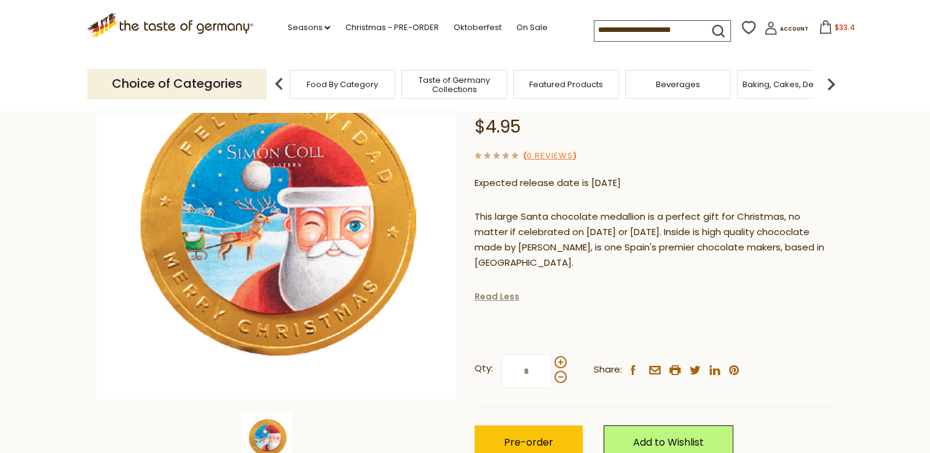
scroll to position [147, 0]
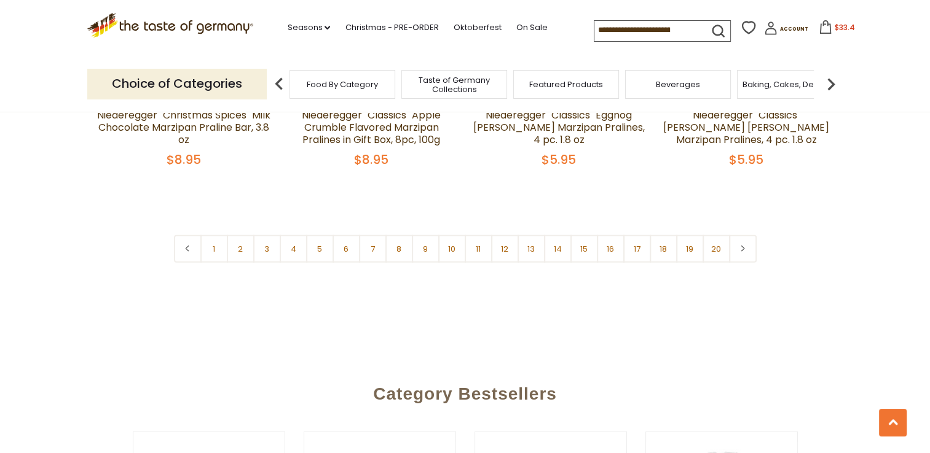
scroll to position [3053, 0]
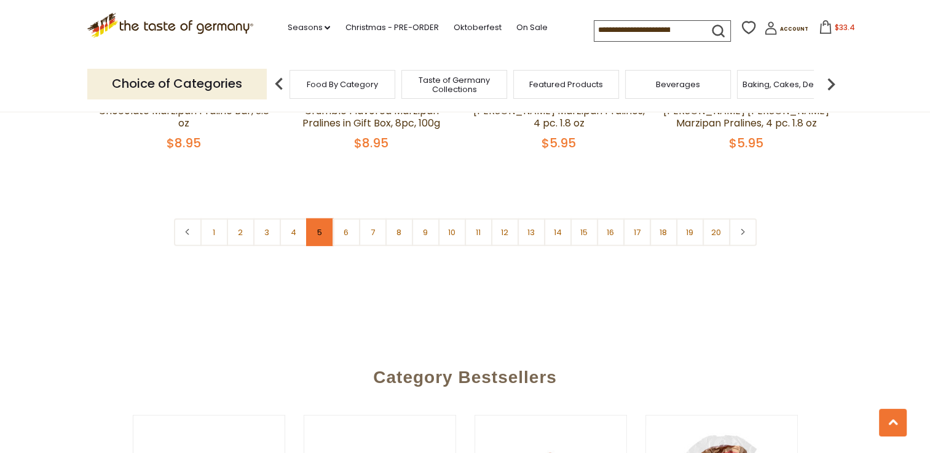
click at [312, 219] on link "5" at bounding box center [320, 233] width 28 height 28
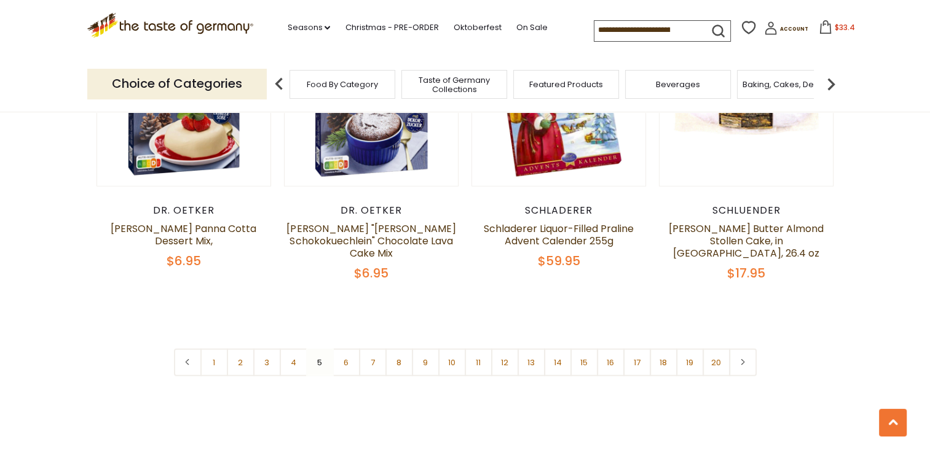
scroll to position [2905, 0]
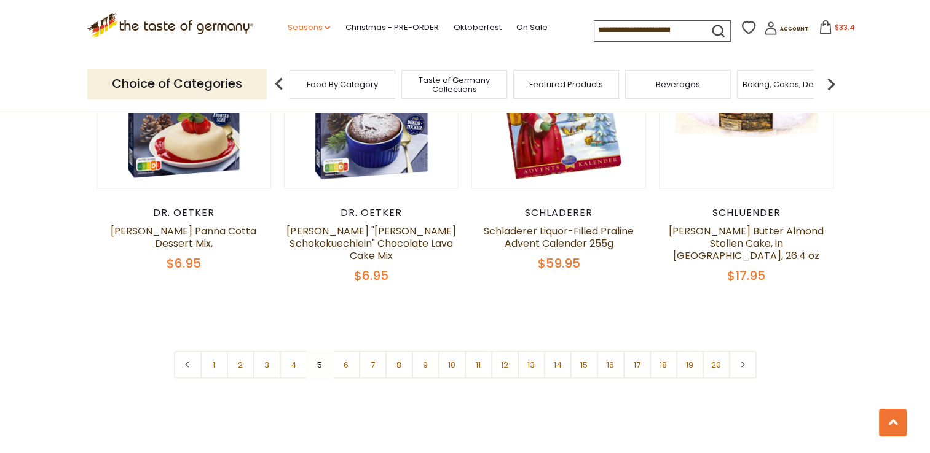
click at [310, 29] on link "Seasons dropdown_arrow" at bounding box center [308, 28] width 43 height 14
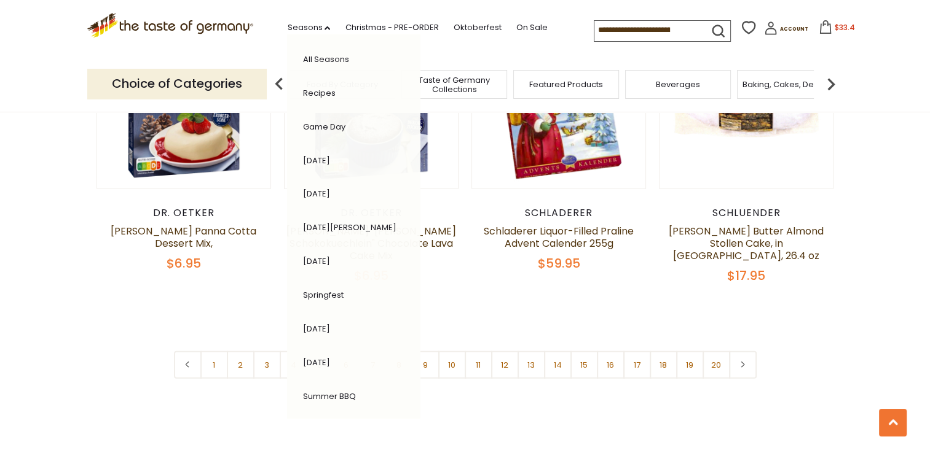
scroll to position [239, 0]
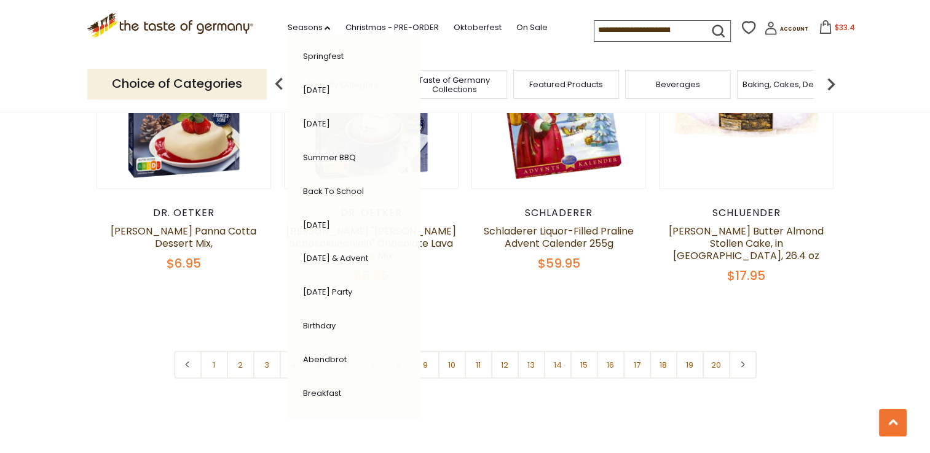
click at [404, 109] on div "All Seasons Recipes Game Day [DATE] [DATE] [DATE][PERSON_NAME] [DATE] Springfes…" at bounding box center [353, 226] width 133 height 385
click at [402, 88] on div "All Seasons Recipes Game Day [DATE] [DATE] [DATE][PERSON_NAME] [DATE] Springfes…" at bounding box center [353, 226] width 133 height 385
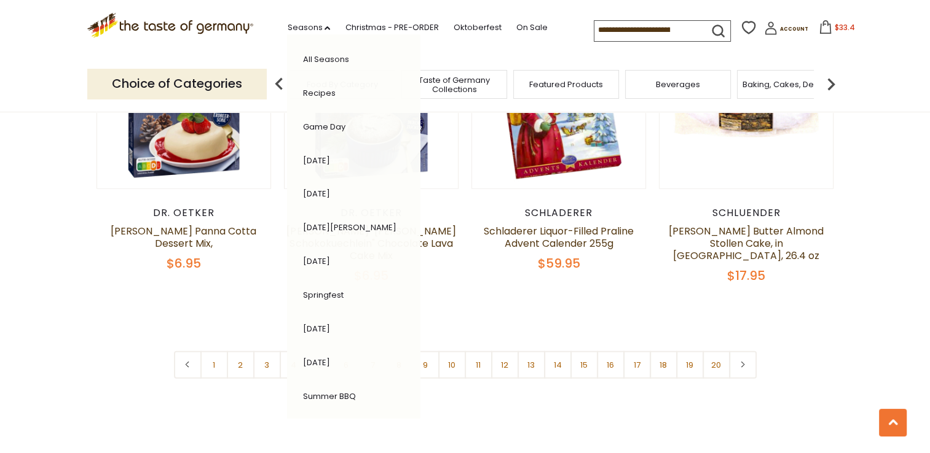
click at [829, 88] on img at bounding box center [830, 84] width 25 height 25
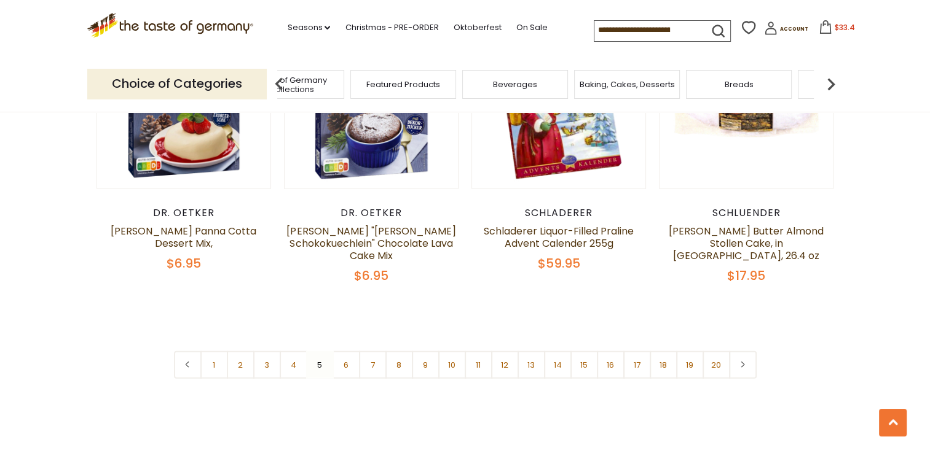
click at [829, 88] on img at bounding box center [830, 84] width 25 height 25
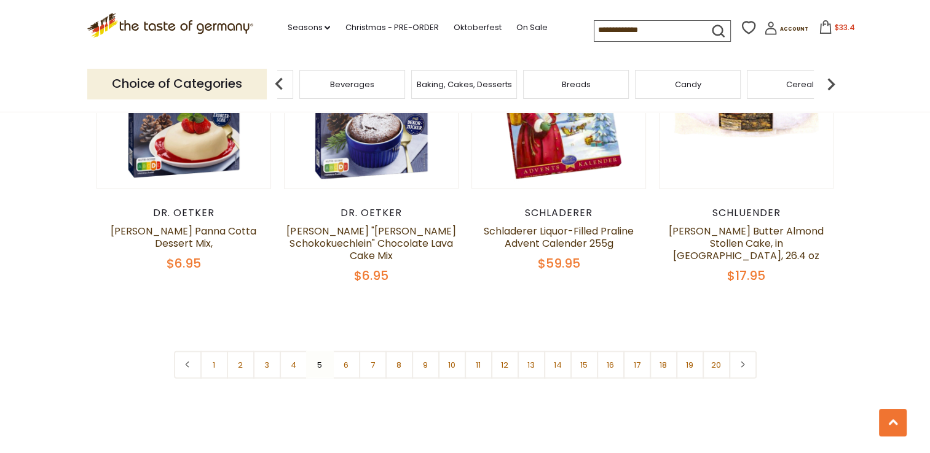
click at [829, 88] on img at bounding box center [830, 84] width 25 height 25
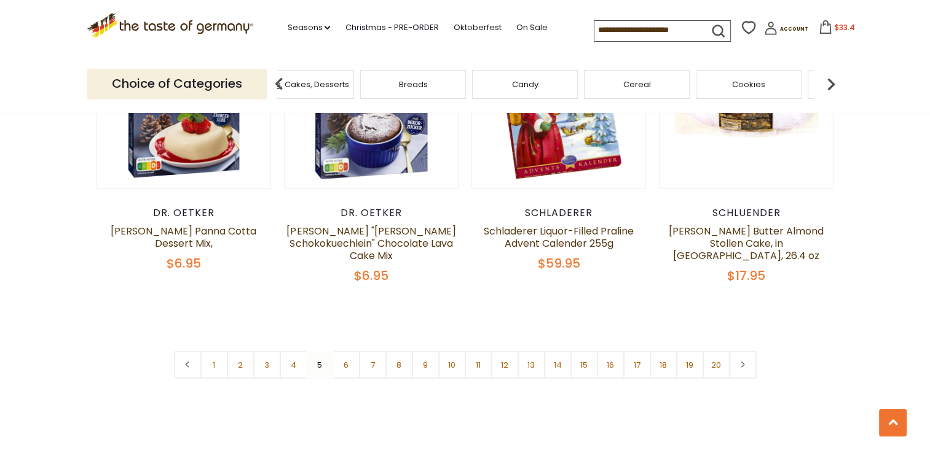
click at [829, 88] on img at bounding box center [830, 84] width 25 height 25
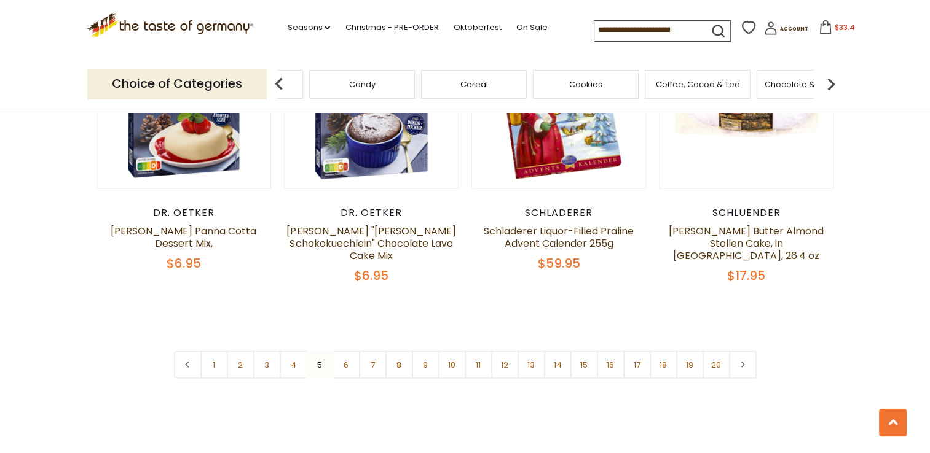
click at [829, 88] on img at bounding box center [830, 84] width 25 height 25
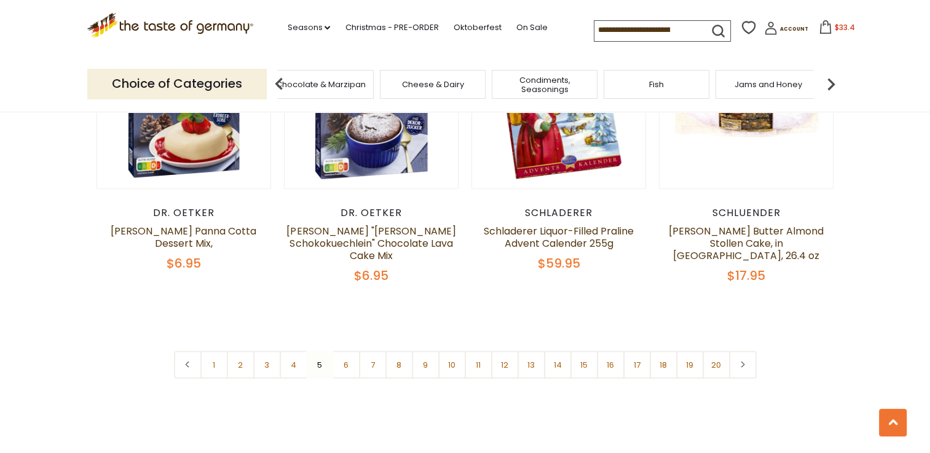
click at [829, 88] on img at bounding box center [830, 84] width 25 height 25
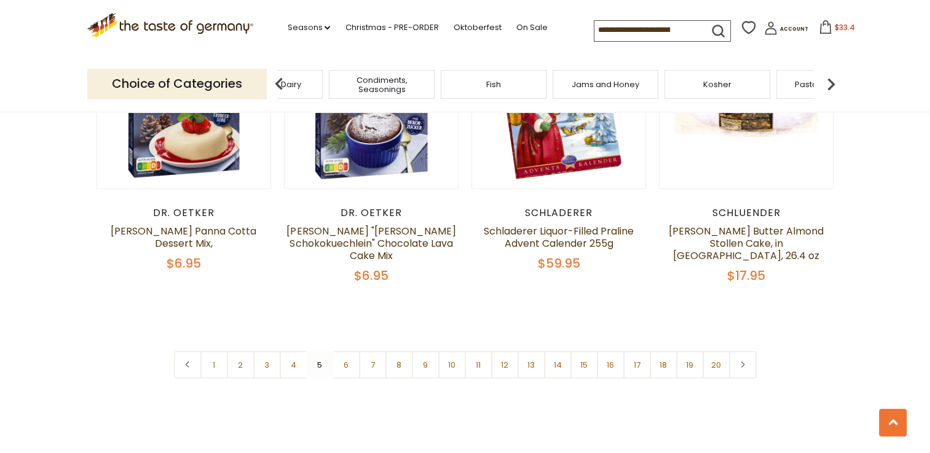
click at [829, 88] on img at bounding box center [830, 84] width 25 height 25
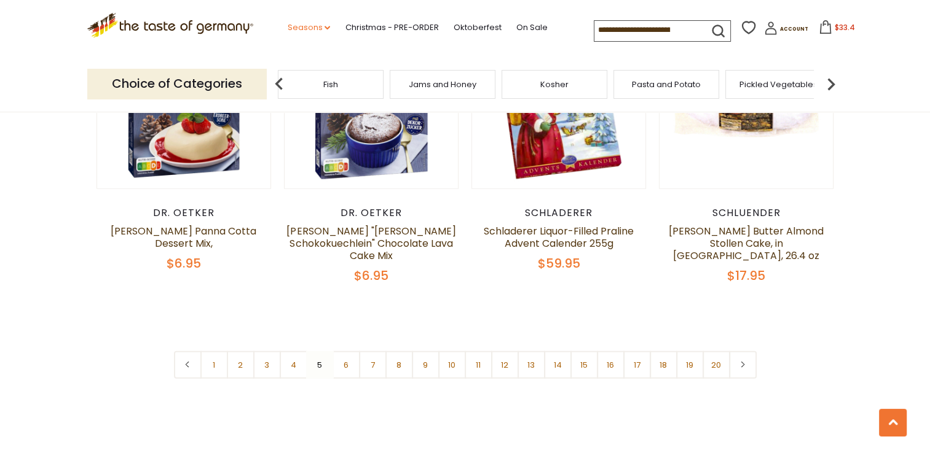
click at [309, 31] on link "Seasons dropdown_arrow" at bounding box center [308, 28] width 43 height 14
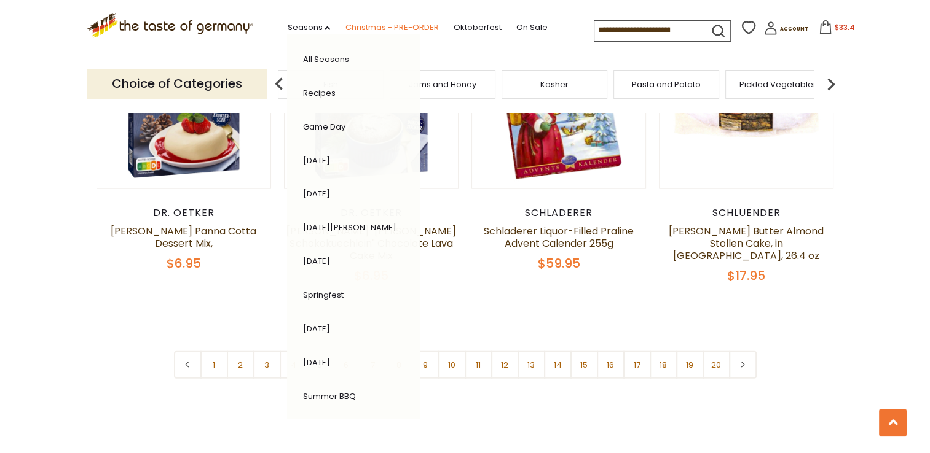
click at [359, 28] on link "Christmas - PRE-ORDER" at bounding box center [391, 28] width 93 height 14
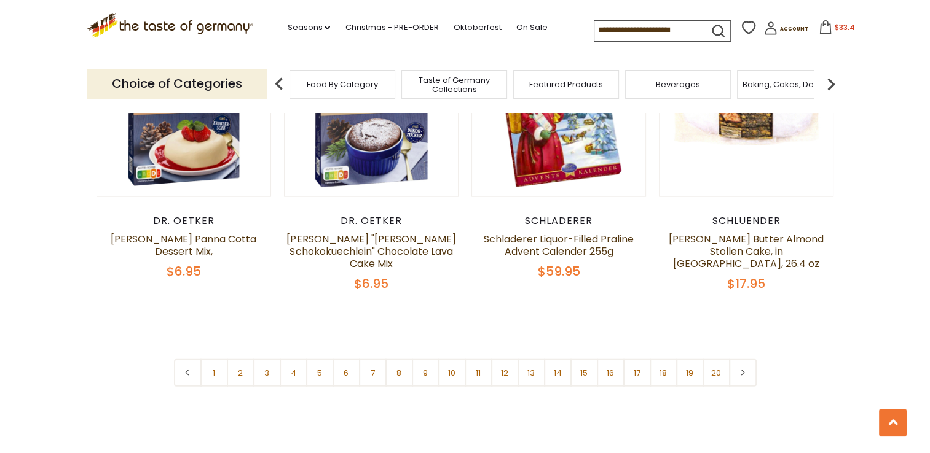
scroll to position [2949, 0]
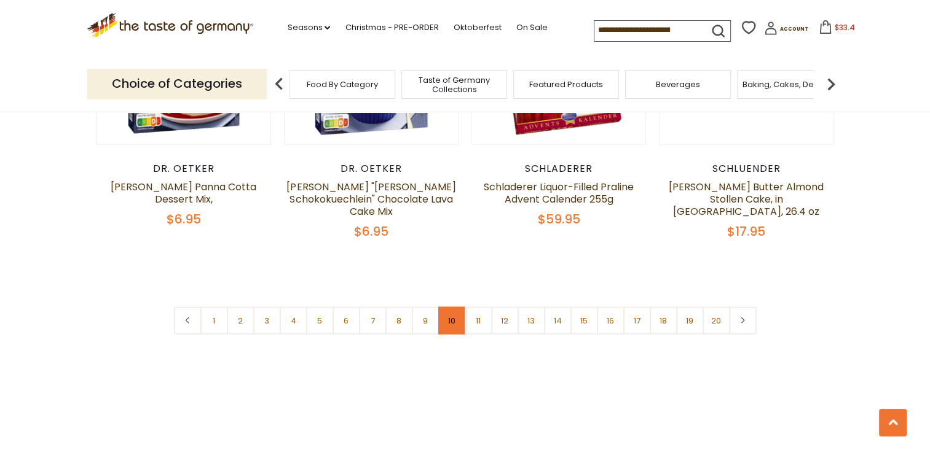
click at [450, 313] on link "10" at bounding box center [452, 321] width 28 height 28
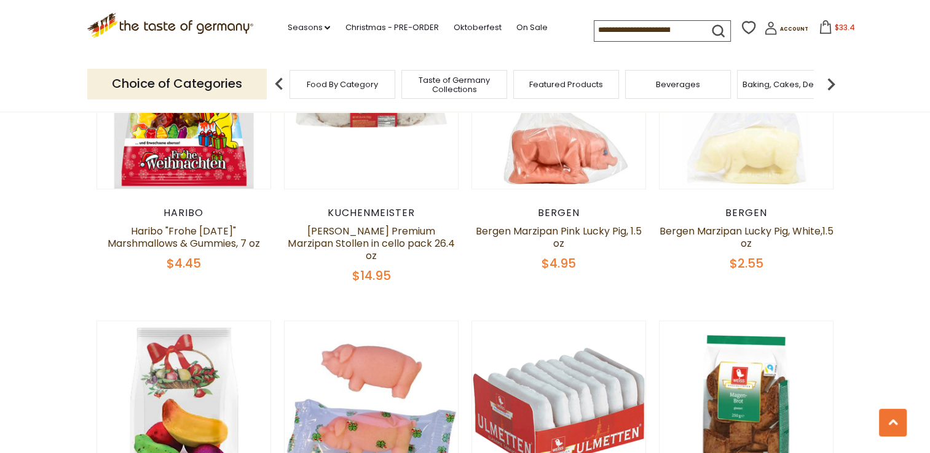
scroll to position [423, 0]
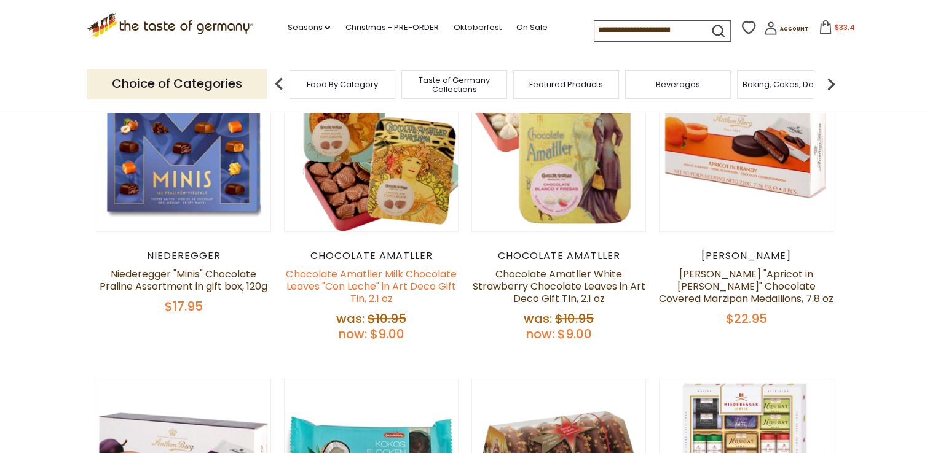
click at [431, 284] on link "Chocolate Amatller Milk Chocolate Leaves "Con Leche" in Art Deco Gift Tin, 2.1 …" at bounding box center [371, 286] width 170 height 39
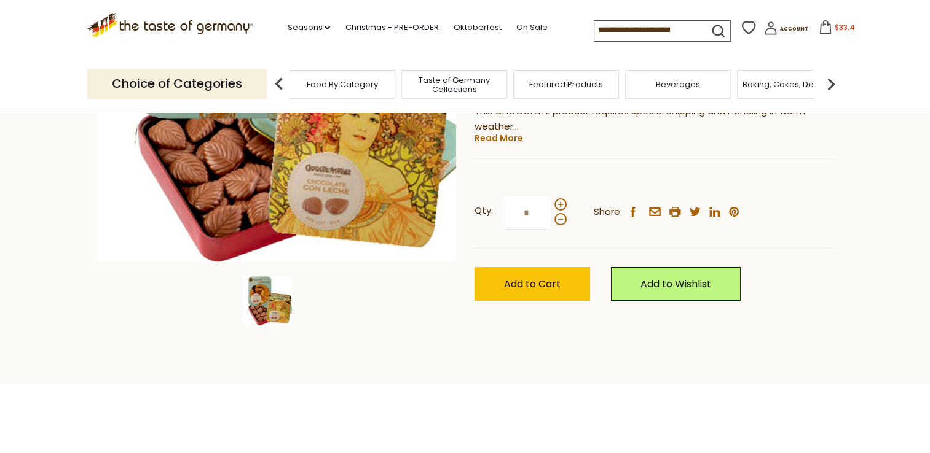
scroll to position [270, 0]
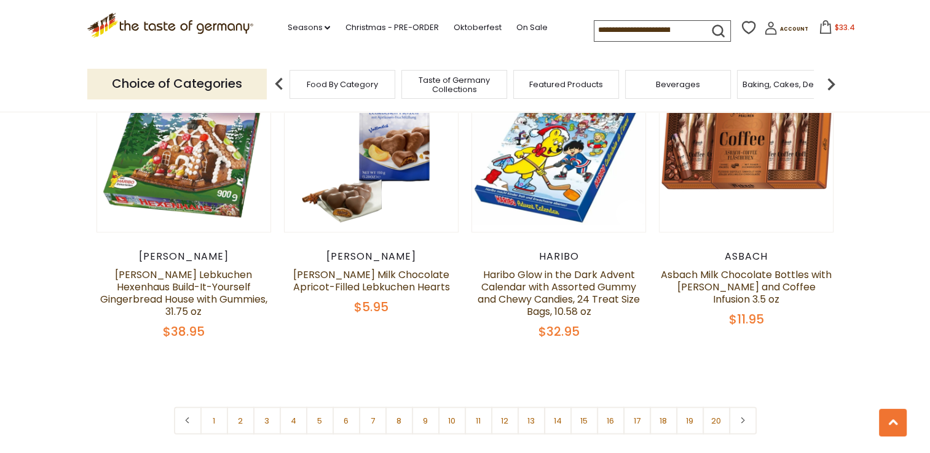
scroll to position [2905, 0]
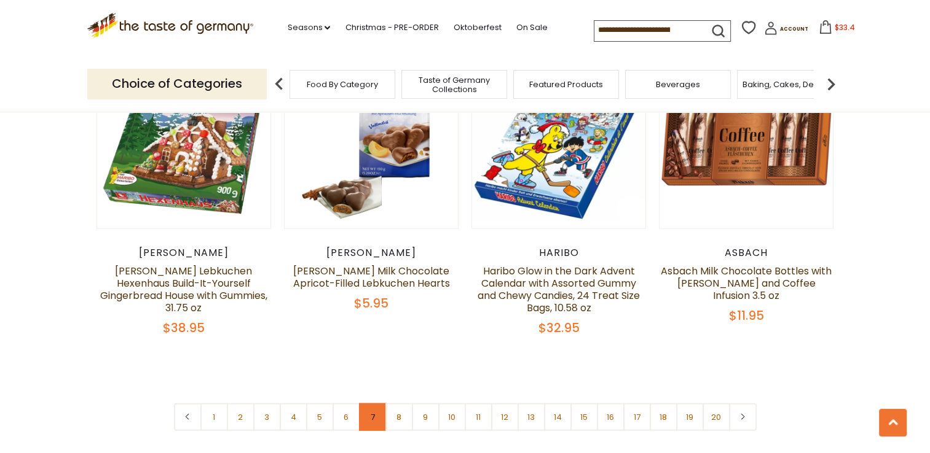
click at [364, 404] on link "7" at bounding box center [373, 418] width 28 height 28
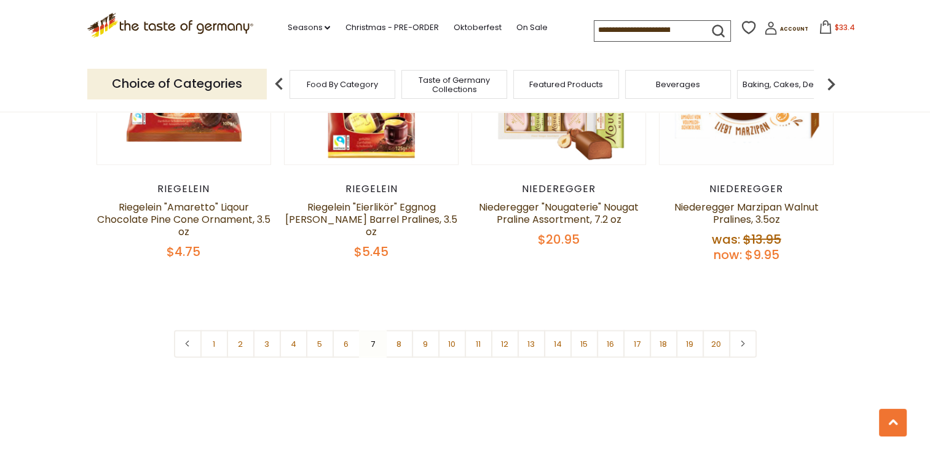
scroll to position [2954, 0]
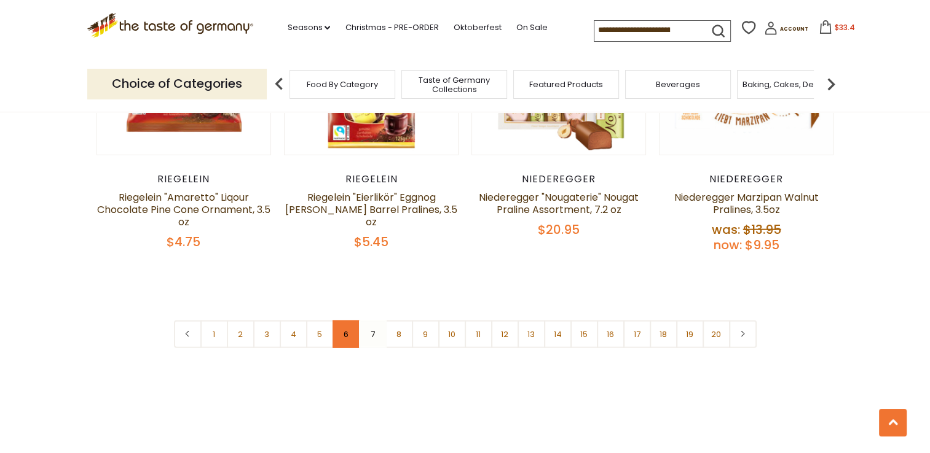
click at [348, 321] on link "6" at bounding box center [346, 335] width 28 height 28
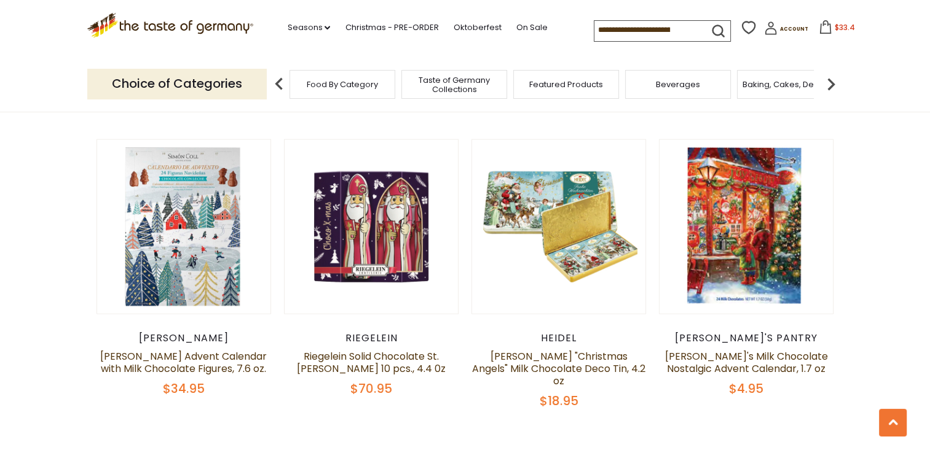
scroll to position [2782, 0]
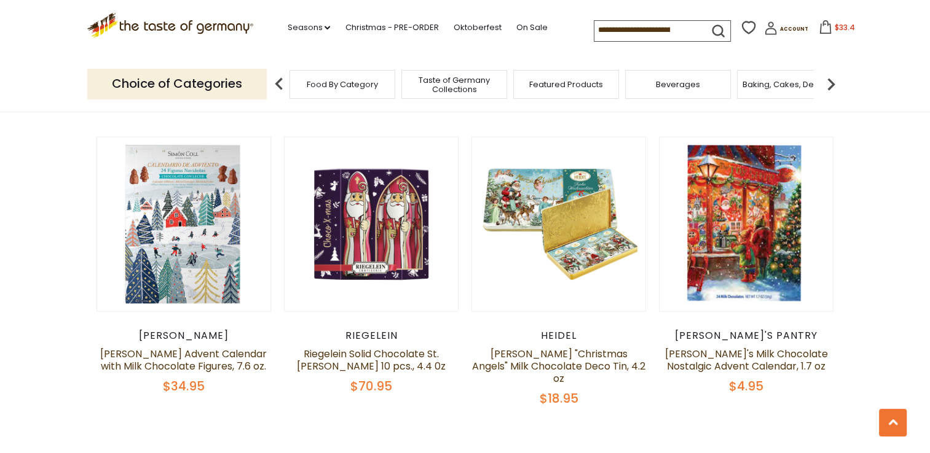
click at [617, 33] on input at bounding box center [646, 29] width 104 height 17
type input "******"
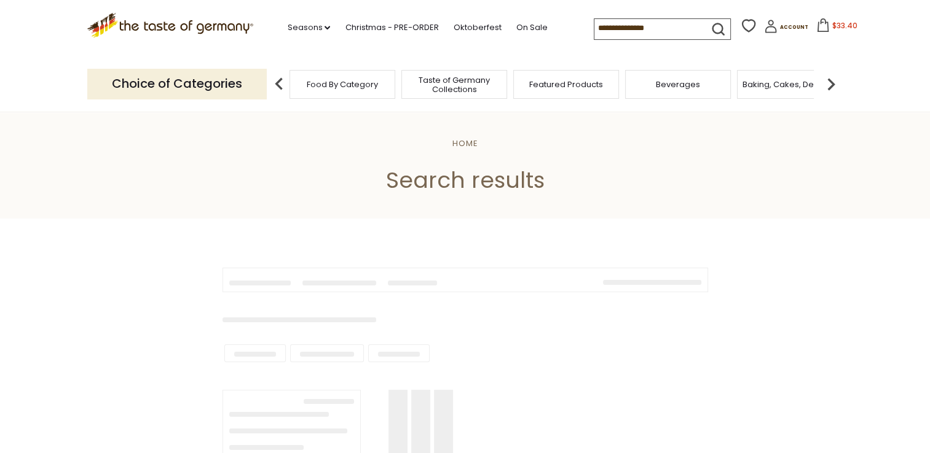
type input "******"
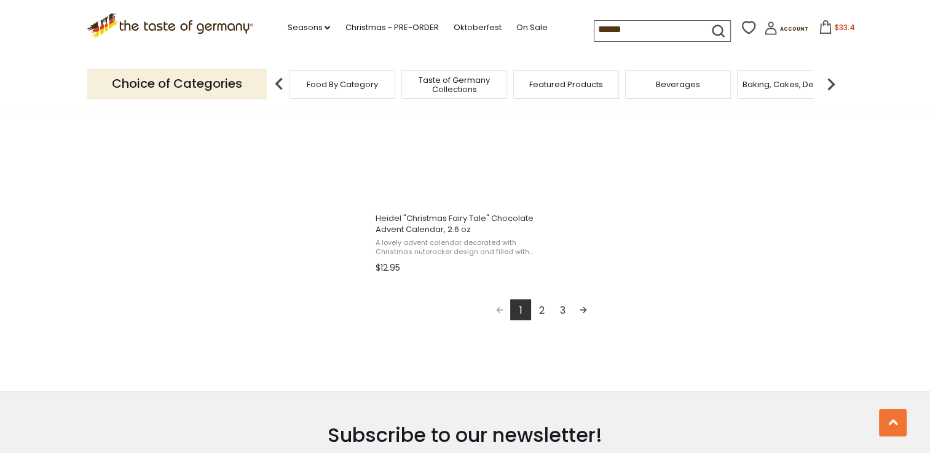
scroll to position [2261, 0]
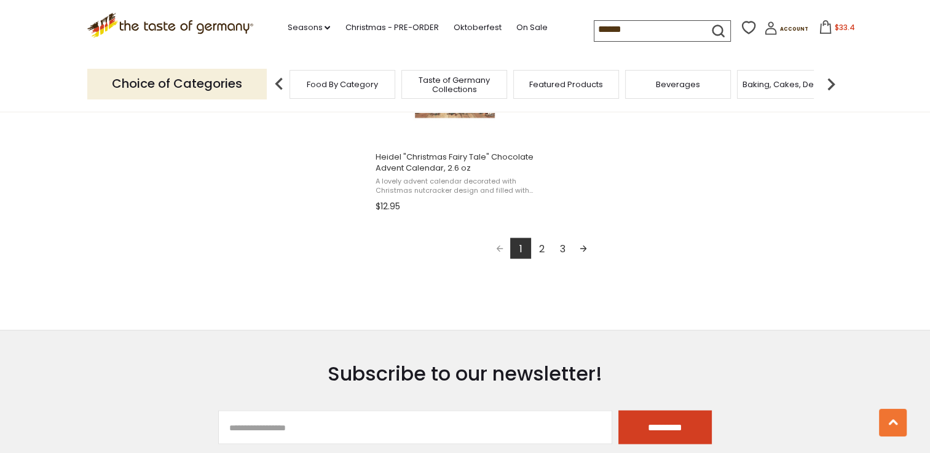
click at [546, 250] on link "2" at bounding box center [541, 248] width 21 height 21
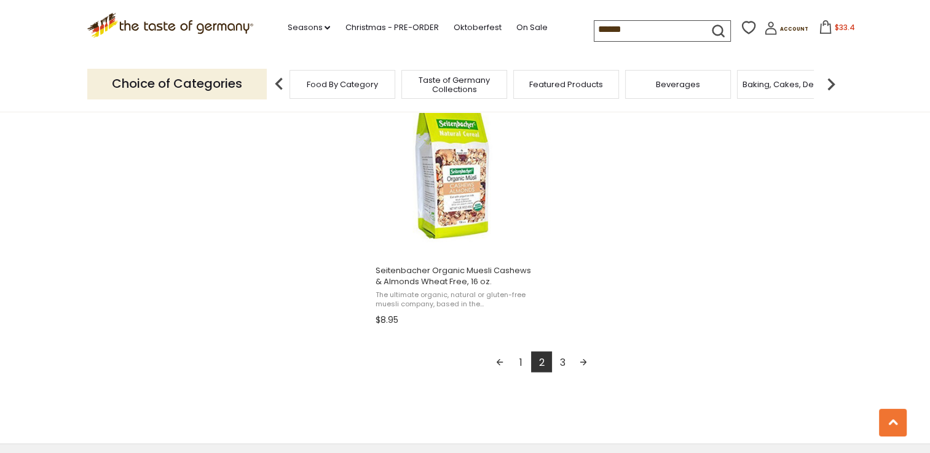
scroll to position [2261, 0]
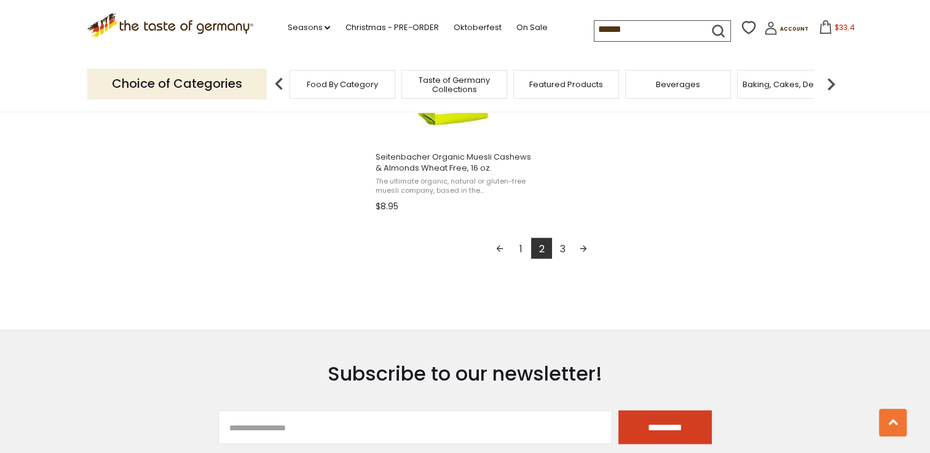
click at [524, 246] on link "1" at bounding box center [520, 248] width 21 height 21
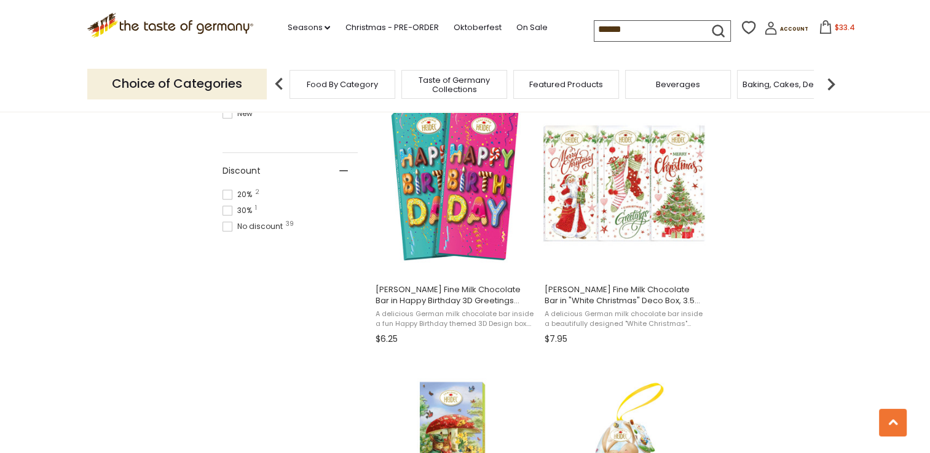
scroll to position [786, 0]
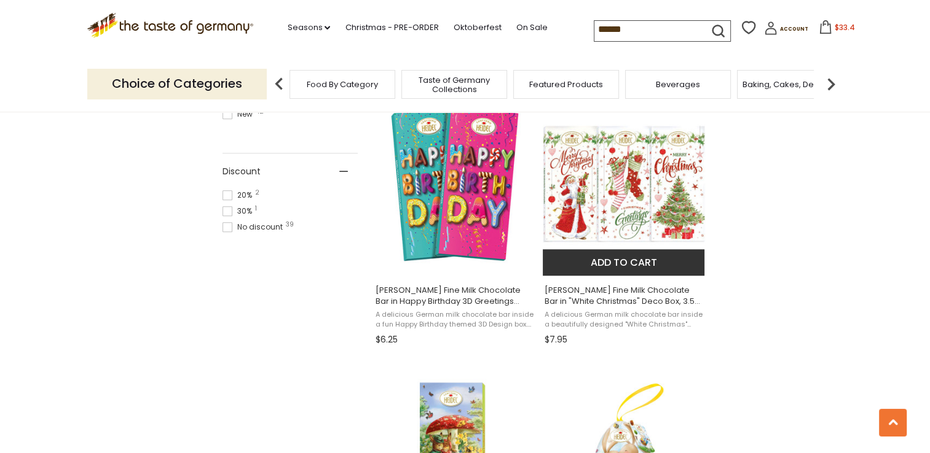
click at [600, 297] on span "[PERSON_NAME] Fine Milk Chocolate Bar in "White Christmas" Deco Box, 3.5 oz" at bounding box center [623, 296] width 159 height 22
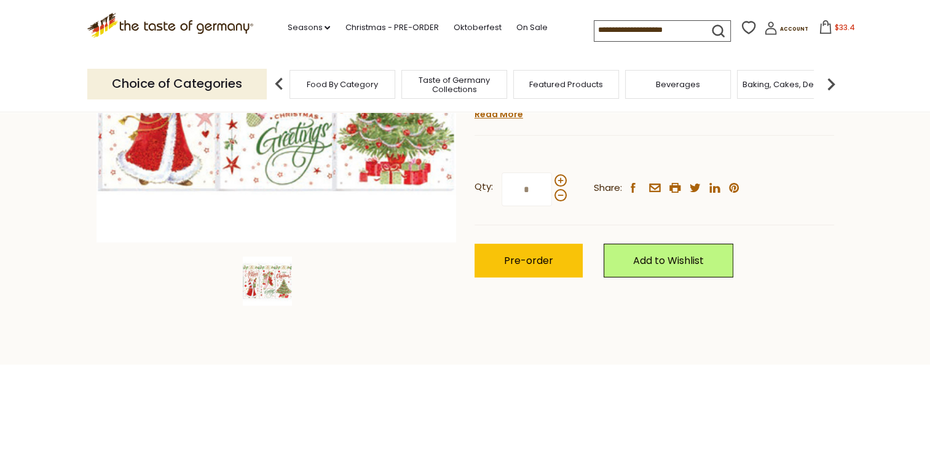
scroll to position [418, 0]
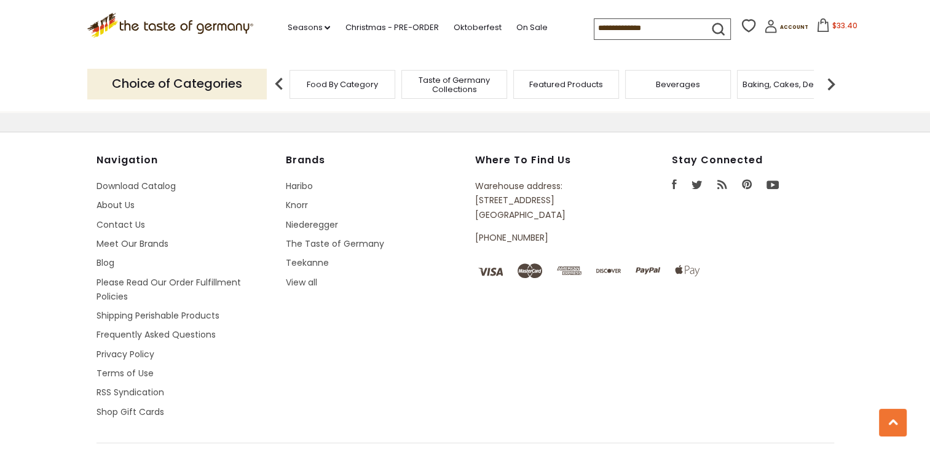
type input "******"
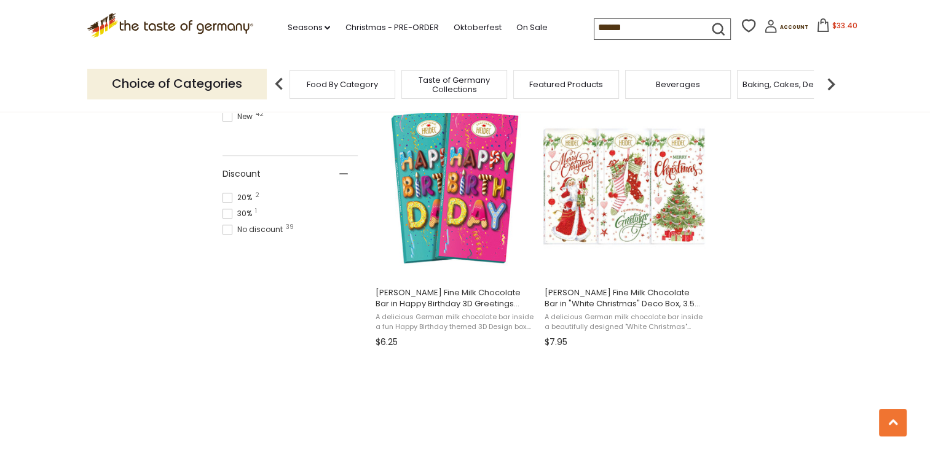
scroll to position [786, 0]
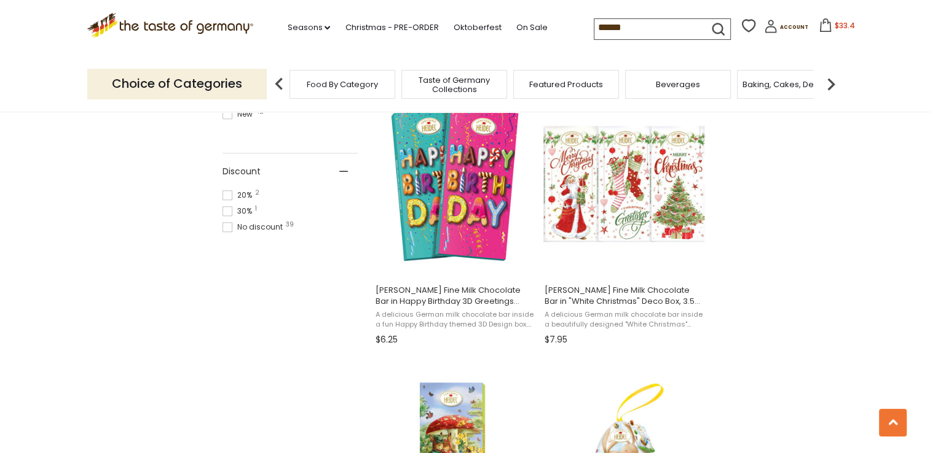
scroll to position [1972, 0]
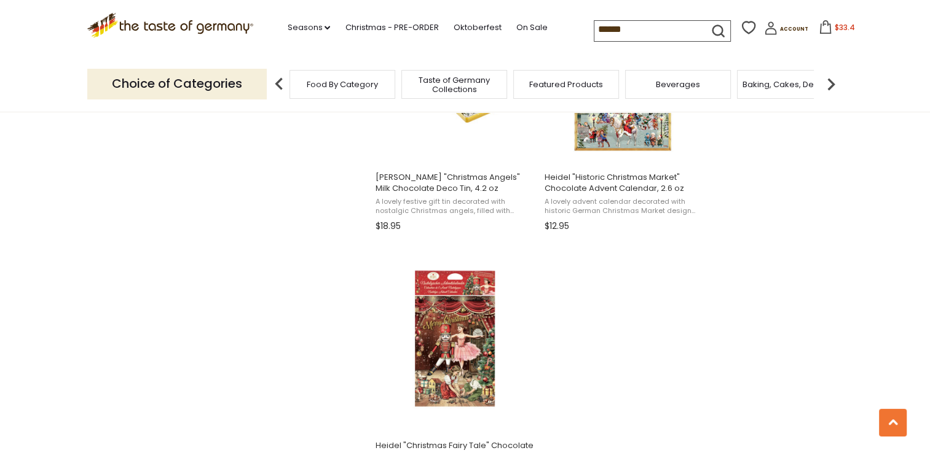
scroll to position [1936, 0]
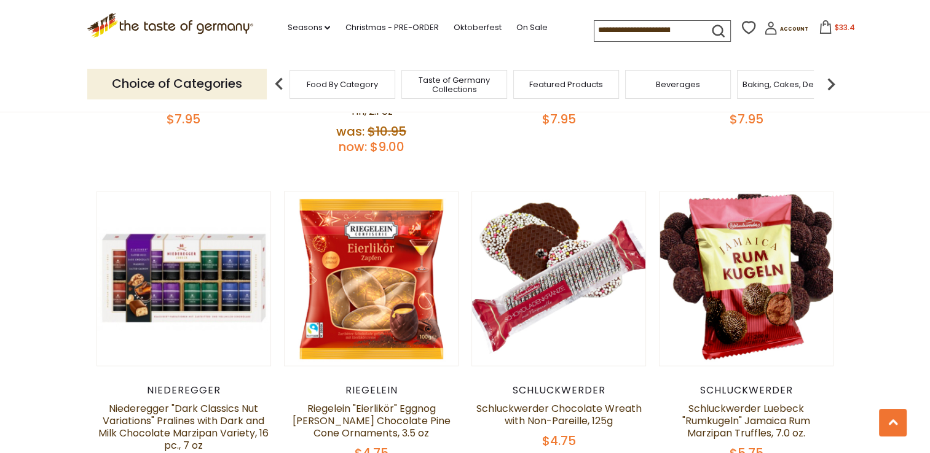
scroll to position [2463, 0]
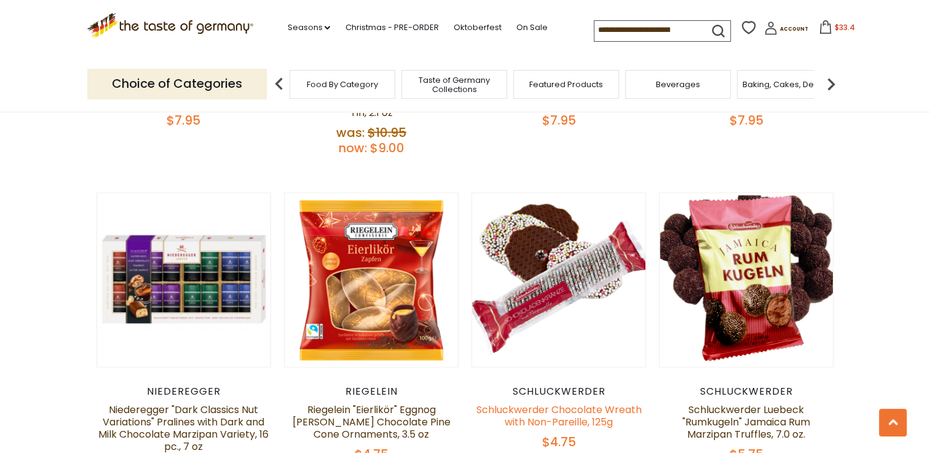
click at [563, 403] on link "Schluckwerder Chocolate Wreath with Non-Pareille, 125g" at bounding box center [558, 416] width 165 height 26
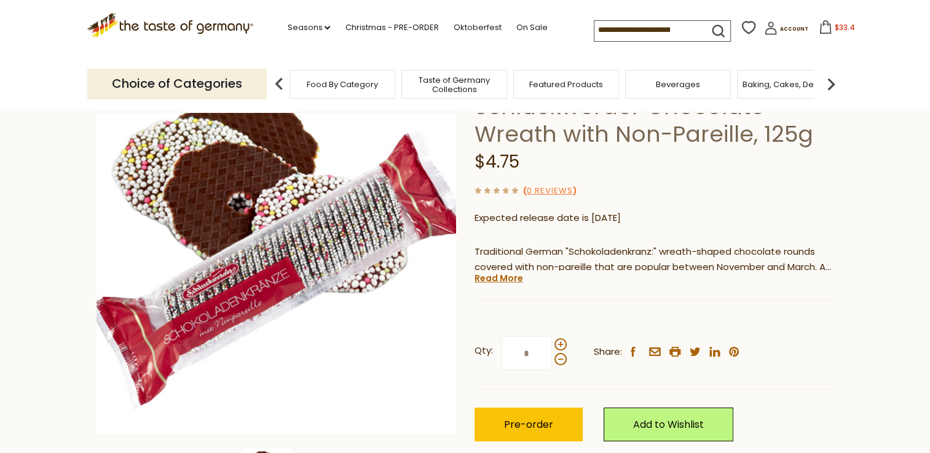
scroll to position [98, 0]
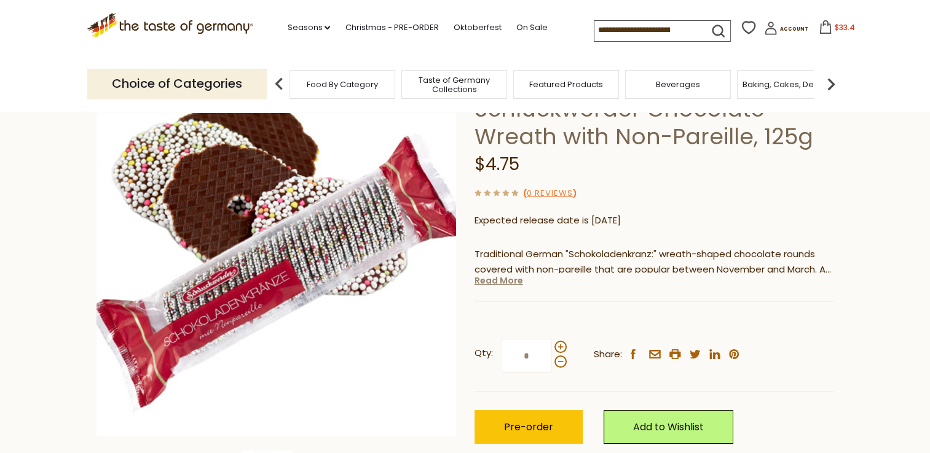
click at [508, 282] on link "Read More" at bounding box center [498, 281] width 49 height 12
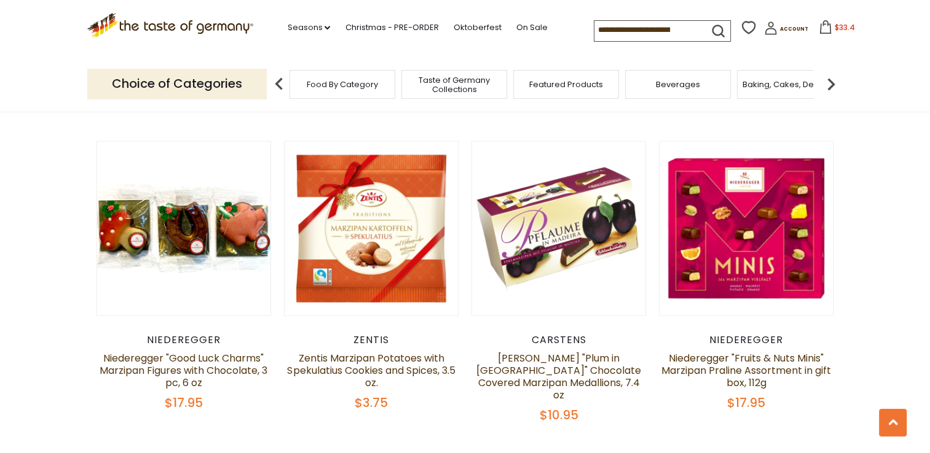
scroll to position [2831, 0]
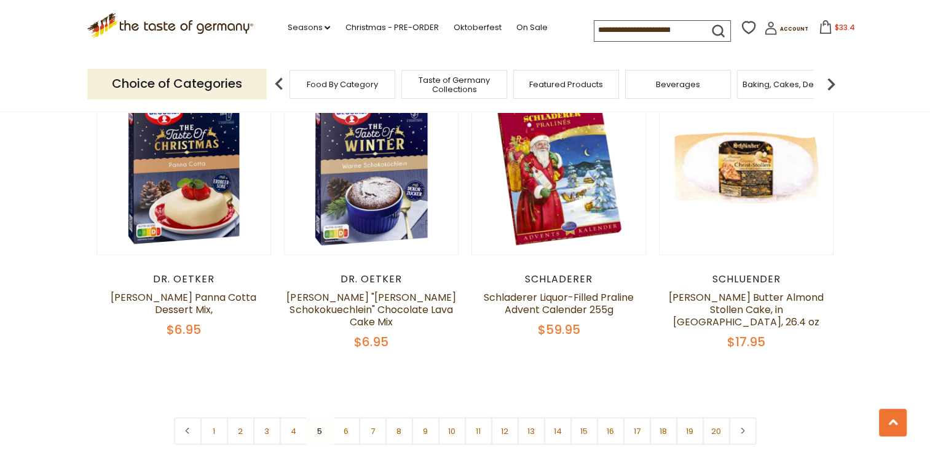
scroll to position [2905, 0]
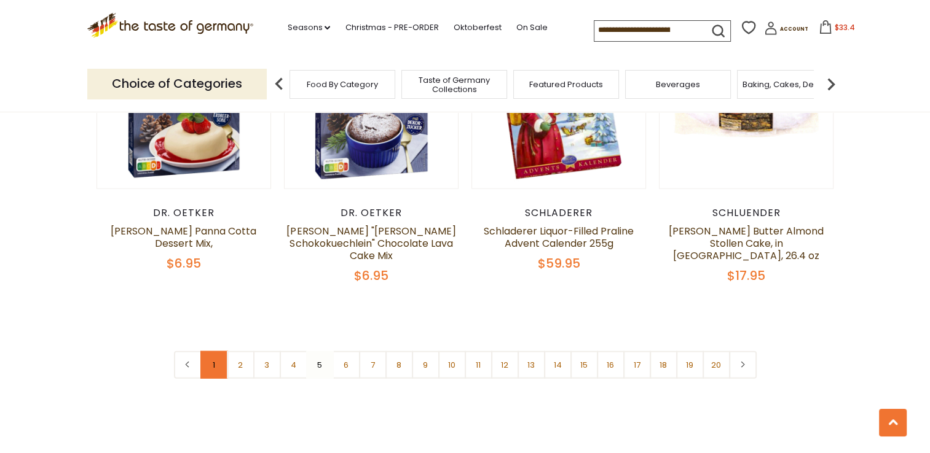
click at [214, 351] on link "1" at bounding box center [214, 365] width 28 height 28
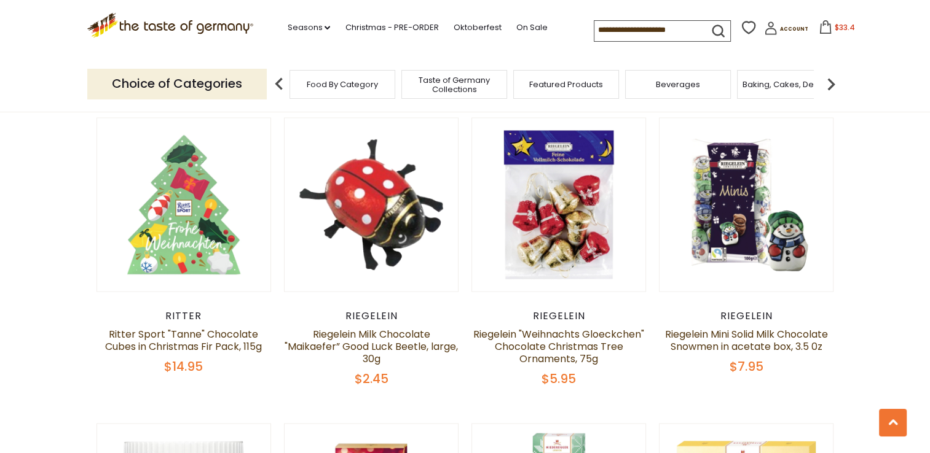
scroll to position [2217, 0]
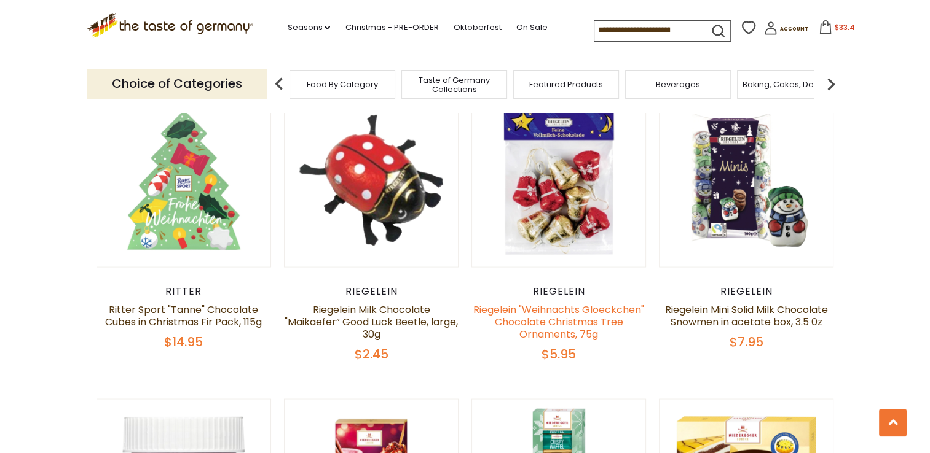
click at [565, 302] on link "Riegelein "Weihnachts Gloeckchen" Chocolate Christmas Tree Ornaments, 75g" at bounding box center [558, 321] width 171 height 39
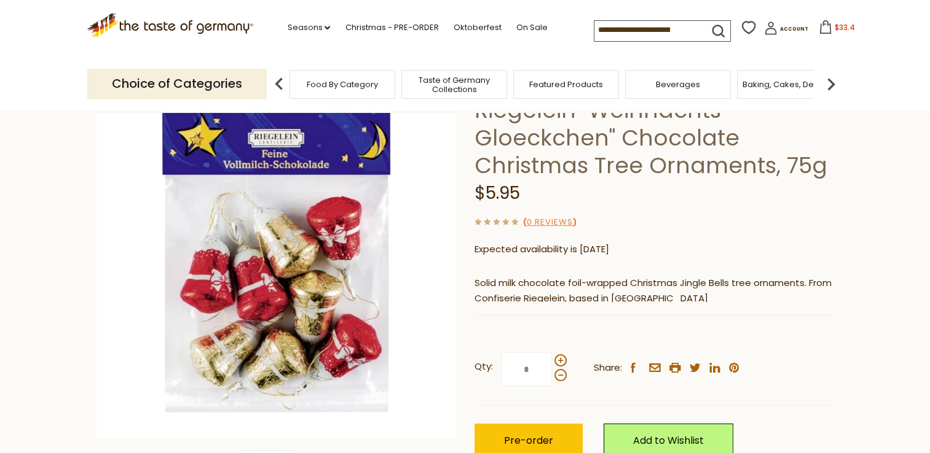
scroll to position [98, 0]
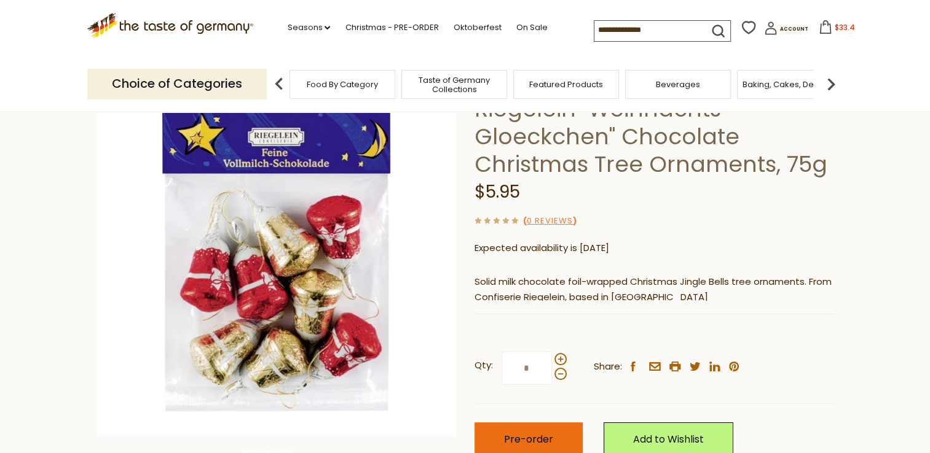
click at [499, 436] on button "Pre-order" at bounding box center [528, 440] width 108 height 34
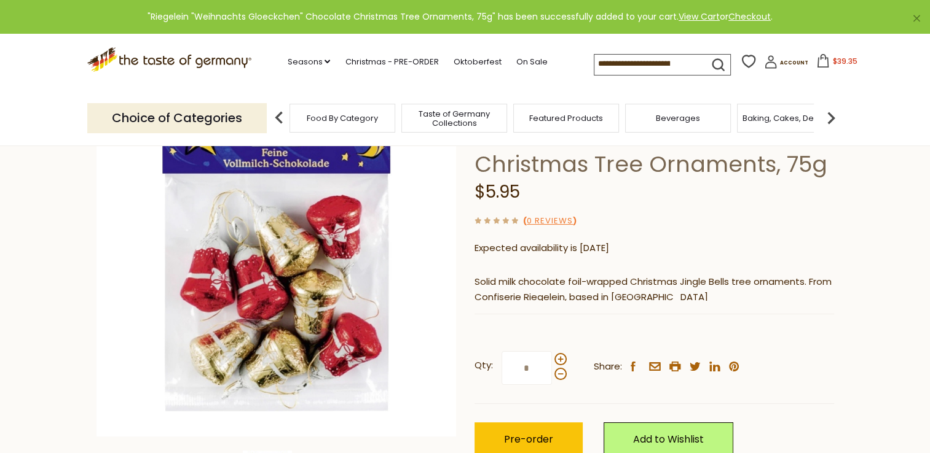
click at [838, 60] on span "$39.35" at bounding box center [844, 61] width 25 height 10
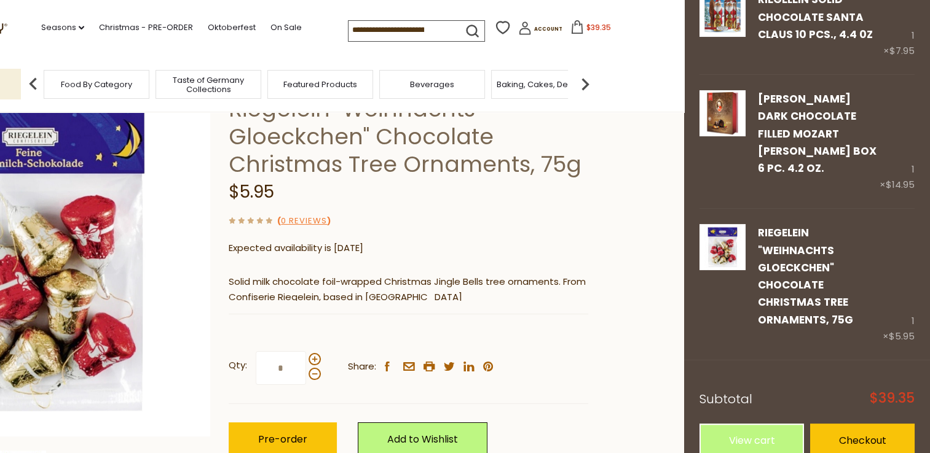
scroll to position [206, 0]
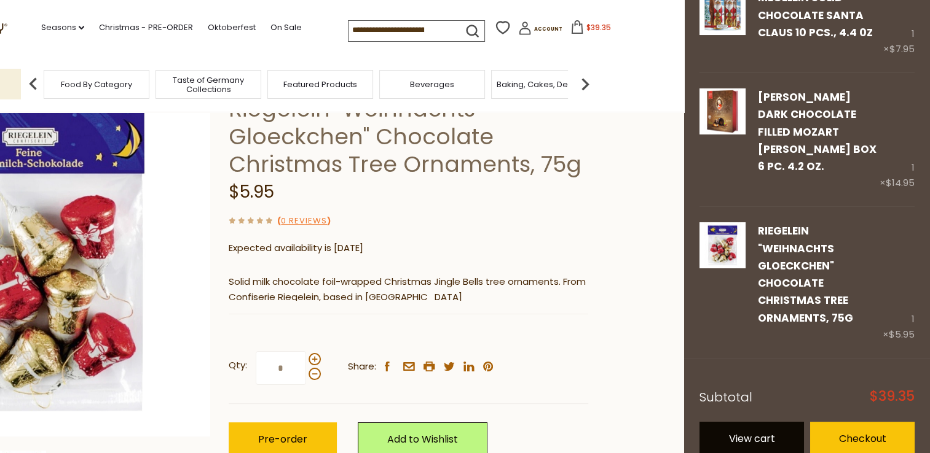
click at [764, 424] on link "View cart" at bounding box center [751, 439] width 104 height 34
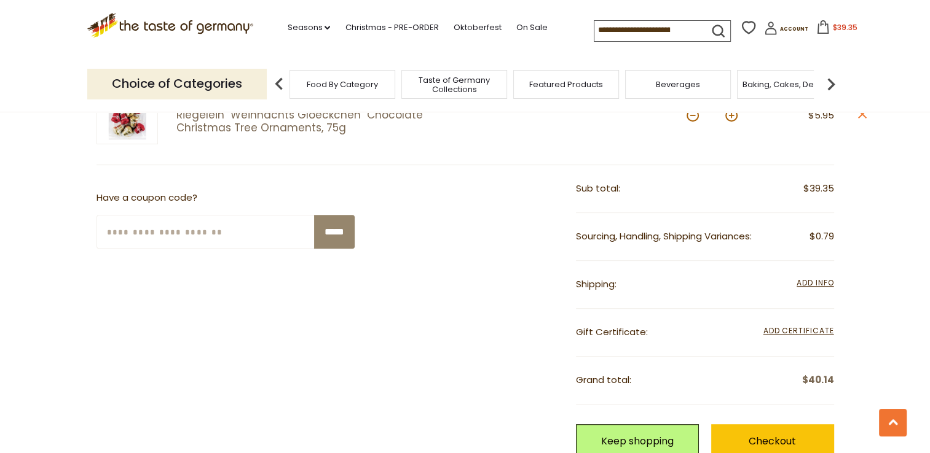
scroll to position [516, 0]
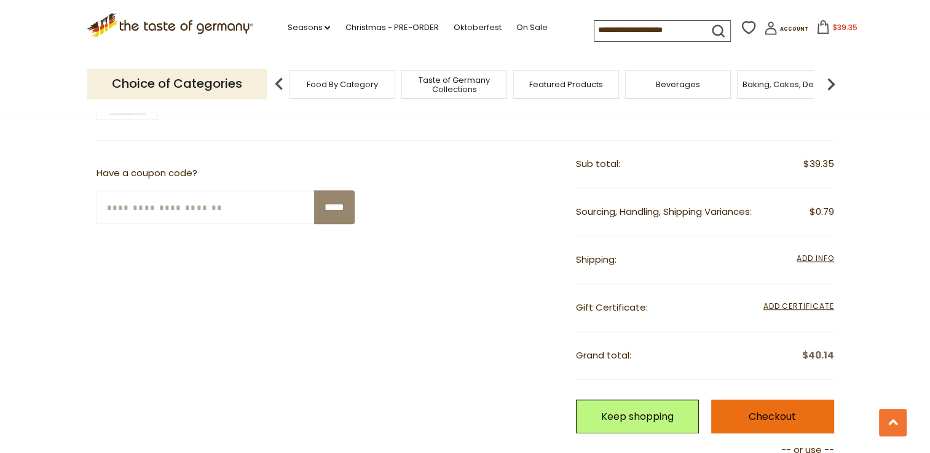
click at [765, 411] on link "Checkout" at bounding box center [772, 417] width 123 height 34
